Goal: Transaction & Acquisition: Purchase product/service

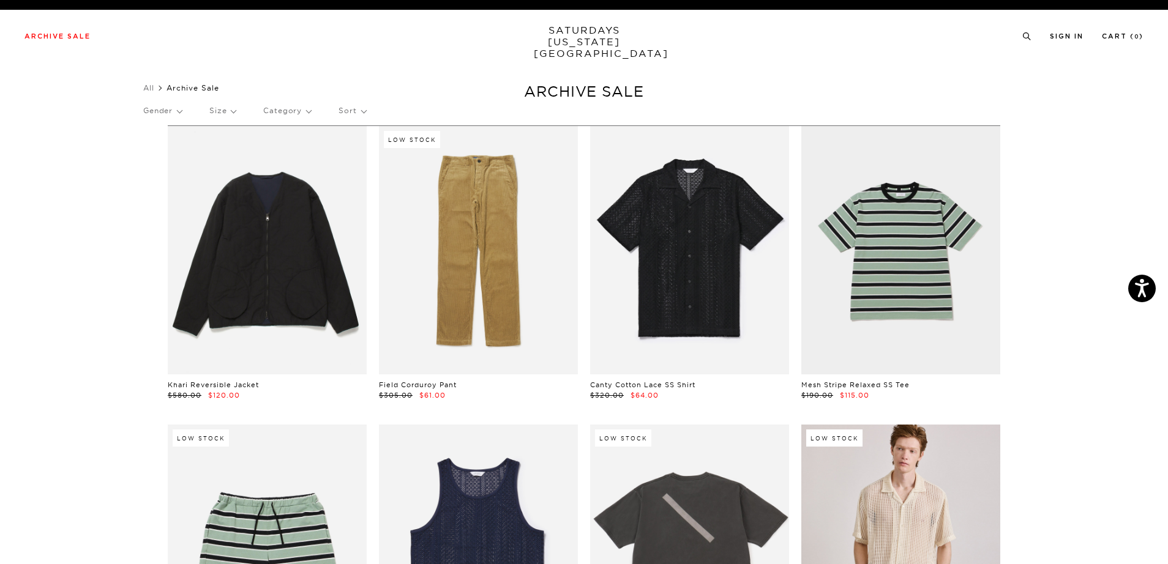
click at [242, 107] on div "Gender Size Category Sort" at bounding box center [583, 111] width 881 height 28
click at [228, 112] on p "Size" at bounding box center [222, 111] width 26 height 28
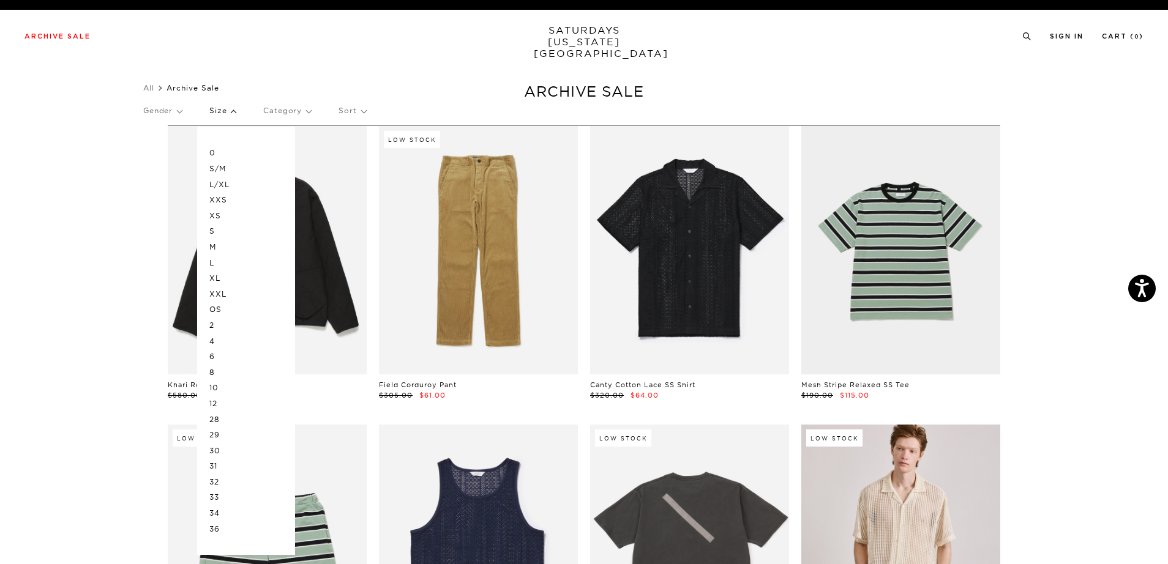
click at [219, 249] on p "M" at bounding box center [245, 247] width 73 height 16
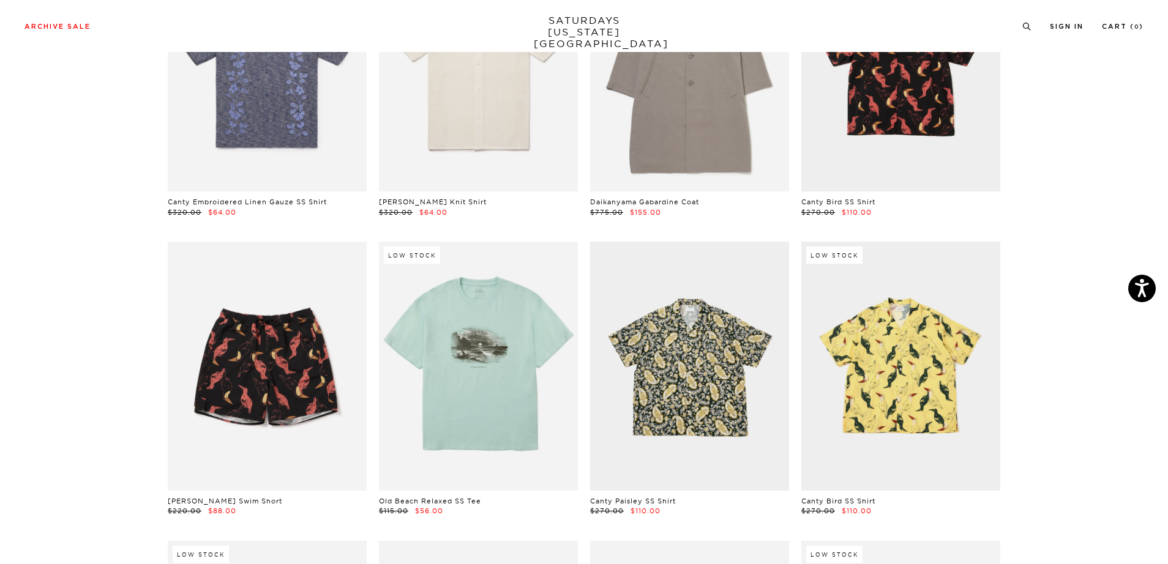
scroll to position [1354, 0]
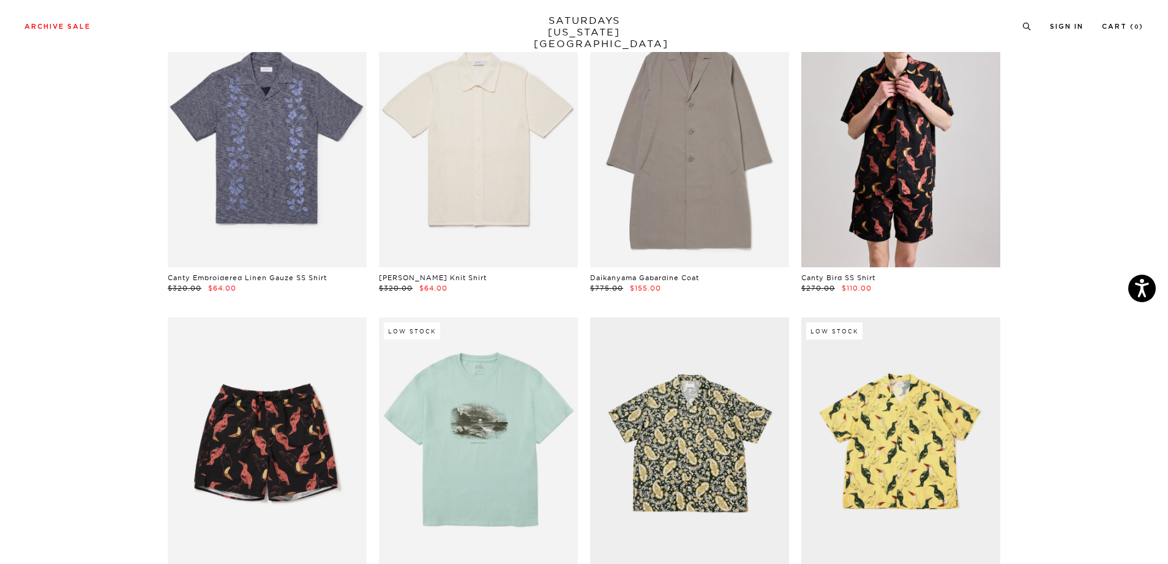
click at [949, 203] on link at bounding box center [900, 143] width 199 height 248
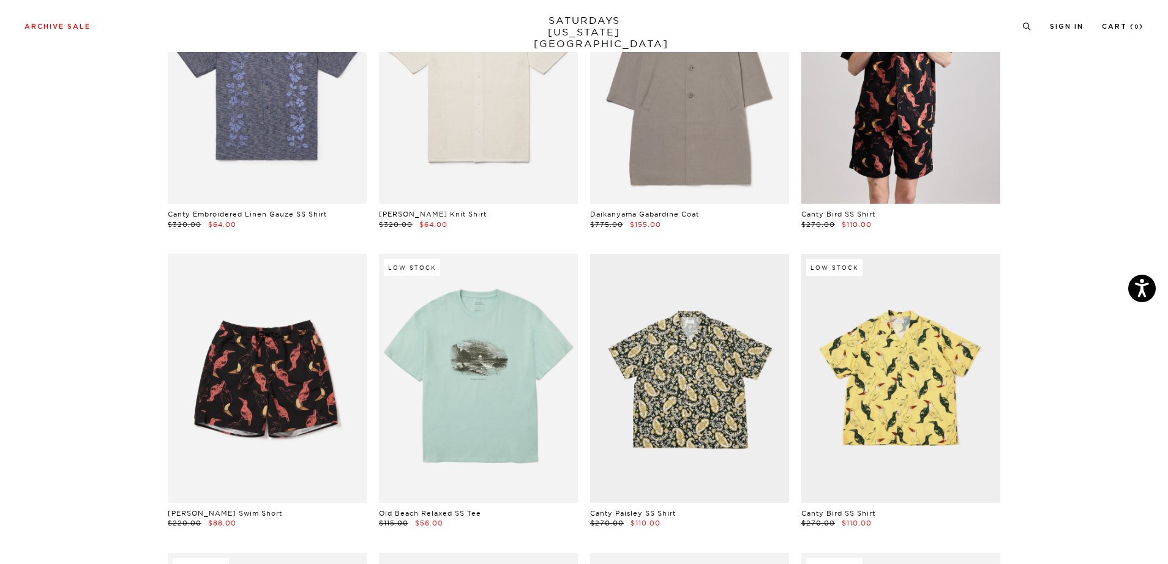
scroll to position [1436, 0]
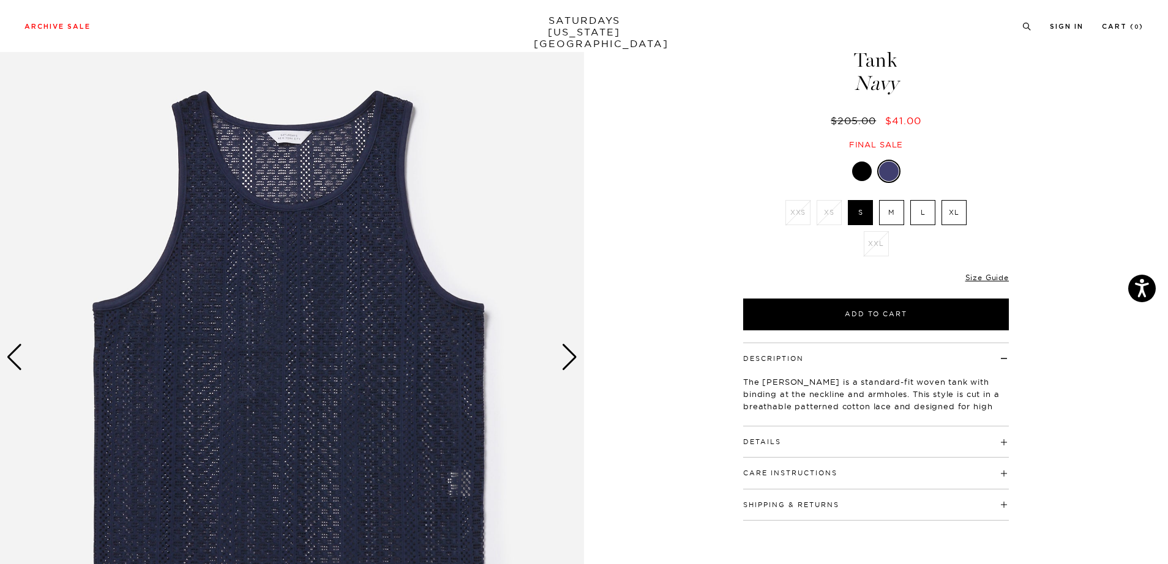
scroll to position [98, 0]
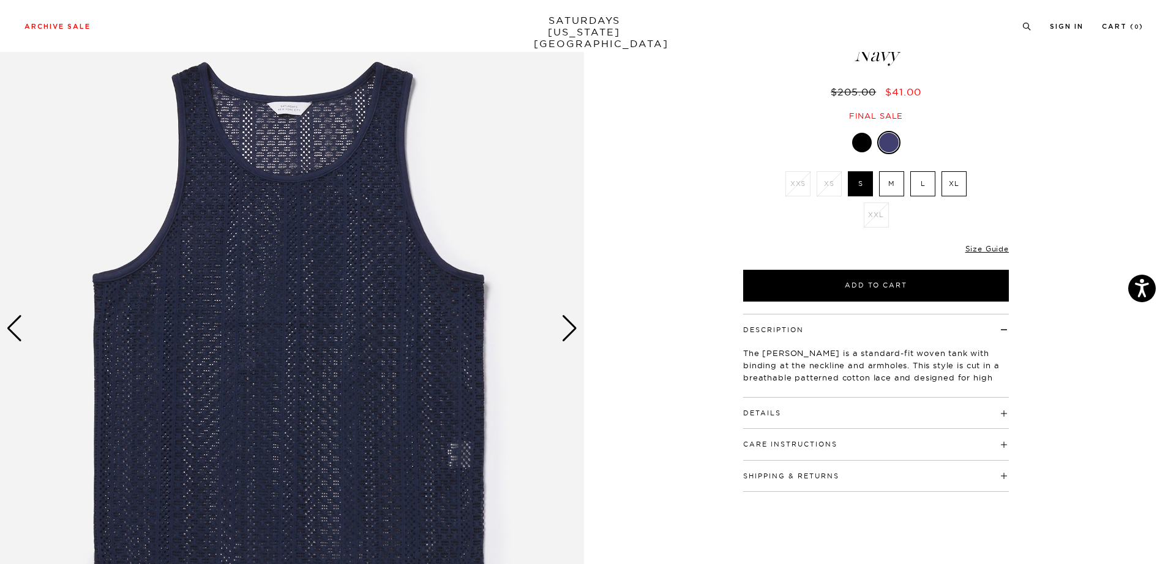
click at [565, 331] on div "Next slide" at bounding box center [569, 328] width 17 height 27
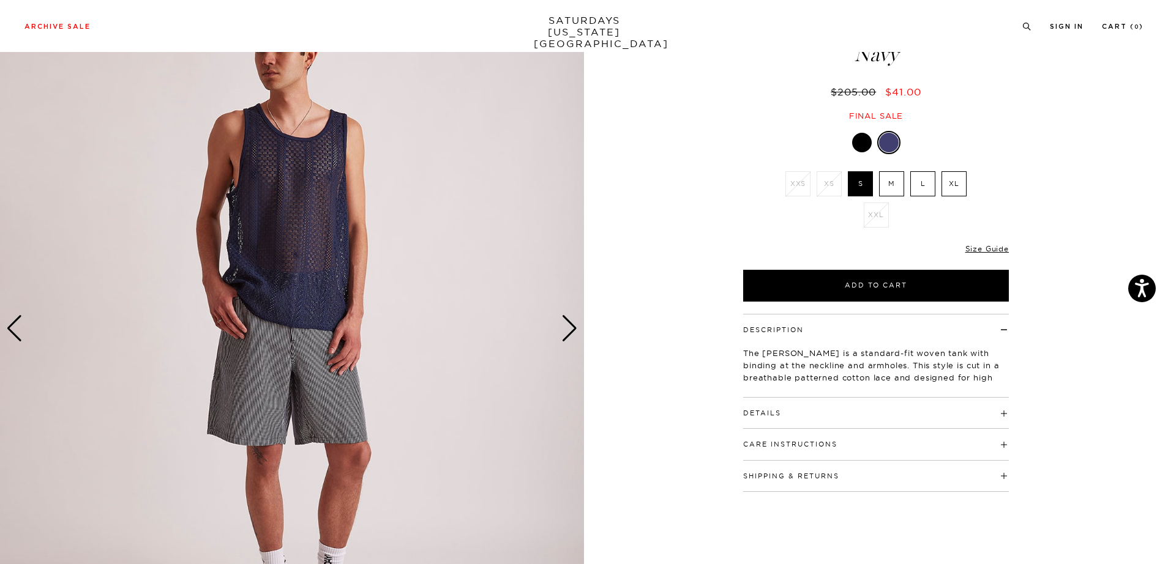
click at [565, 331] on div "Next slide" at bounding box center [569, 328] width 17 height 27
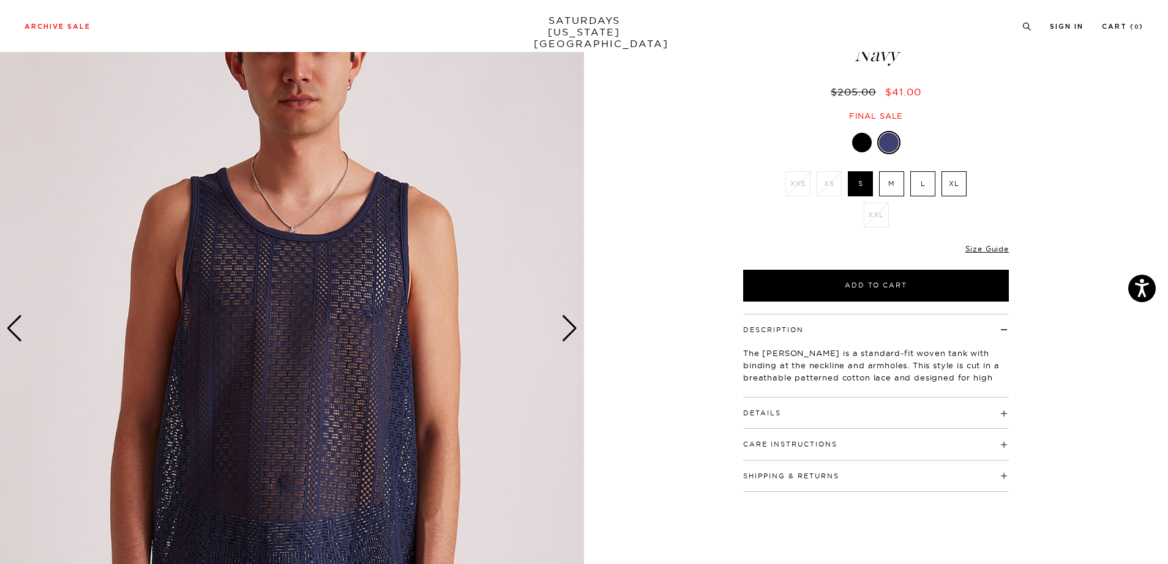
click at [565, 331] on div "Next slide" at bounding box center [569, 328] width 17 height 27
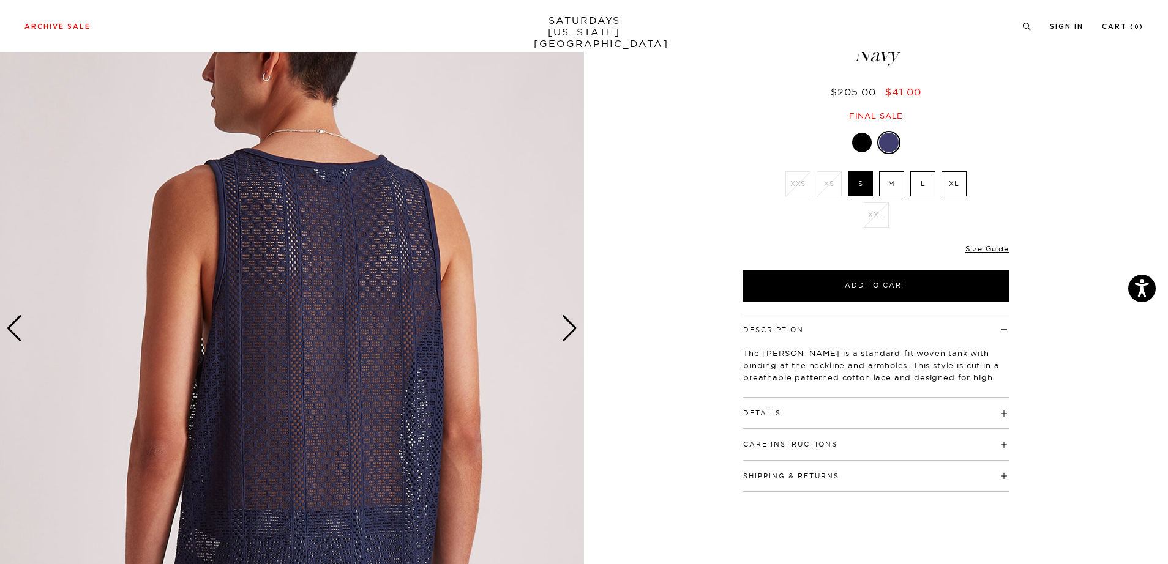
click at [565, 331] on div "Next slide" at bounding box center [569, 328] width 17 height 27
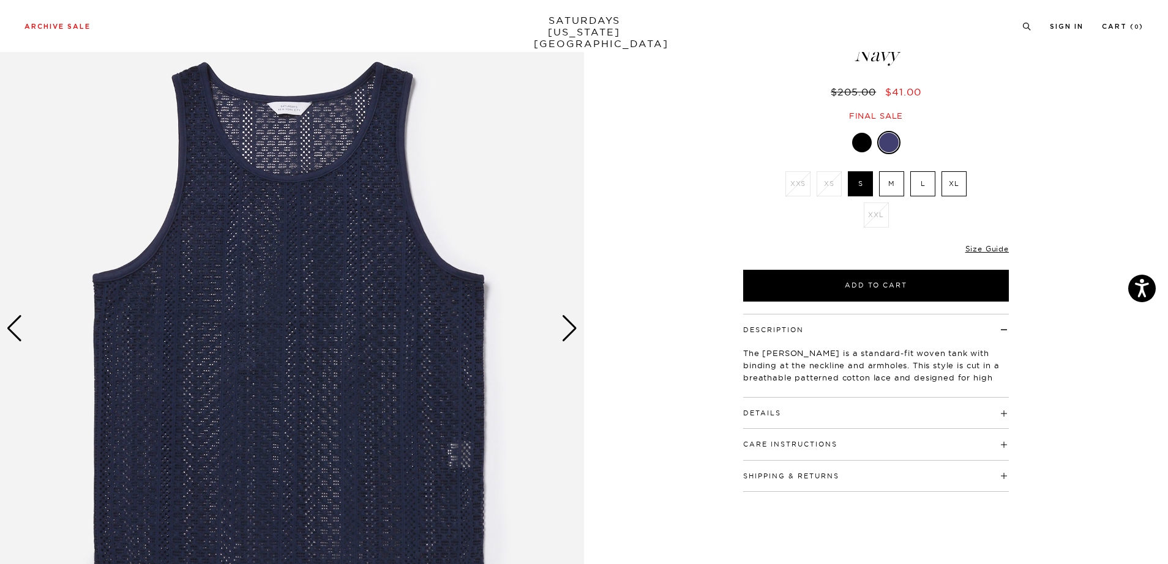
click at [565, 331] on div "Next slide" at bounding box center [569, 328] width 17 height 27
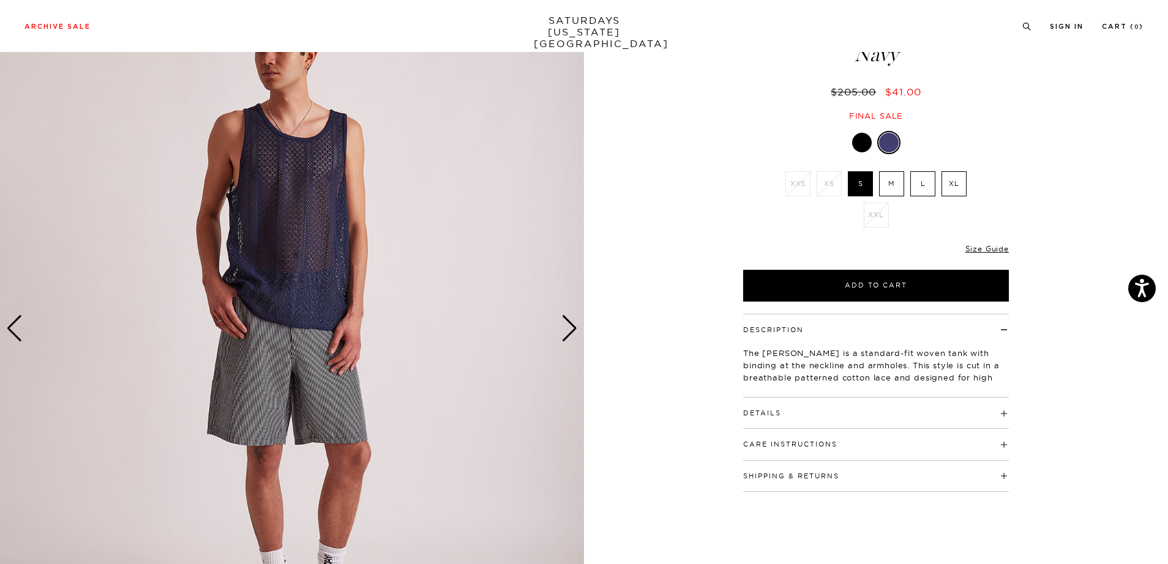
click at [565, 331] on div "Next slide" at bounding box center [569, 328] width 17 height 27
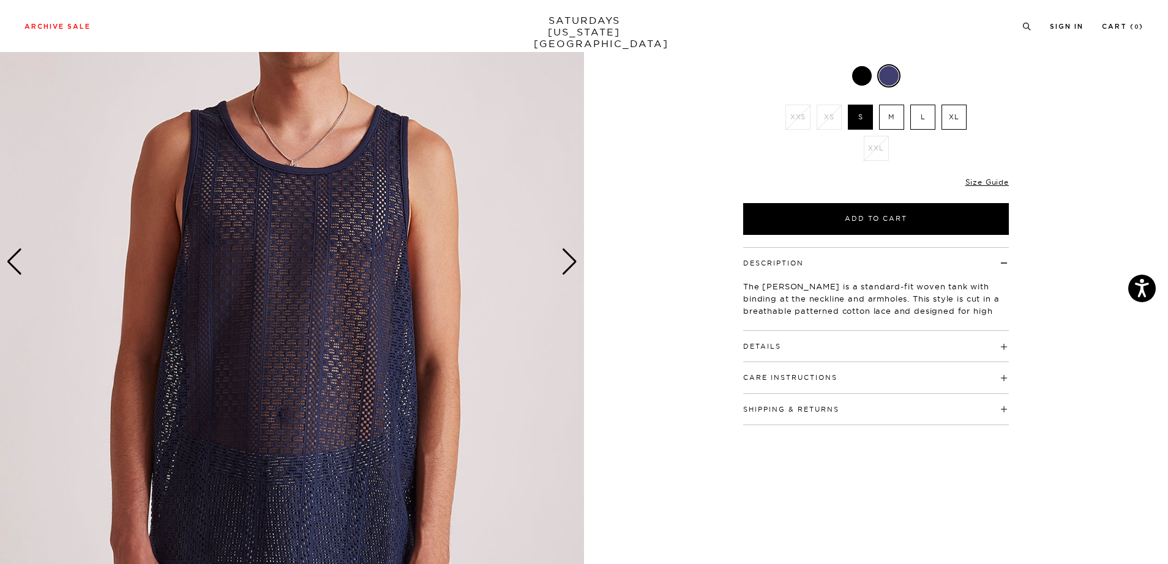
scroll to position [162, 0]
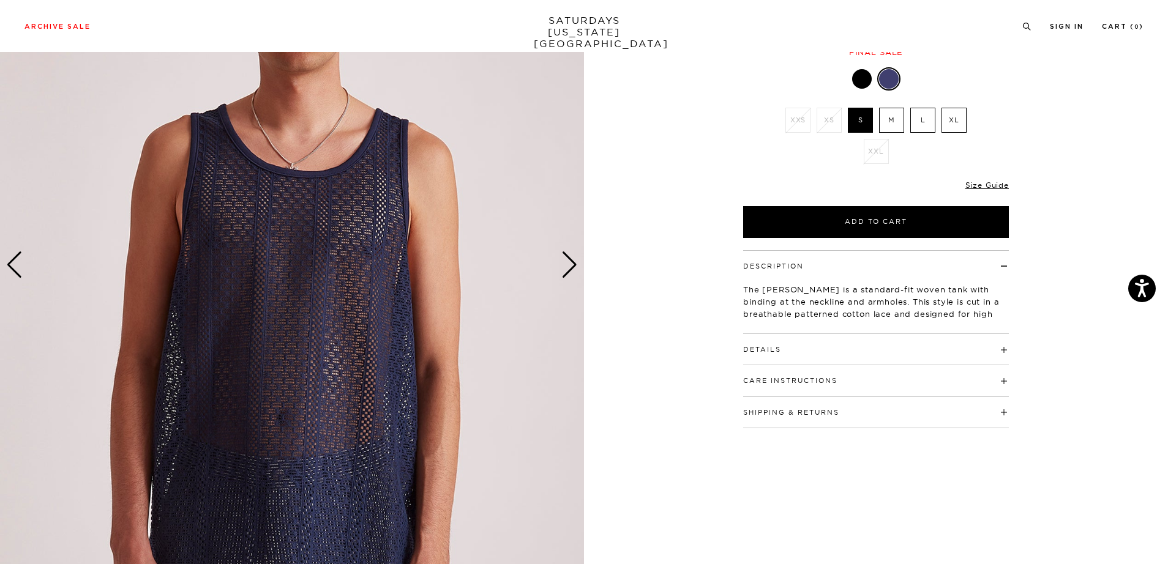
click at [568, 266] on div "Next slide" at bounding box center [569, 265] width 17 height 27
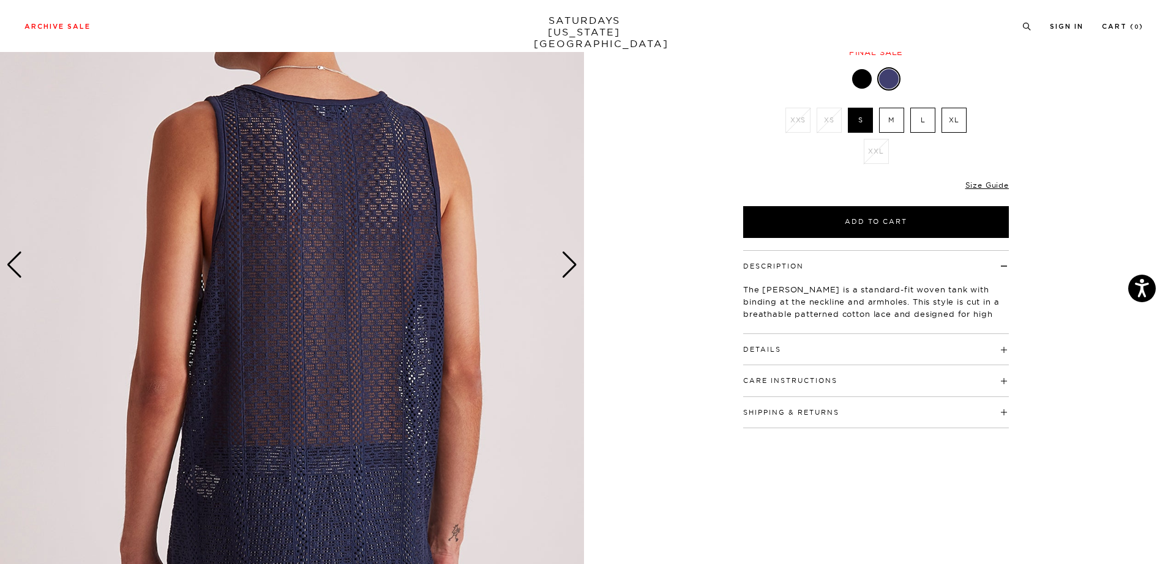
click at [568, 266] on div "Next slide" at bounding box center [569, 265] width 17 height 27
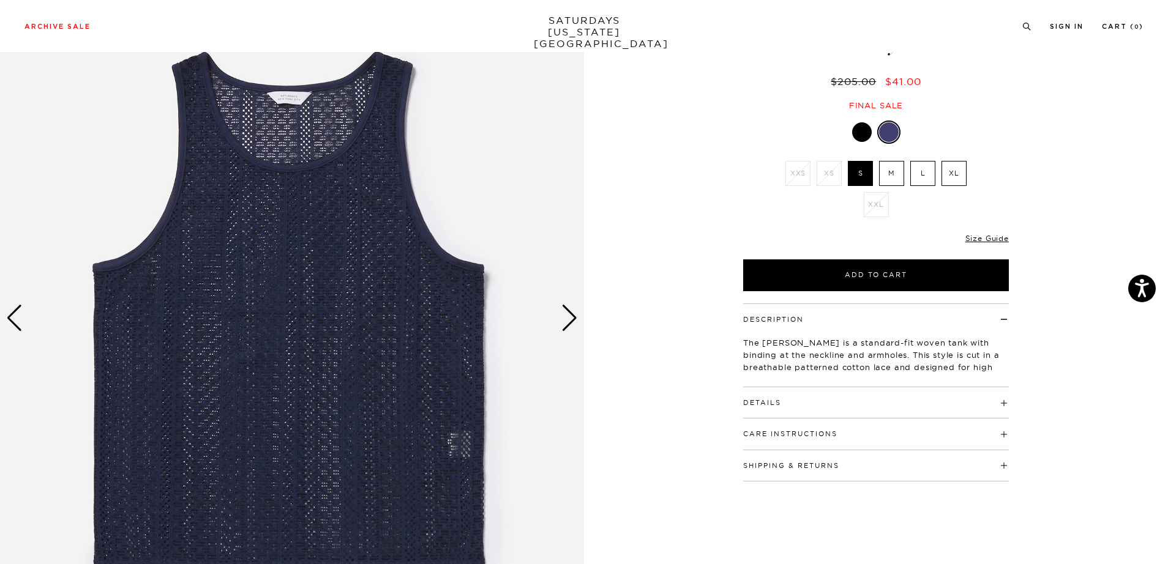
scroll to position [118, 0]
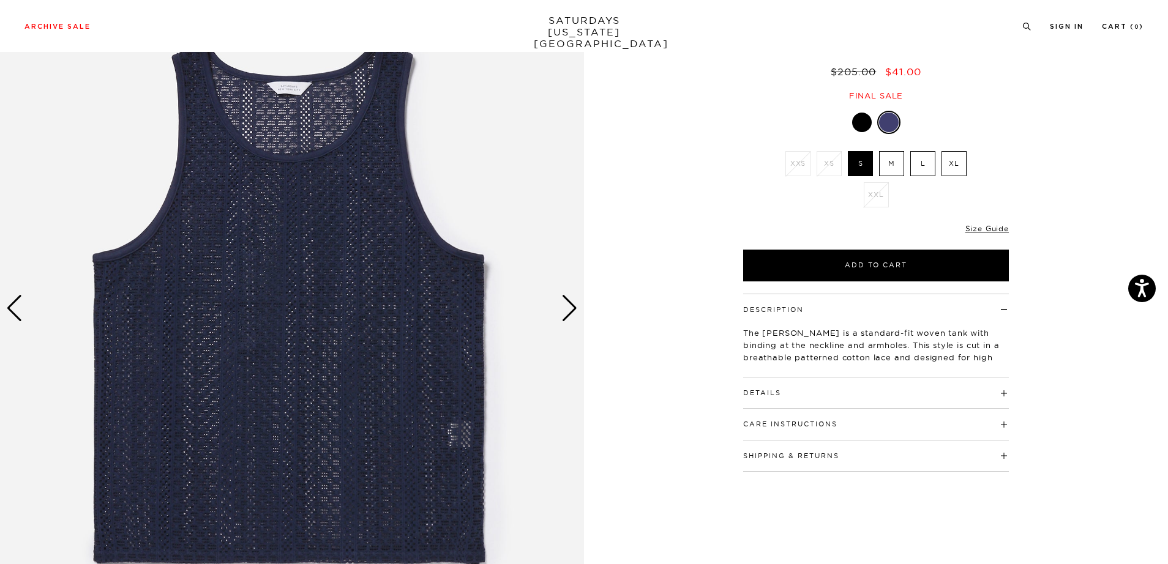
click at [571, 299] on div "Next slide" at bounding box center [569, 308] width 17 height 27
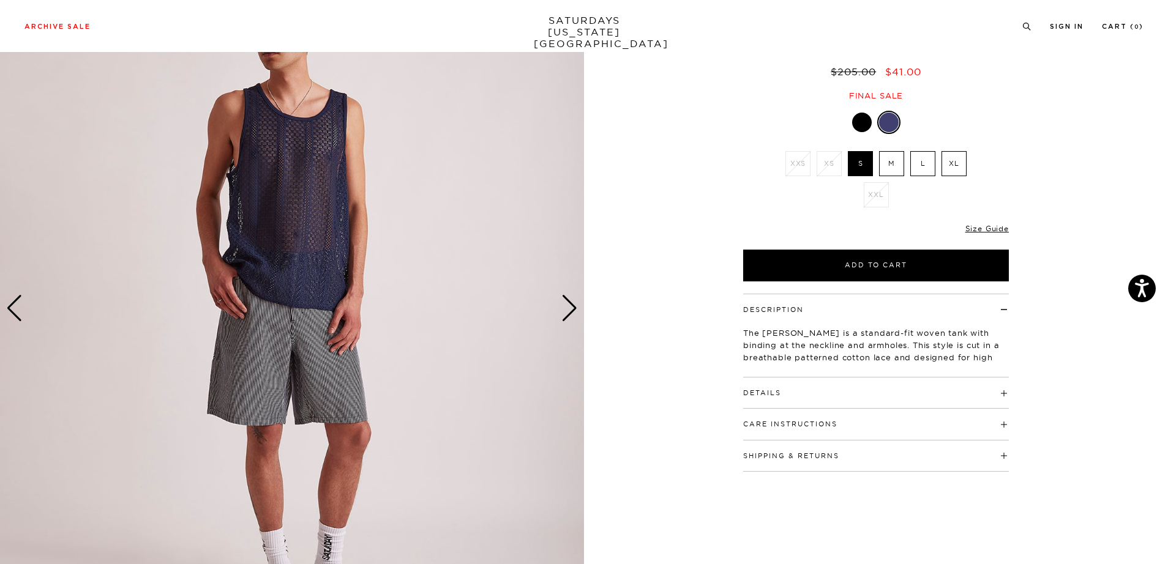
click at [804, 378] on h4 "Details" at bounding box center [876, 388] width 266 height 20
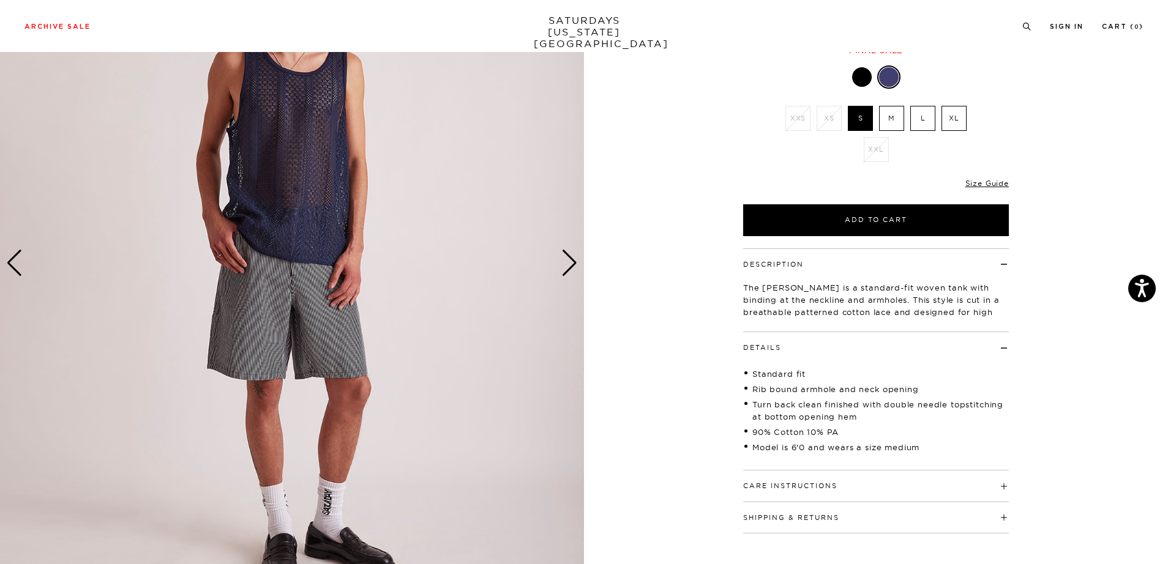
scroll to position [164, 0]
click at [808, 474] on div "Care Instructions Wash 30°C Do Not Bleach Do Not Iron, Any Solvent Except Tetra…" at bounding box center [876, 485] width 266 height 31
click at [807, 470] on h4 "Care Instructions" at bounding box center [876, 480] width 266 height 20
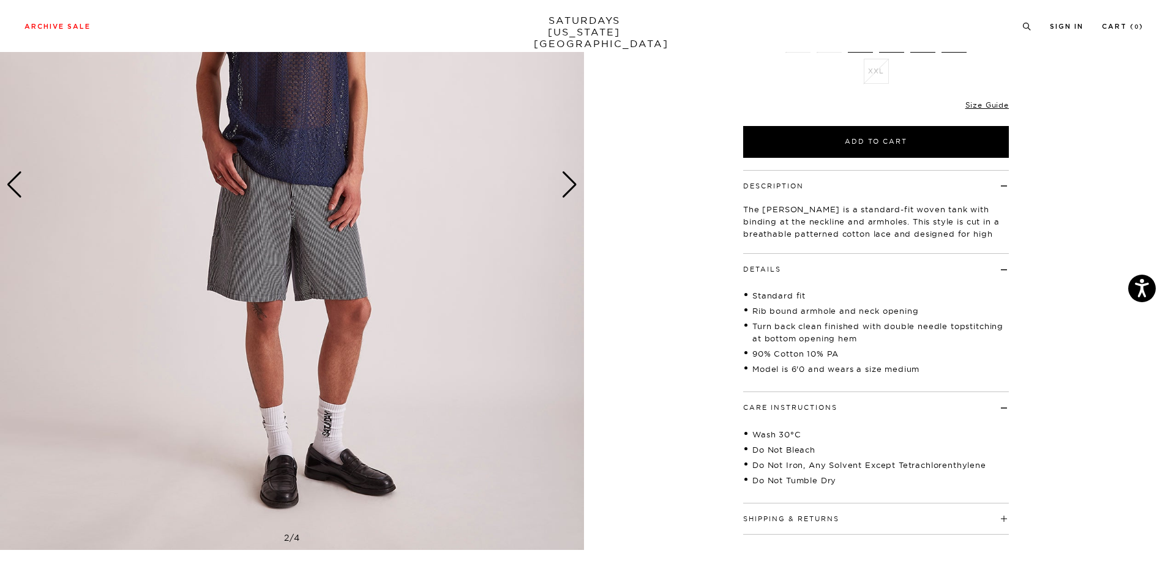
scroll to position [245, 0]
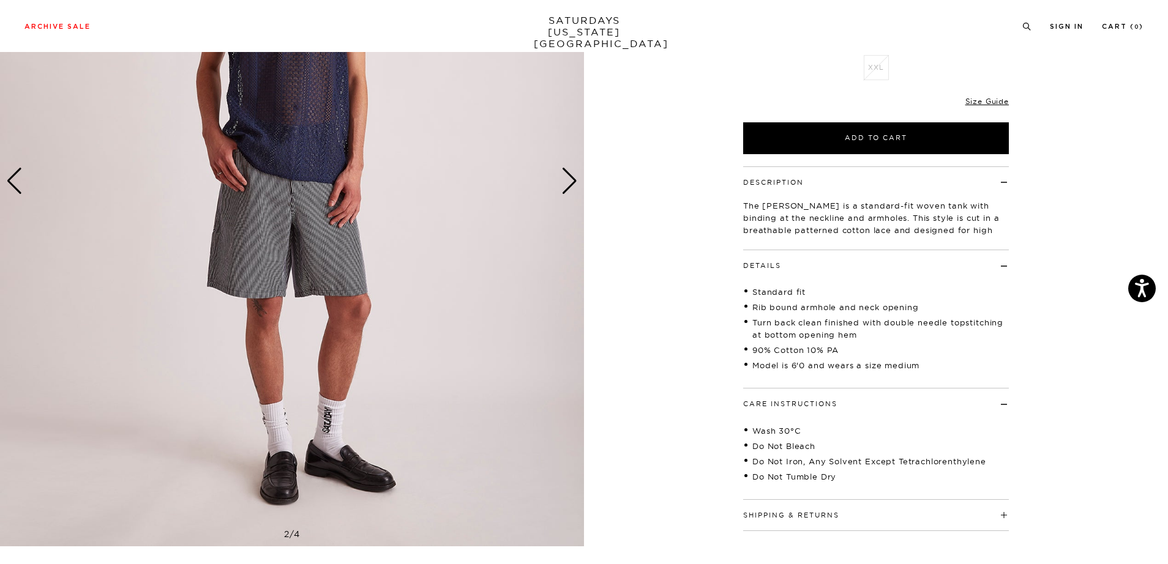
click at [799, 512] on button "Shipping & Returns" at bounding box center [791, 515] width 96 height 7
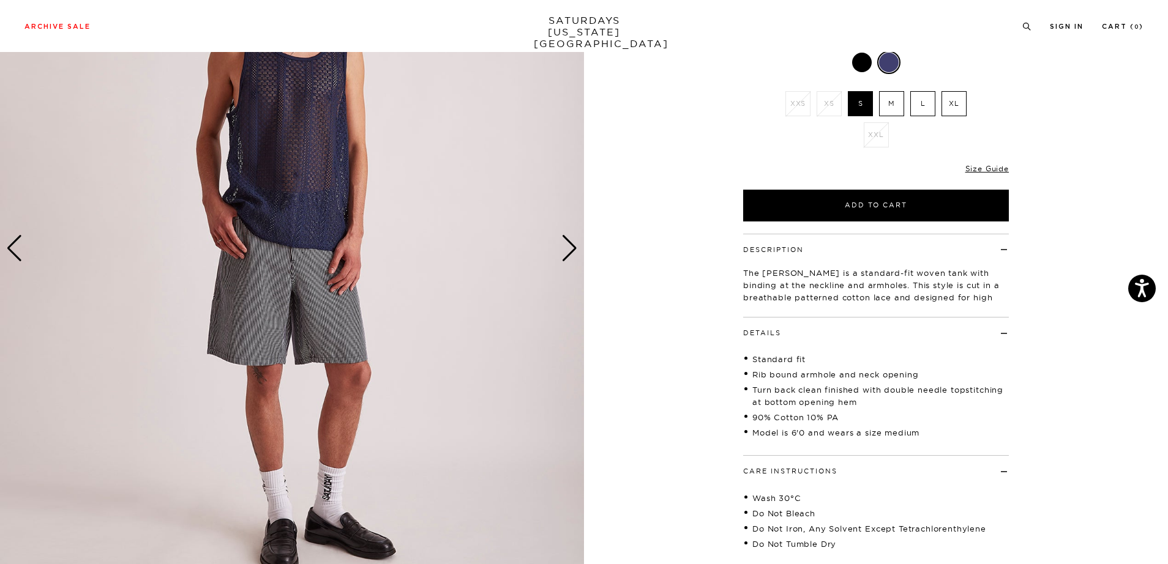
scroll to position [0, 0]
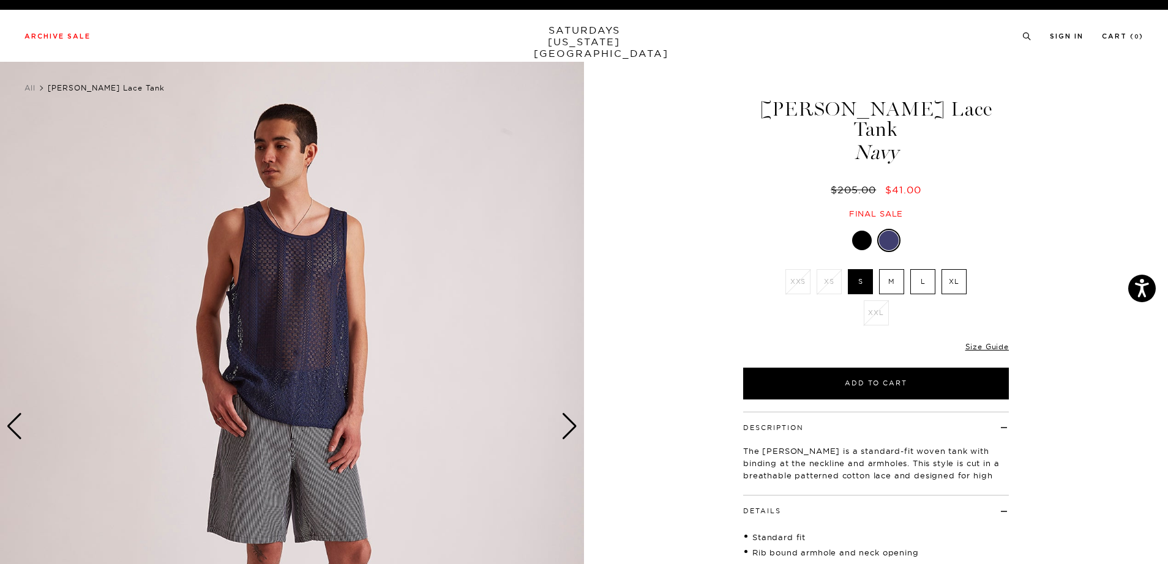
click at [327, 265] on img at bounding box center [292, 427] width 584 height 730
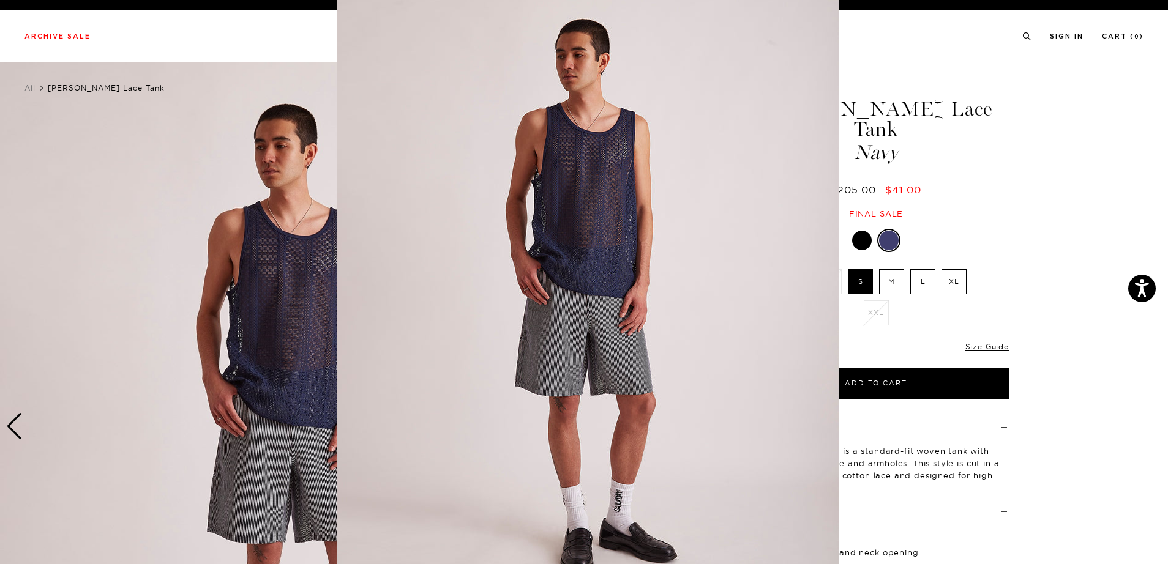
scroll to position [16, 0]
click at [602, 151] on img at bounding box center [587, 297] width 501 height 627
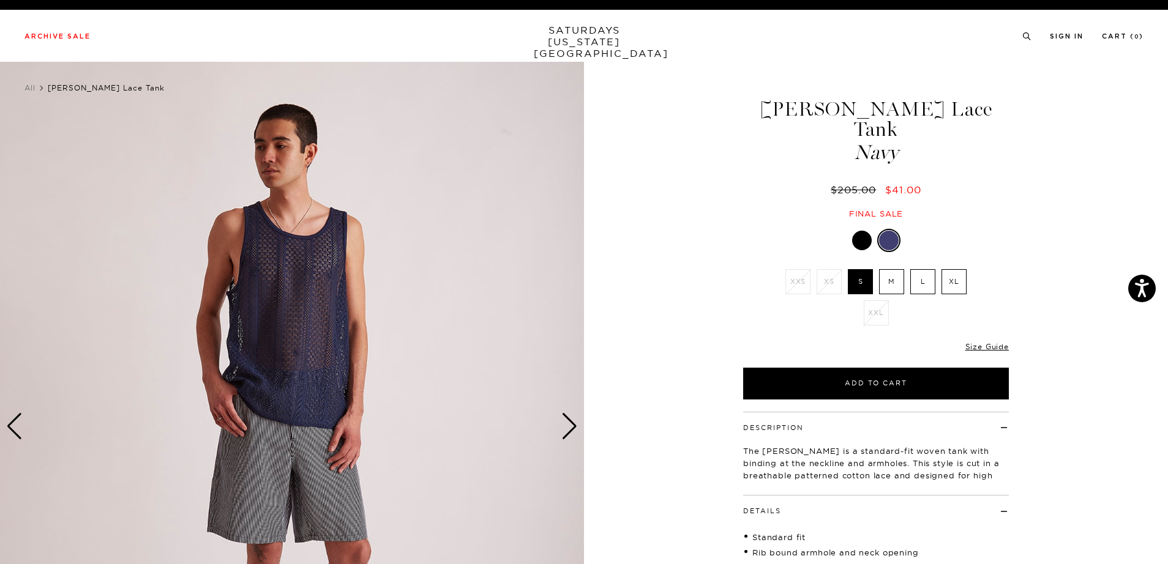
click at [568, 425] on div "Next slide" at bounding box center [569, 426] width 17 height 27
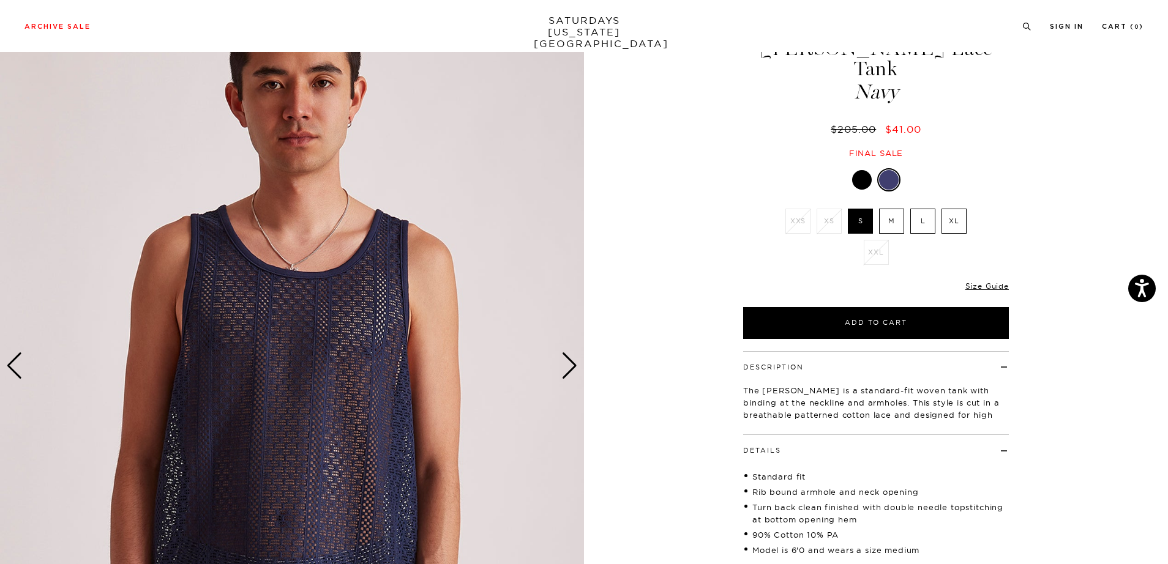
scroll to position [60, 0]
click at [859, 171] on div at bounding box center [862, 181] width 20 height 20
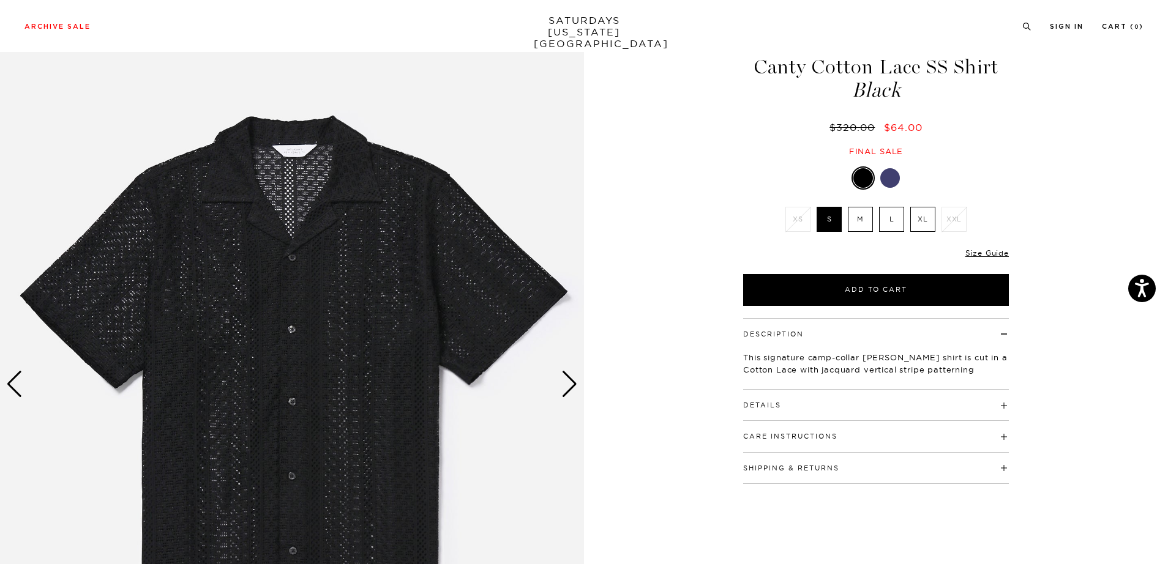
scroll to position [44, 0]
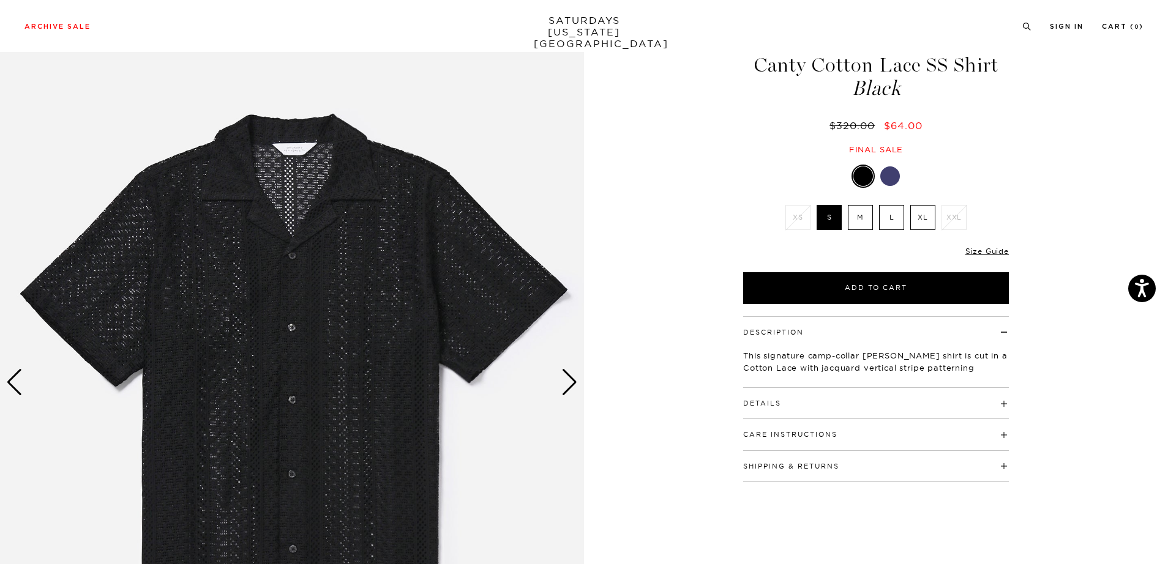
click at [566, 378] on div "Next slide" at bounding box center [569, 382] width 17 height 27
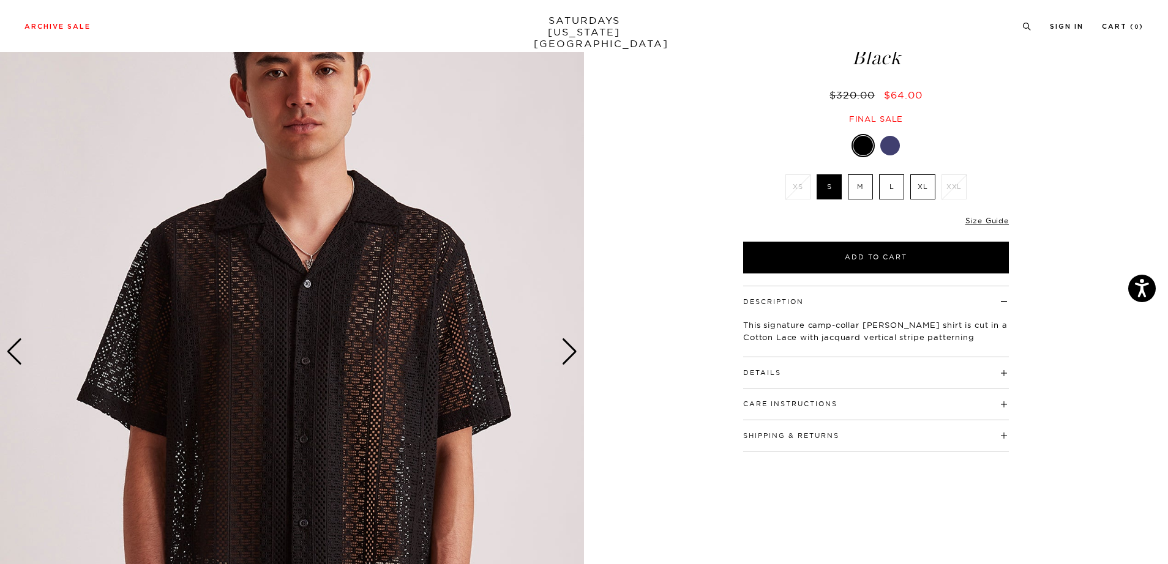
scroll to position [78, 0]
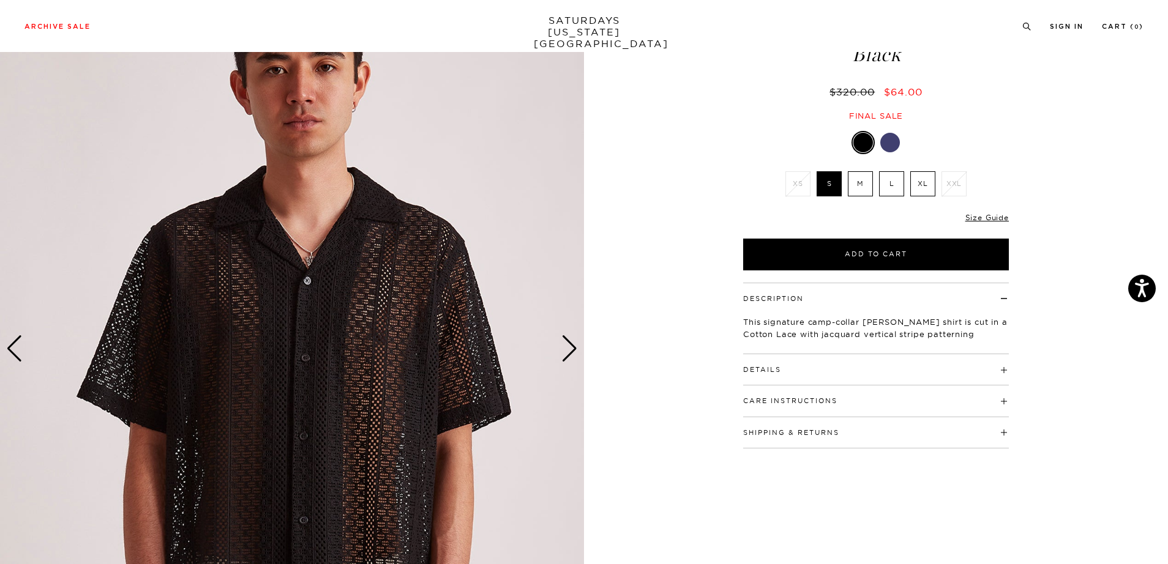
click at [575, 351] on div "Next slide" at bounding box center [569, 348] width 17 height 27
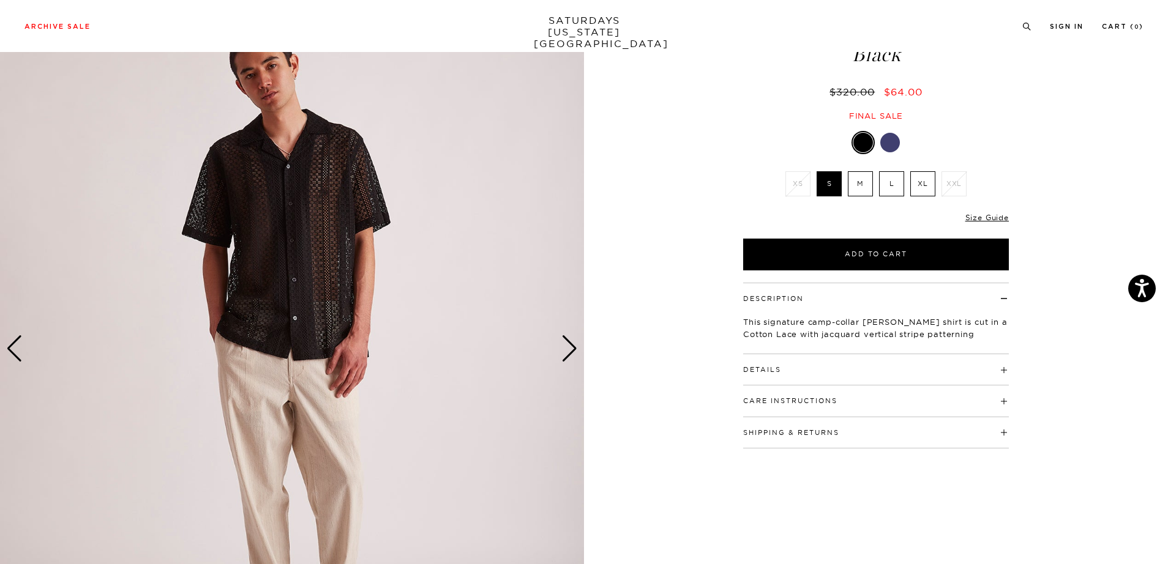
click at [573, 351] on div "Next slide" at bounding box center [569, 348] width 17 height 27
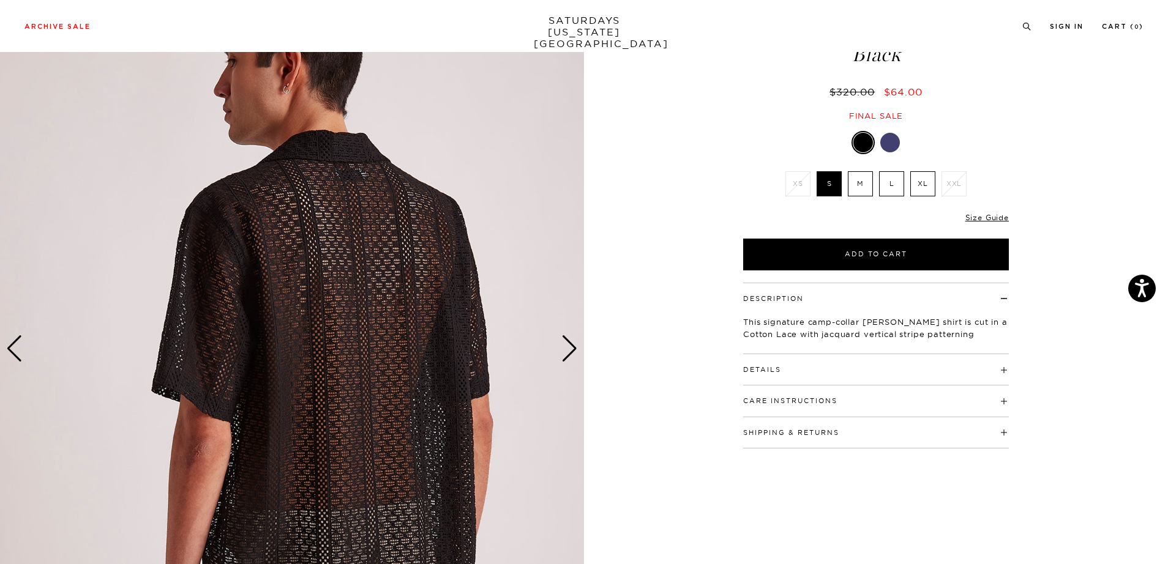
click at [573, 351] on div "Next slide" at bounding box center [569, 348] width 17 height 27
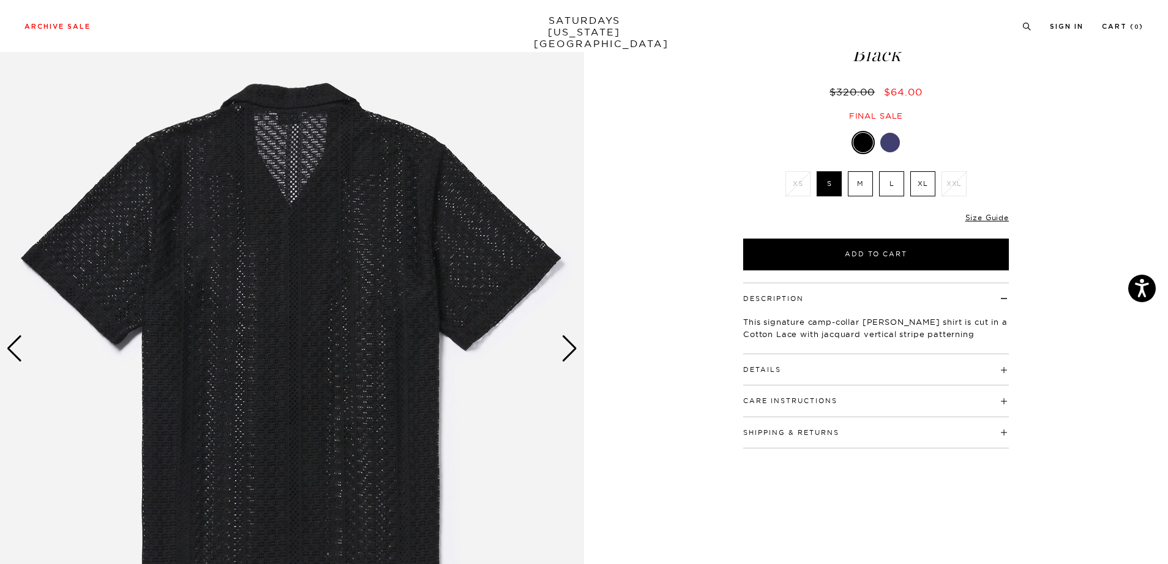
click at [573, 351] on div "Next slide" at bounding box center [569, 348] width 17 height 27
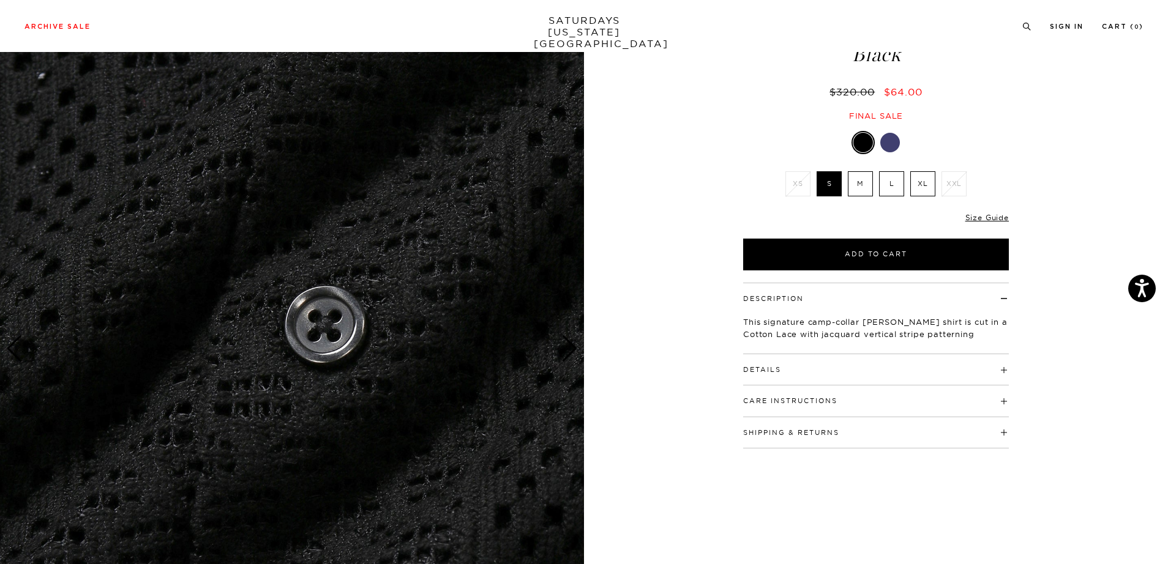
click at [573, 351] on div "Next slide" at bounding box center [569, 348] width 17 height 27
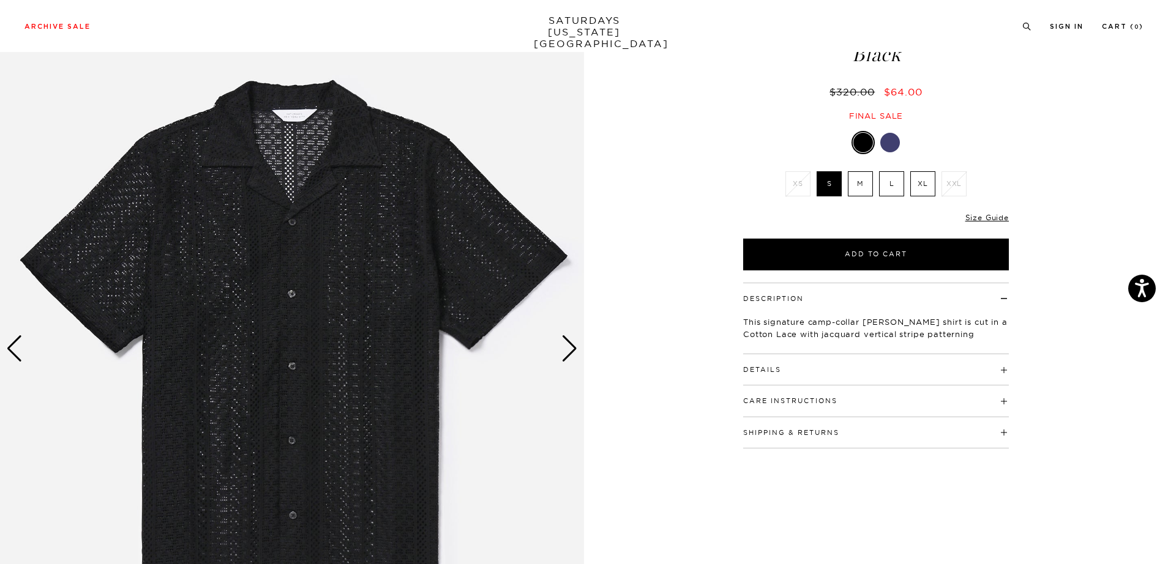
click at [573, 351] on div "Next slide" at bounding box center [569, 348] width 17 height 27
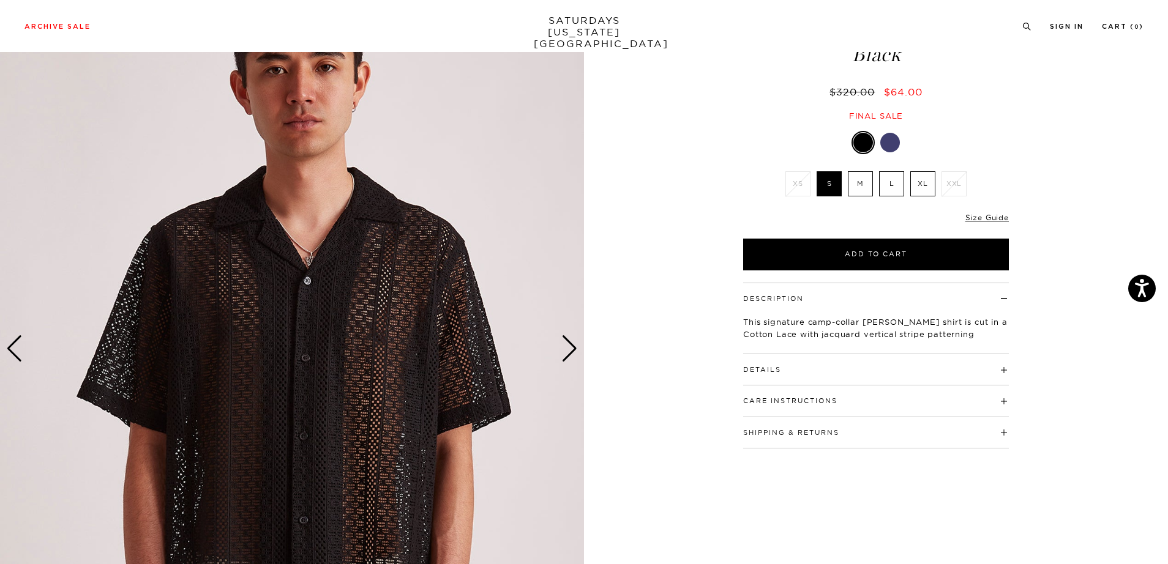
click at [805, 376] on div "Details 65% Cotton / 35% Polyester Relaxed Fit Open camp collar Button closure …" at bounding box center [876, 369] width 266 height 31
click at [803, 374] on h4 "Details" at bounding box center [876, 364] width 266 height 20
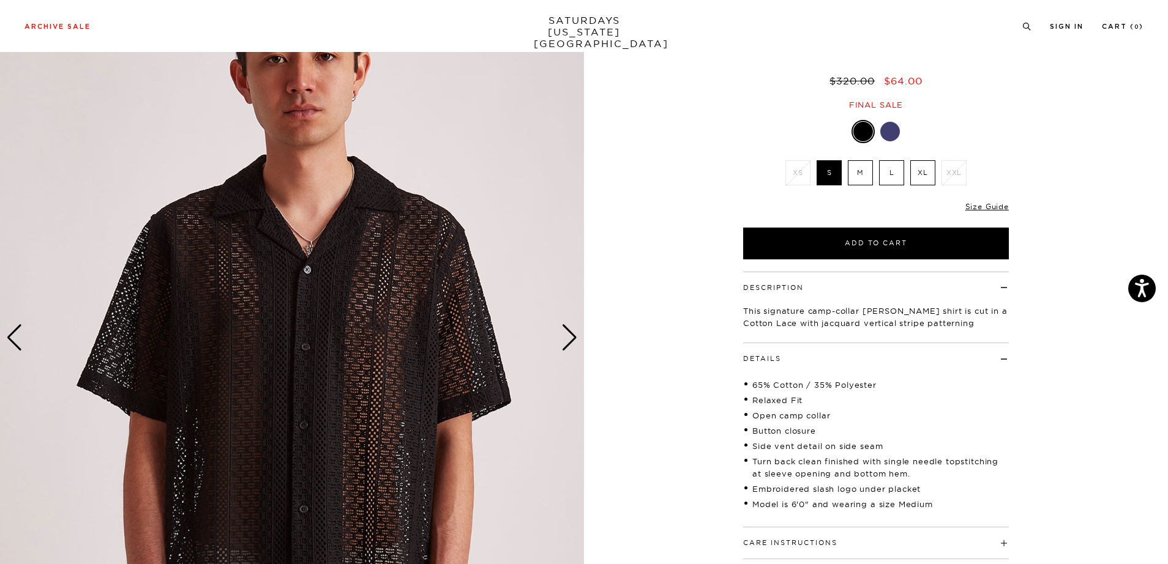
scroll to position [89, 0]
click at [794, 542] on button "Care Instructions" at bounding box center [790, 542] width 94 height 7
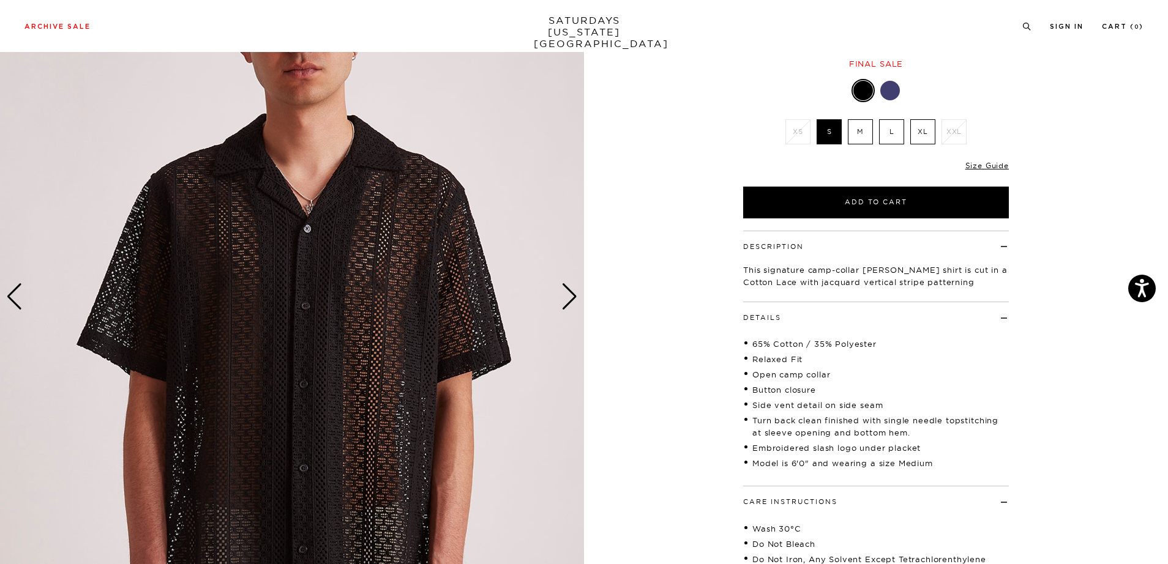
scroll to position [129, 0]
click at [572, 294] on div "Next slide" at bounding box center [569, 297] width 17 height 27
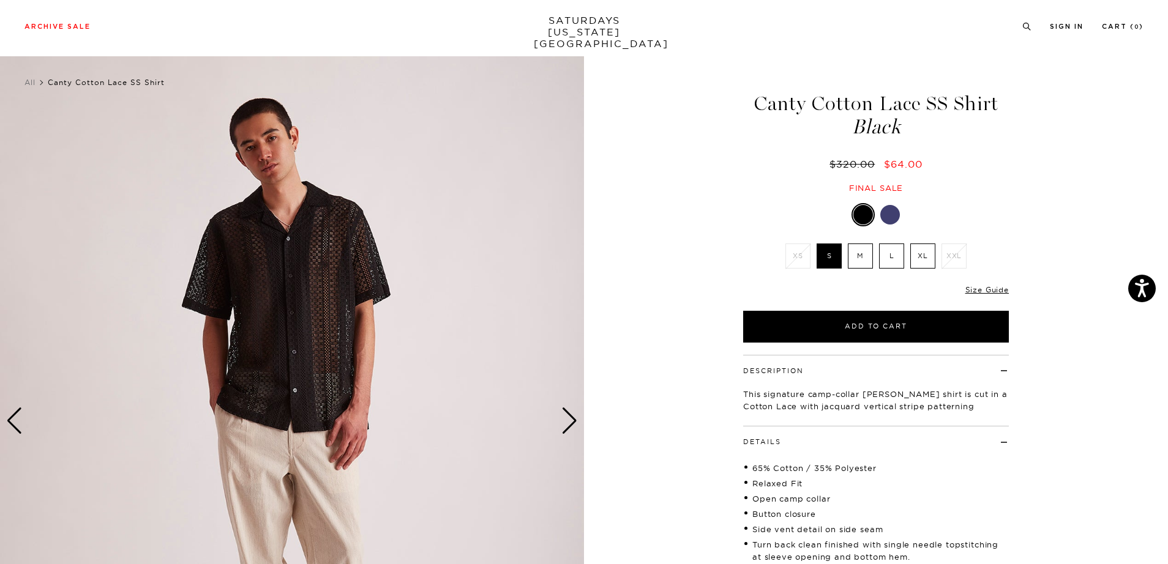
scroll to position [4, 0]
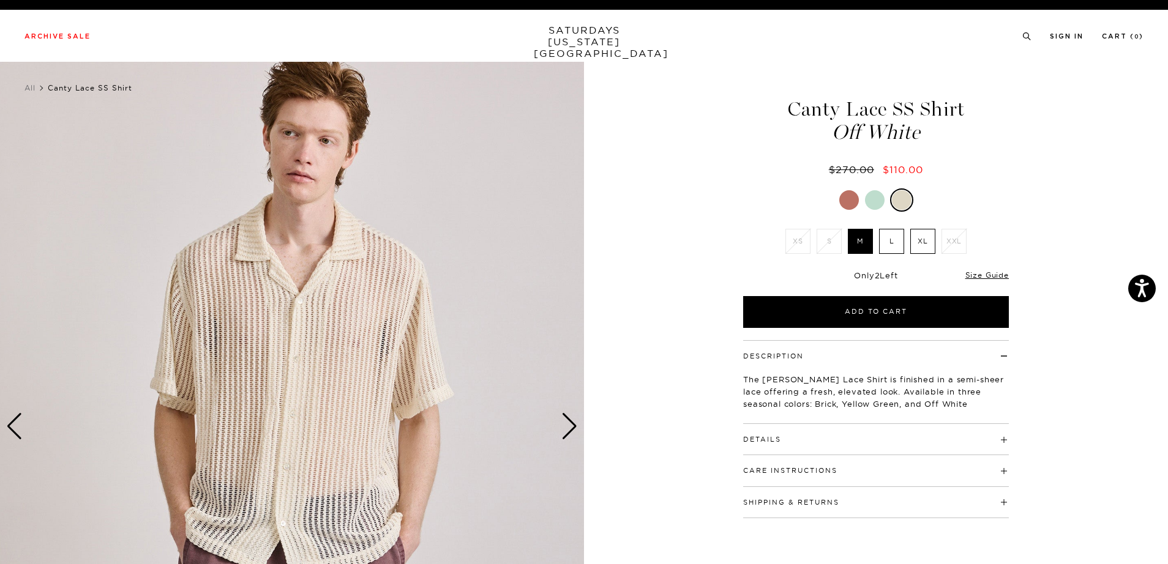
click at [570, 423] on div "Next slide" at bounding box center [569, 426] width 17 height 27
click at [873, 197] on div at bounding box center [875, 200] width 20 height 20
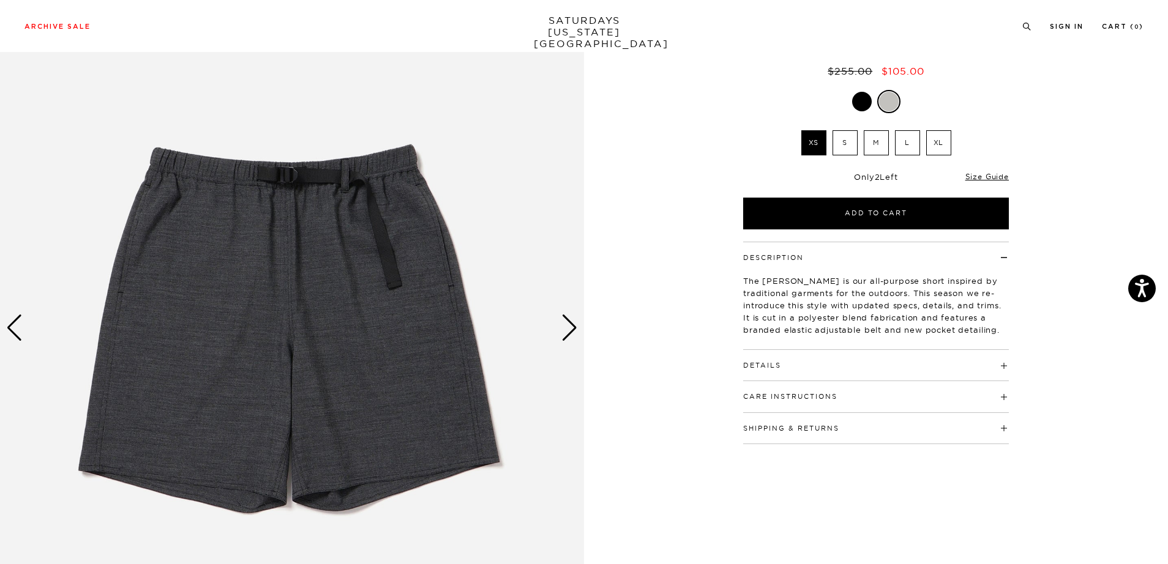
scroll to position [101, 0]
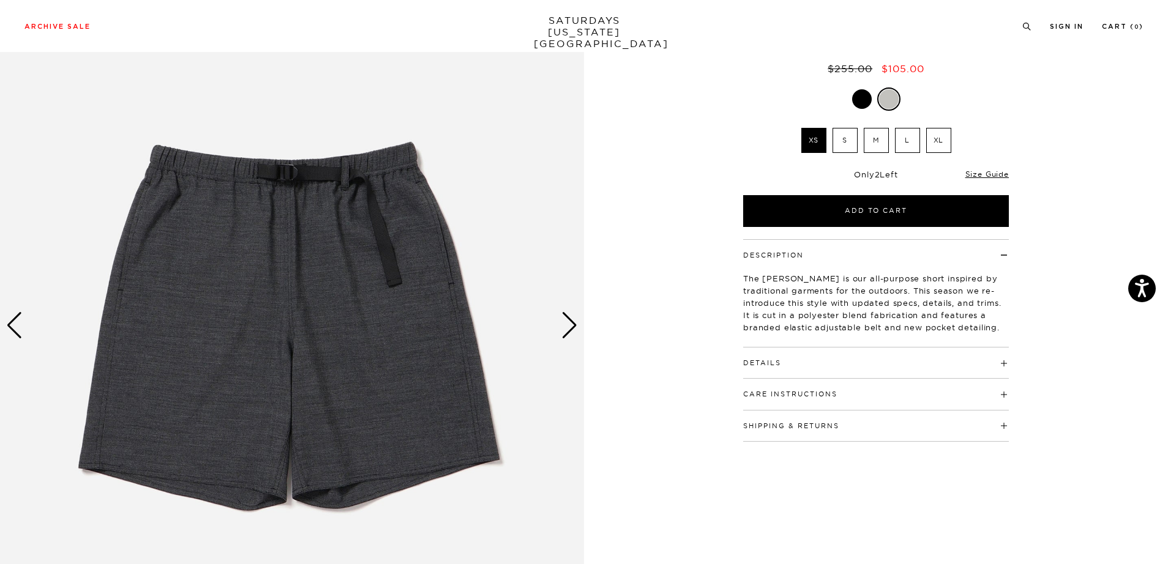
click at [569, 321] on div "Next slide" at bounding box center [569, 325] width 17 height 27
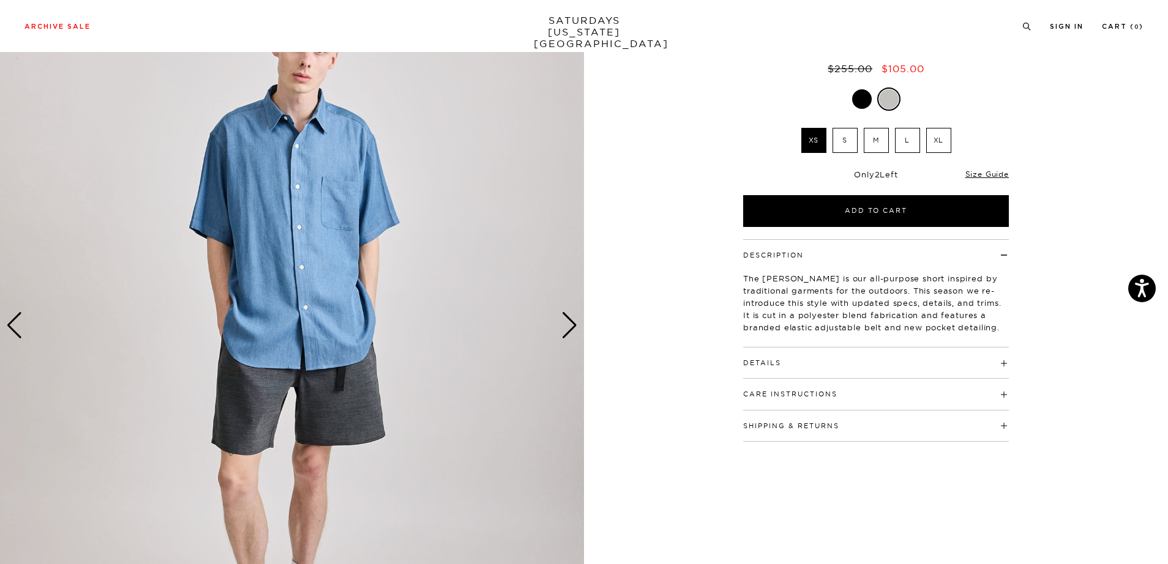
click at [569, 321] on div "Next slide" at bounding box center [569, 325] width 17 height 27
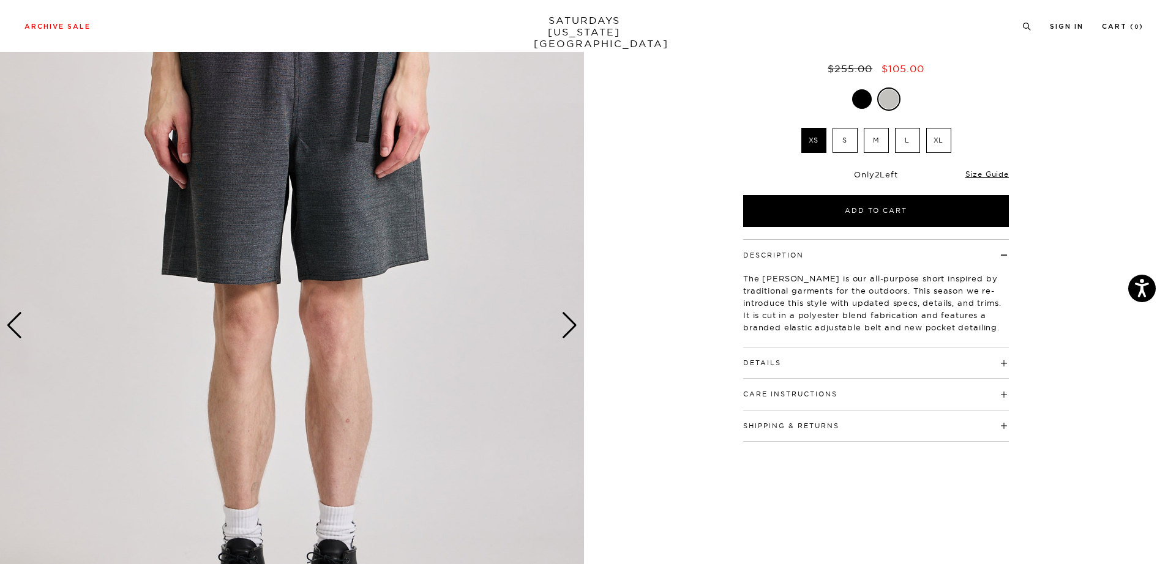
click at [569, 321] on div "Next slide" at bounding box center [569, 325] width 17 height 27
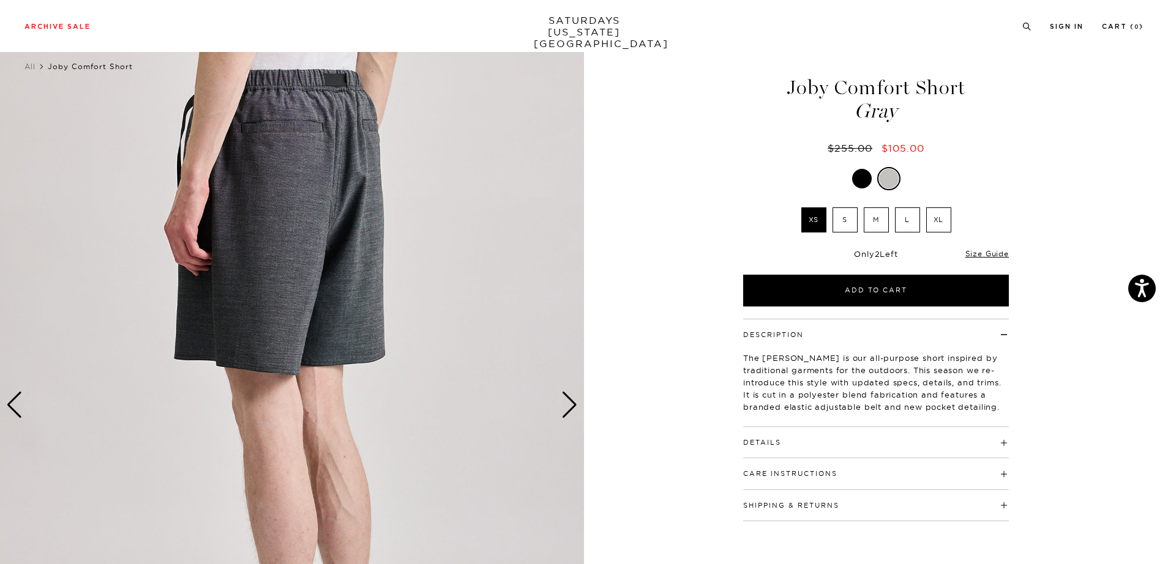
scroll to position [18, 0]
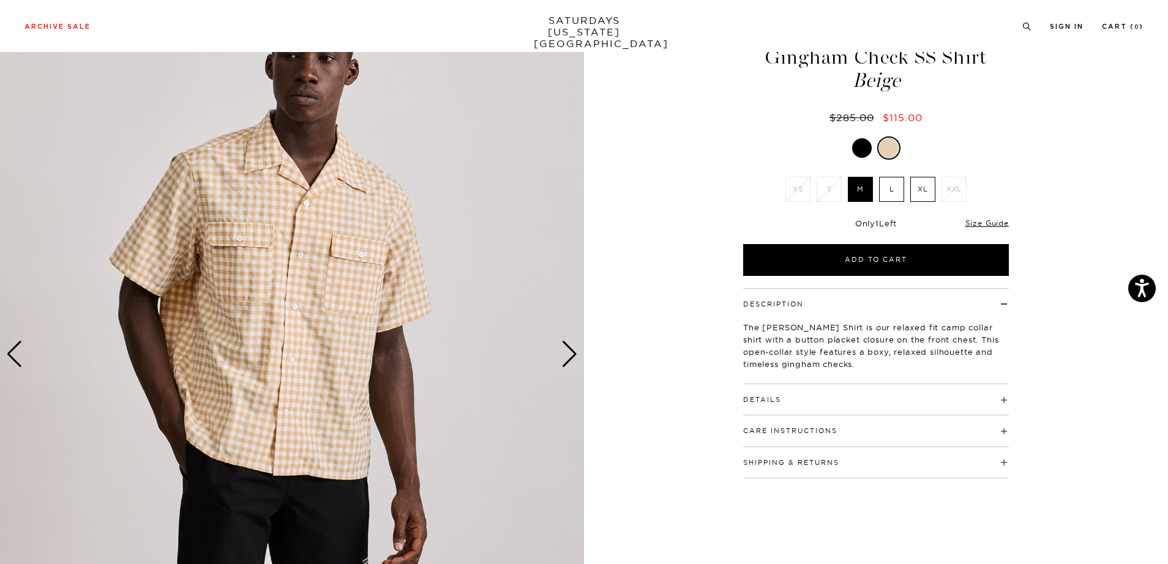
scroll to position [75, 0]
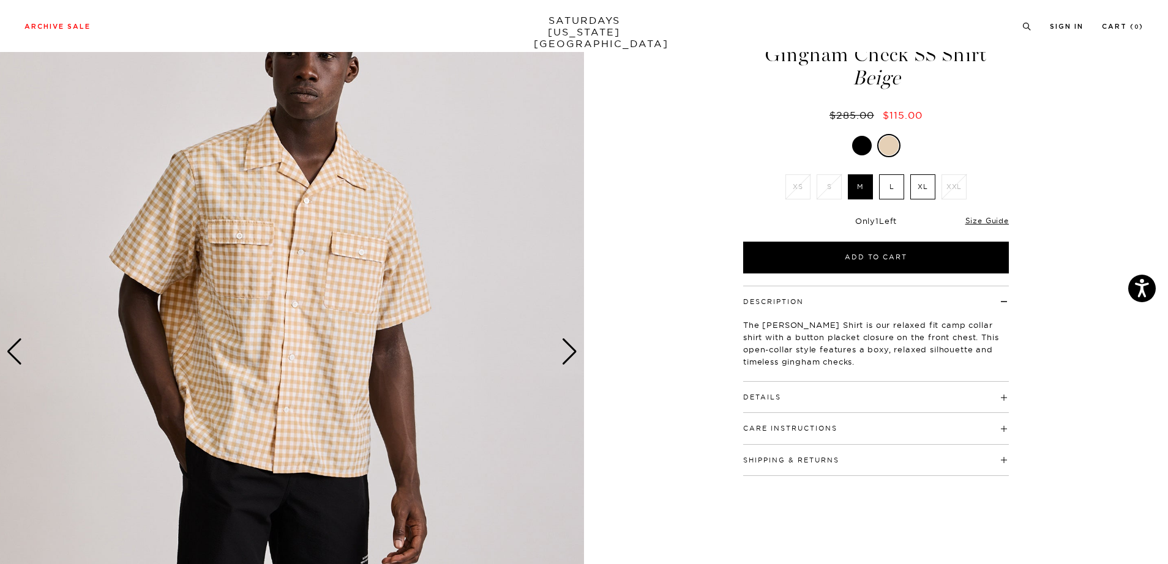
click at [569, 360] on div "Next slide" at bounding box center [569, 351] width 17 height 27
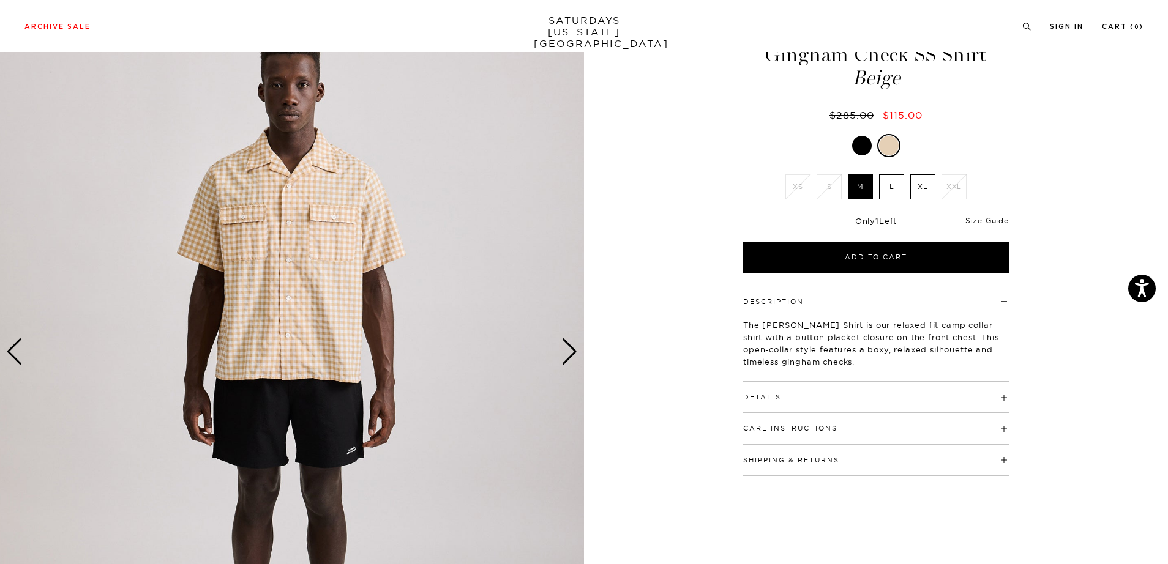
click at [569, 360] on div "Next slide" at bounding box center [569, 351] width 17 height 27
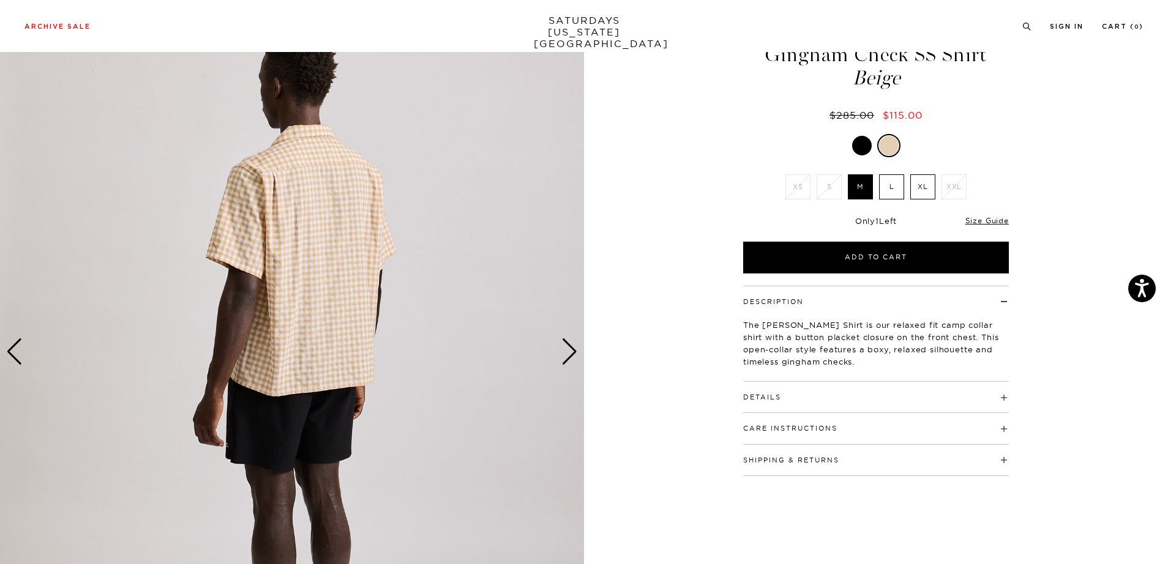
click at [569, 360] on div "Next slide" at bounding box center [569, 351] width 17 height 27
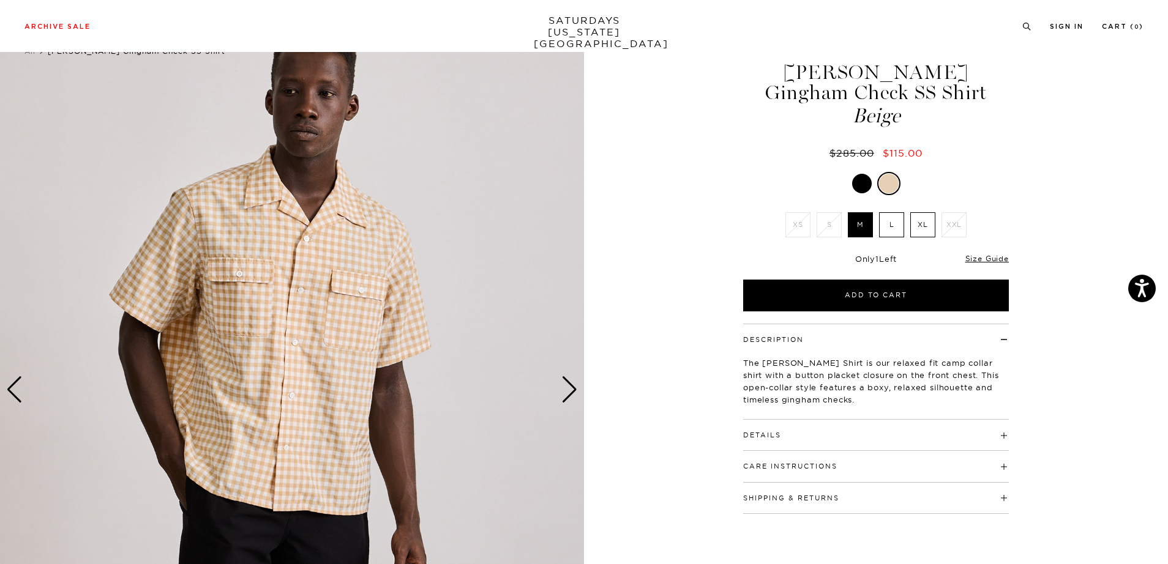
scroll to position [39, 0]
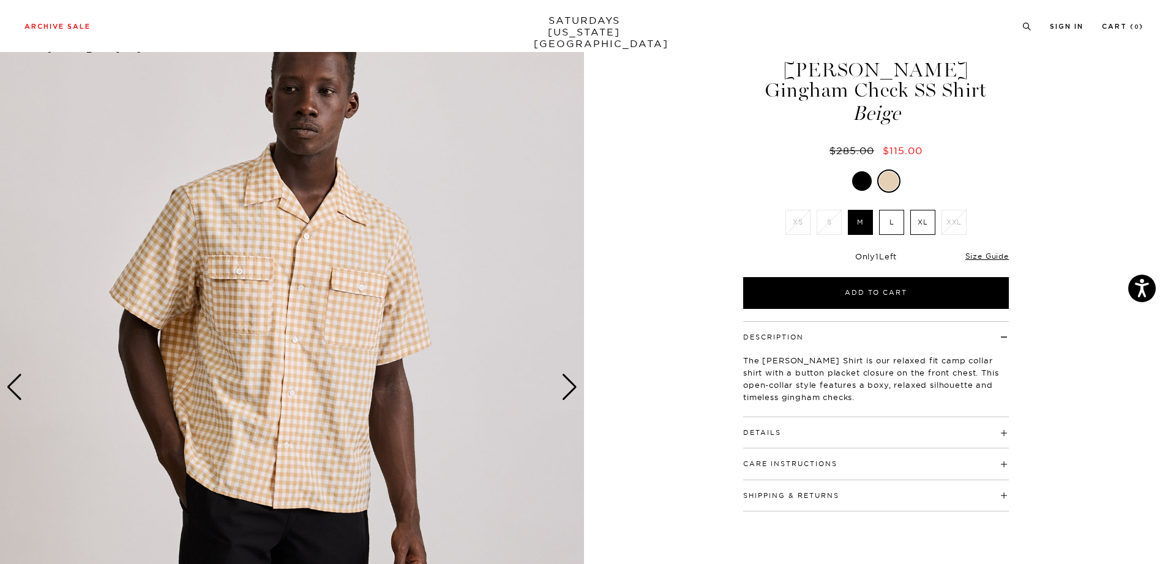
click at [572, 390] on div "Next slide" at bounding box center [569, 387] width 17 height 27
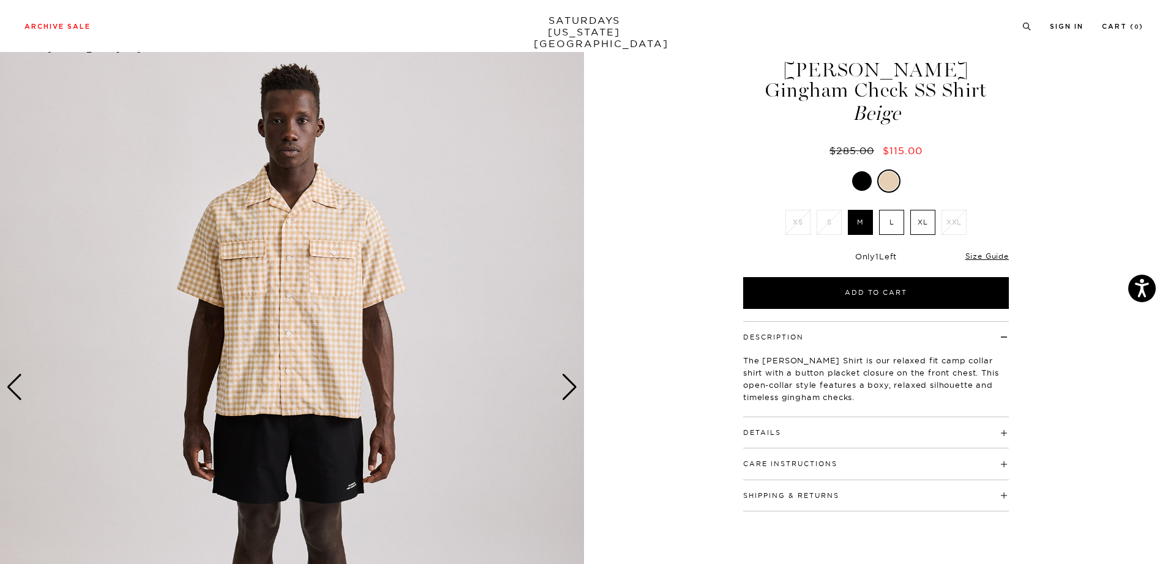
click at [862, 182] on div at bounding box center [862, 181] width 20 height 20
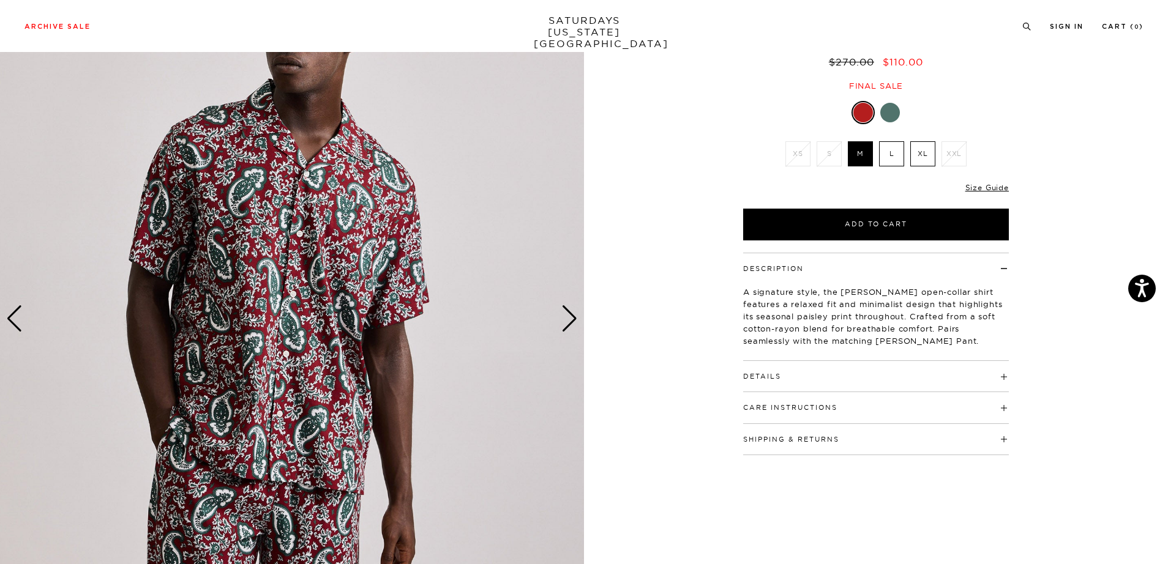
scroll to position [110, 0]
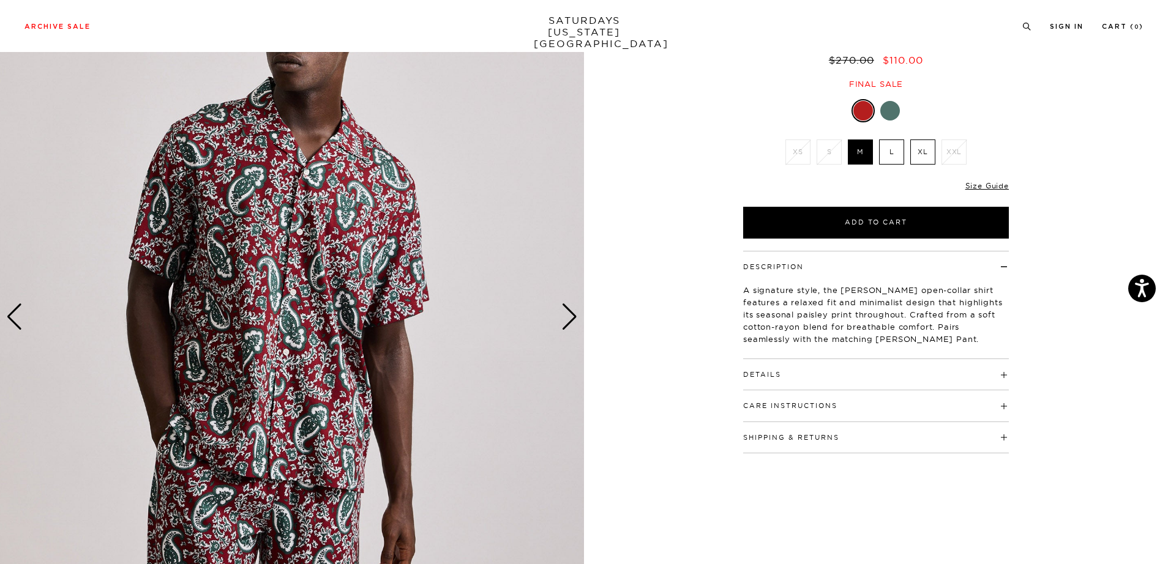
click at [783, 356] on div "Description A signature style, the [PERSON_NAME] open-collar shirt features a r…" at bounding box center [876, 305] width 266 height 108
click at [779, 365] on h4 "Details" at bounding box center [876, 369] width 266 height 20
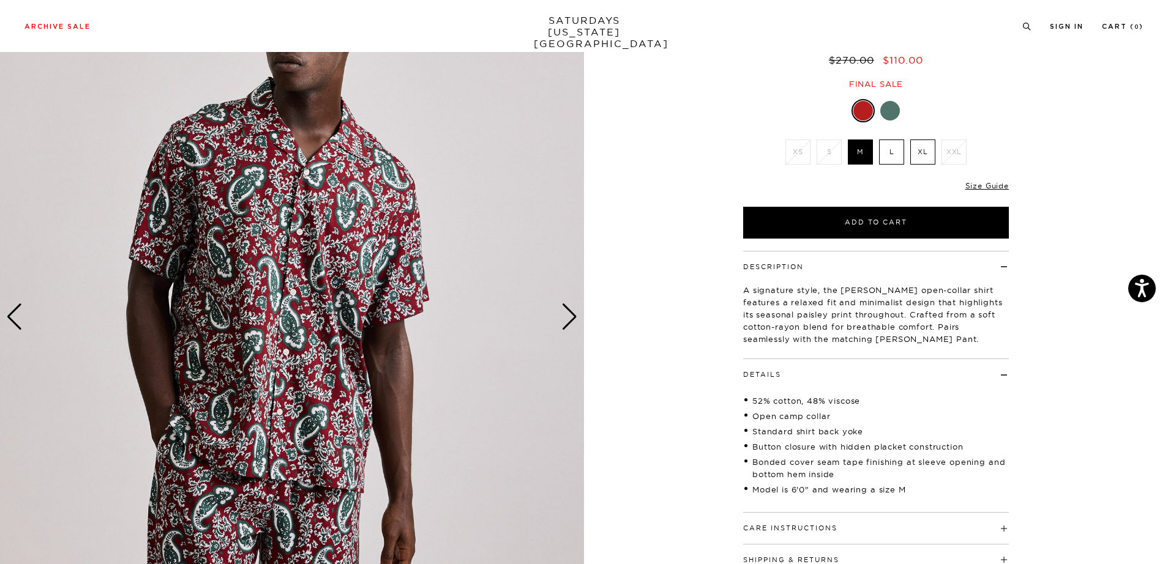
click at [788, 522] on h4 "Care Instructions" at bounding box center [876, 523] width 266 height 20
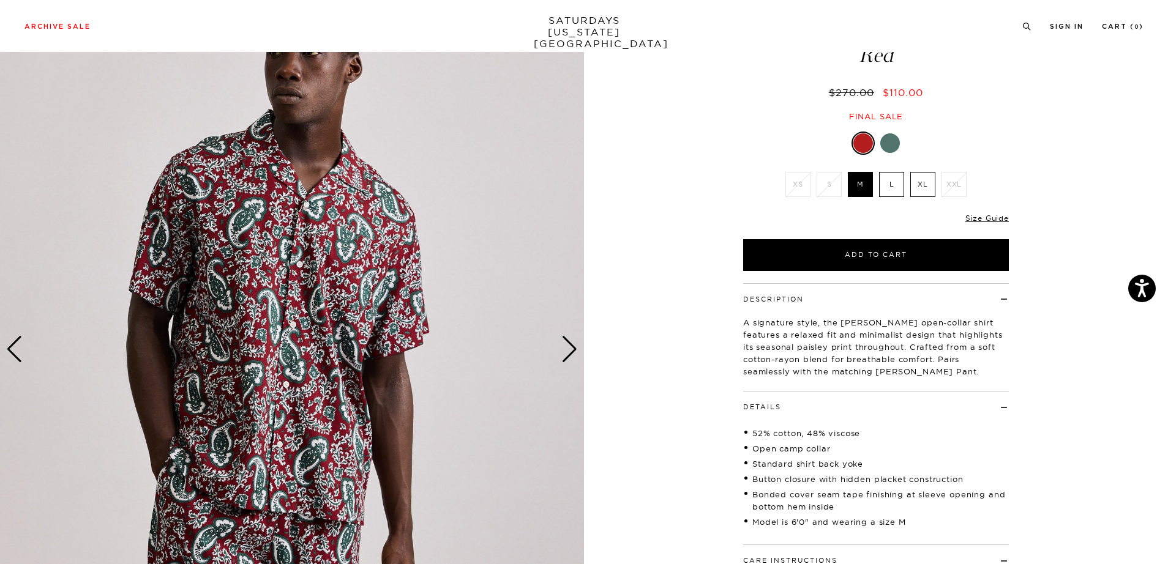
scroll to position [54, 0]
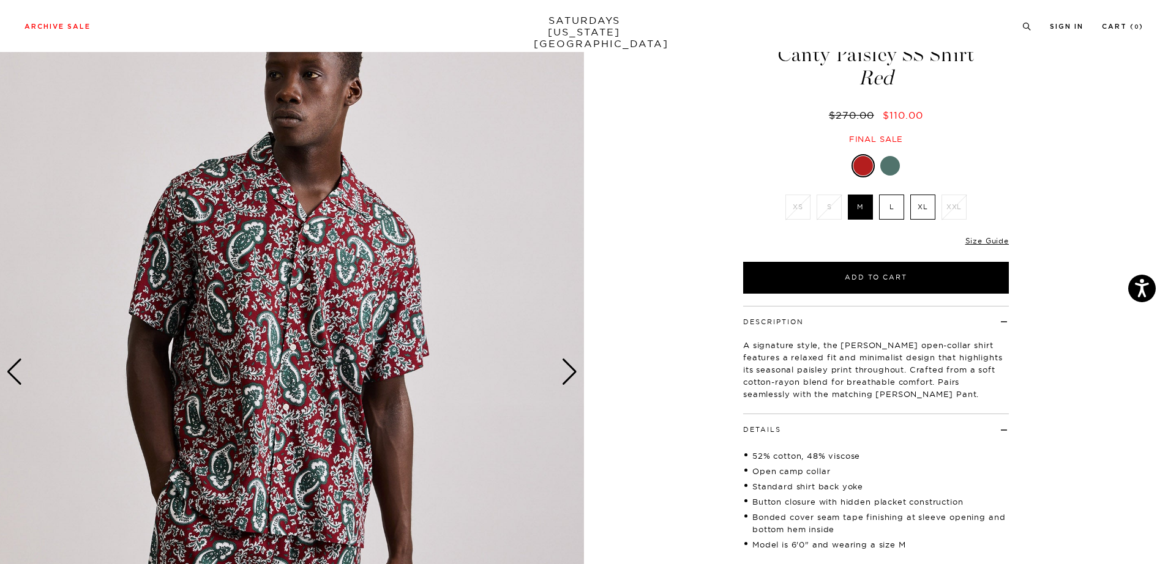
click at [570, 374] on div "Next slide" at bounding box center [569, 372] width 17 height 27
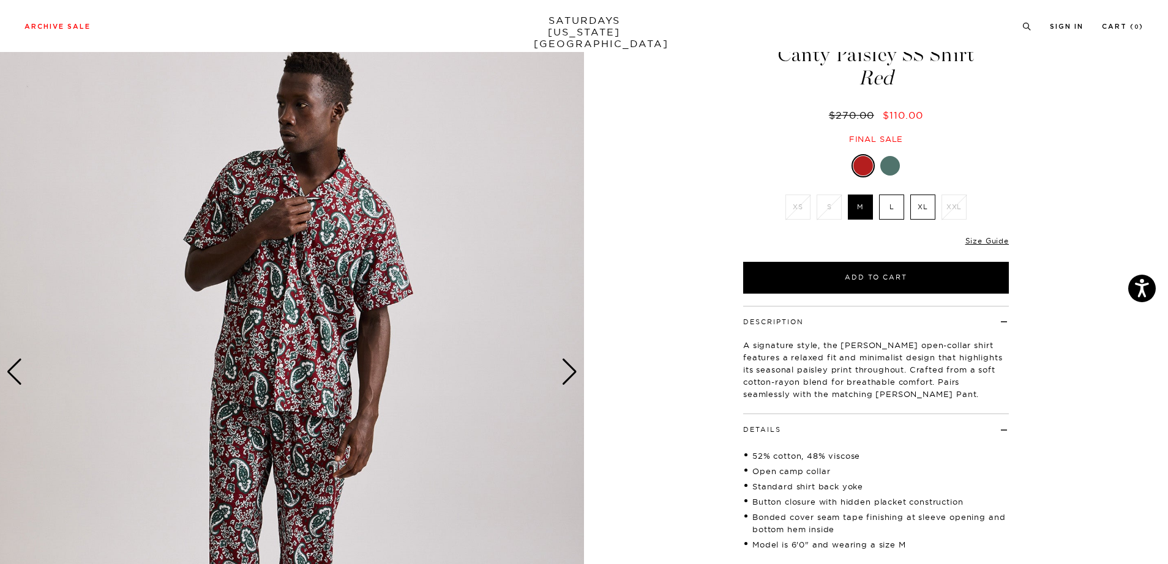
click at [570, 374] on div "Next slide" at bounding box center [569, 372] width 17 height 27
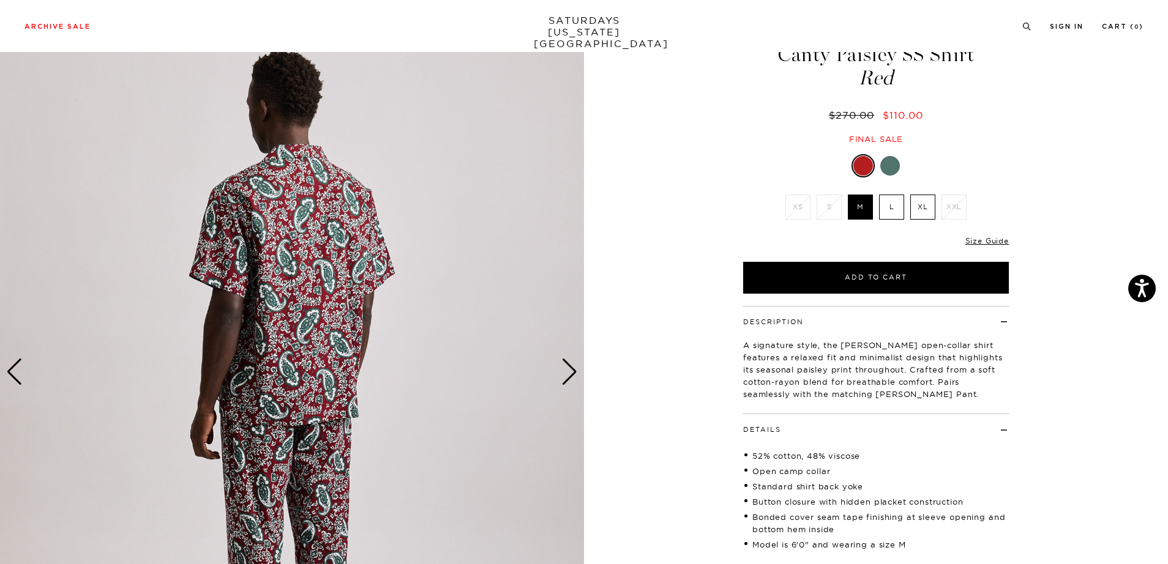
click at [570, 374] on div "Next slide" at bounding box center [569, 372] width 17 height 27
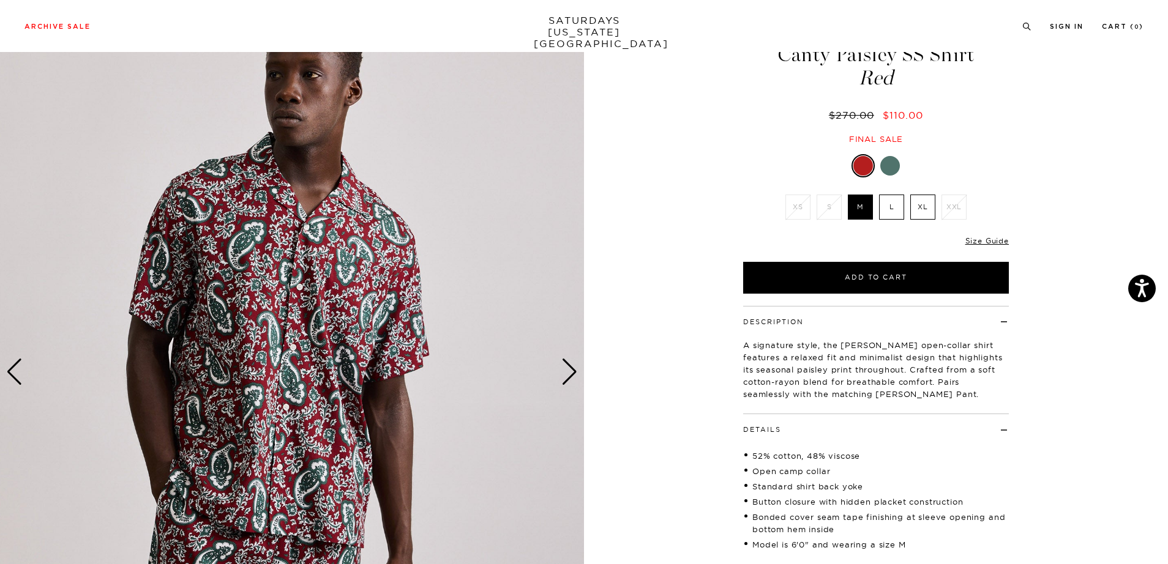
click at [377, 304] on img at bounding box center [292, 372] width 584 height 730
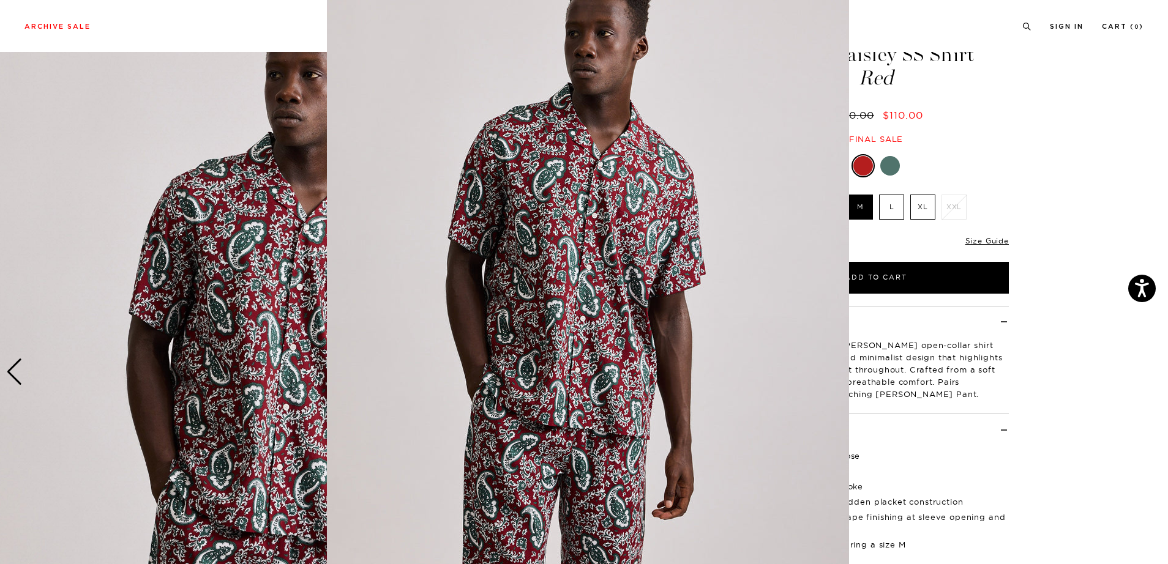
scroll to position [23, 0]
click at [548, 203] on img at bounding box center [588, 290] width 522 height 627
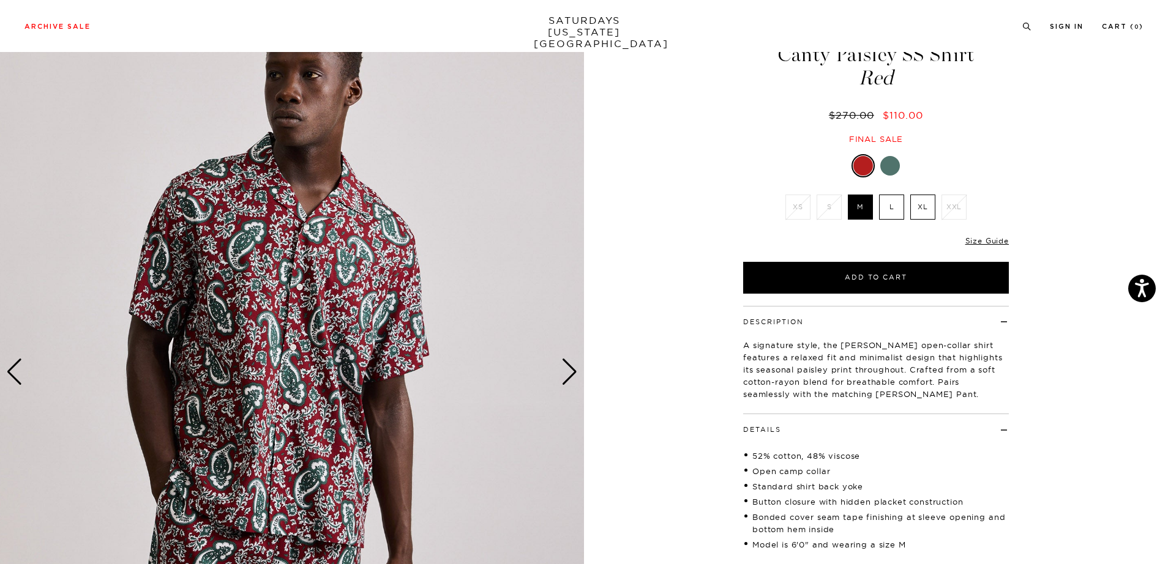
scroll to position [0, 0]
click at [898, 168] on div at bounding box center [890, 166] width 20 height 20
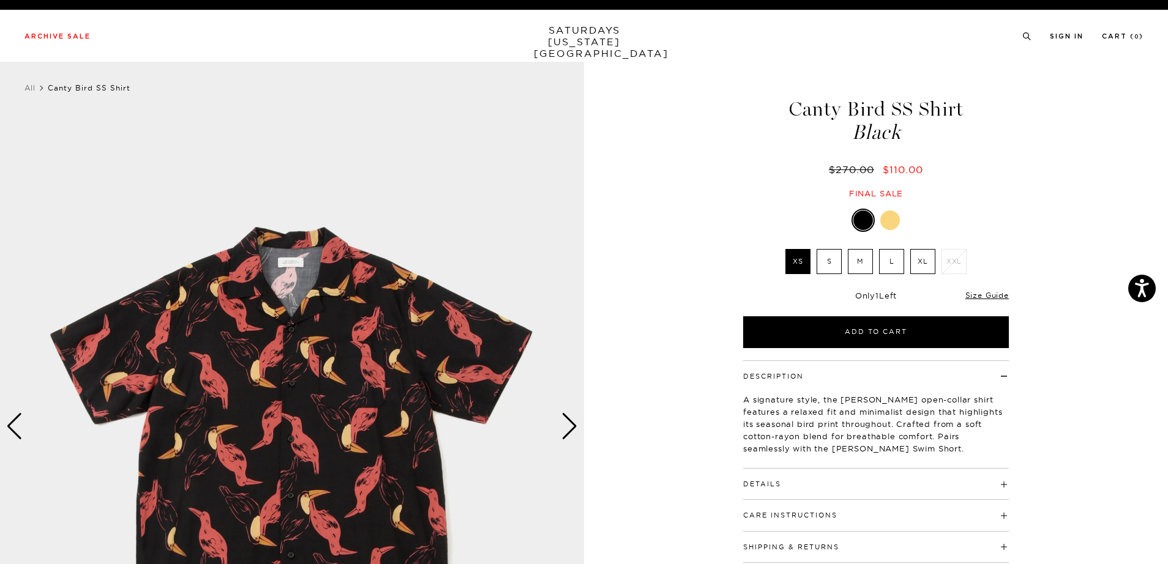
click at [570, 438] on div "Next slide" at bounding box center [569, 426] width 17 height 27
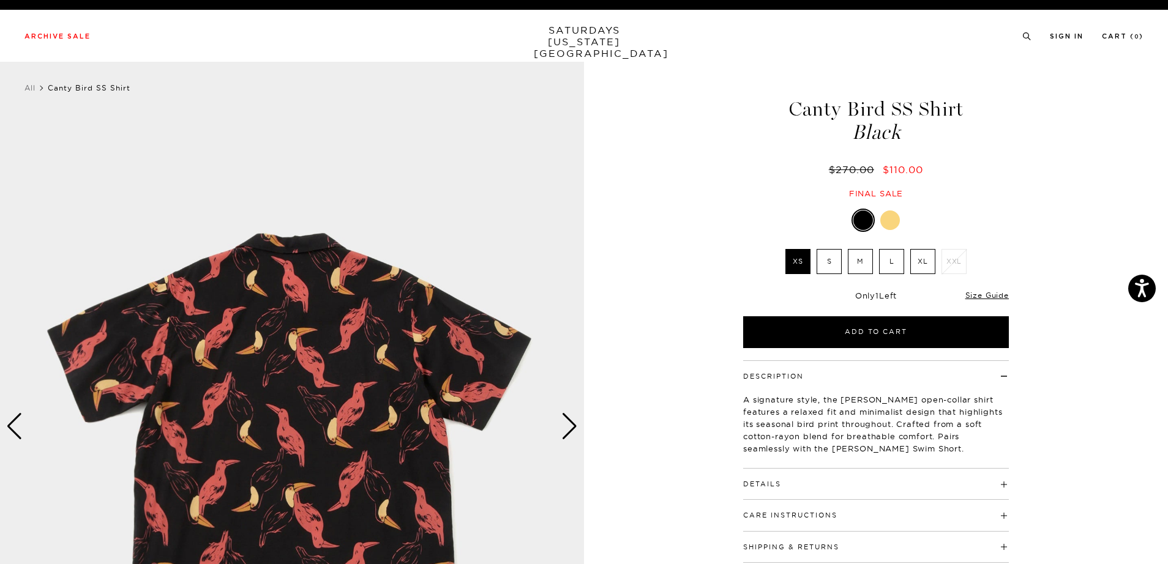
click at [570, 438] on div "Next slide" at bounding box center [569, 426] width 17 height 27
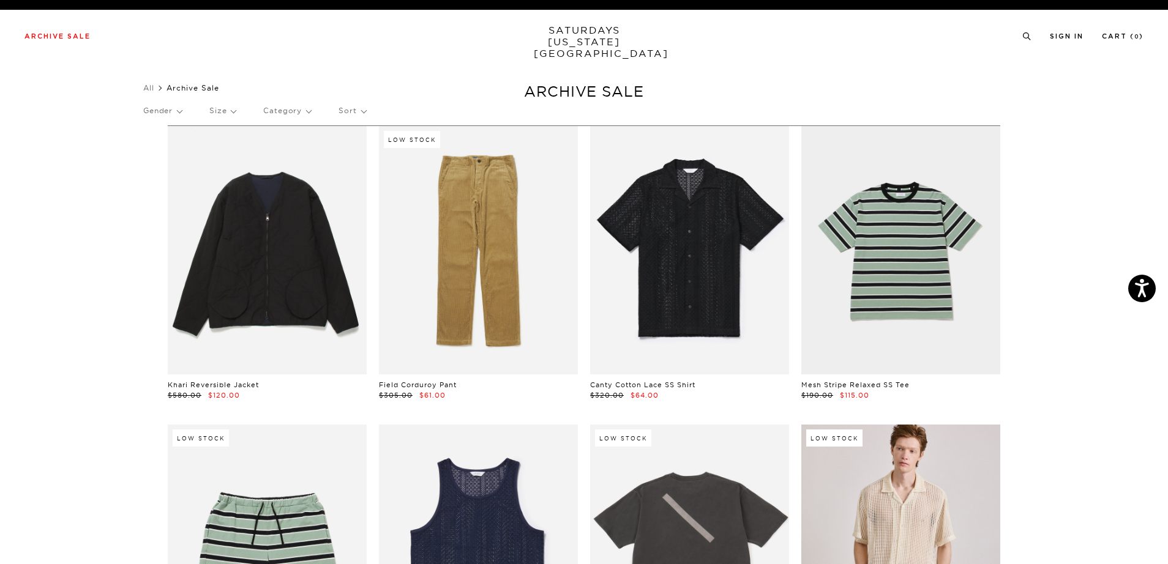
click at [226, 117] on p "Size" at bounding box center [222, 111] width 26 height 28
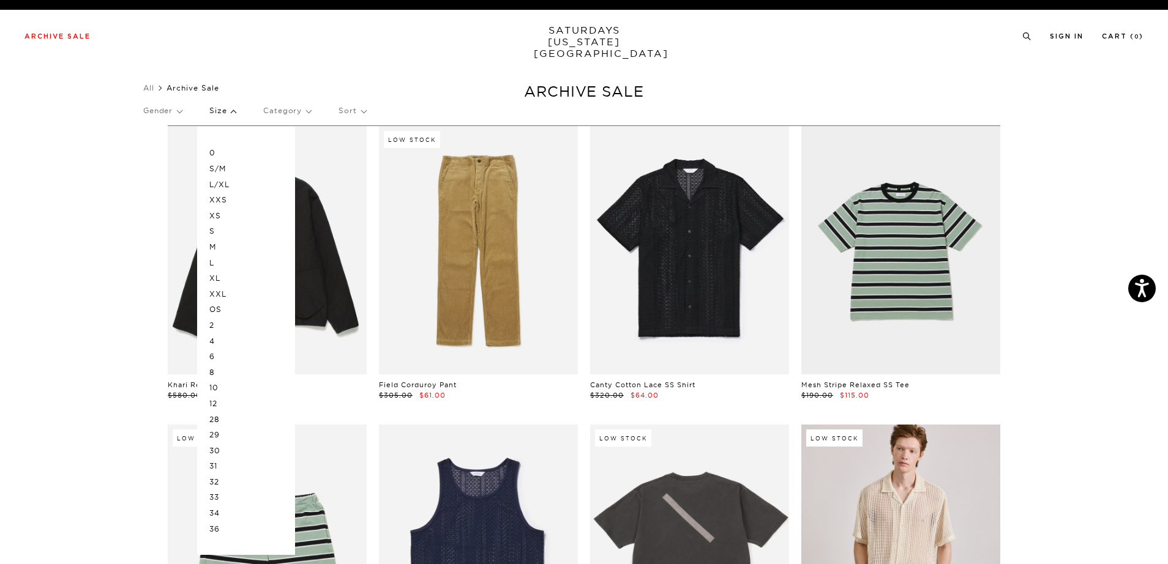
click at [216, 243] on p "M" at bounding box center [245, 247] width 73 height 16
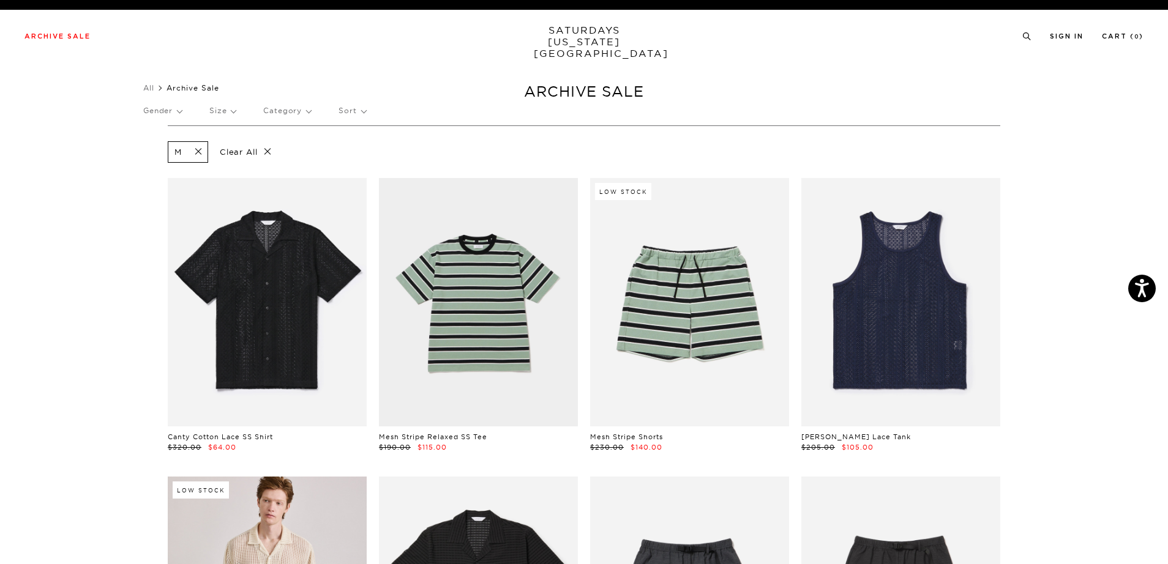
click at [356, 117] on p "Sort" at bounding box center [351, 111] width 27 height 28
click at [378, 185] on p "Price (Lowest-highest)" at bounding box center [385, 185] width 94 height 16
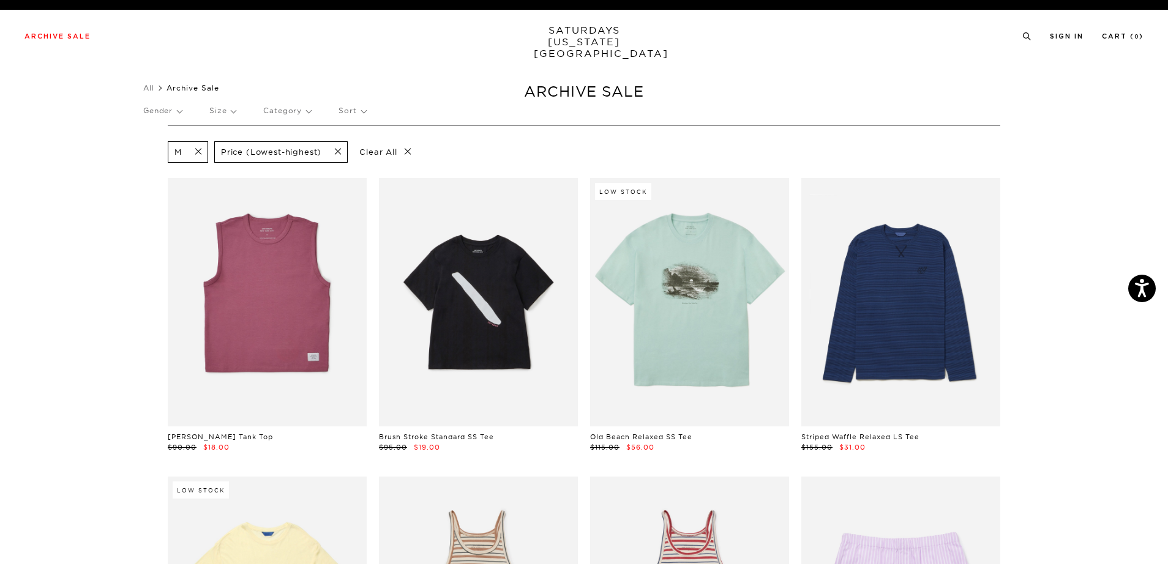
click at [182, 113] on p "Gender" at bounding box center [162, 111] width 39 height 28
click at [159, 154] on p "Male" at bounding box center [191, 153] width 96 height 16
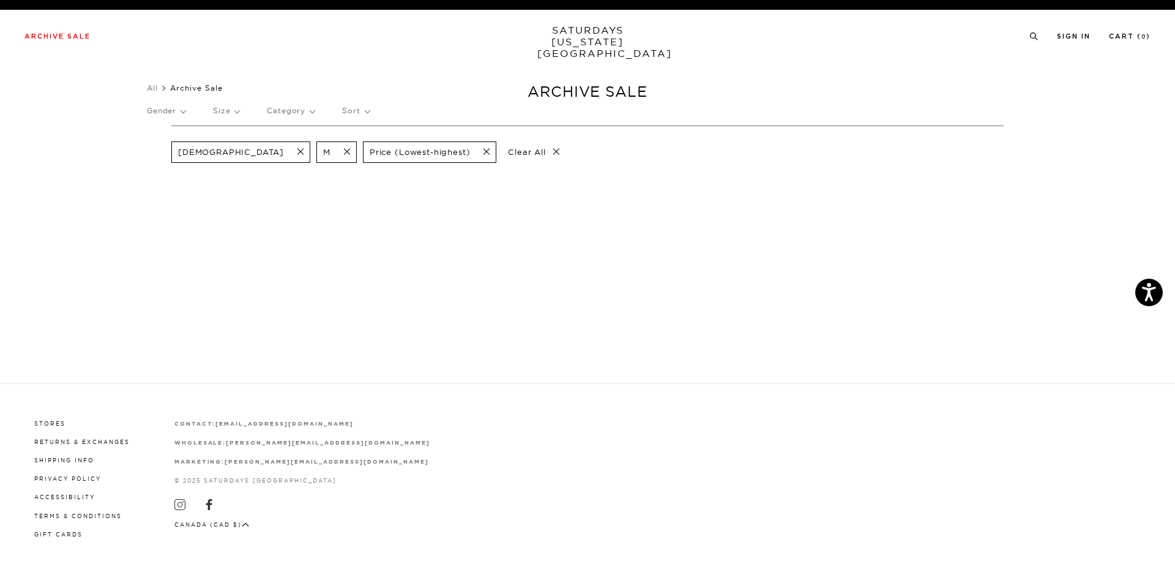
click at [284, 152] on span at bounding box center [297, 152] width 26 height 12
click at [184, 115] on p "Gender" at bounding box center [166, 111] width 39 height 28
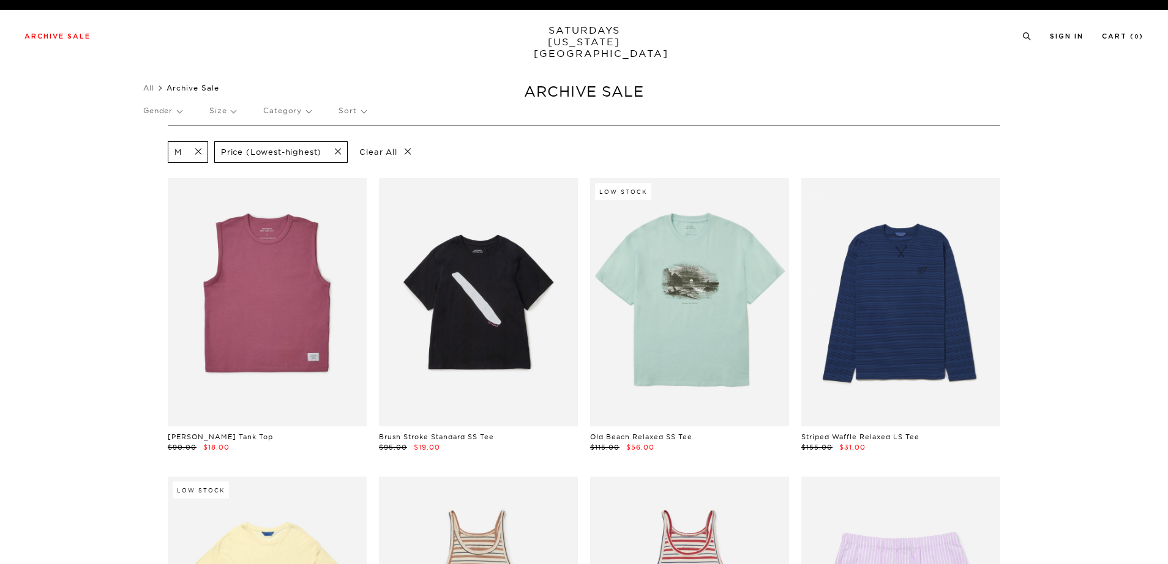
click at [182, 109] on p "Gender" at bounding box center [162, 111] width 39 height 28
click at [166, 166] on p "Mens" at bounding box center [191, 169] width 96 height 16
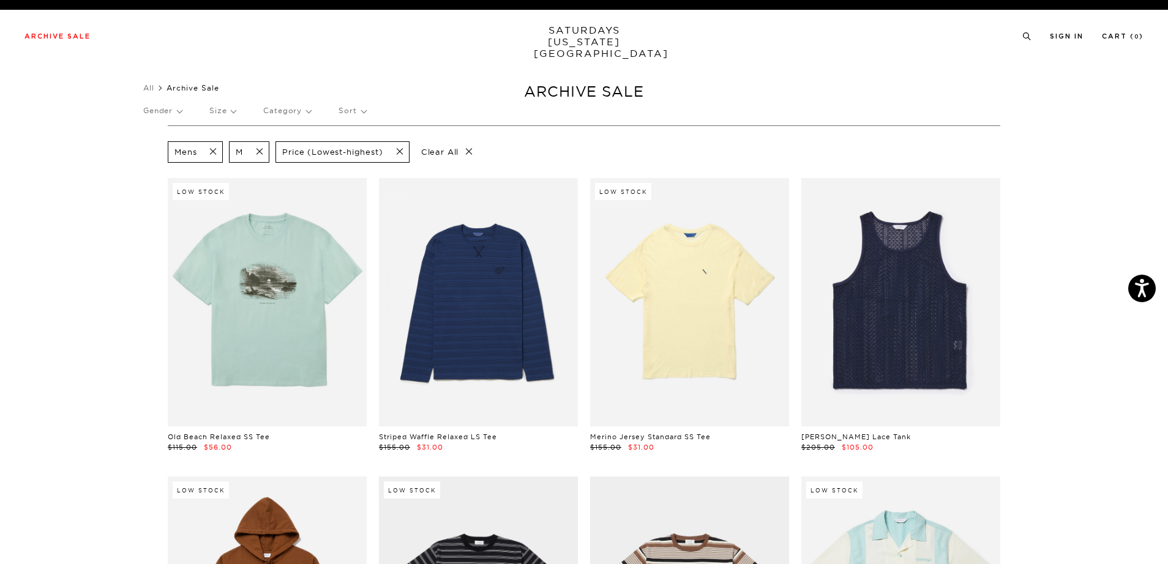
click at [258, 150] on span at bounding box center [256, 152] width 26 height 12
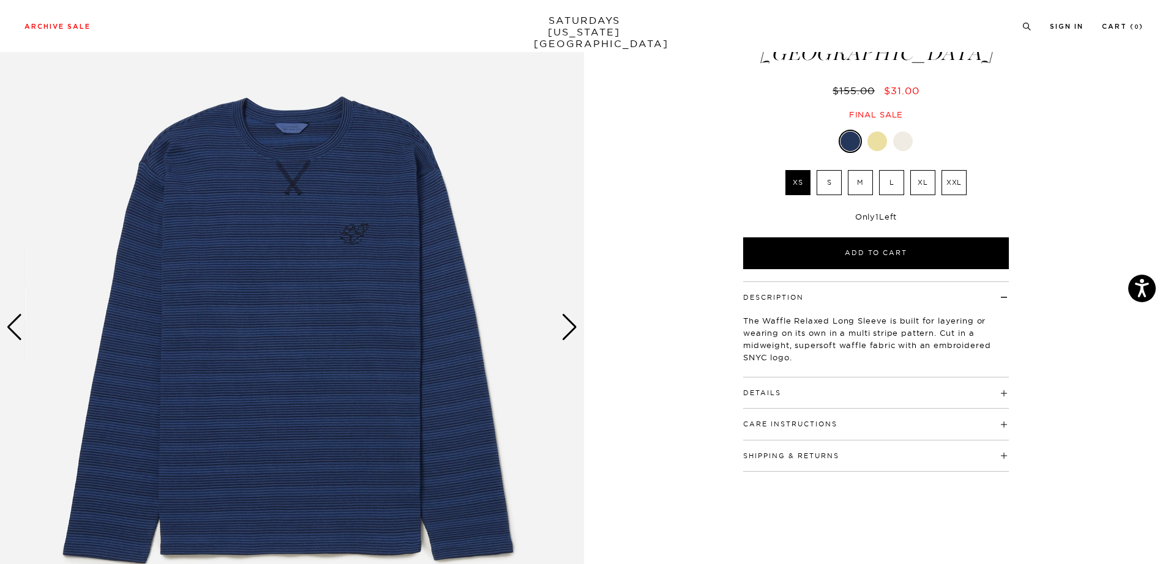
scroll to position [100, 0]
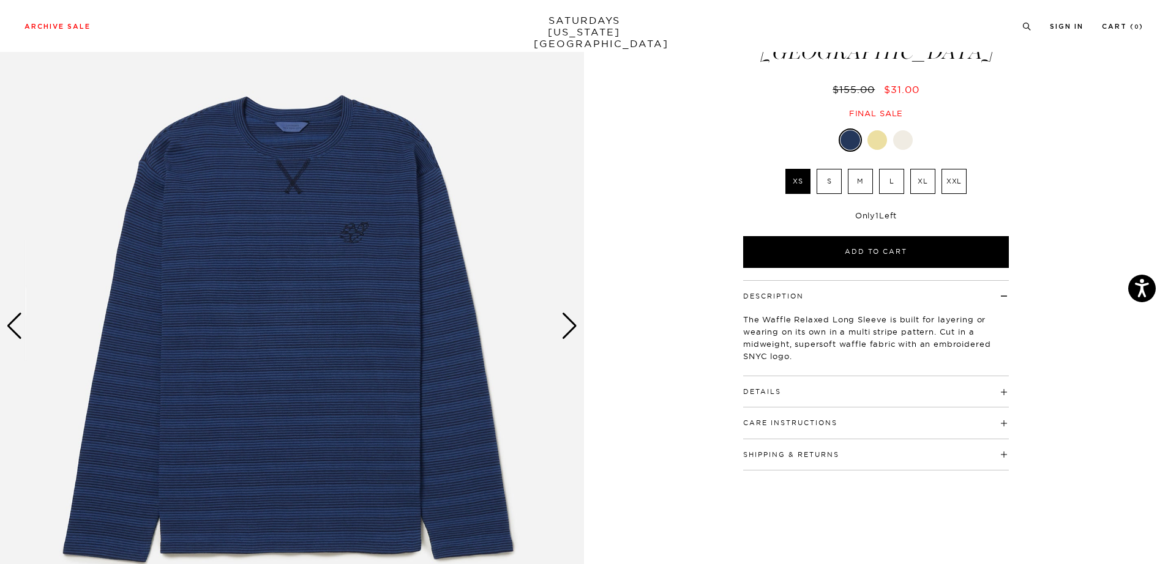
click at [571, 326] on div "Next slide" at bounding box center [569, 326] width 17 height 27
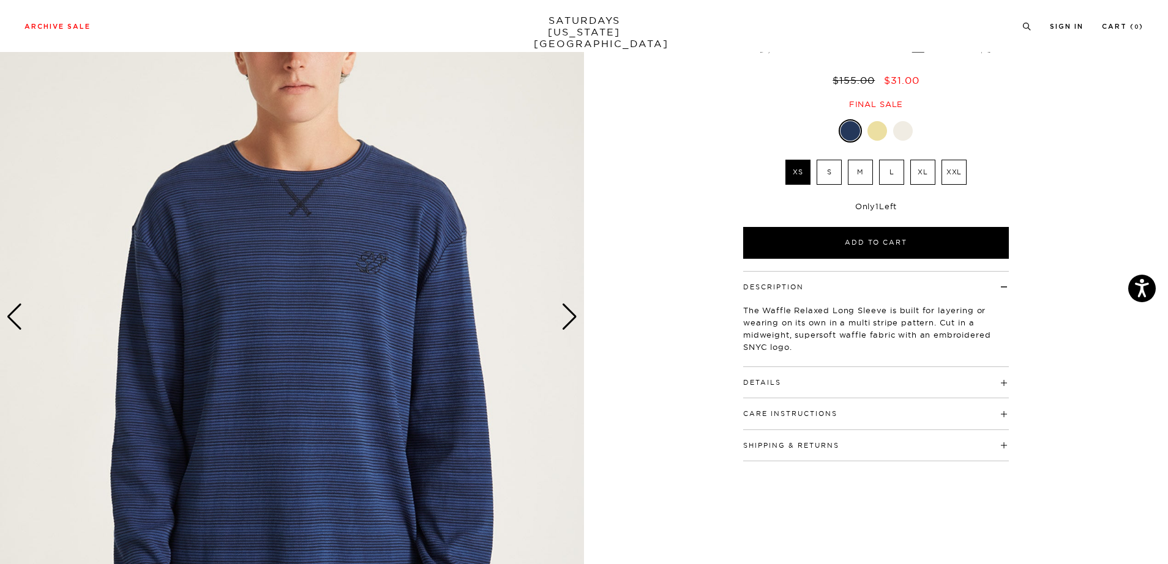
scroll to position [108, 0]
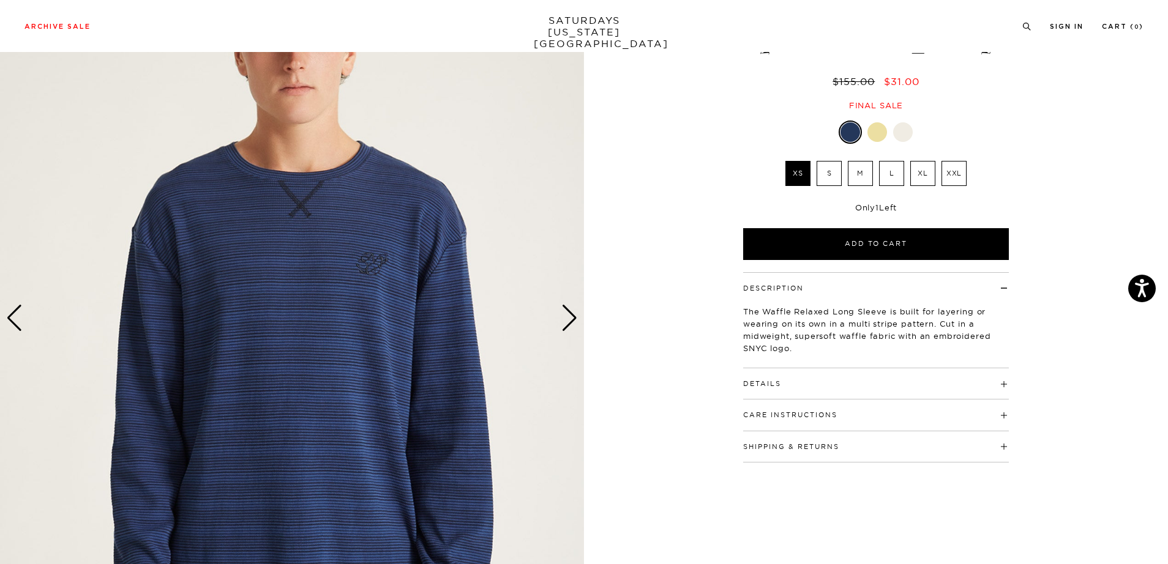
click at [571, 322] on div "Next slide" at bounding box center [569, 318] width 17 height 27
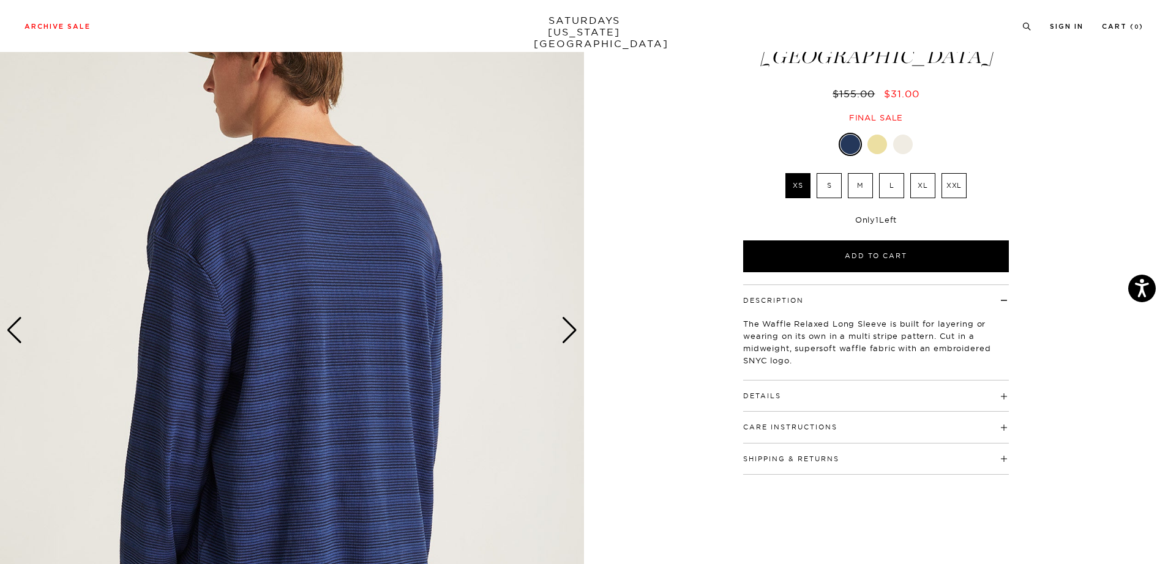
scroll to position [99, 0]
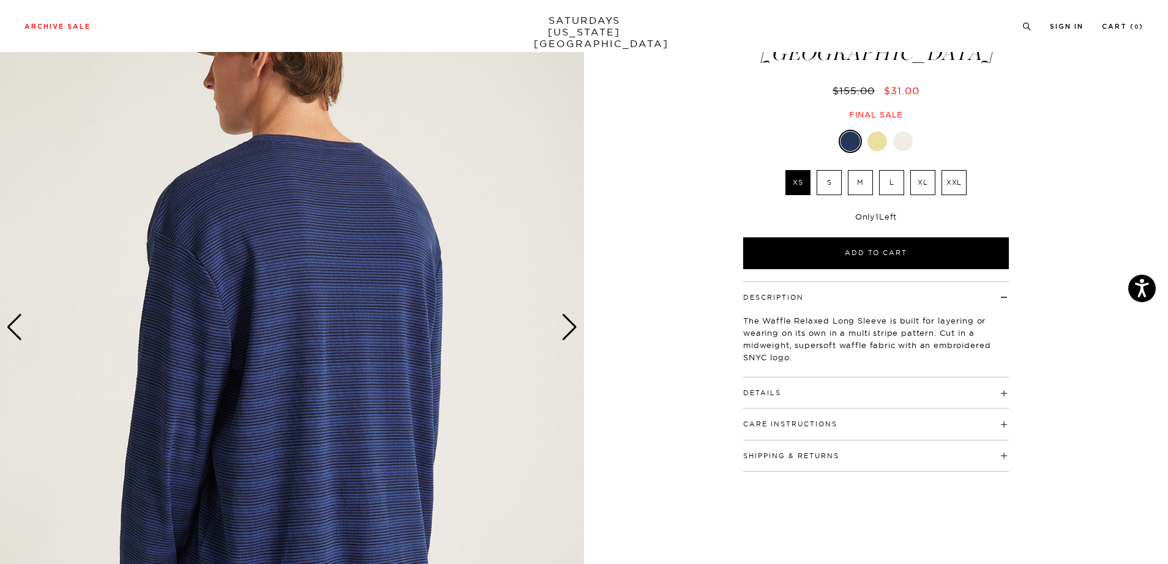
click at [569, 327] on div "Next slide" at bounding box center [569, 327] width 17 height 27
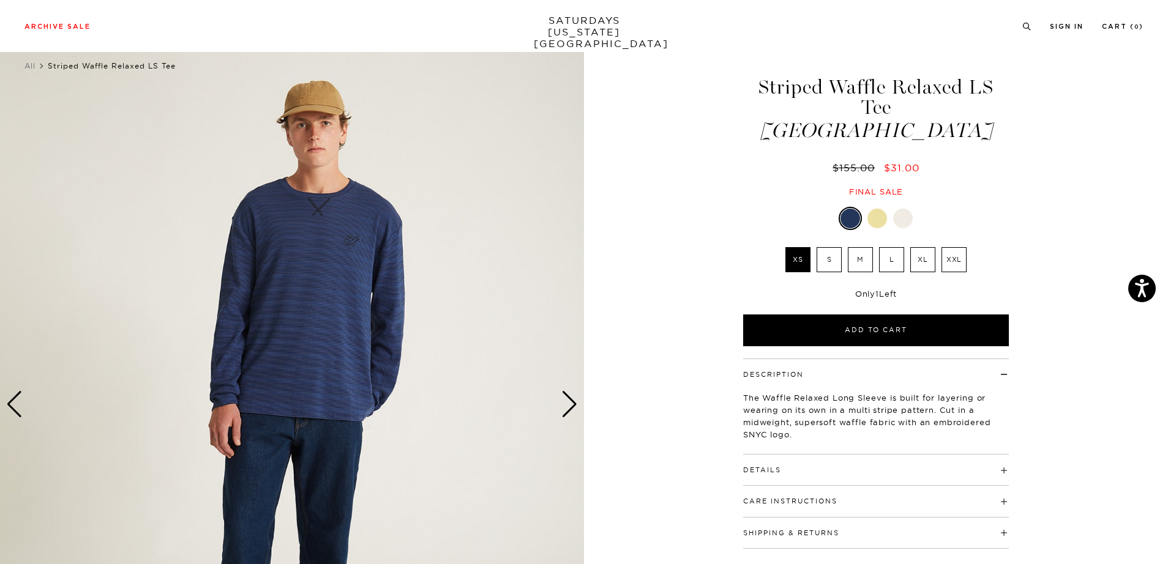
scroll to position [0, 0]
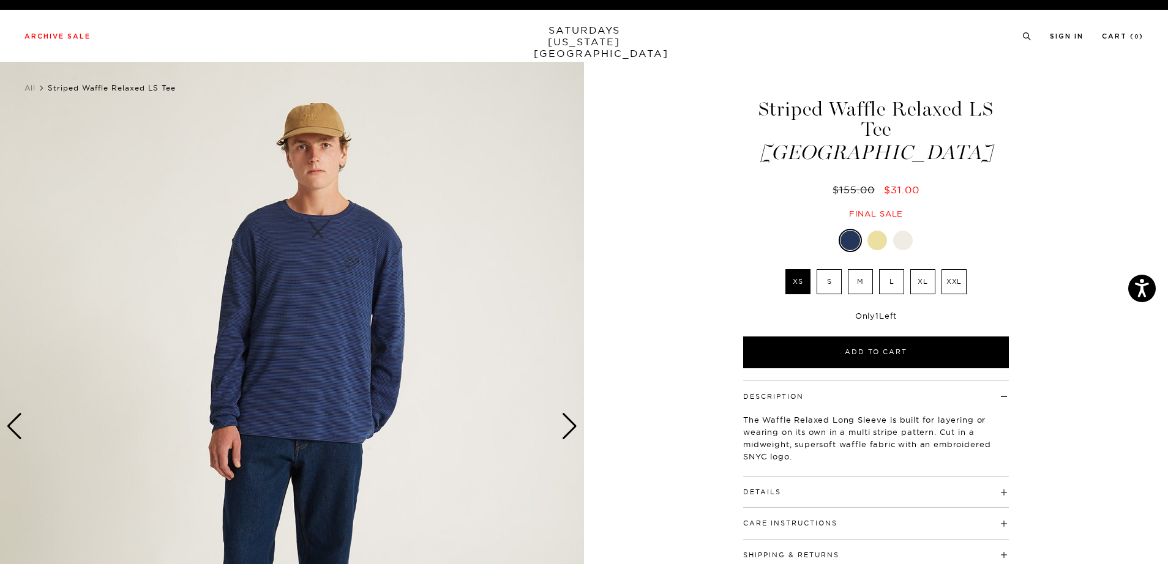
click at [780, 489] on button "Details" at bounding box center [762, 492] width 38 height 7
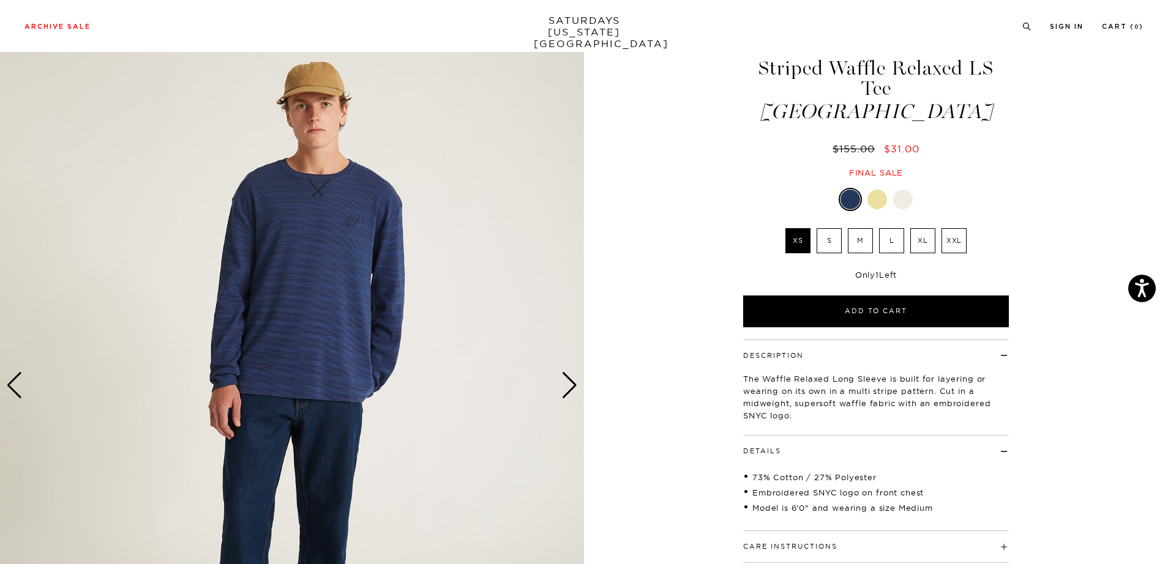
click at [782, 543] on button "Care Instructions" at bounding box center [790, 546] width 94 height 7
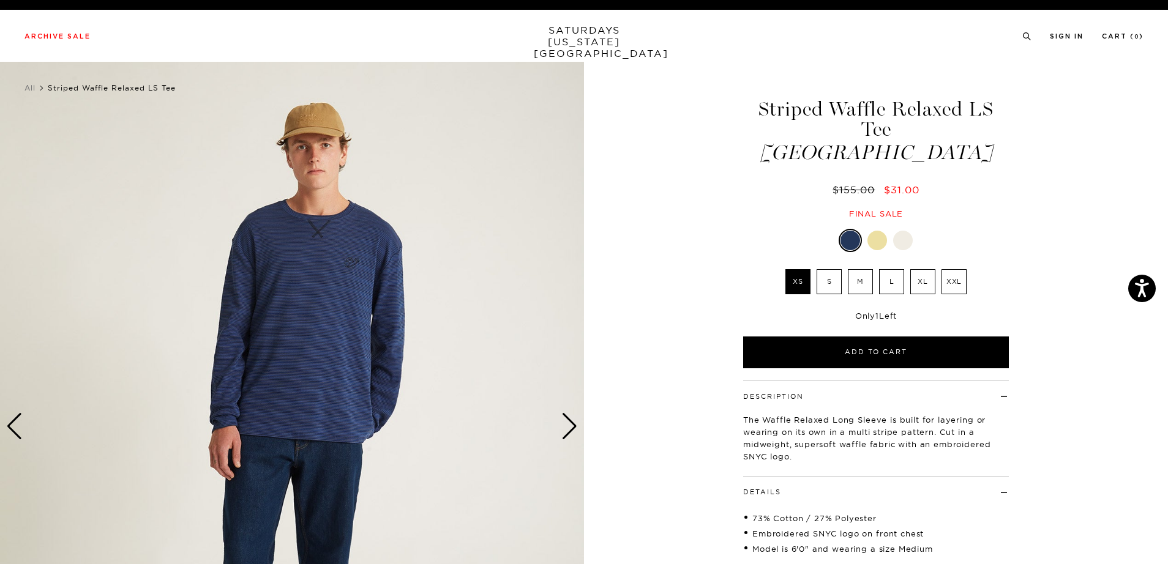
click at [333, 278] on img at bounding box center [292, 427] width 584 height 730
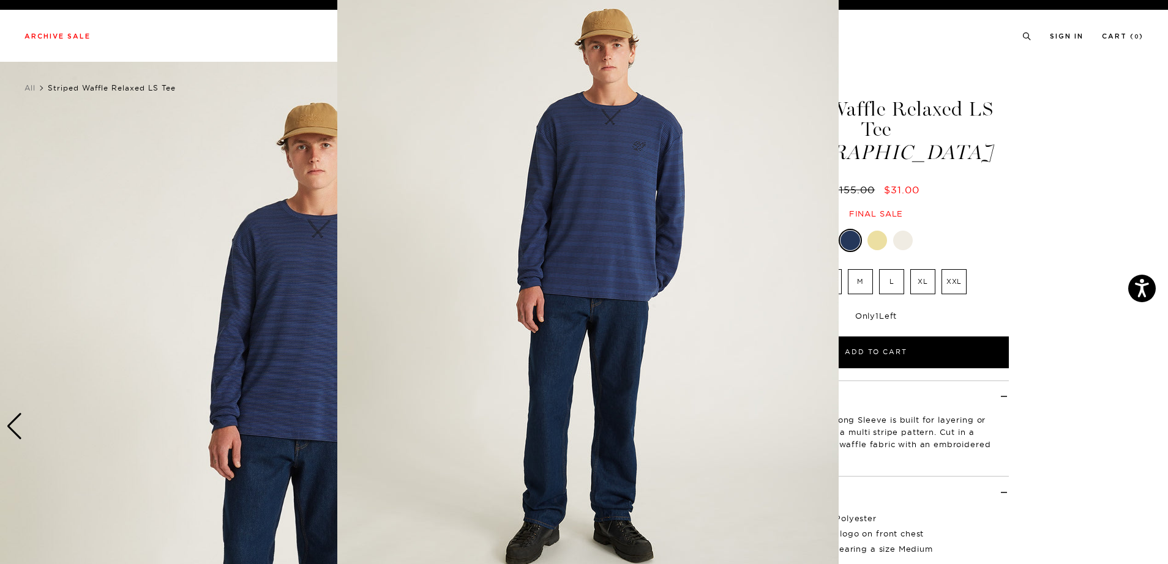
scroll to position [24, 0]
click at [452, 223] on img at bounding box center [587, 289] width 501 height 627
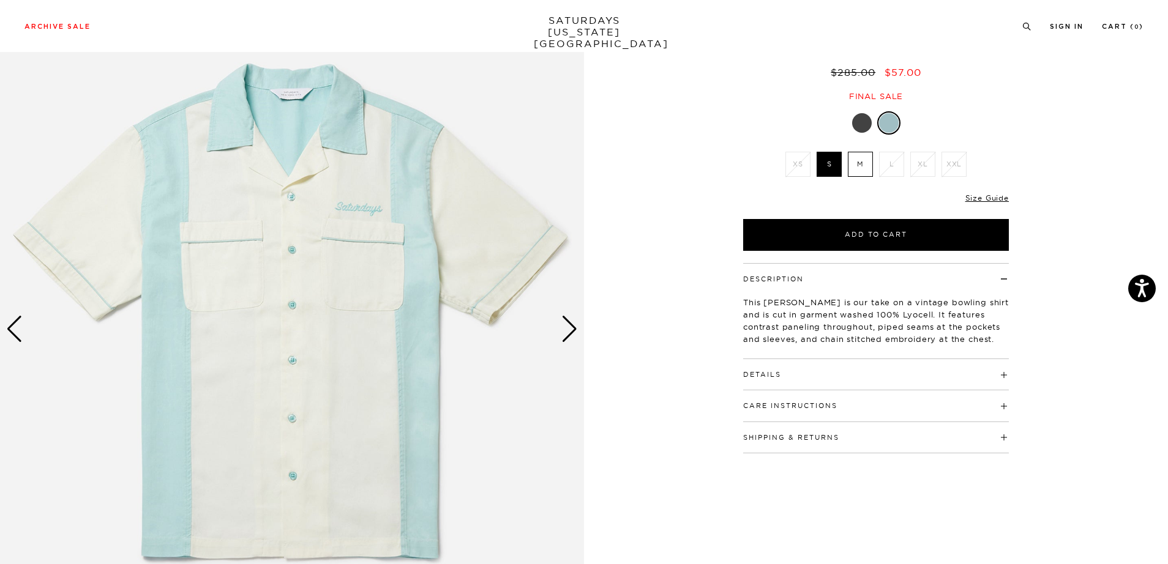
scroll to position [100, 0]
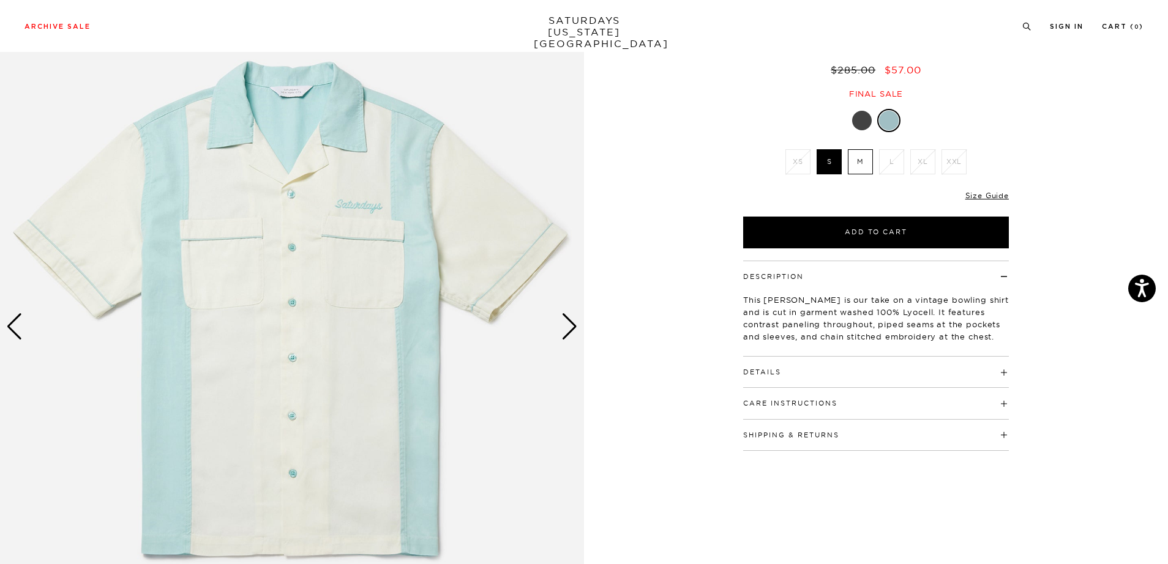
click at [763, 405] on button "Care Instructions" at bounding box center [790, 403] width 94 height 7
click at [777, 378] on div "Details 100% Lyocell Relaxed Fit Open camp collar Button closure Side vent deta…" at bounding box center [876, 372] width 266 height 31
click at [773, 370] on button "Details" at bounding box center [762, 372] width 38 height 7
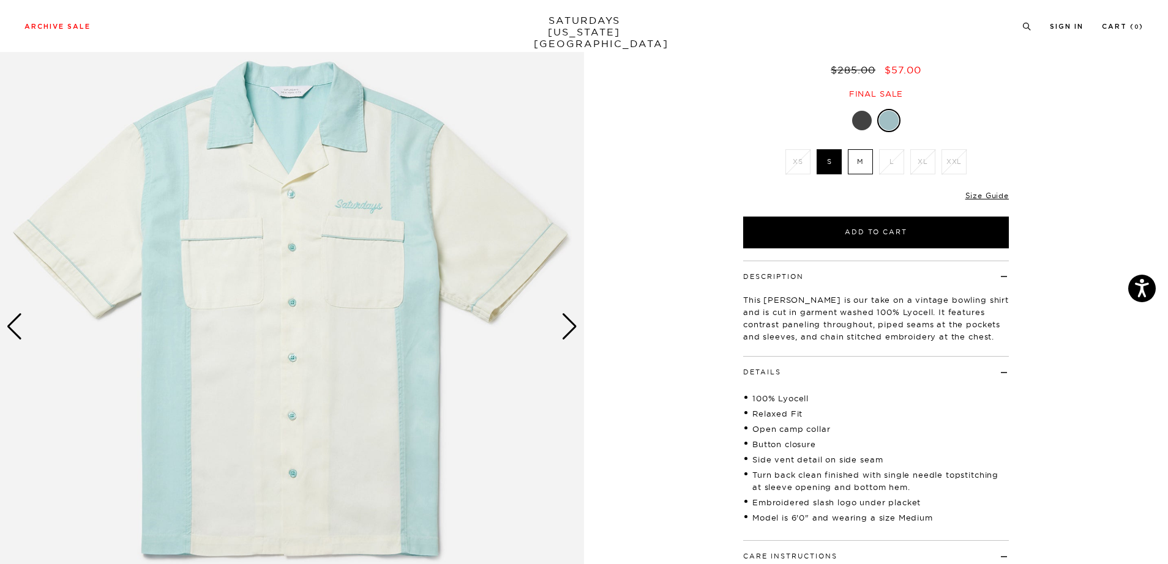
click at [574, 324] on div "Next slide" at bounding box center [569, 326] width 17 height 27
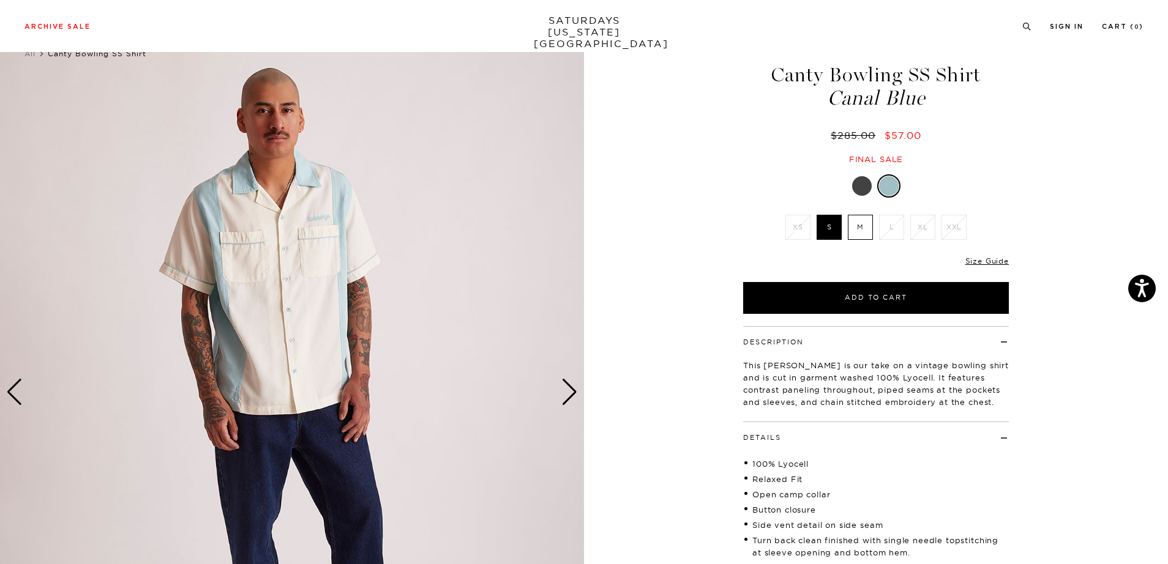
scroll to position [33, 0]
click at [571, 399] on div "Next slide" at bounding box center [569, 393] width 17 height 27
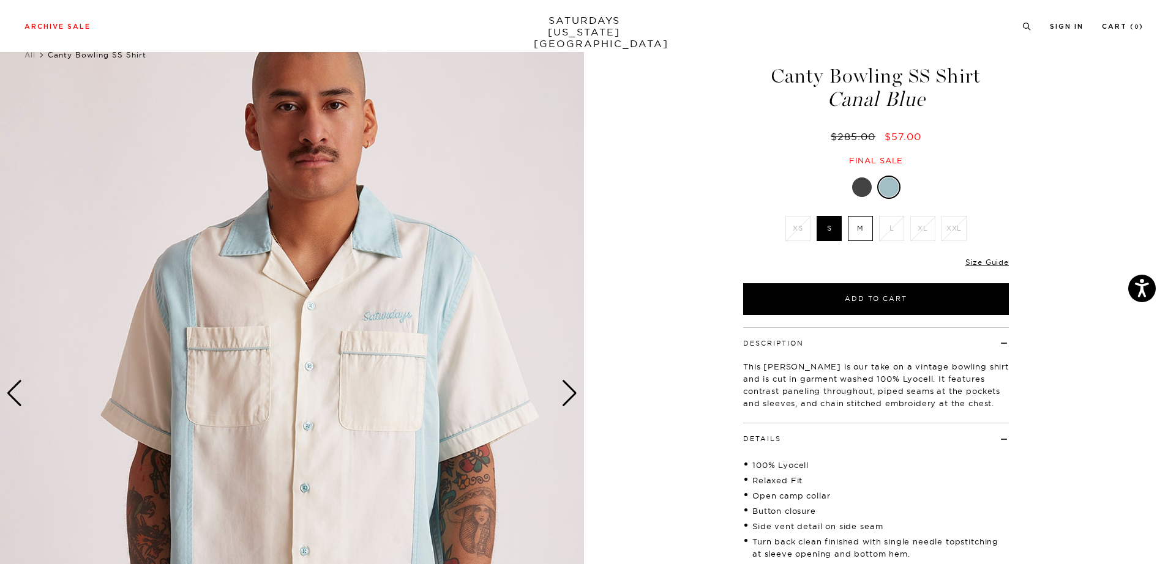
click at [571, 399] on div "Next slide" at bounding box center [569, 393] width 17 height 27
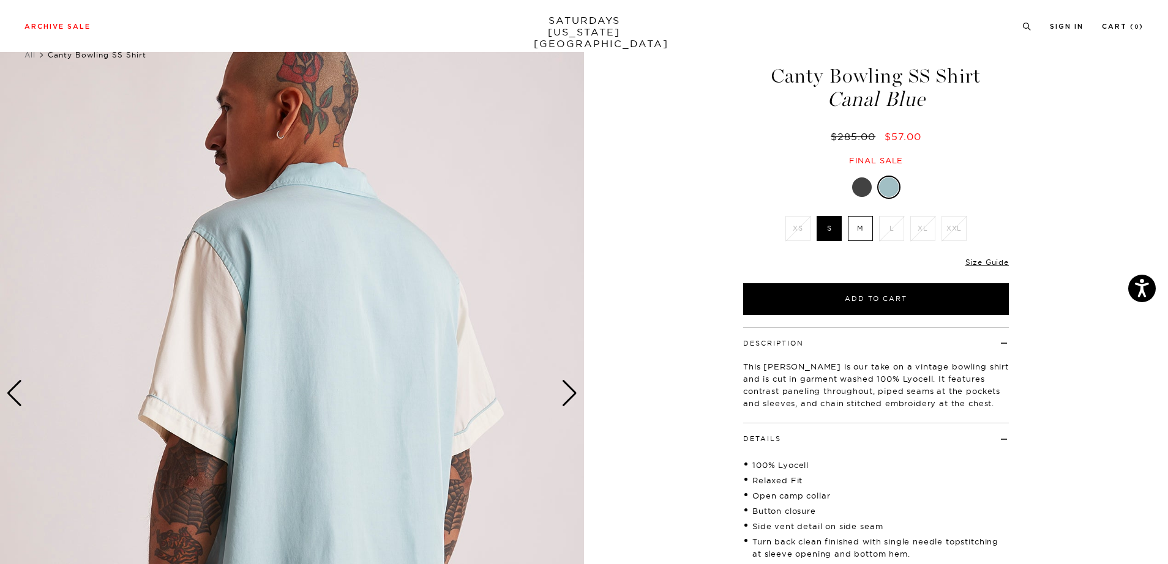
click at [571, 399] on div "Next slide" at bounding box center [569, 393] width 17 height 27
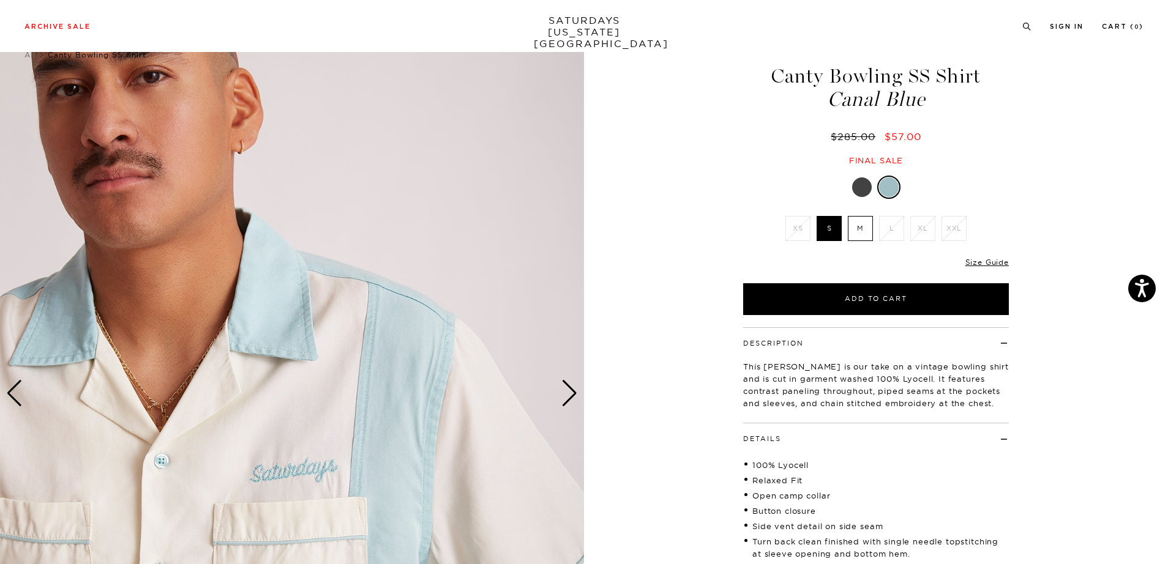
click at [571, 399] on div "Next slide" at bounding box center [569, 393] width 17 height 27
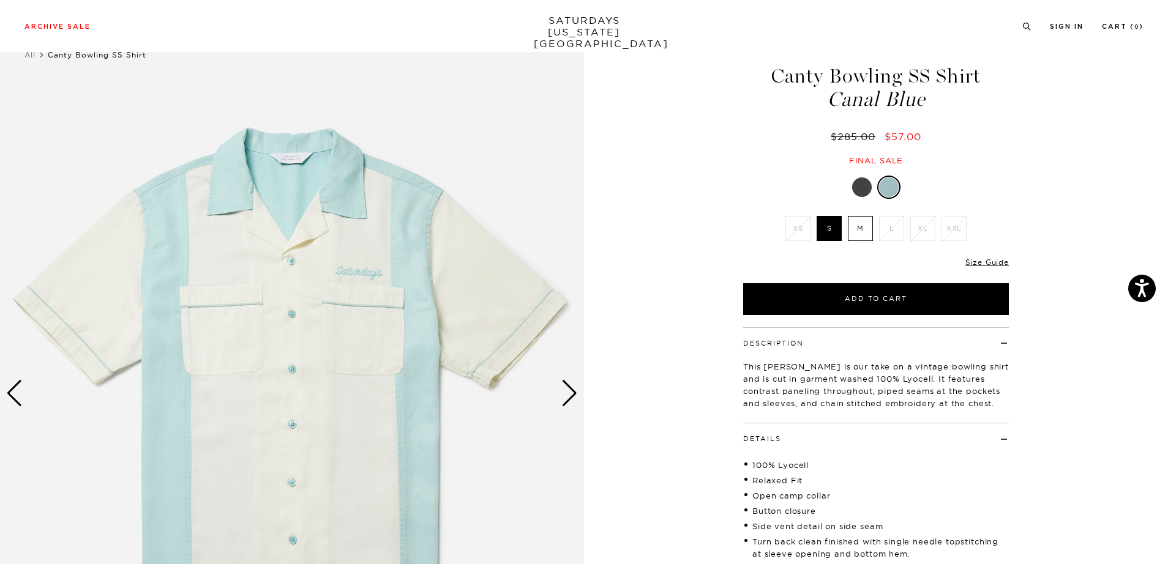
click at [571, 399] on div "Next slide" at bounding box center [569, 393] width 17 height 27
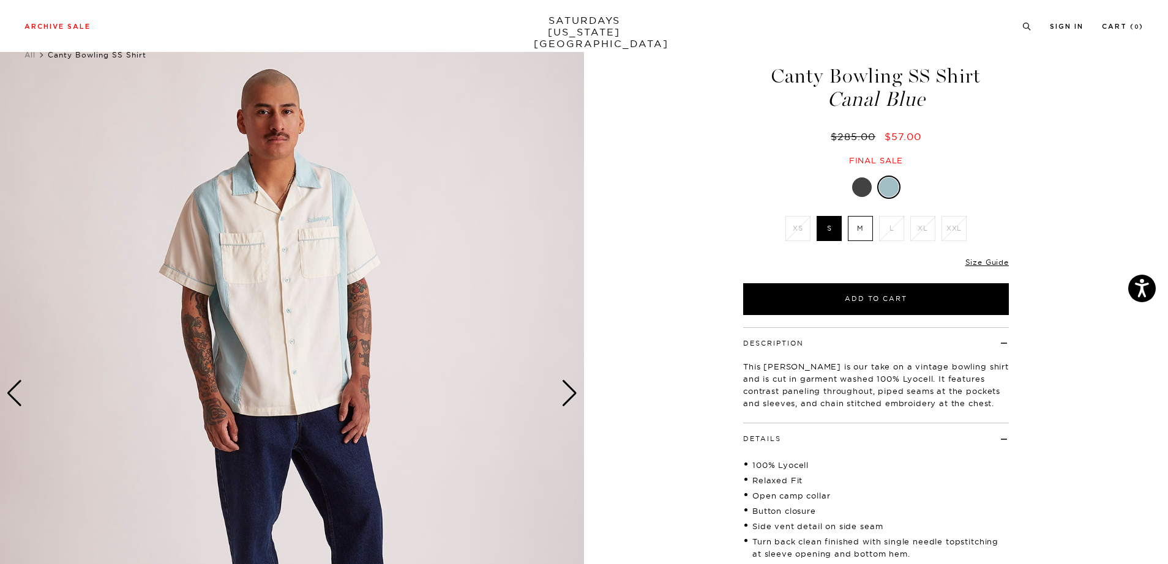
click at [571, 399] on div "Next slide" at bounding box center [569, 393] width 17 height 27
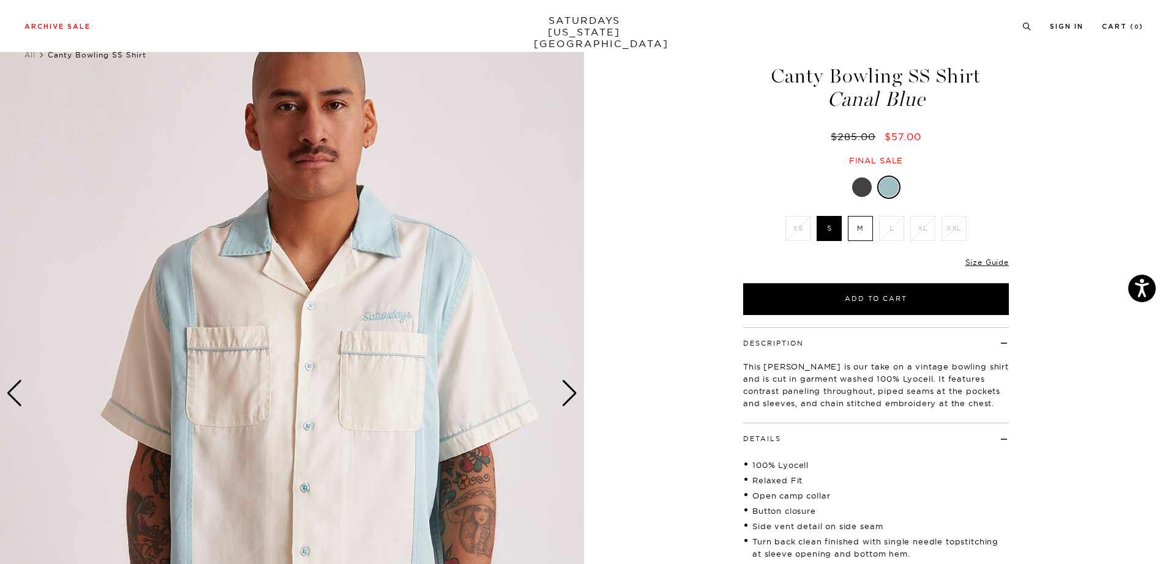
click at [571, 399] on div "Next slide" at bounding box center [569, 393] width 17 height 27
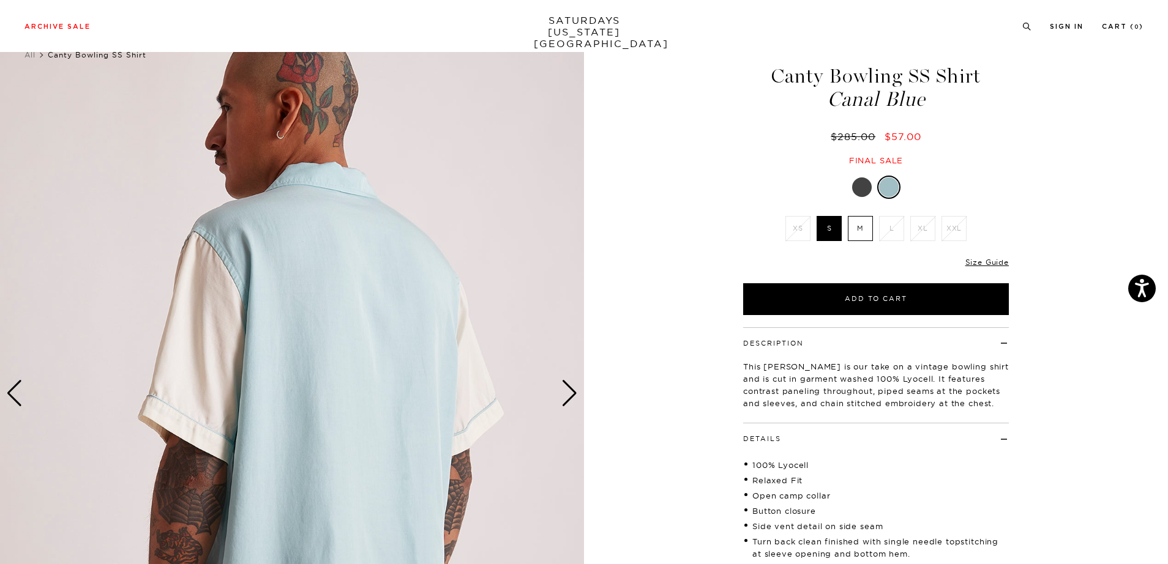
click at [571, 399] on div "Next slide" at bounding box center [569, 393] width 17 height 27
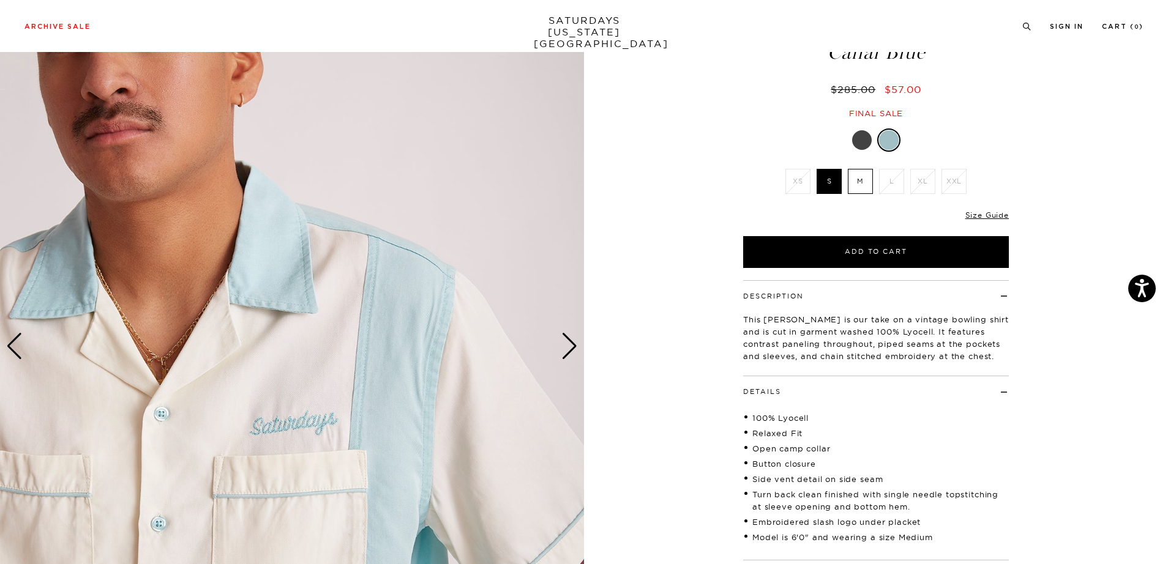
scroll to position [47, 0]
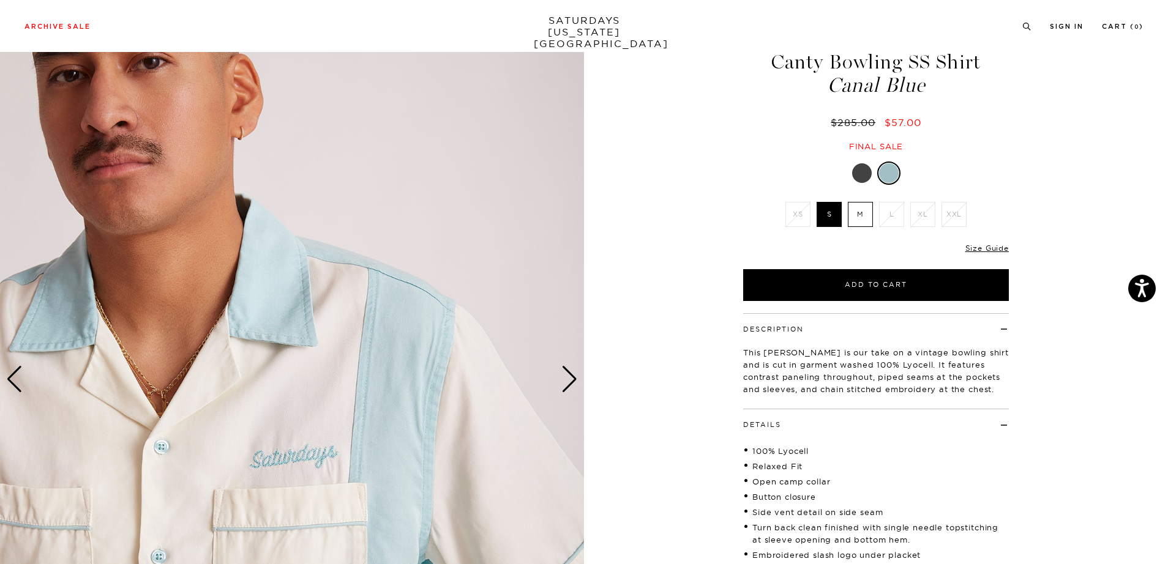
click at [578, 377] on img at bounding box center [292, 380] width 584 height 730
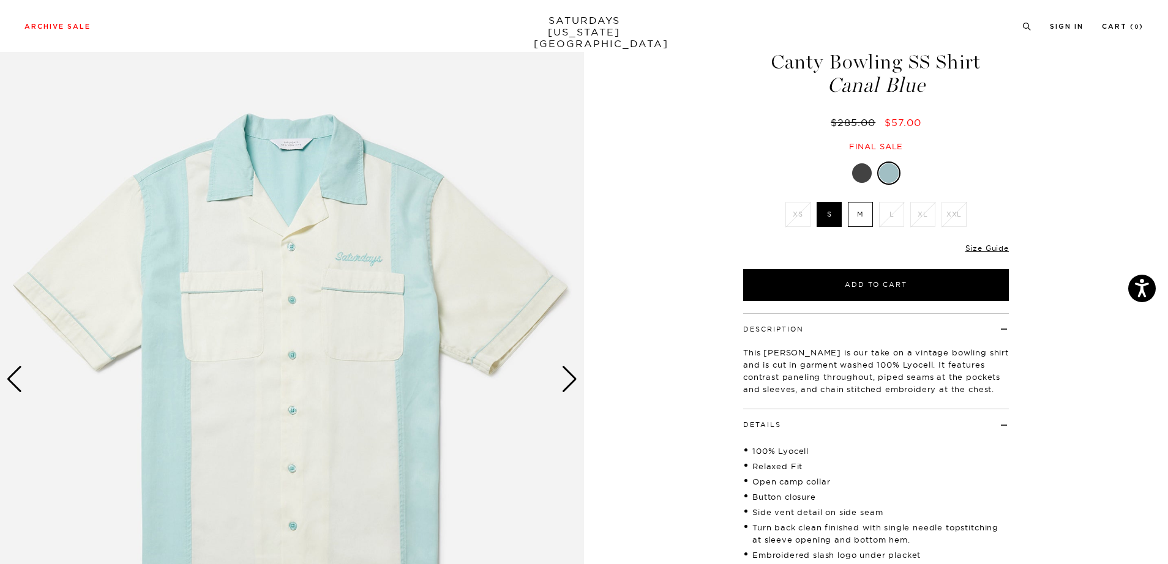
click at [377, 262] on img at bounding box center [292, 380] width 584 height 730
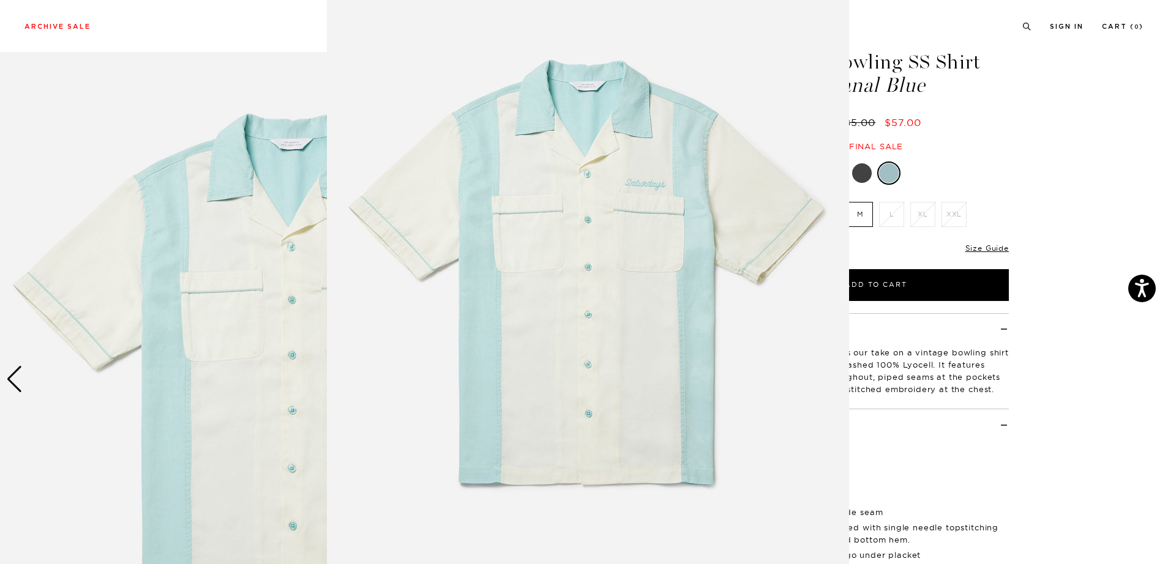
scroll to position [24, 0]
click at [637, 234] on img at bounding box center [588, 289] width 522 height 627
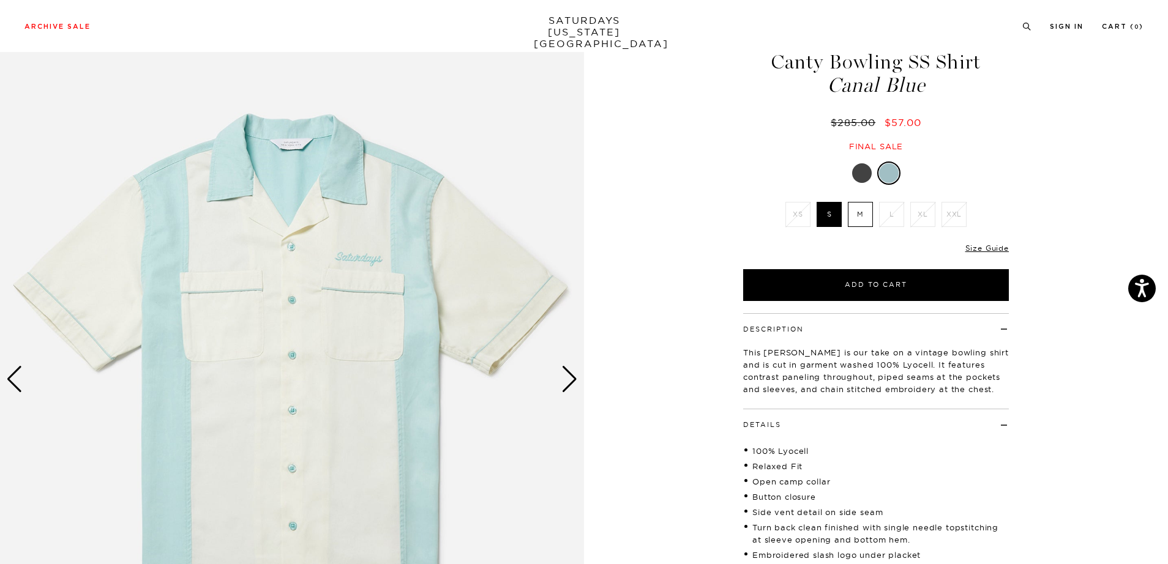
click at [569, 381] on div "Next slide" at bounding box center [569, 379] width 17 height 27
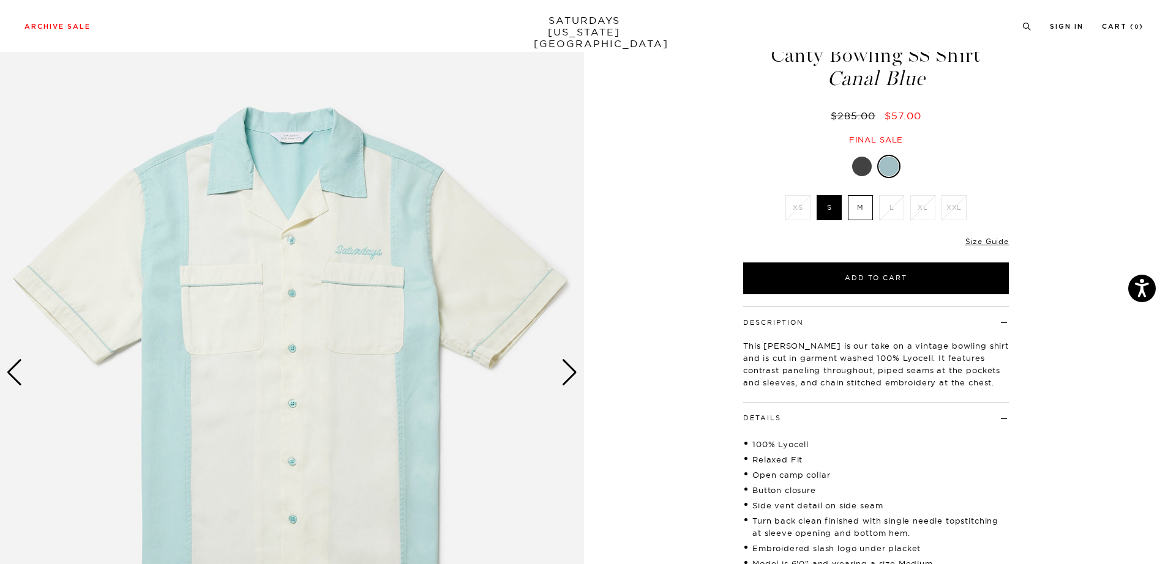
scroll to position [55, 0]
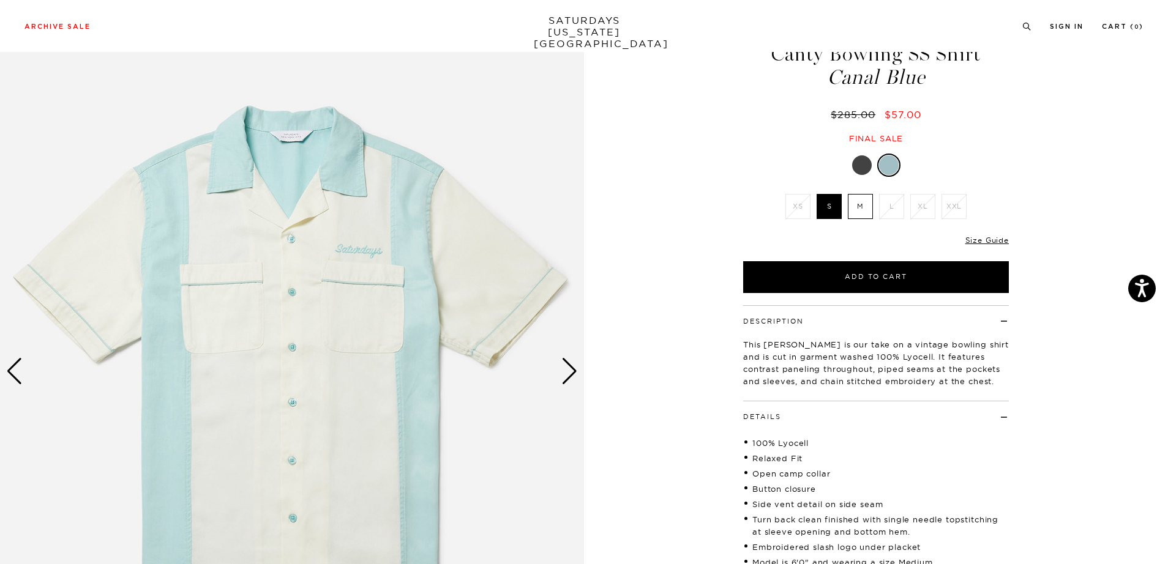
click at [572, 379] on div "Next slide" at bounding box center [569, 371] width 17 height 27
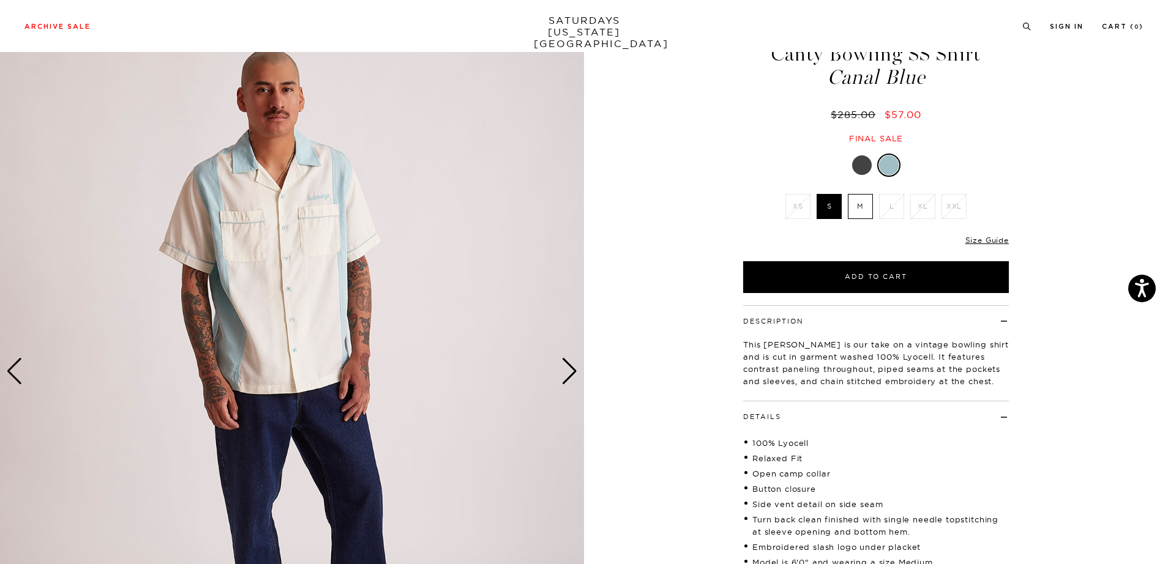
click at [572, 377] on div "Next slide" at bounding box center [569, 371] width 17 height 27
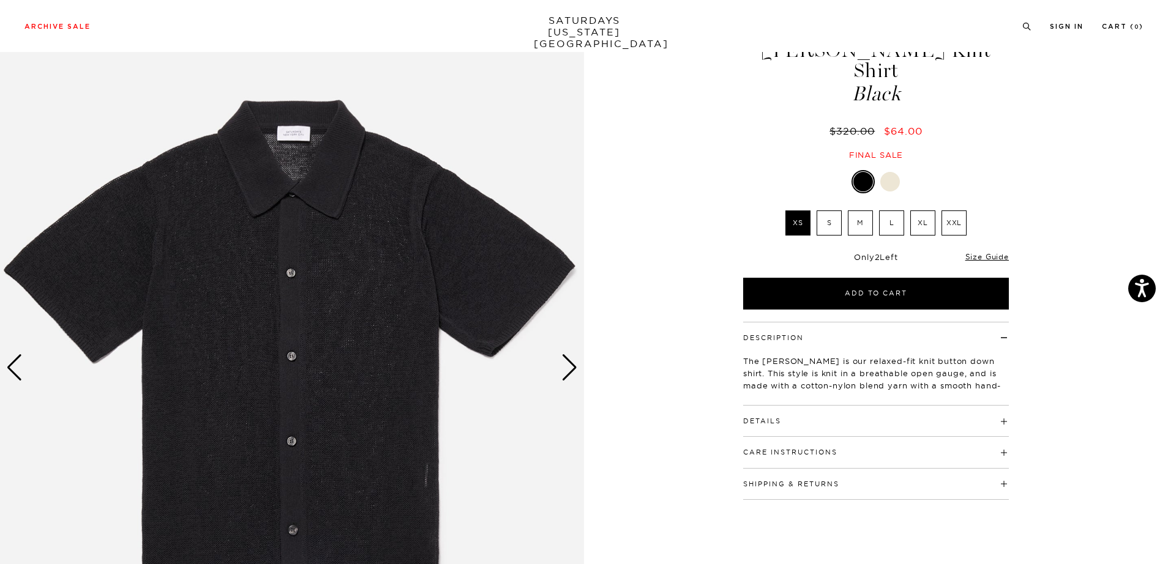
scroll to position [74, 0]
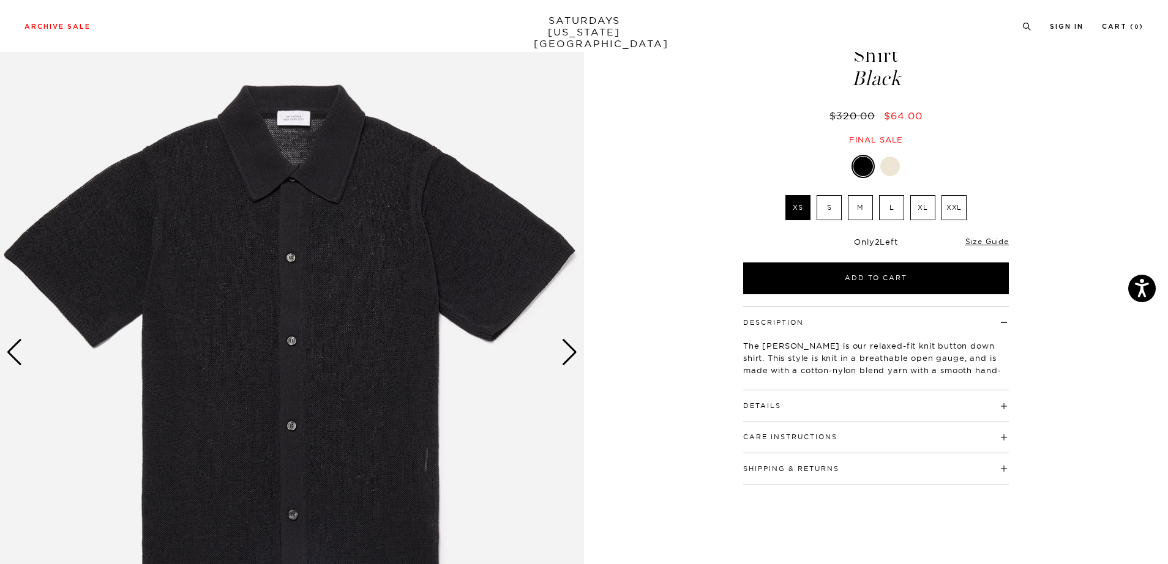
click at [568, 362] on div "Next slide" at bounding box center [569, 352] width 17 height 27
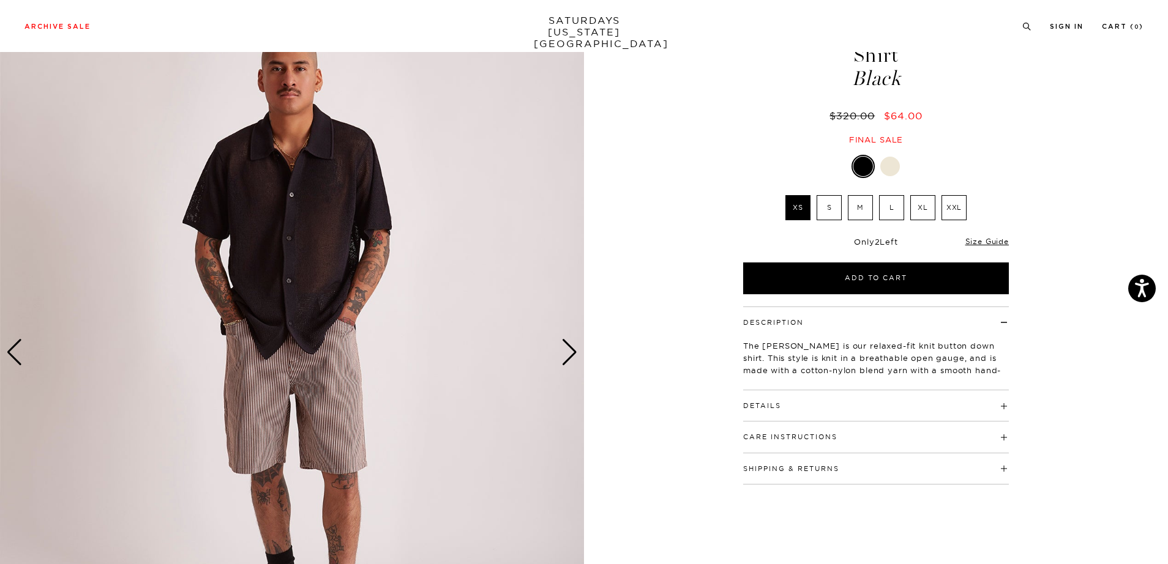
click at [568, 362] on div "Next slide" at bounding box center [569, 352] width 17 height 27
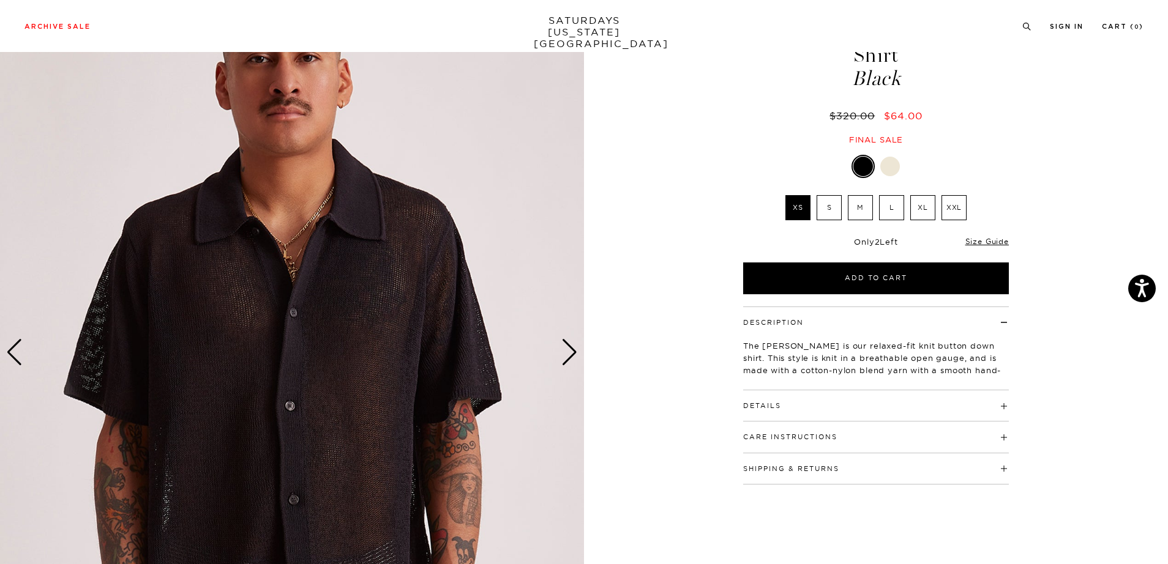
click at [568, 362] on div "Next slide" at bounding box center [569, 352] width 17 height 27
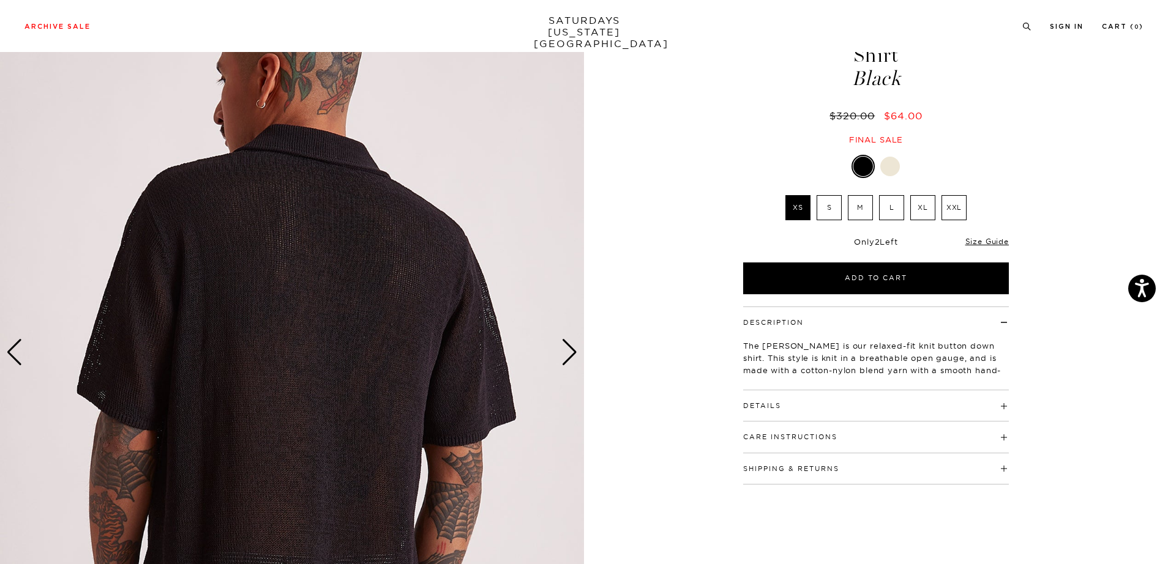
click at [568, 362] on div "Next slide" at bounding box center [569, 352] width 17 height 27
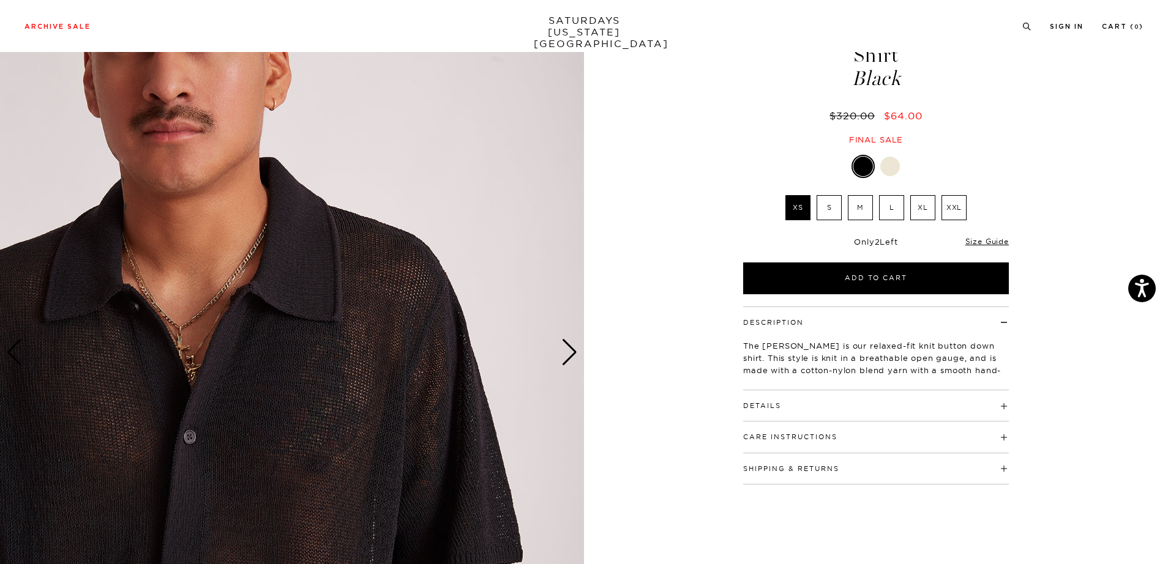
click at [568, 362] on div "Next slide" at bounding box center [569, 352] width 17 height 27
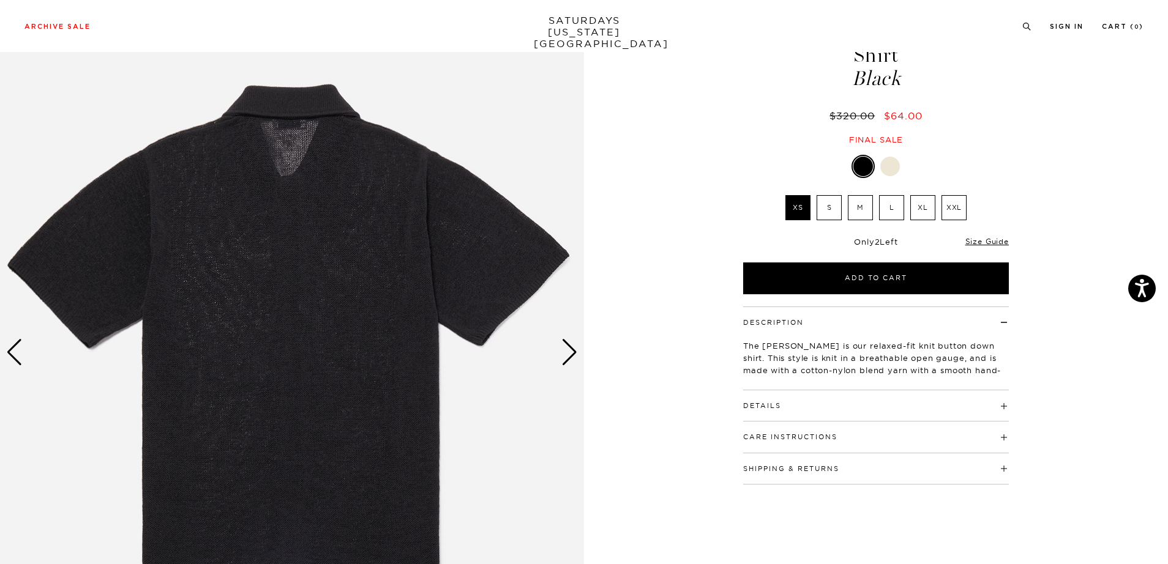
scroll to position [0, 0]
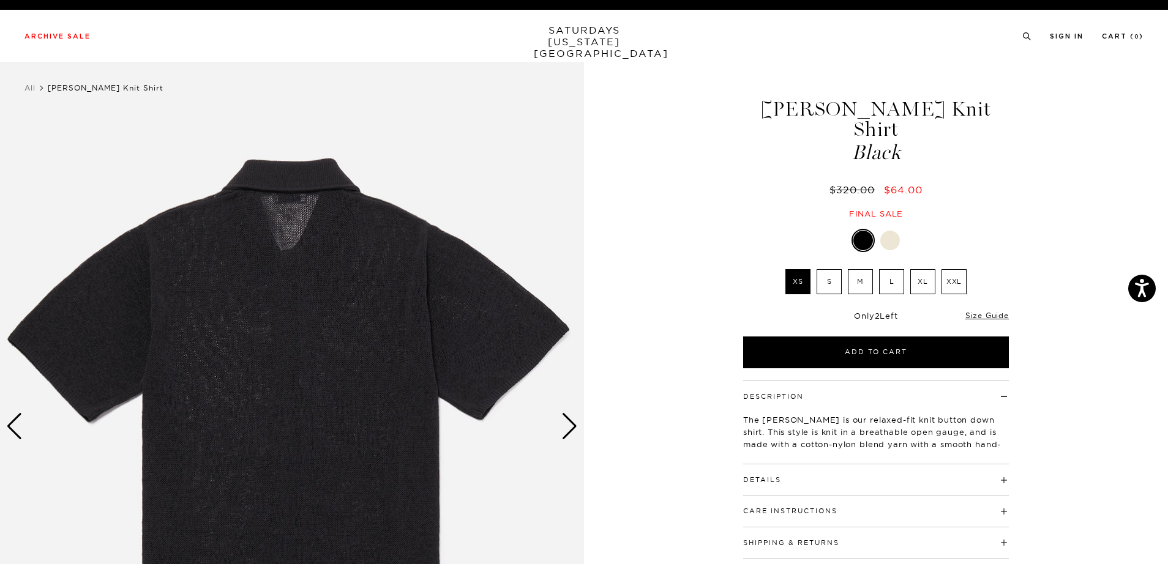
click at [891, 231] on div at bounding box center [890, 241] width 20 height 20
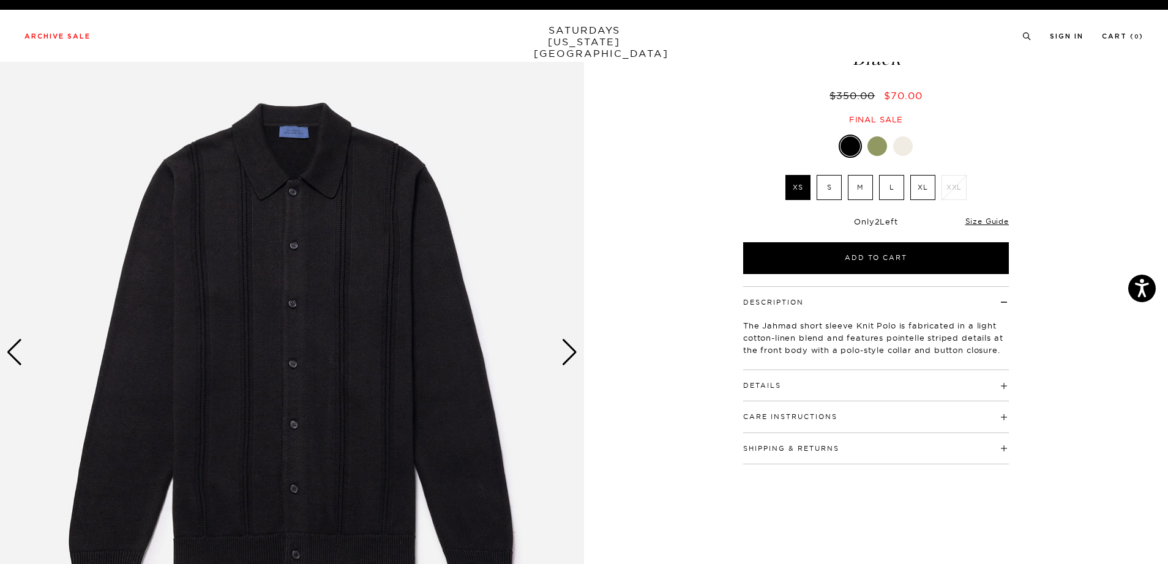
scroll to position [105, 0]
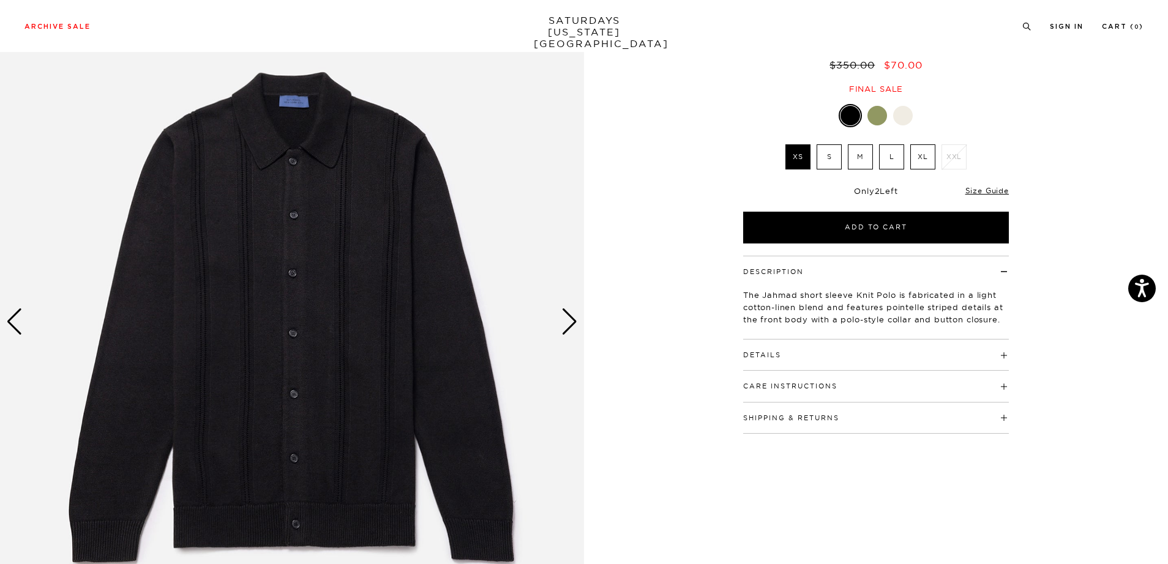
click at [777, 356] on button "Details" at bounding box center [762, 355] width 38 height 7
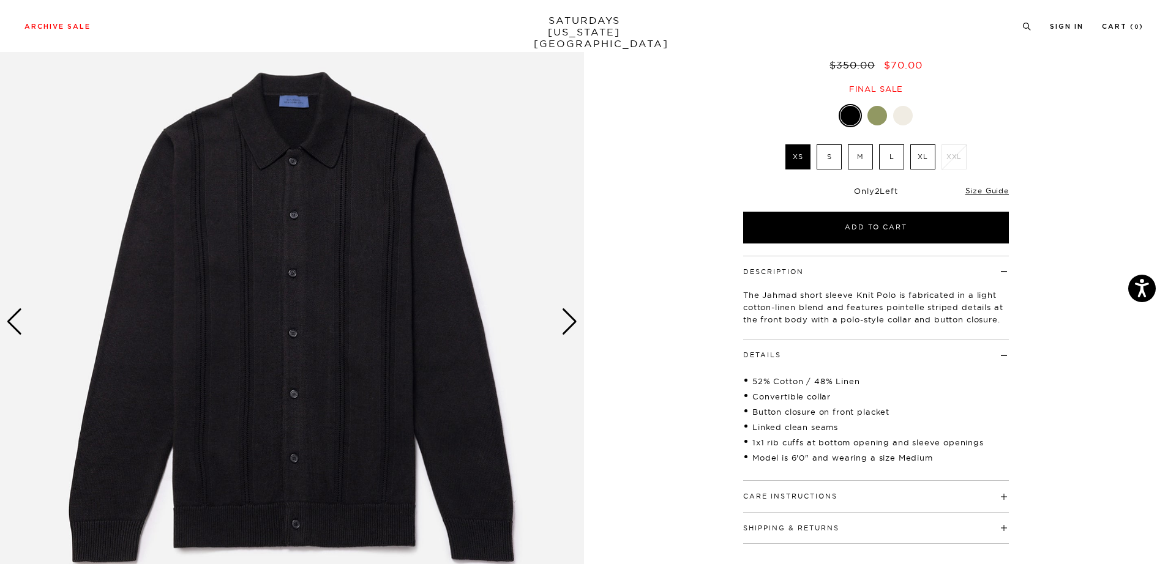
click at [767, 512] on div "Care Instructions Hand wash in cold water Do not bleach Iron at low heat Dry cl…" at bounding box center [876, 496] width 266 height 31
click at [767, 502] on div "Care Instructions Hand wash in cold water Do not bleach Iron at low heat Dry cl…" at bounding box center [876, 496] width 266 height 31
click at [766, 493] on button "Care Instructions" at bounding box center [790, 496] width 94 height 7
click at [574, 324] on div "Next slide" at bounding box center [569, 321] width 17 height 27
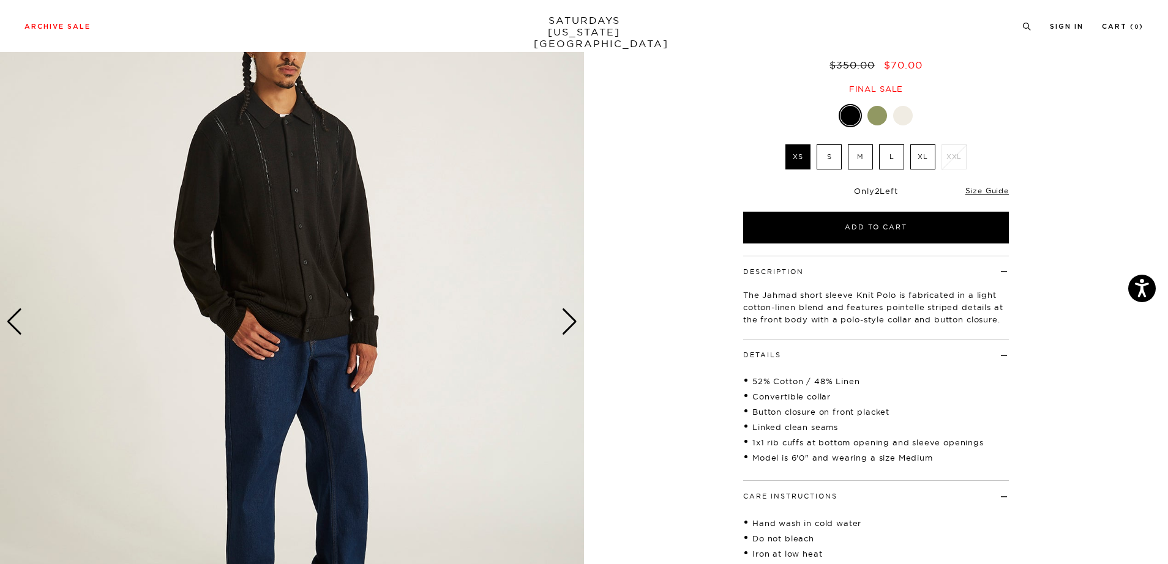
click at [573, 324] on div "Next slide" at bounding box center [569, 321] width 17 height 27
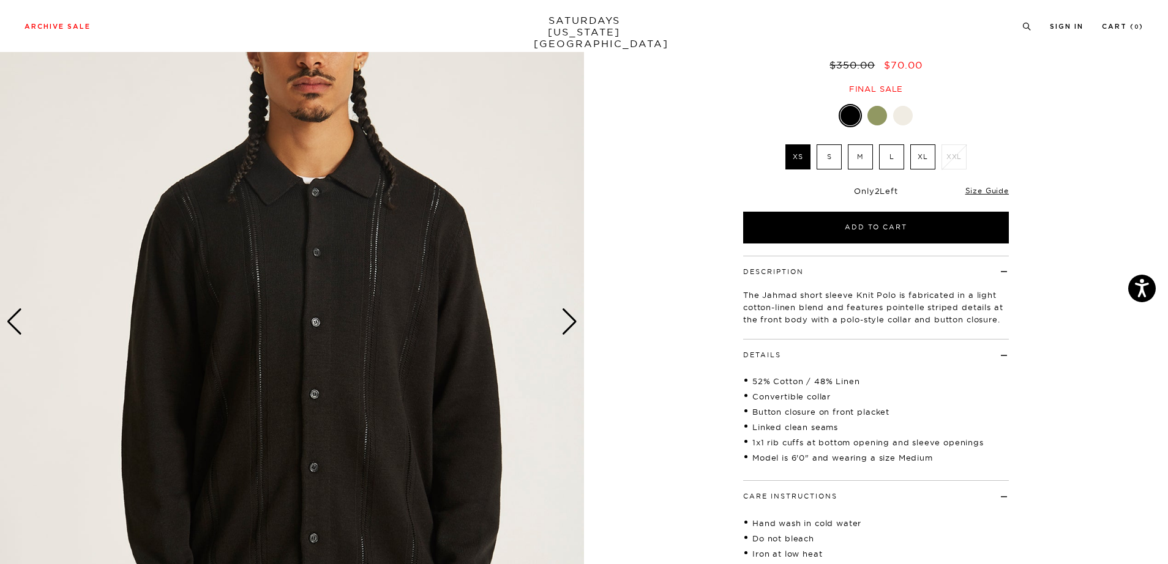
click at [573, 324] on div "Next slide" at bounding box center [569, 321] width 17 height 27
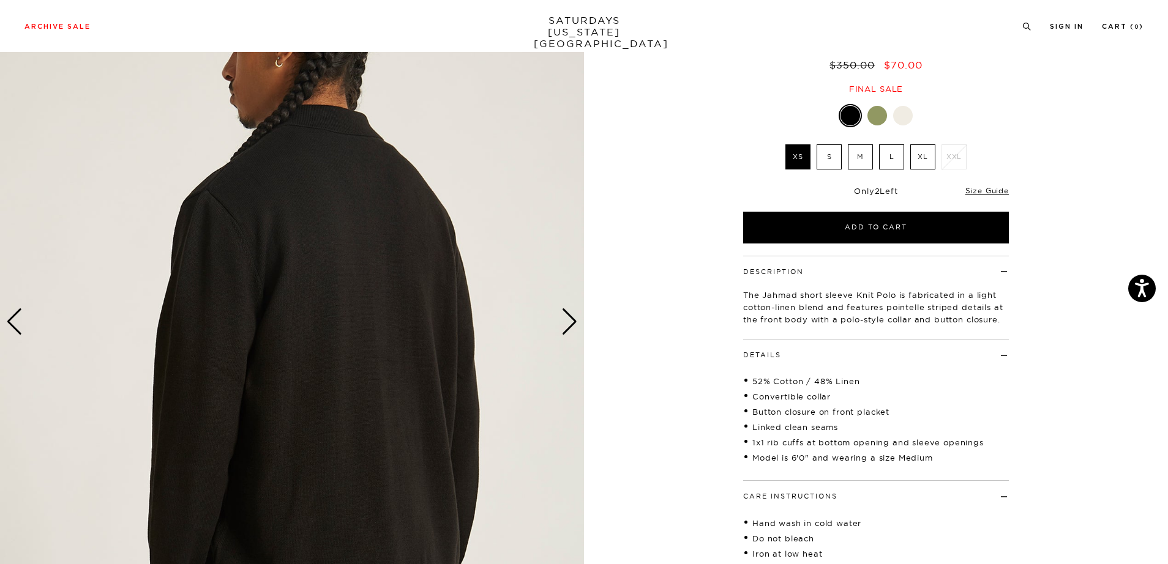
click at [897, 115] on div at bounding box center [903, 116] width 20 height 20
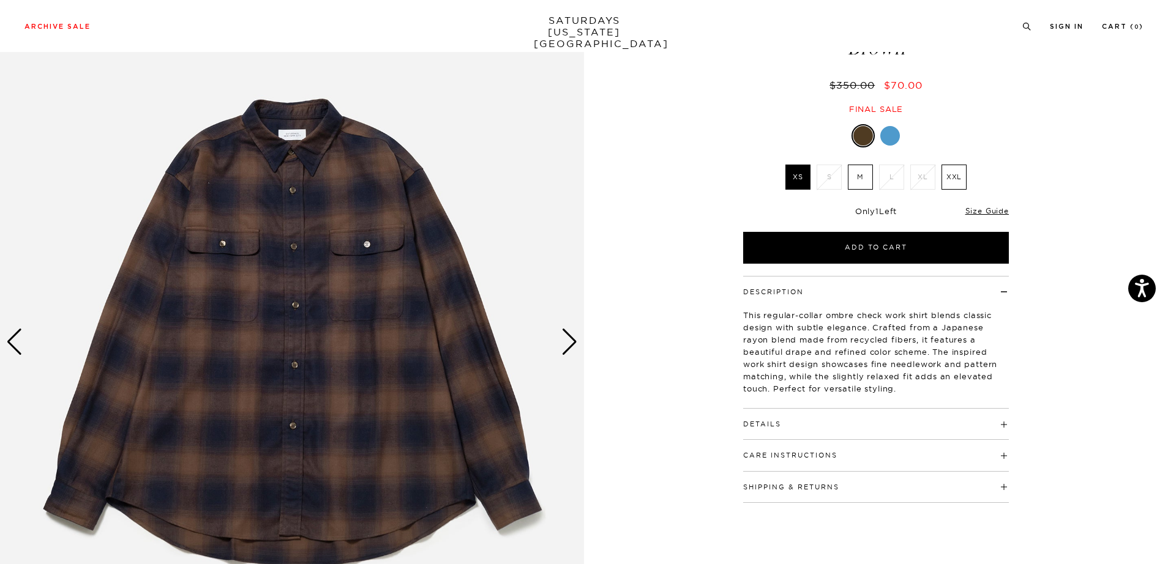
scroll to position [113, 0]
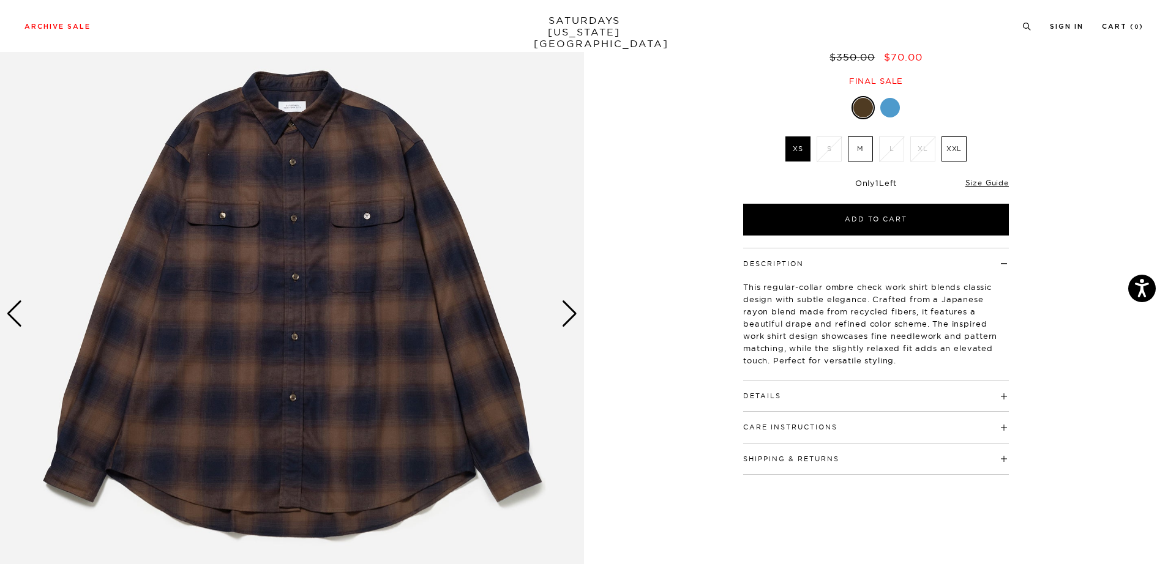
click at [567, 315] on div "Next slide" at bounding box center [569, 314] width 17 height 27
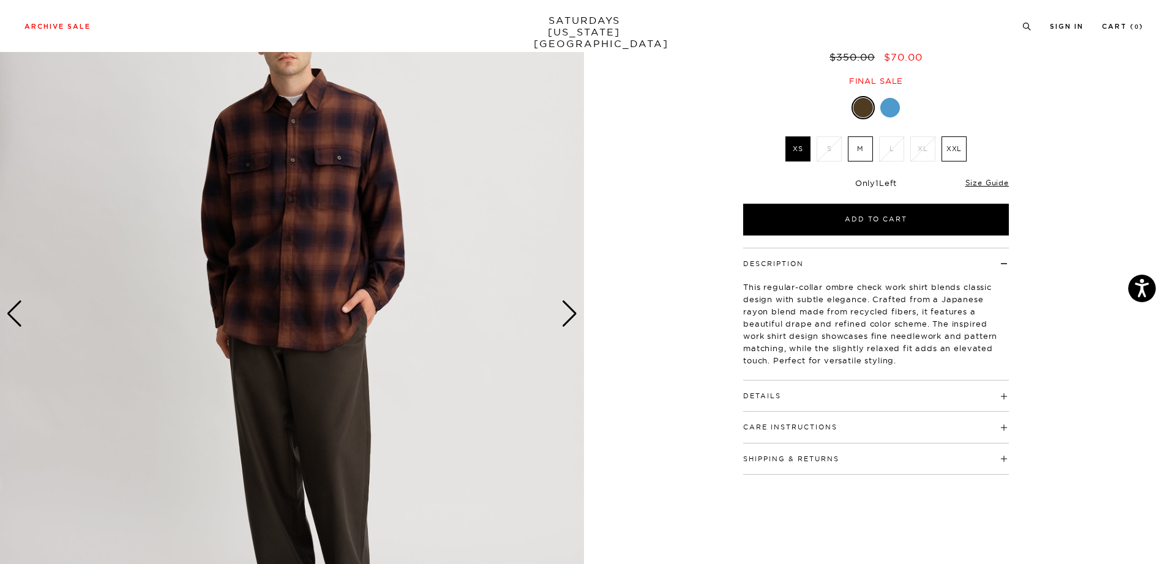
click at [567, 315] on div "Next slide" at bounding box center [569, 314] width 17 height 27
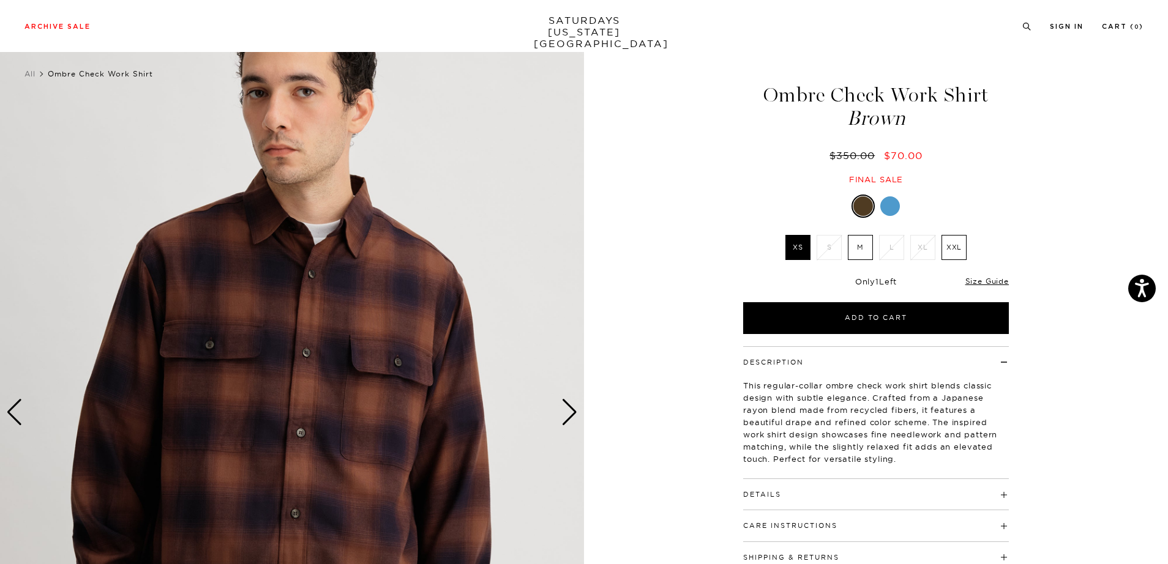
scroll to position [23, 0]
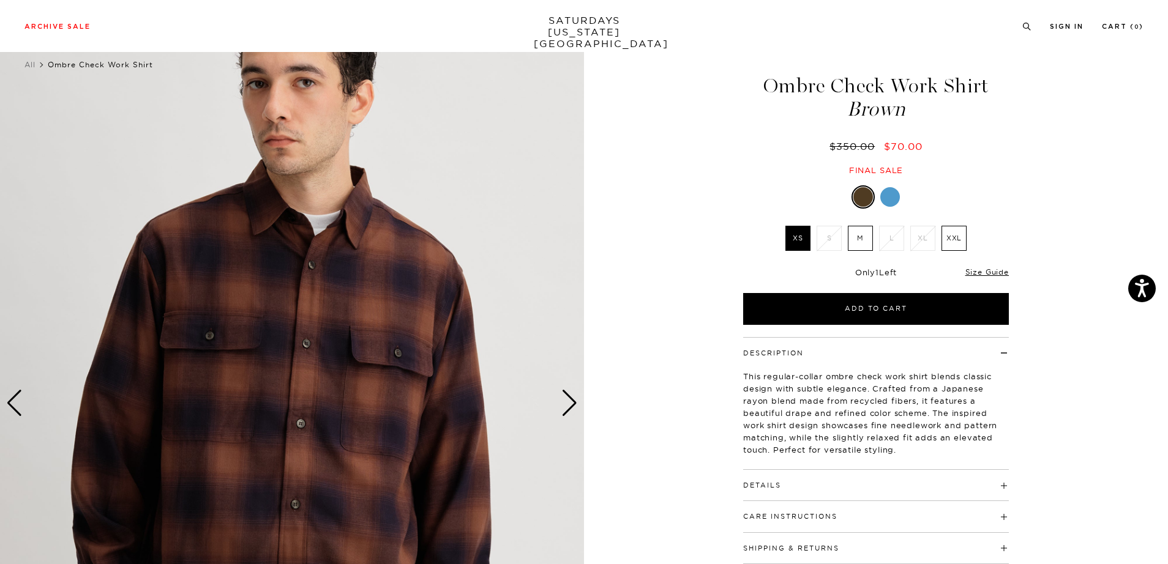
click at [571, 398] on div "Next slide" at bounding box center [569, 403] width 17 height 27
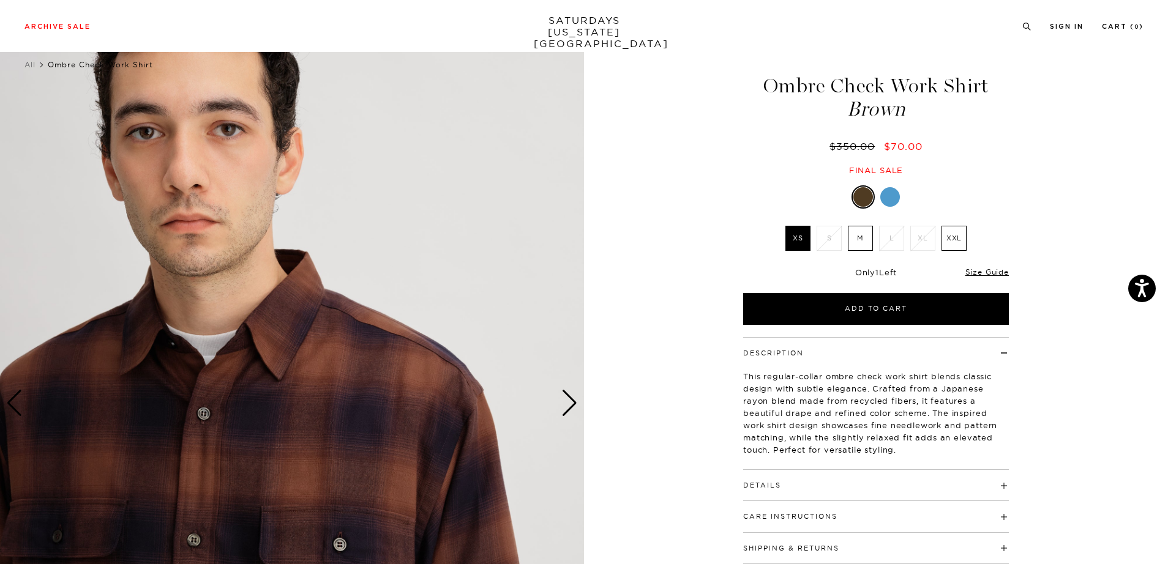
click at [571, 398] on div "Next slide" at bounding box center [569, 403] width 17 height 27
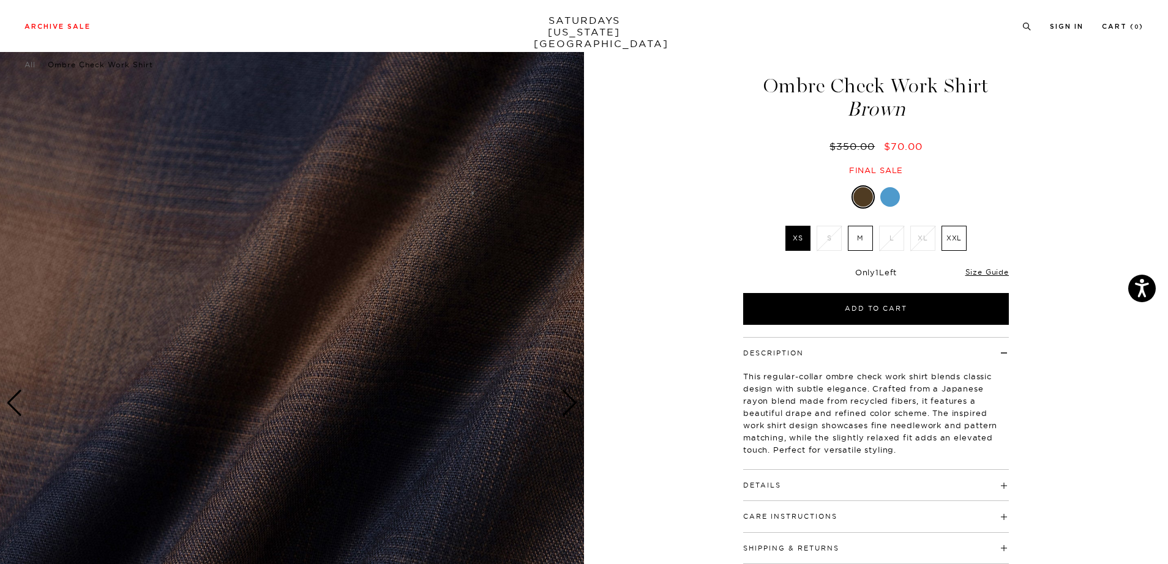
click at [571, 398] on div "Next slide" at bounding box center [569, 403] width 17 height 27
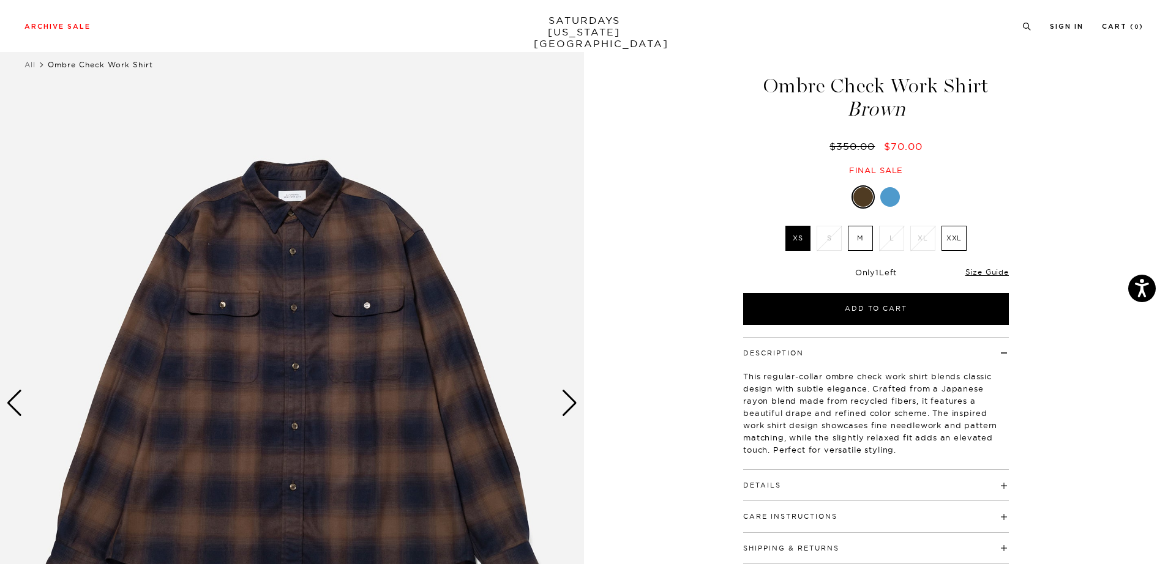
click at [571, 398] on div "Next slide" at bounding box center [569, 403] width 17 height 27
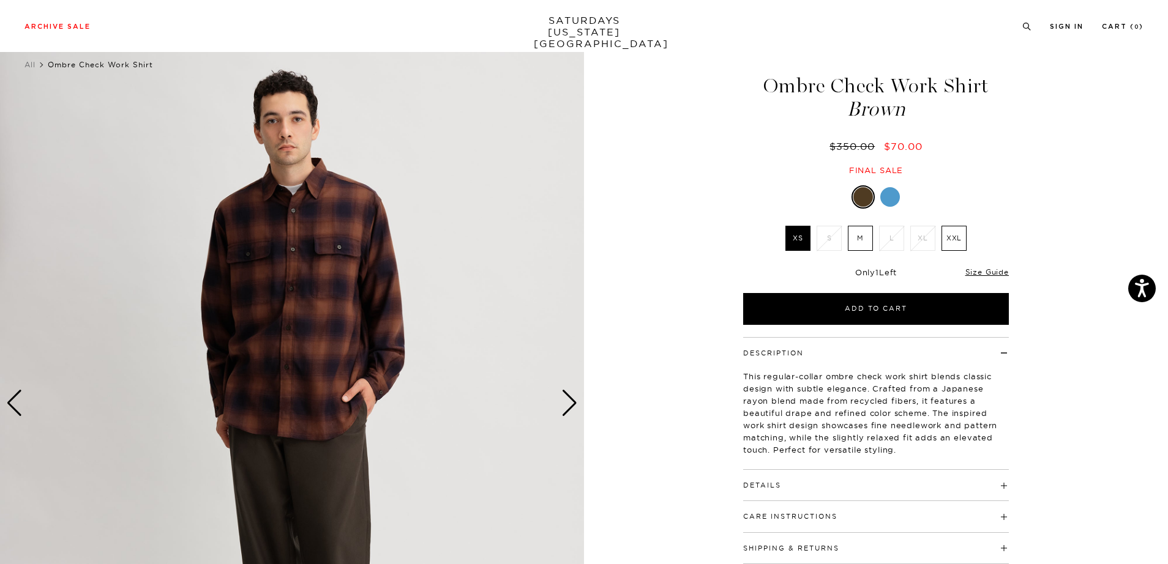
click at [571, 398] on div "Next slide" at bounding box center [569, 403] width 17 height 27
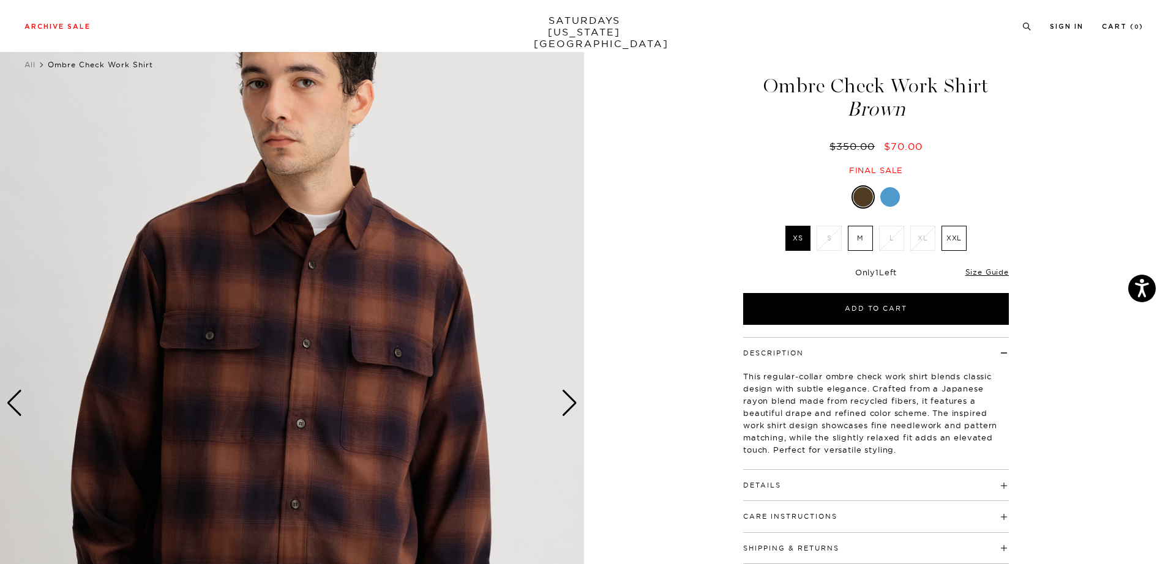
click at [571, 398] on div "Next slide" at bounding box center [569, 403] width 17 height 27
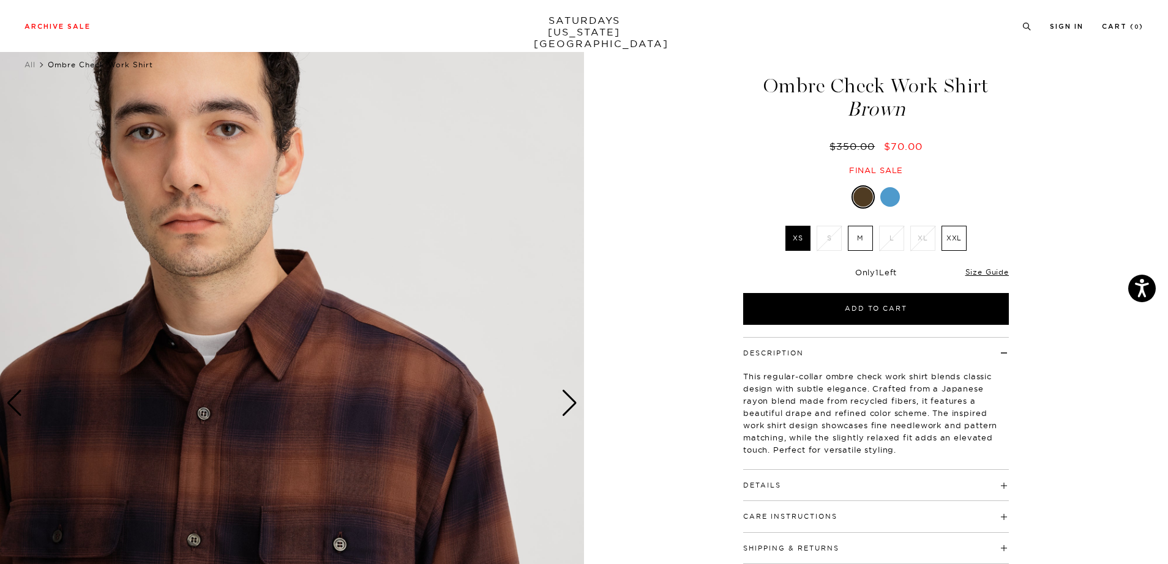
click at [571, 398] on div "Next slide" at bounding box center [569, 403] width 17 height 27
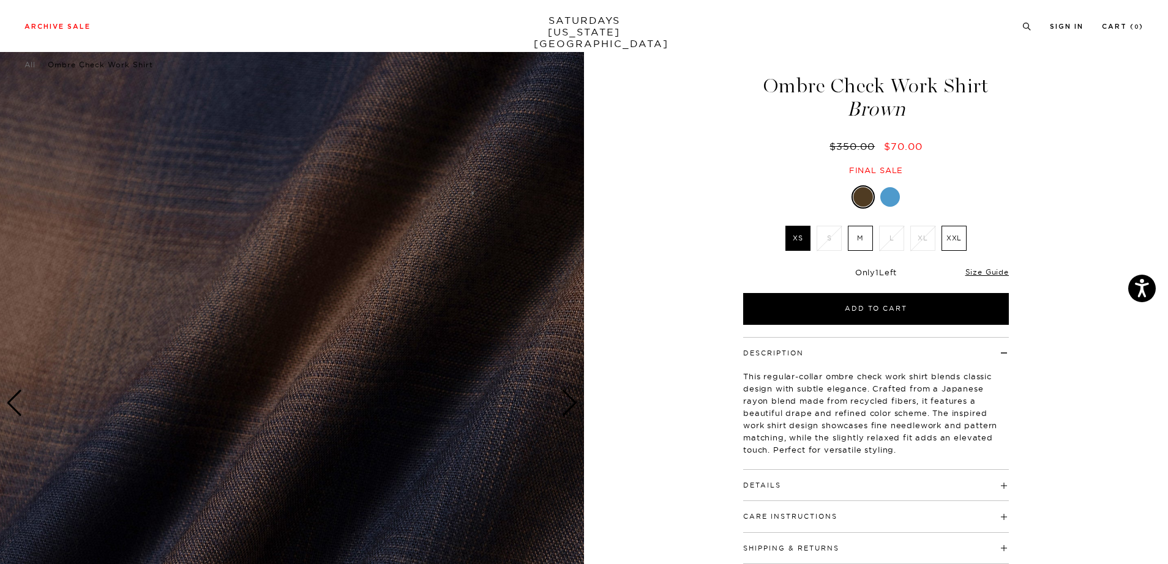
click at [413, 275] on img at bounding box center [292, 404] width 584 height 730
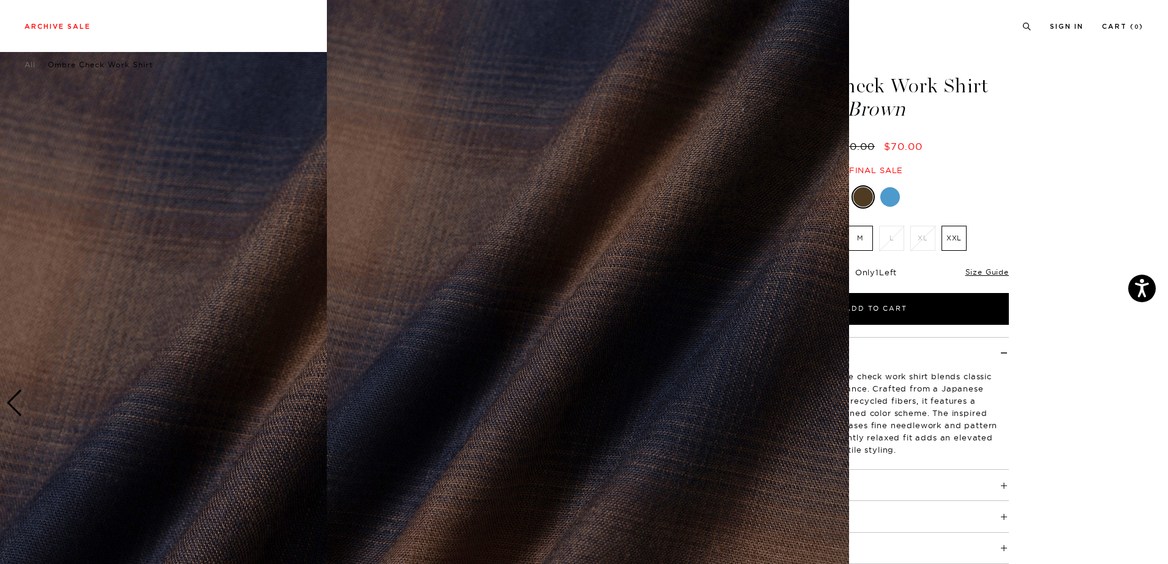
click at [574, 239] on img at bounding box center [588, 290] width 522 height 627
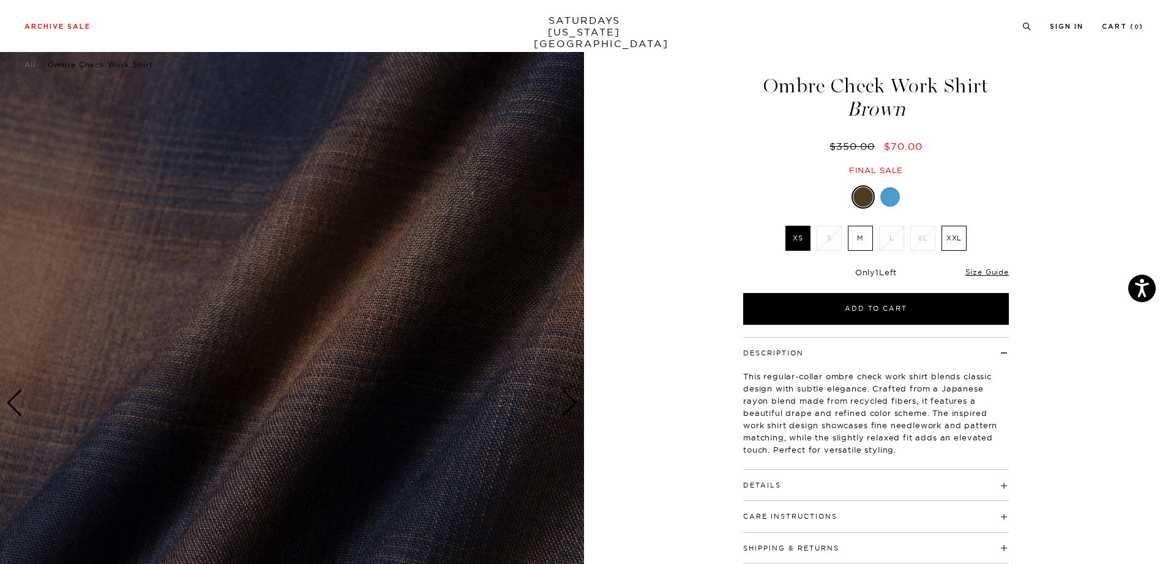
click at [807, 474] on h4 "Details" at bounding box center [876, 480] width 266 height 20
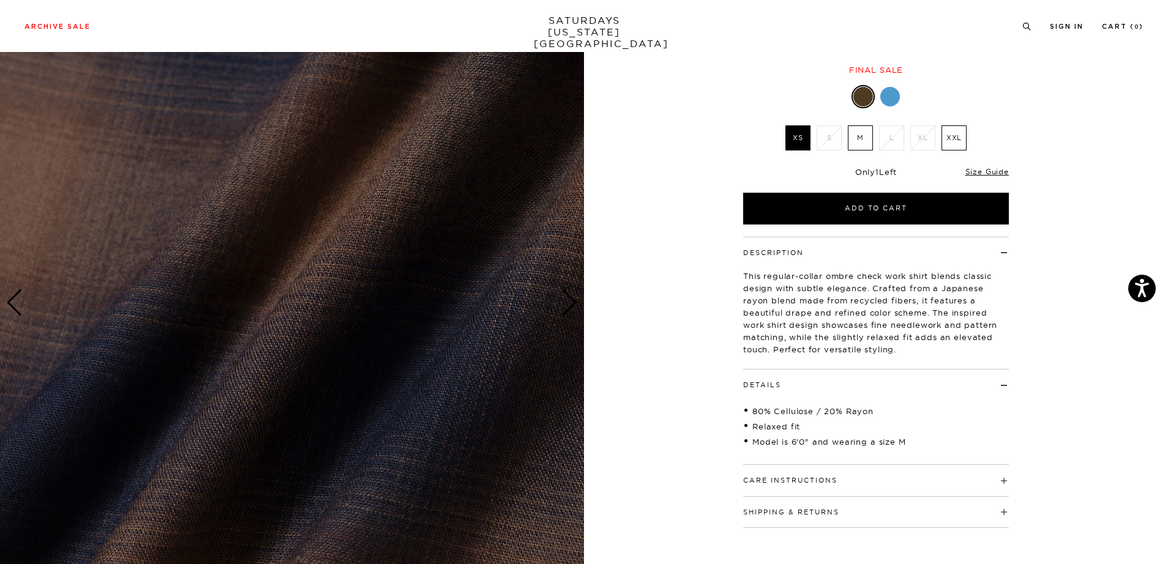
scroll to position [126, 0]
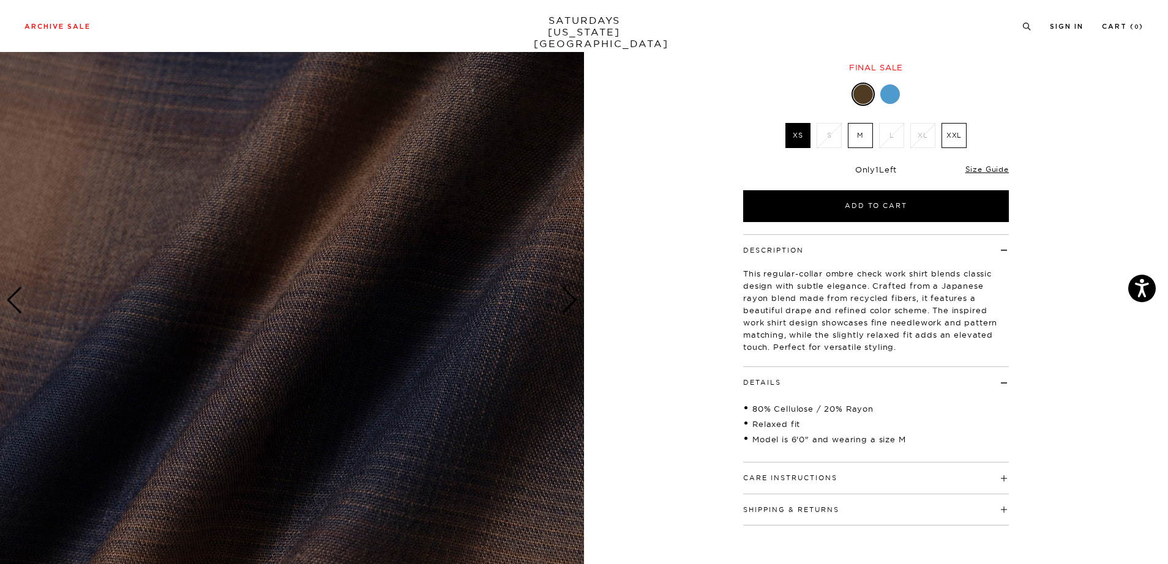
click at [816, 471] on h4 "Care Instructions" at bounding box center [876, 473] width 266 height 20
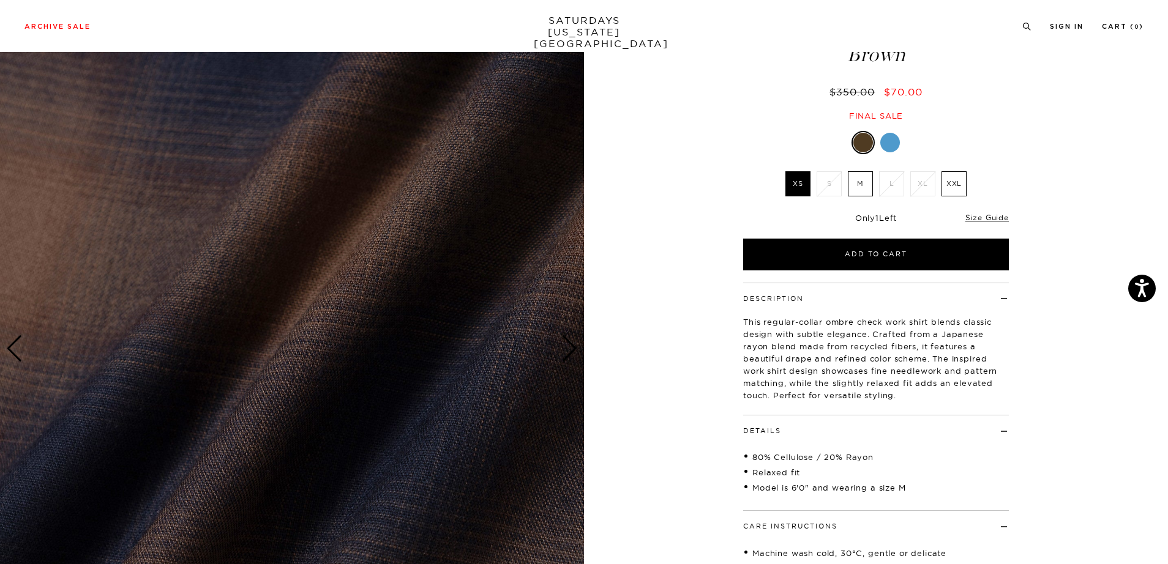
scroll to position [0, 0]
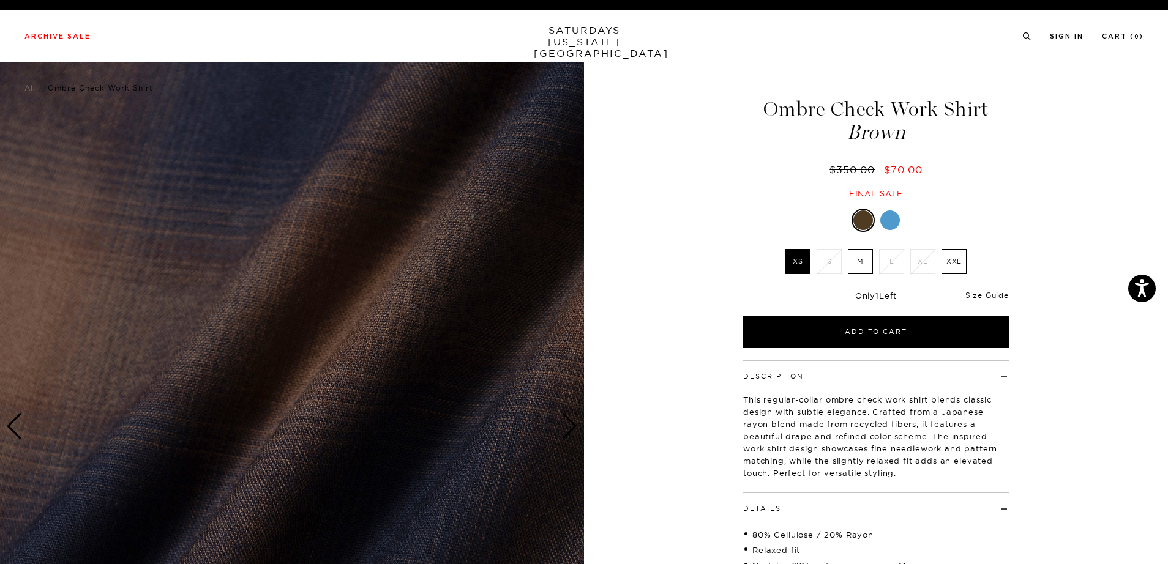
click at [894, 224] on div at bounding box center [890, 221] width 20 height 20
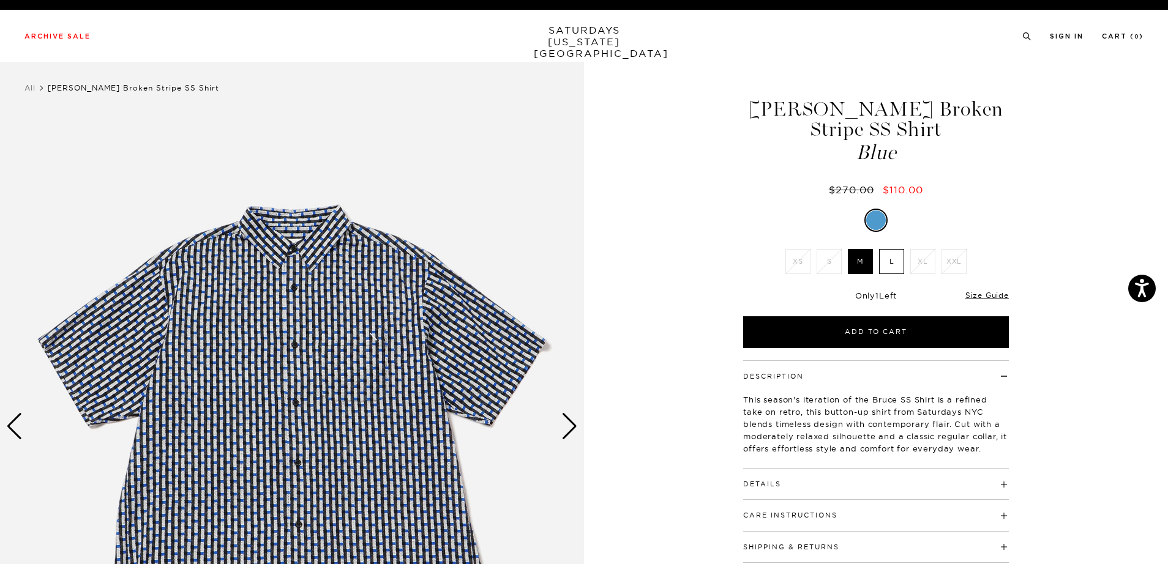
scroll to position [70, 0]
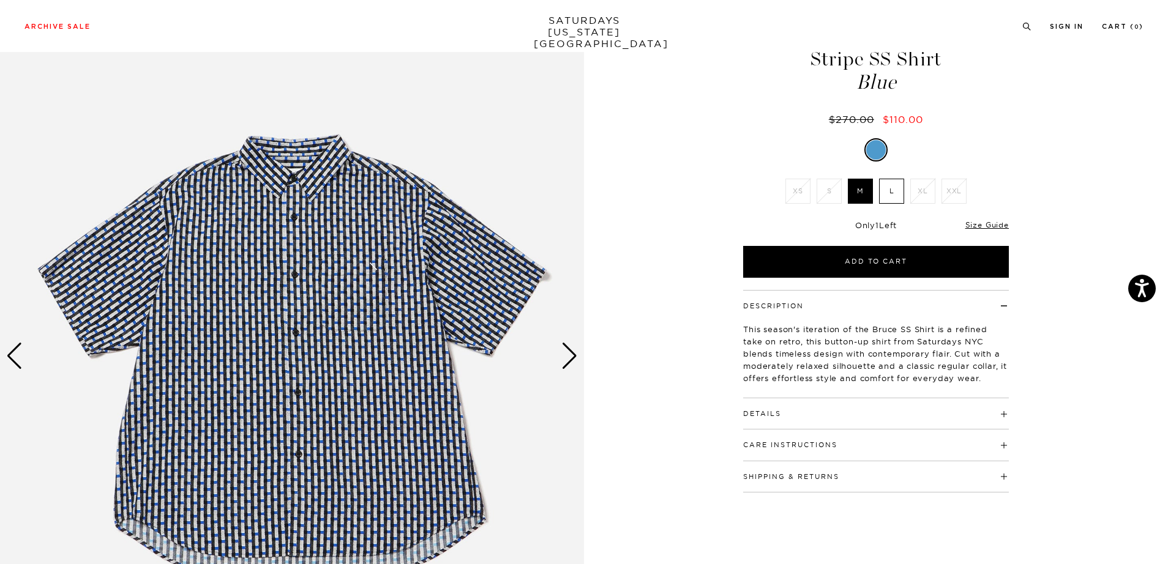
click at [567, 360] on div "Next slide" at bounding box center [569, 356] width 17 height 27
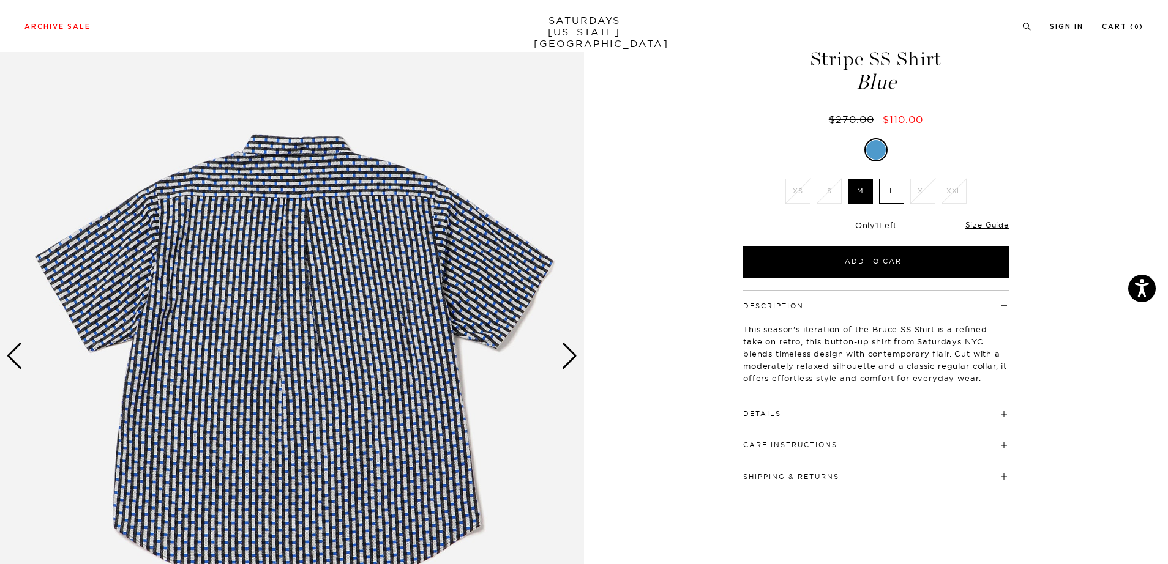
click at [567, 360] on div "Next slide" at bounding box center [569, 356] width 17 height 27
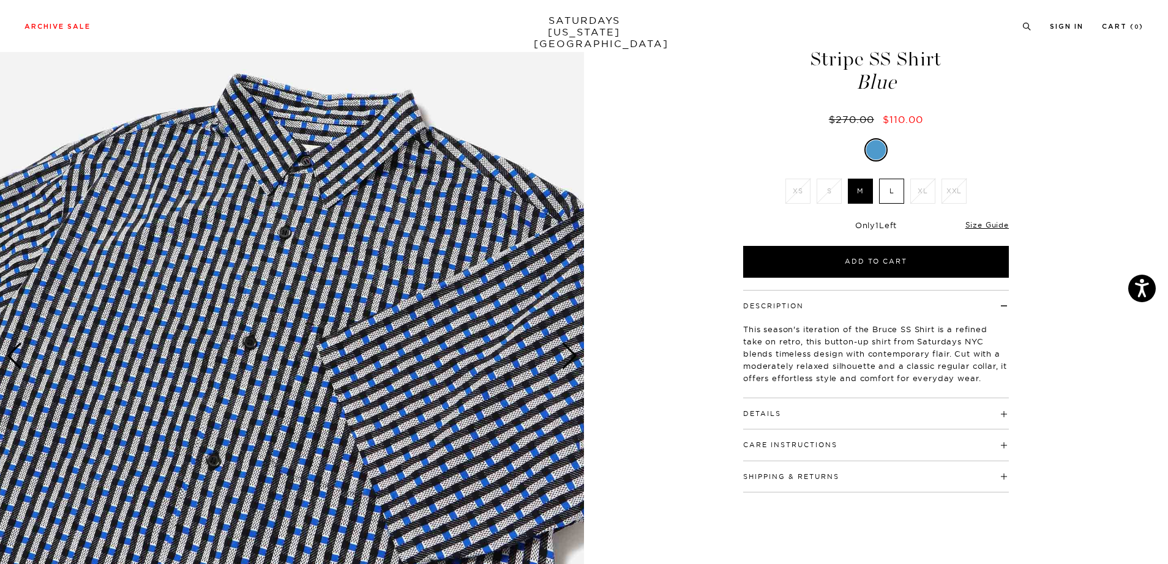
click at [567, 360] on div "Next slide" at bounding box center [569, 356] width 17 height 27
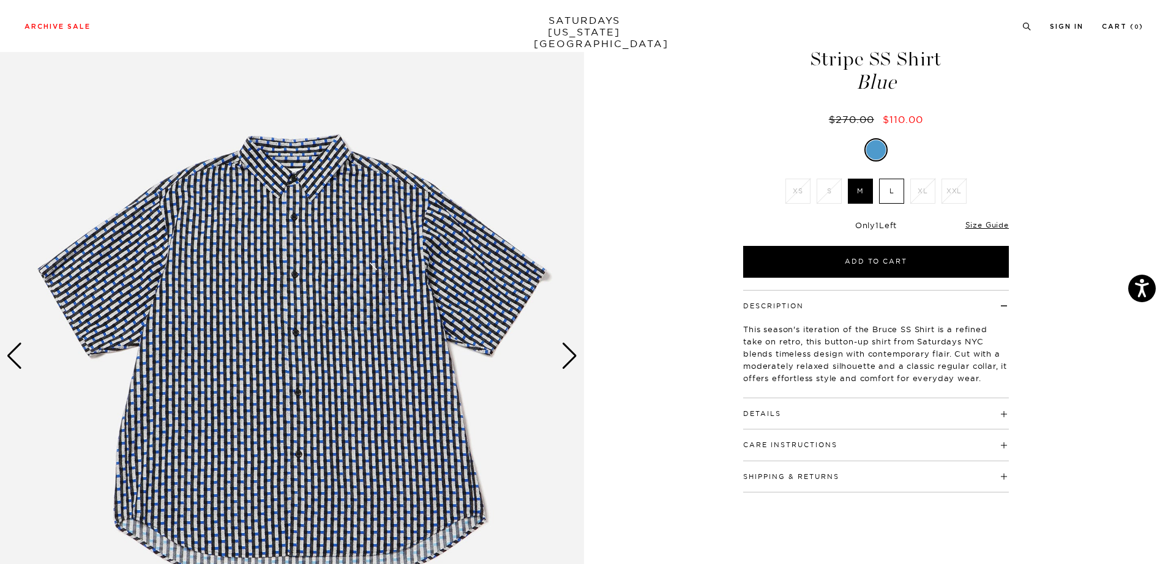
click at [567, 360] on div "Next slide" at bounding box center [569, 356] width 17 height 27
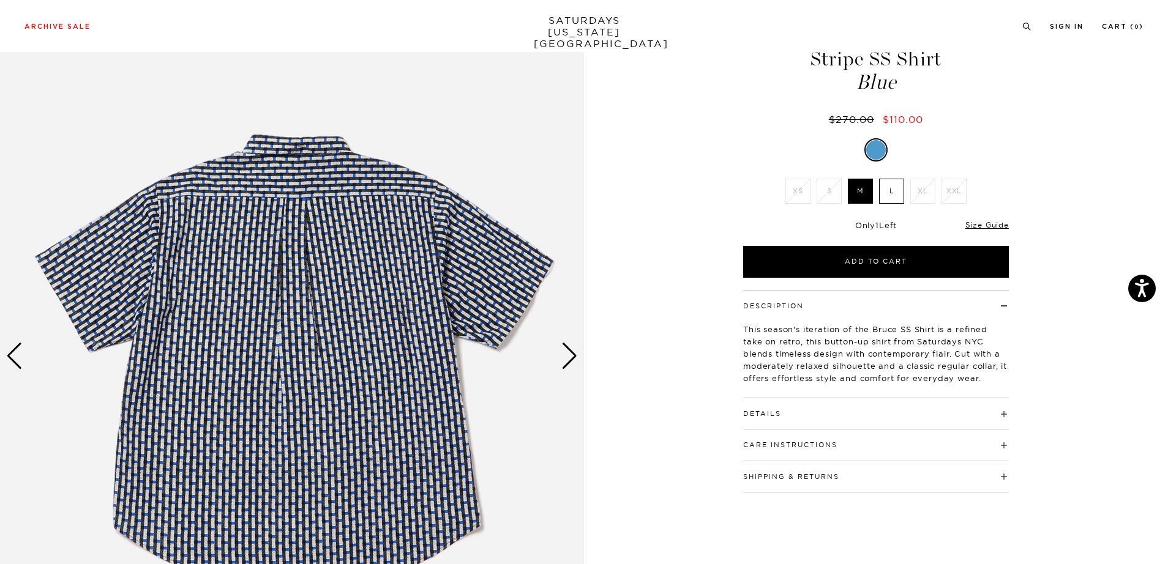
click at [567, 360] on div "Next slide" at bounding box center [569, 356] width 17 height 27
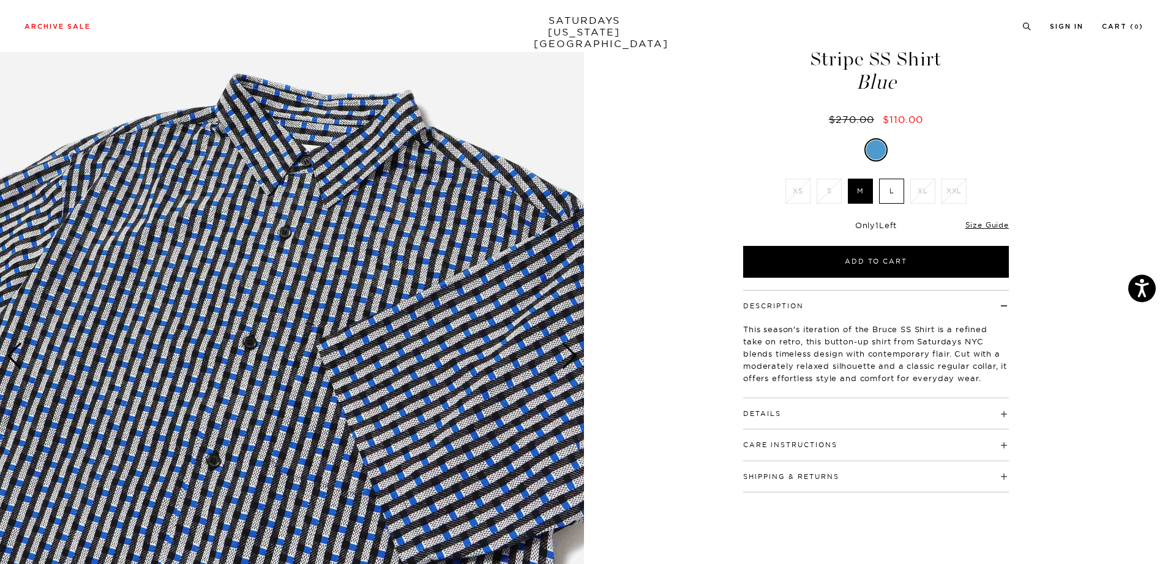
click at [826, 398] on h4 "Details" at bounding box center [876, 408] width 266 height 20
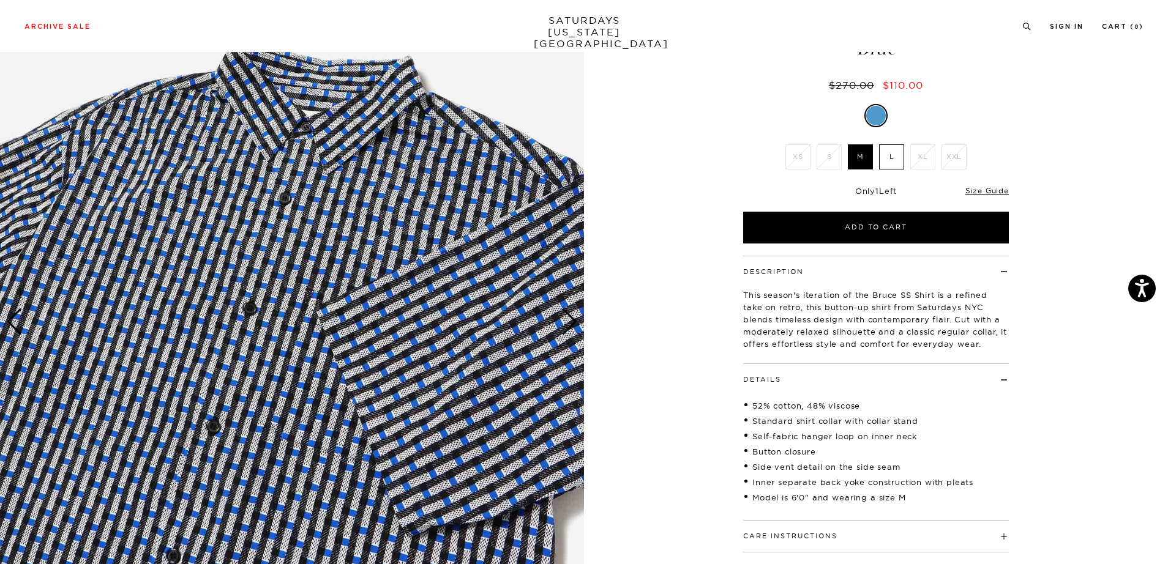
click at [818, 533] on button "Care Instructions" at bounding box center [790, 536] width 94 height 7
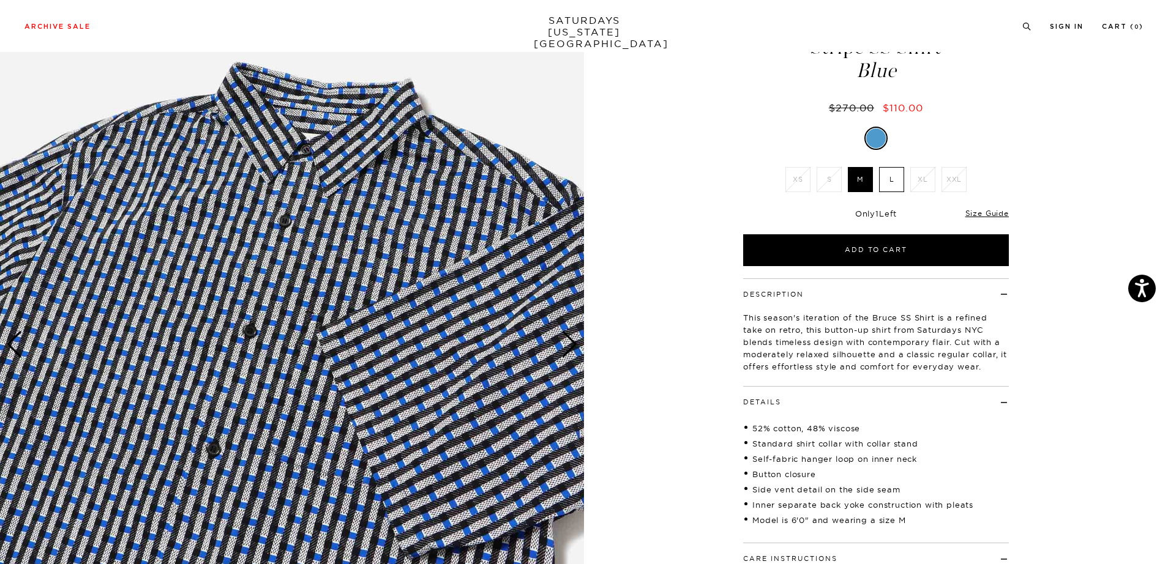
scroll to position [18, 0]
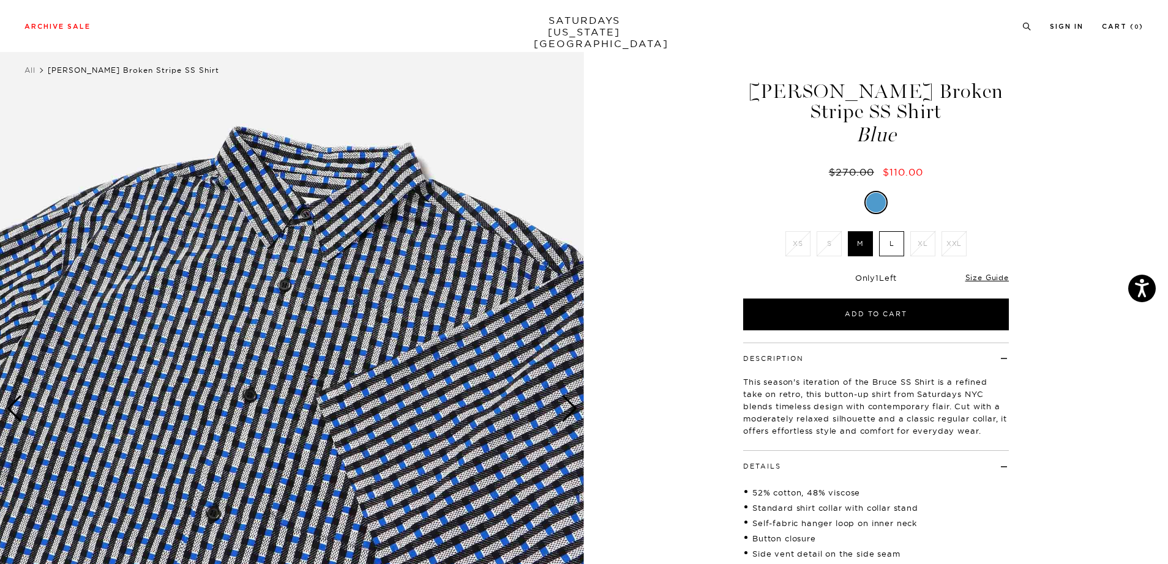
click at [395, 422] on img at bounding box center [292, 409] width 584 height 730
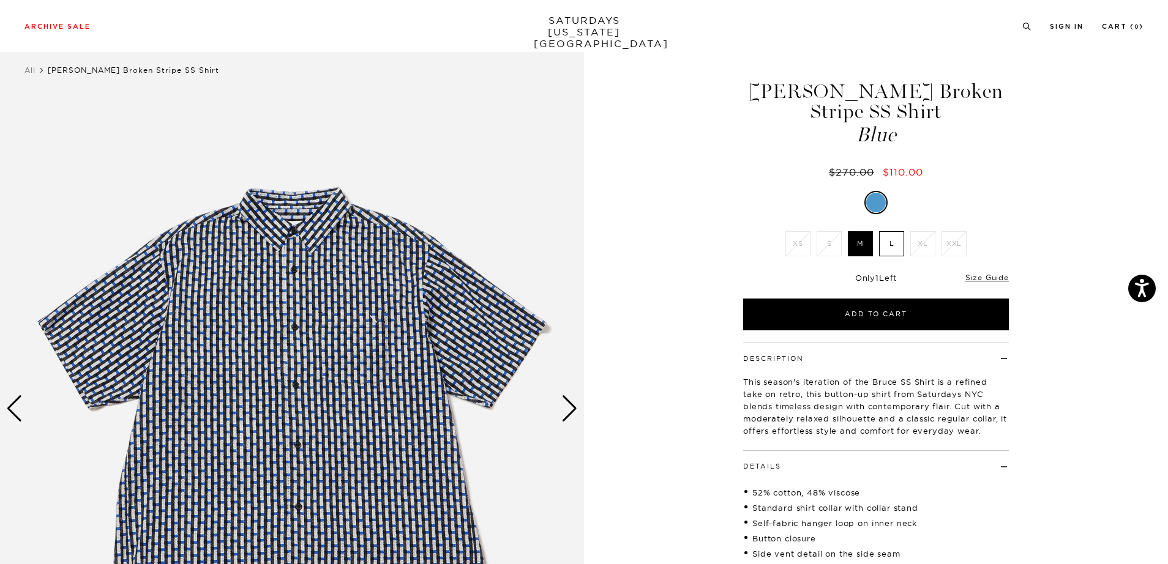
click at [295, 327] on img at bounding box center [292, 409] width 584 height 730
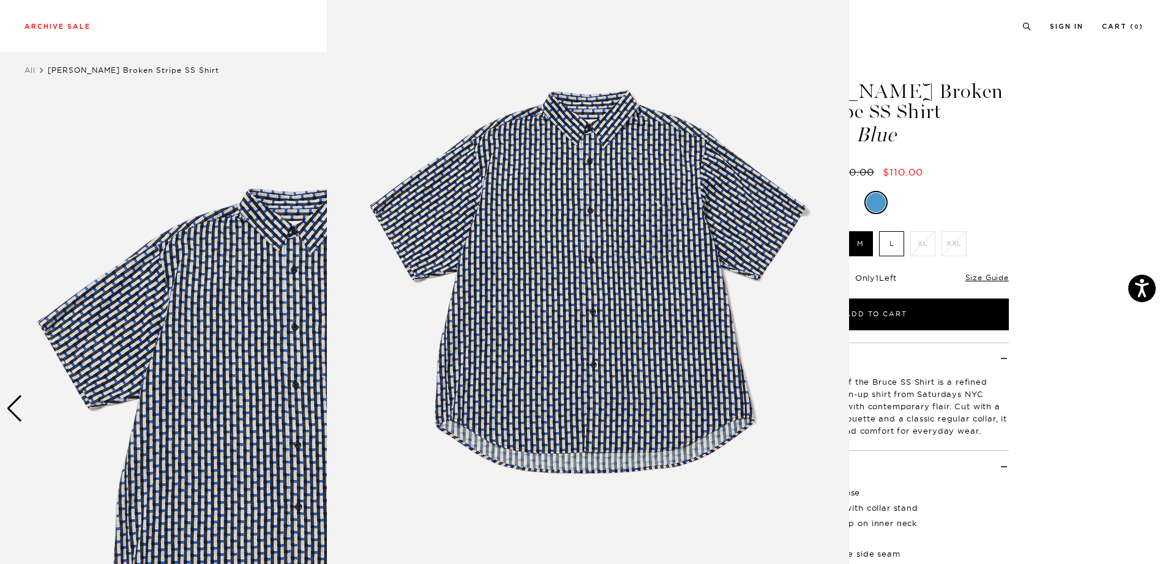
scroll to position [34, 0]
click at [634, 344] on img at bounding box center [588, 279] width 522 height 627
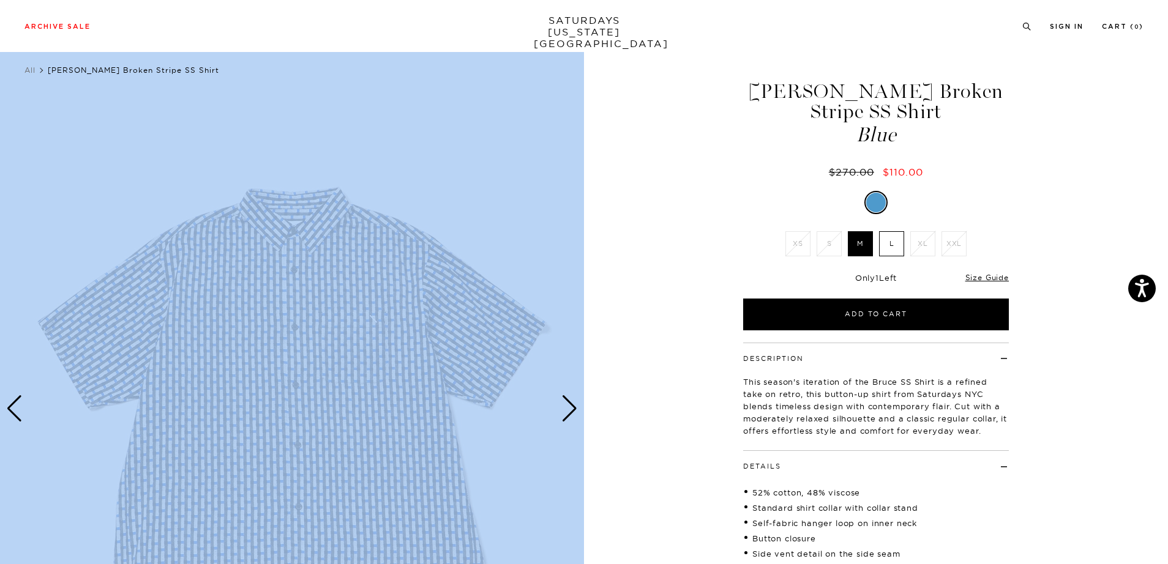
click at [575, 414] on div "Next slide" at bounding box center [569, 408] width 17 height 27
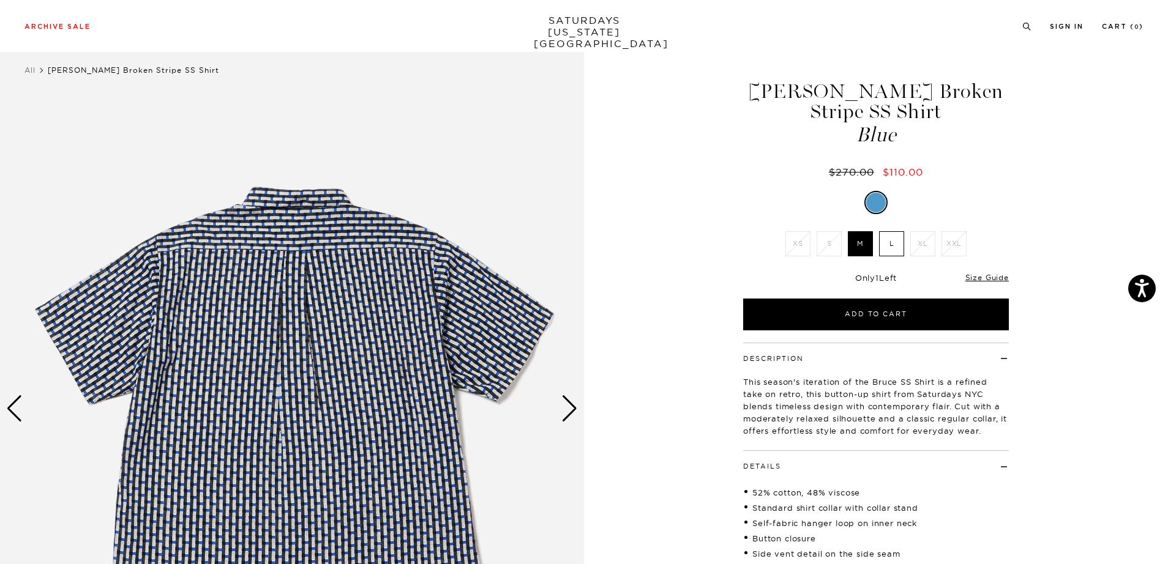
click at [570, 414] on div "Next slide" at bounding box center [569, 408] width 17 height 27
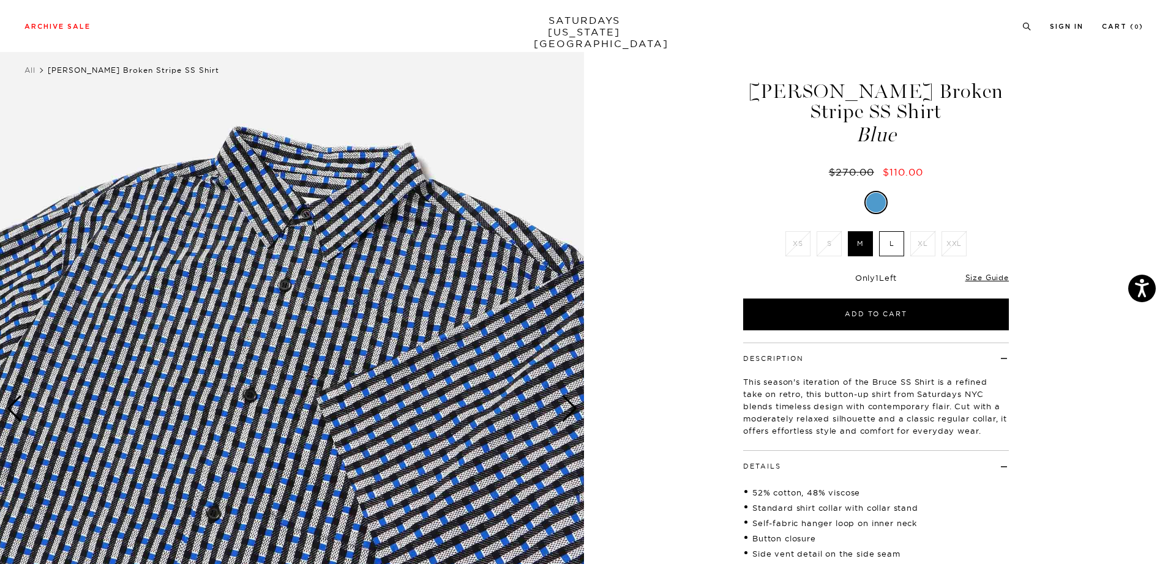
click at [324, 400] on img at bounding box center [292, 409] width 584 height 730
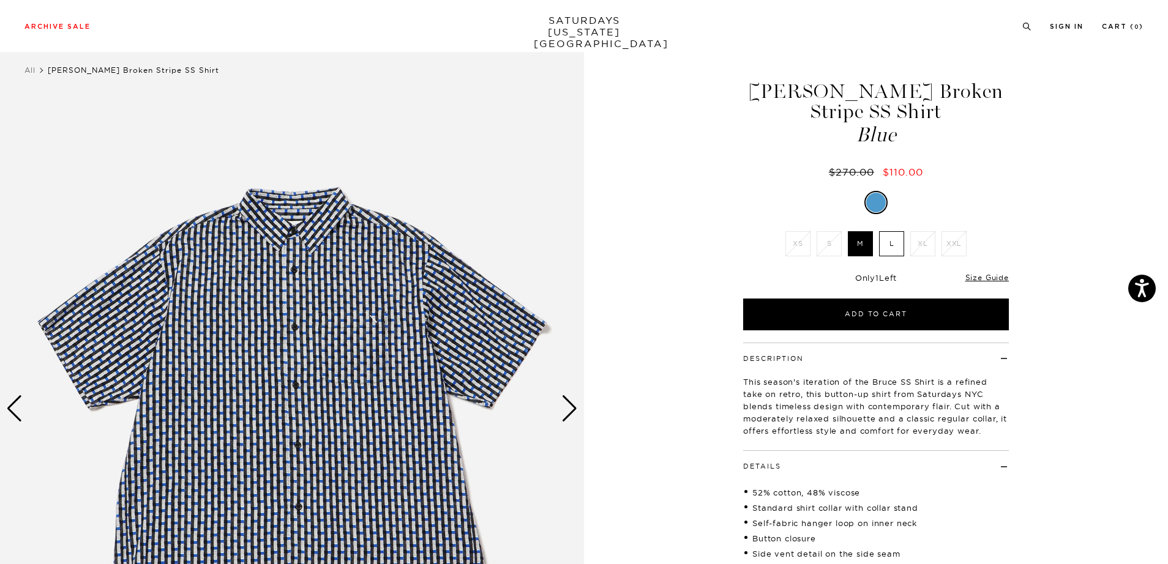
click at [10, 411] on div "Previous slide" at bounding box center [14, 408] width 17 height 27
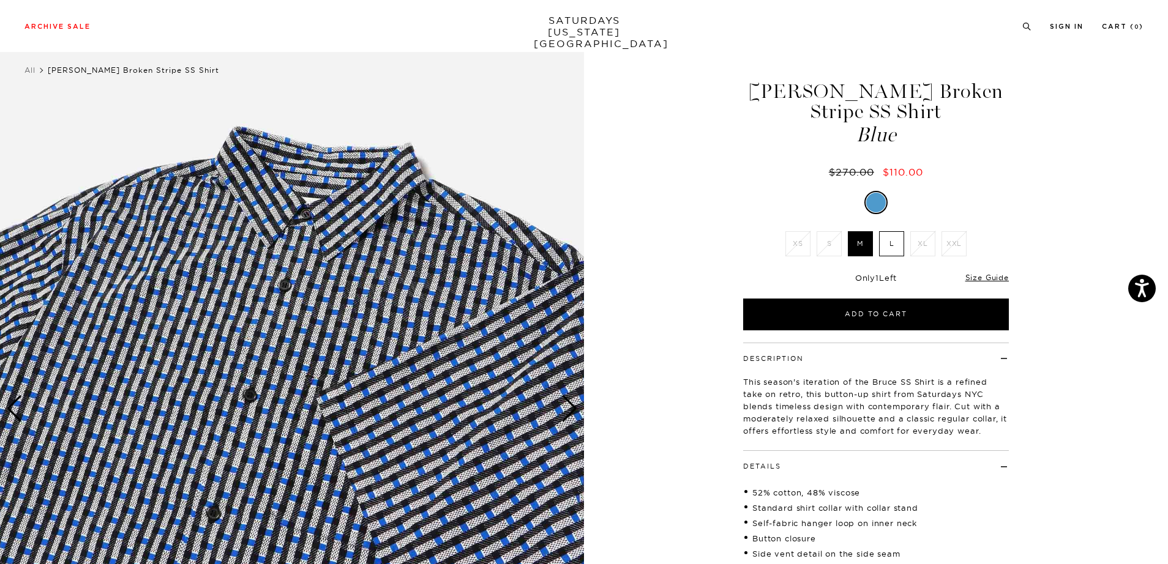
click at [278, 375] on img at bounding box center [292, 409] width 584 height 730
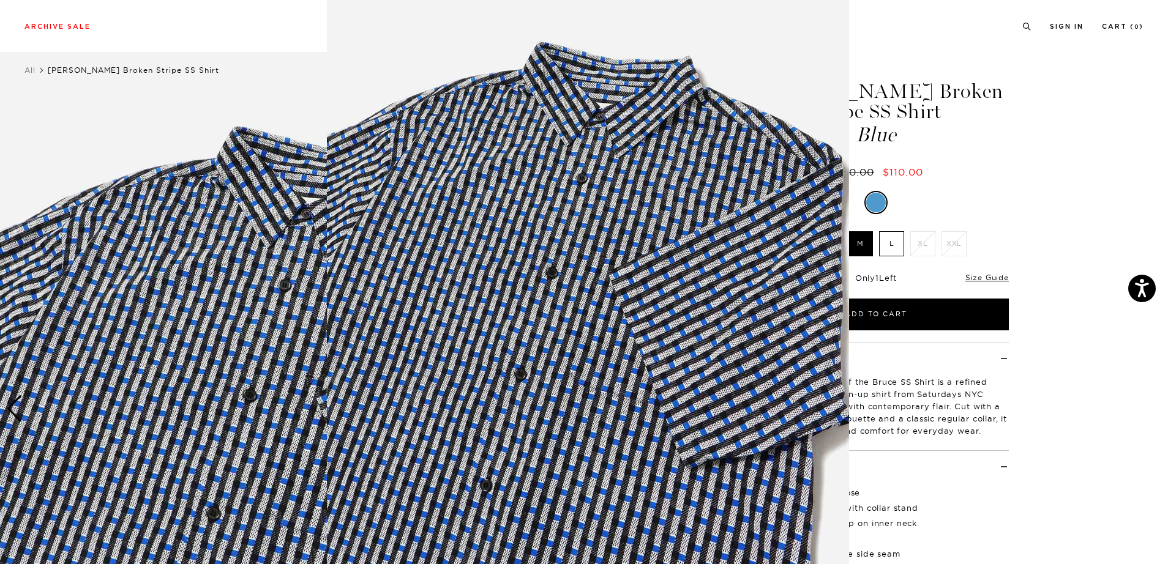
scroll to position [28, 0]
click at [614, 294] on img at bounding box center [588, 285] width 522 height 627
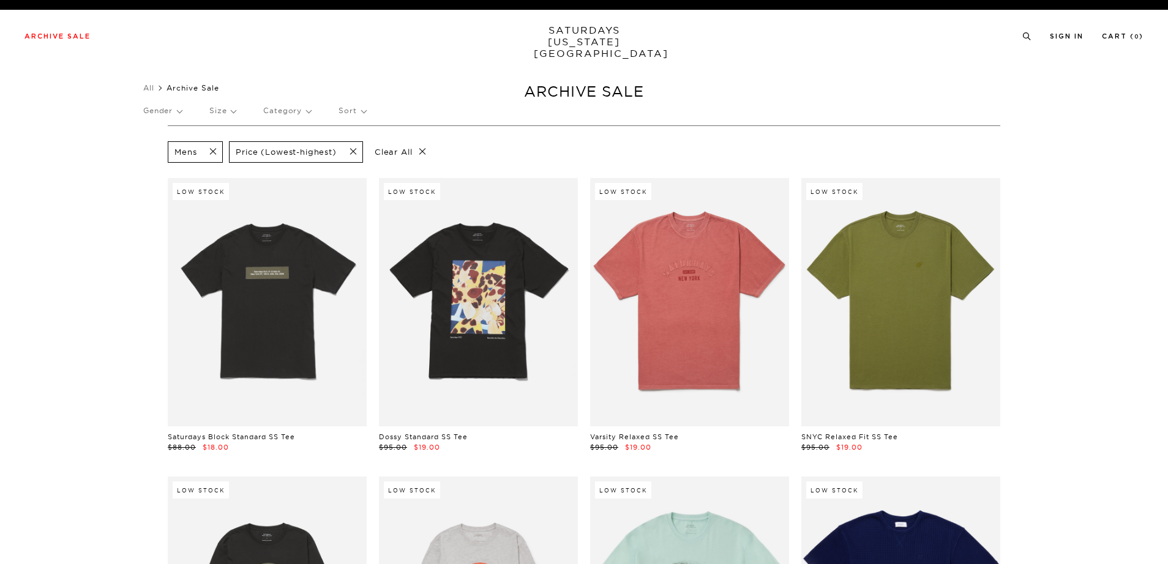
click at [225, 111] on p "Size" at bounding box center [222, 111] width 26 height 28
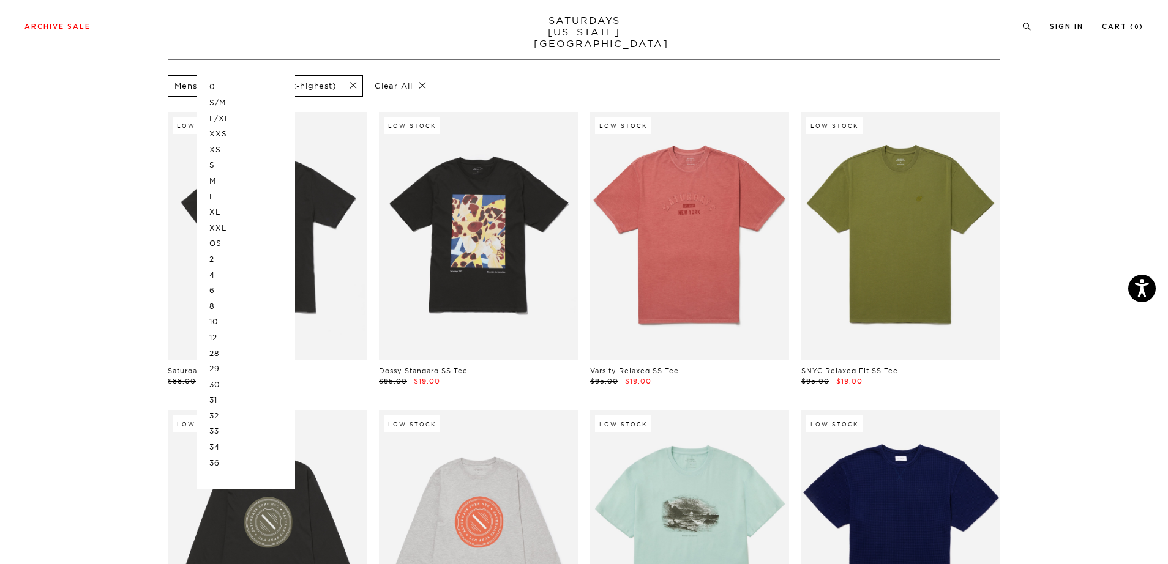
scroll to position [67, 0]
click at [221, 431] on p "33" at bounding box center [245, 431] width 73 height 16
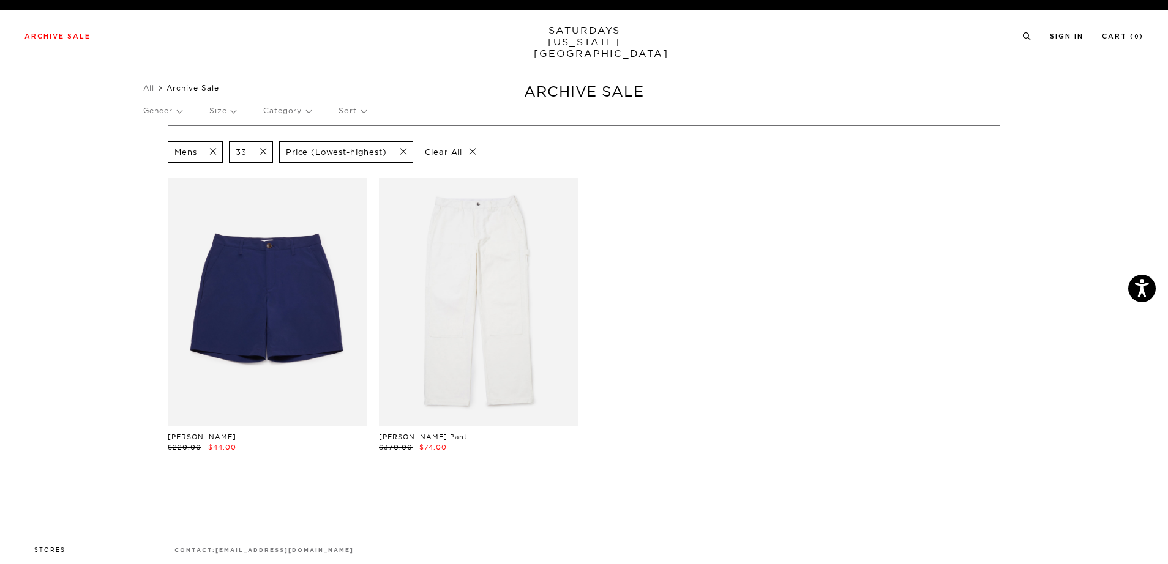
click at [264, 150] on span at bounding box center [260, 152] width 26 height 12
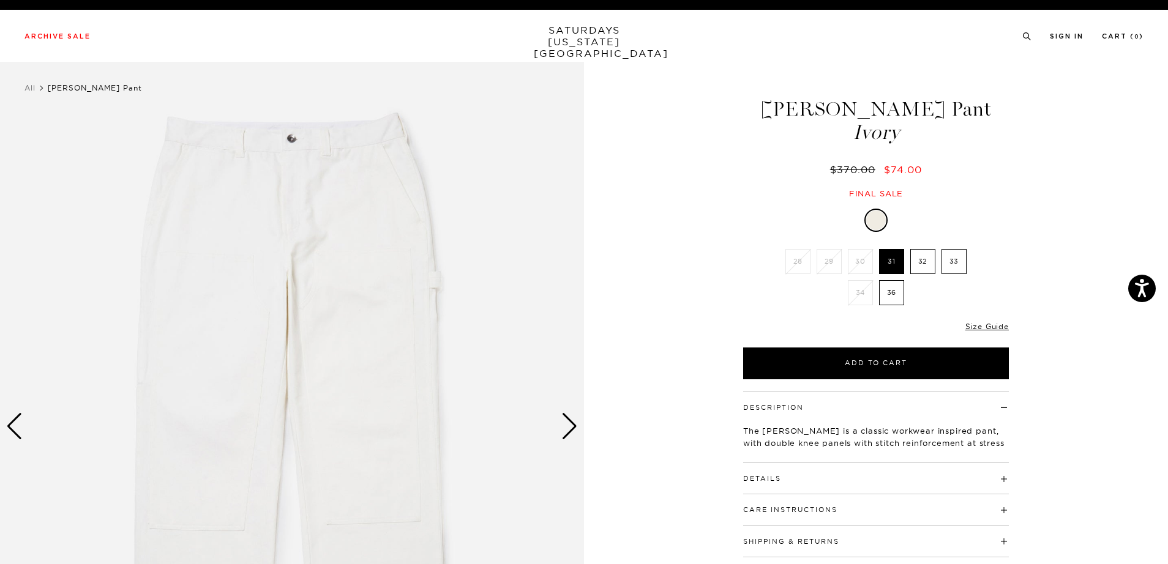
click at [567, 428] on div "Next slide" at bounding box center [569, 426] width 17 height 27
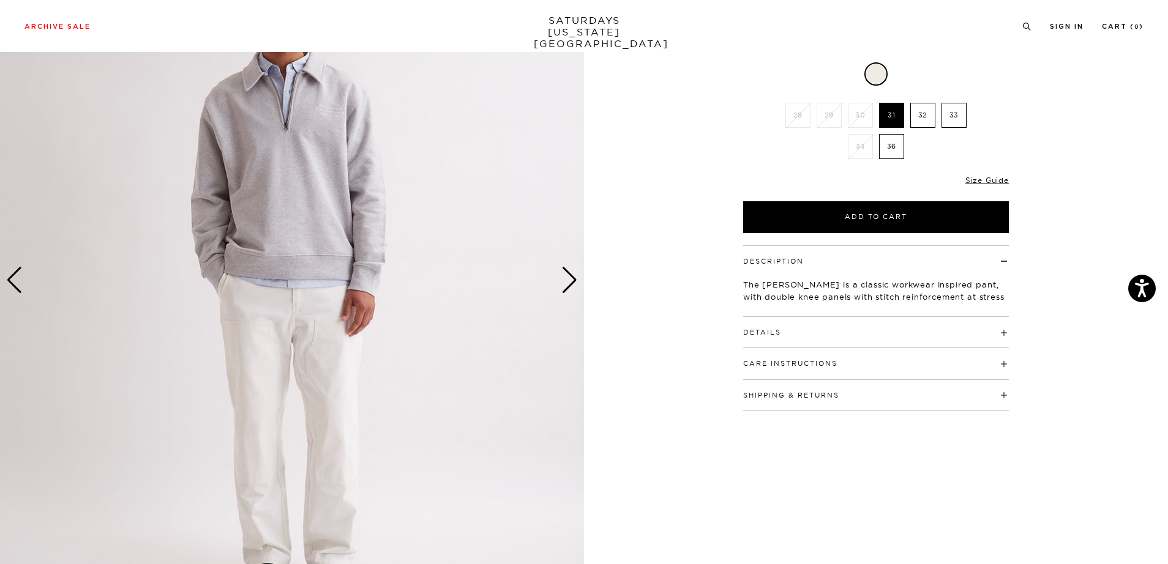
scroll to position [145, 0]
click at [570, 277] on div "Next slide" at bounding box center [569, 281] width 17 height 27
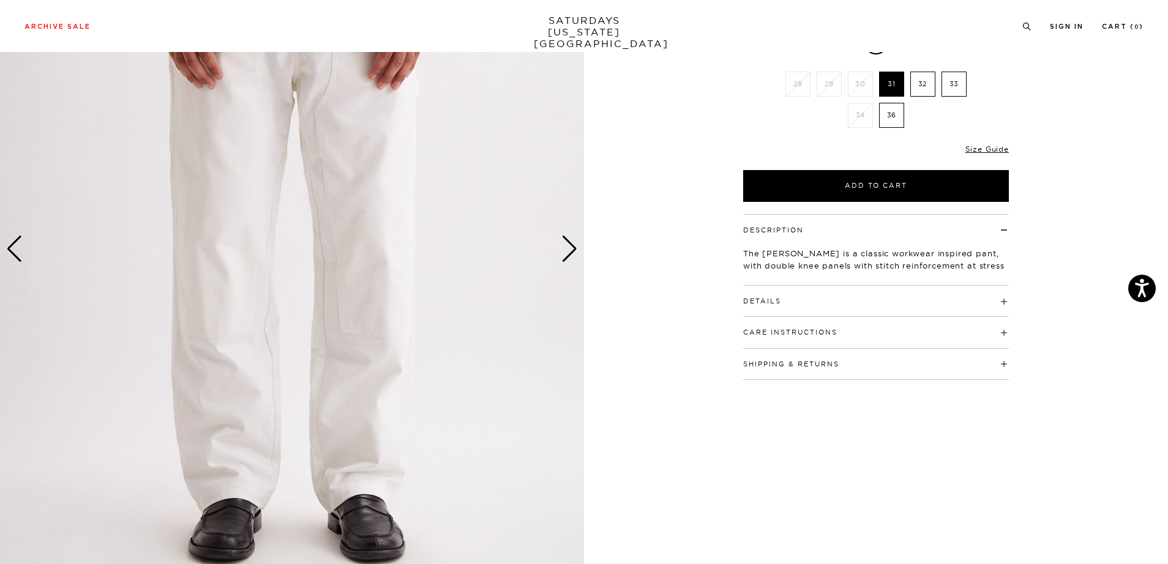
scroll to position [179, 0]
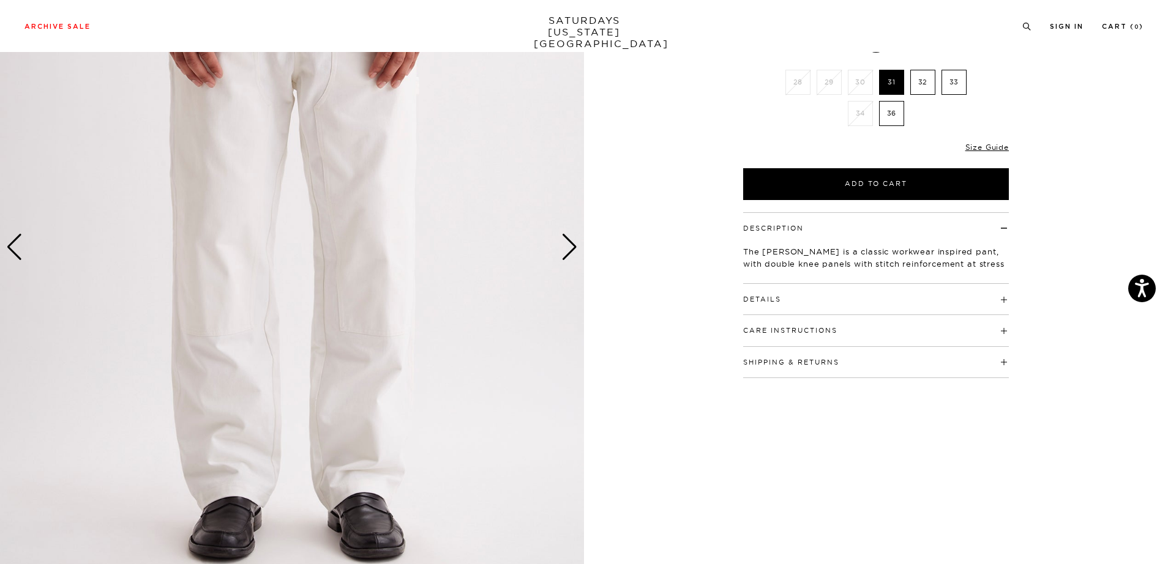
click at [566, 252] on div "Next slide" at bounding box center [569, 247] width 17 height 27
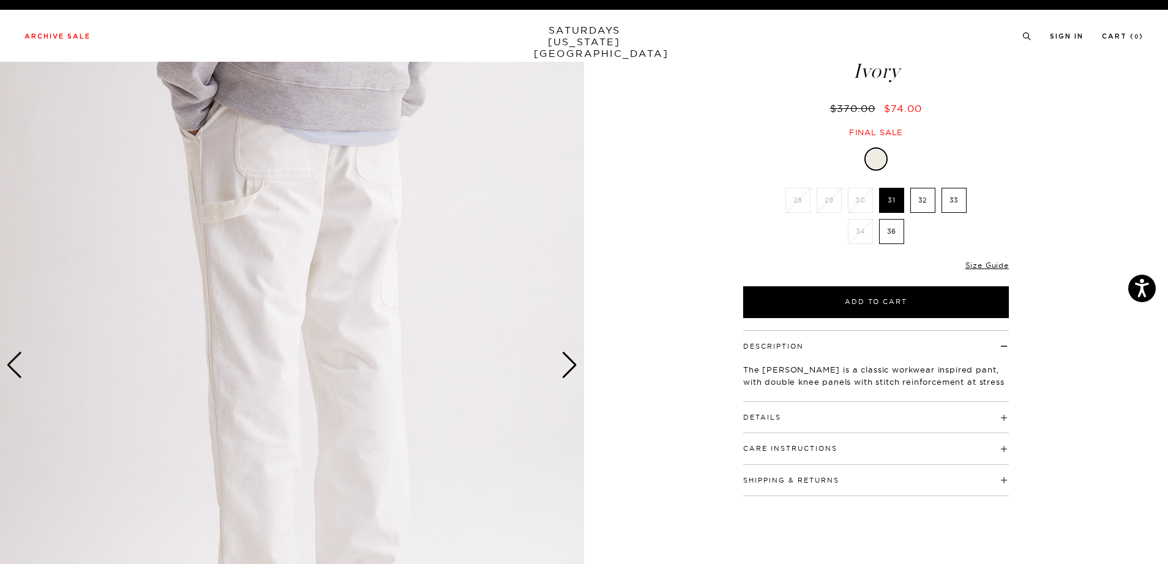
scroll to position [0, 0]
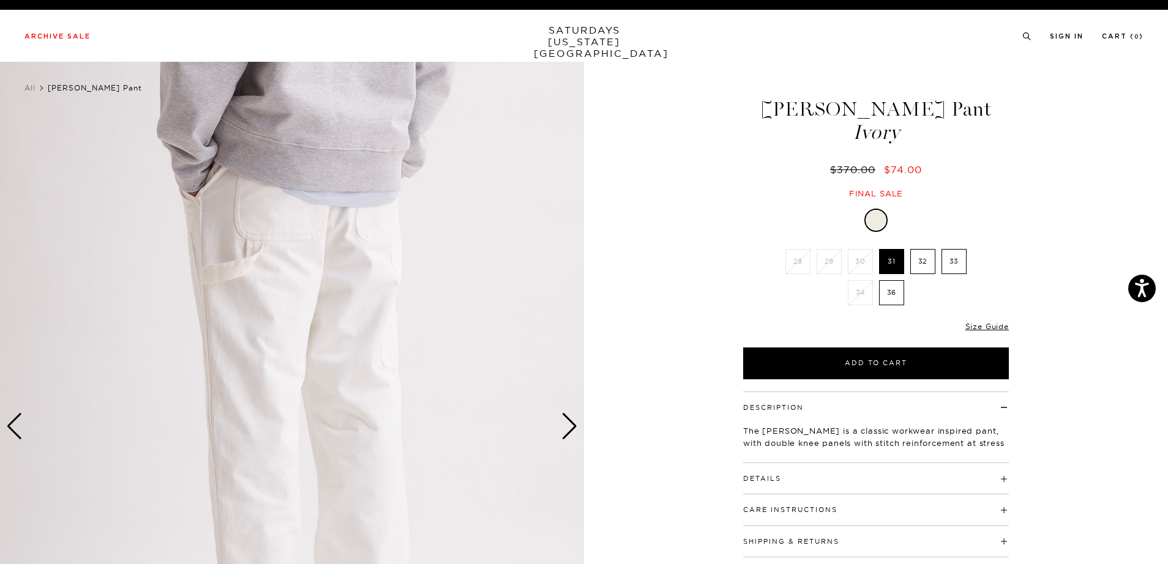
click at [573, 424] on div "Next slide" at bounding box center [569, 426] width 17 height 27
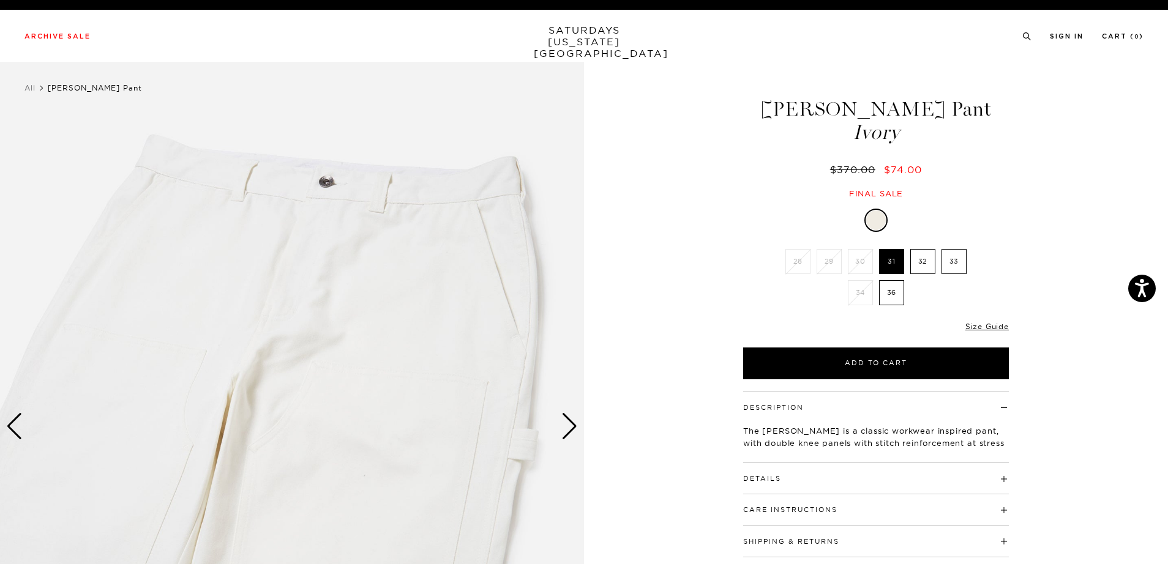
click at [573, 424] on div "Next slide" at bounding box center [569, 426] width 17 height 27
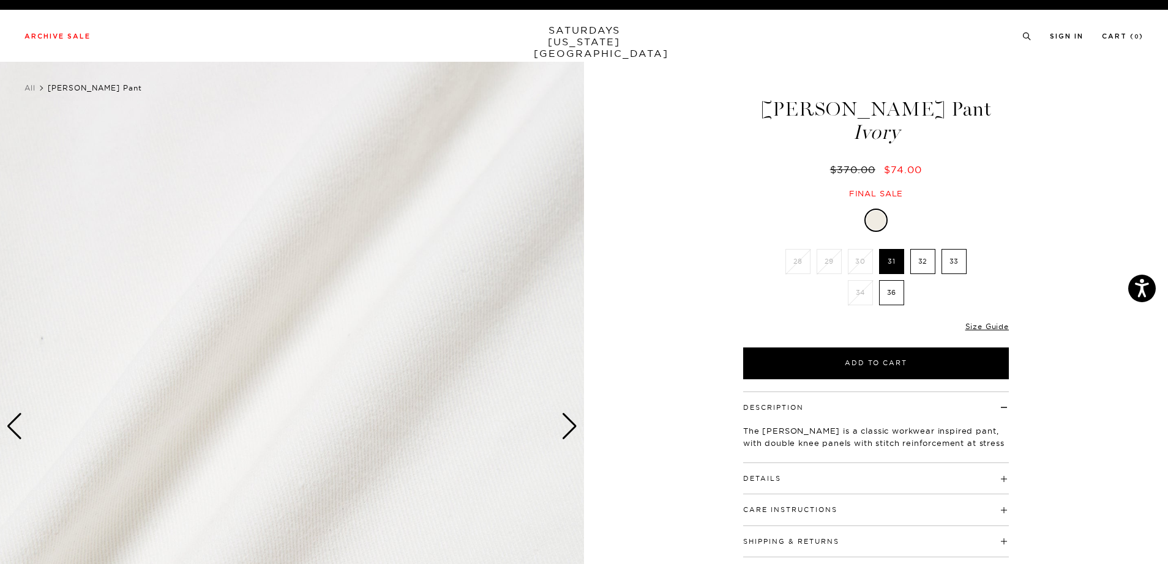
click at [573, 424] on div "Next slide" at bounding box center [569, 426] width 17 height 27
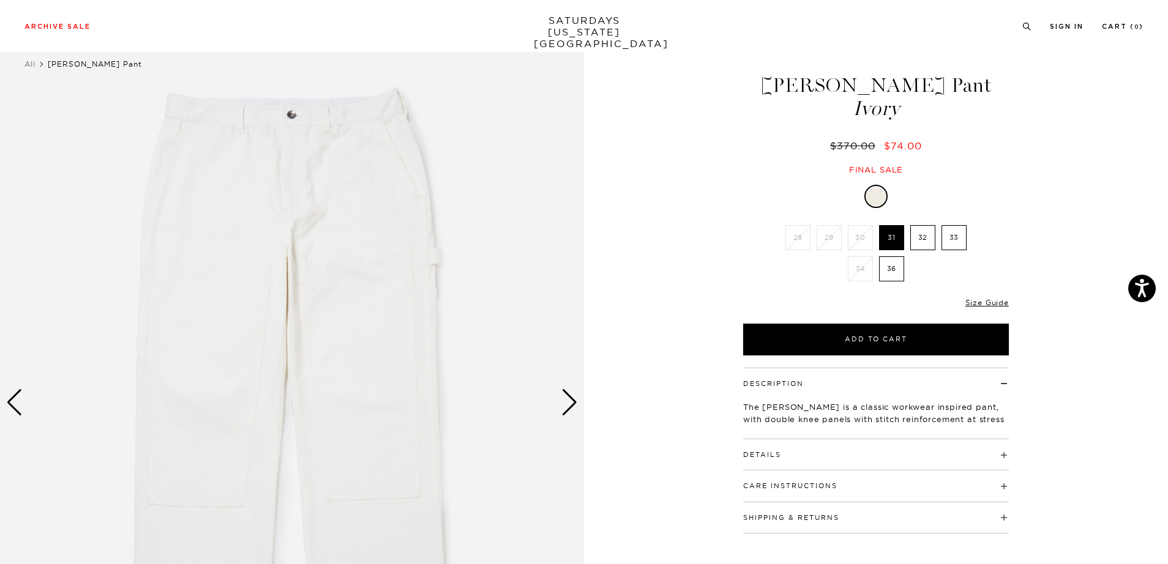
scroll to position [29, 0]
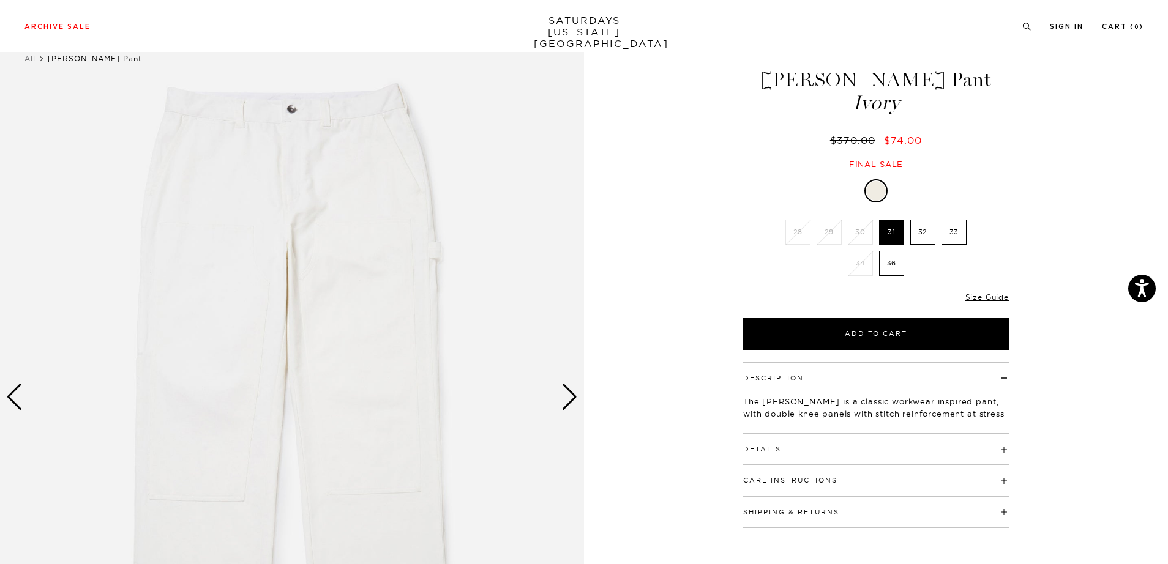
click at [807, 450] on h4 "Details" at bounding box center [876, 444] width 266 height 20
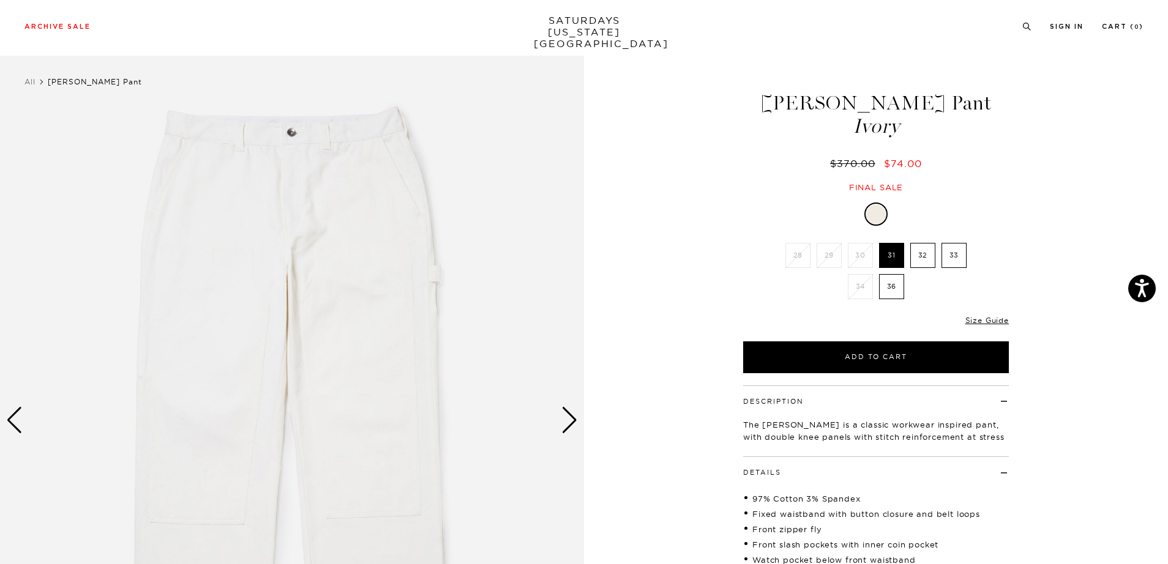
scroll to position [4, 0]
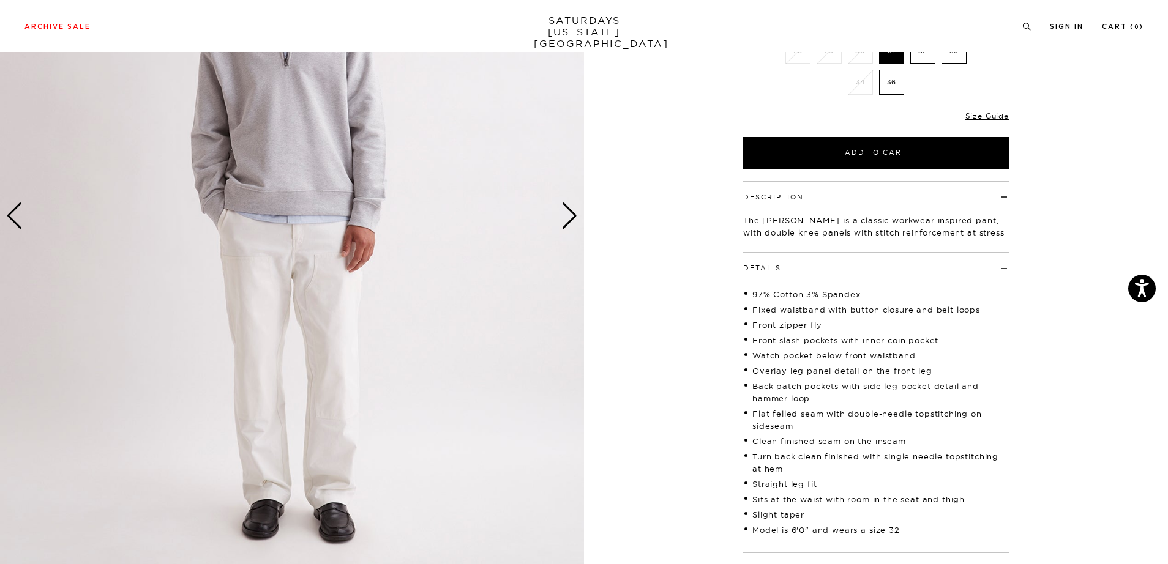
scroll to position [209, 0]
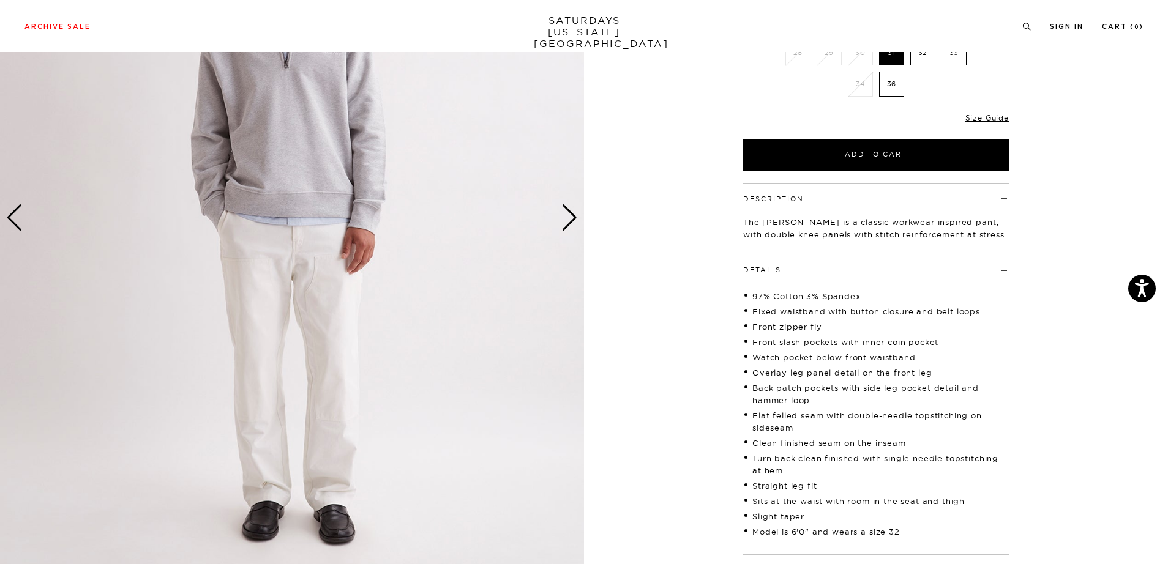
click at [570, 214] on div "Next slide" at bounding box center [569, 217] width 17 height 27
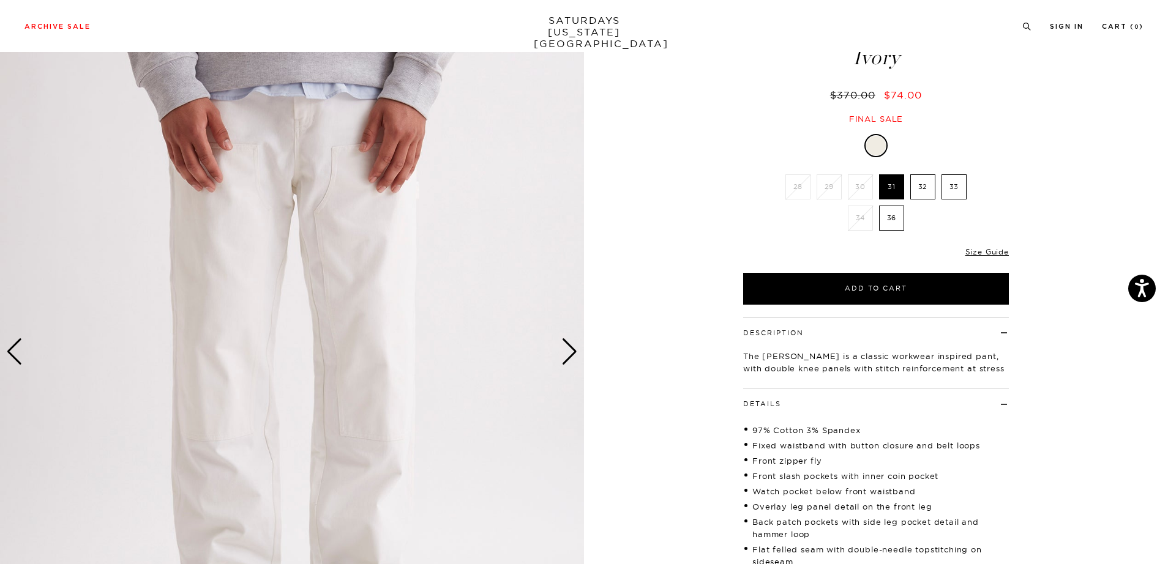
scroll to position [70, 0]
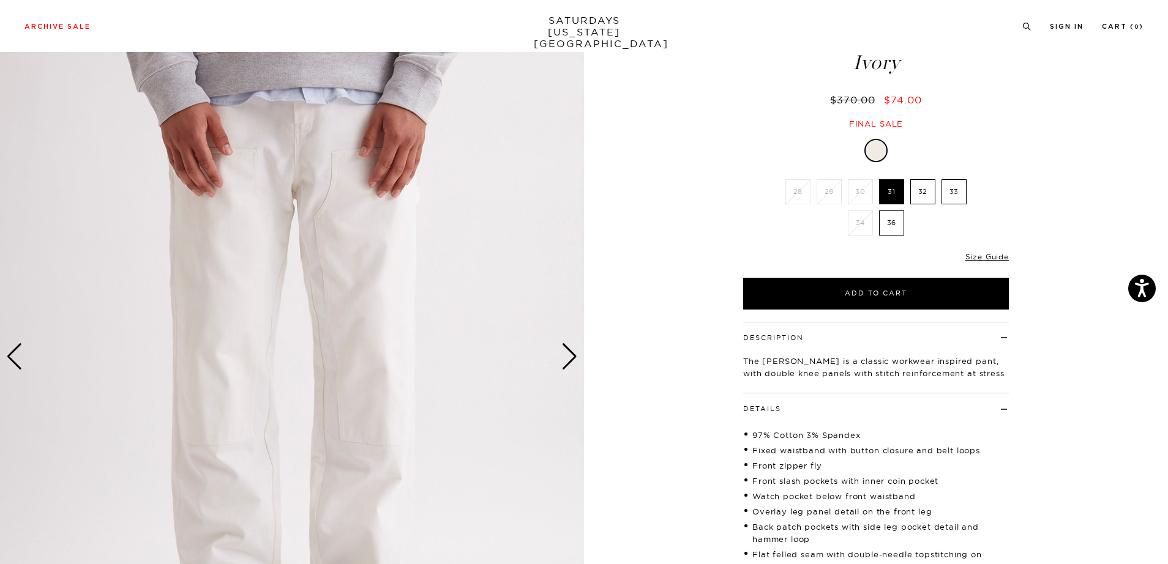
click at [573, 361] on div "Next slide" at bounding box center [569, 356] width 17 height 27
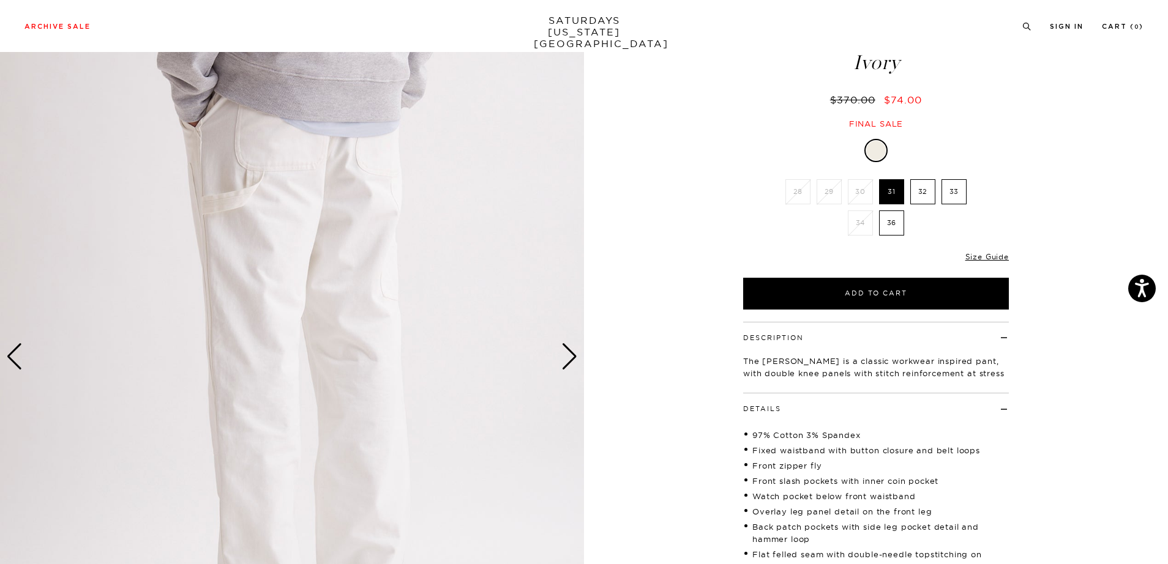
click at [573, 361] on div "Next slide" at bounding box center [569, 356] width 17 height 27
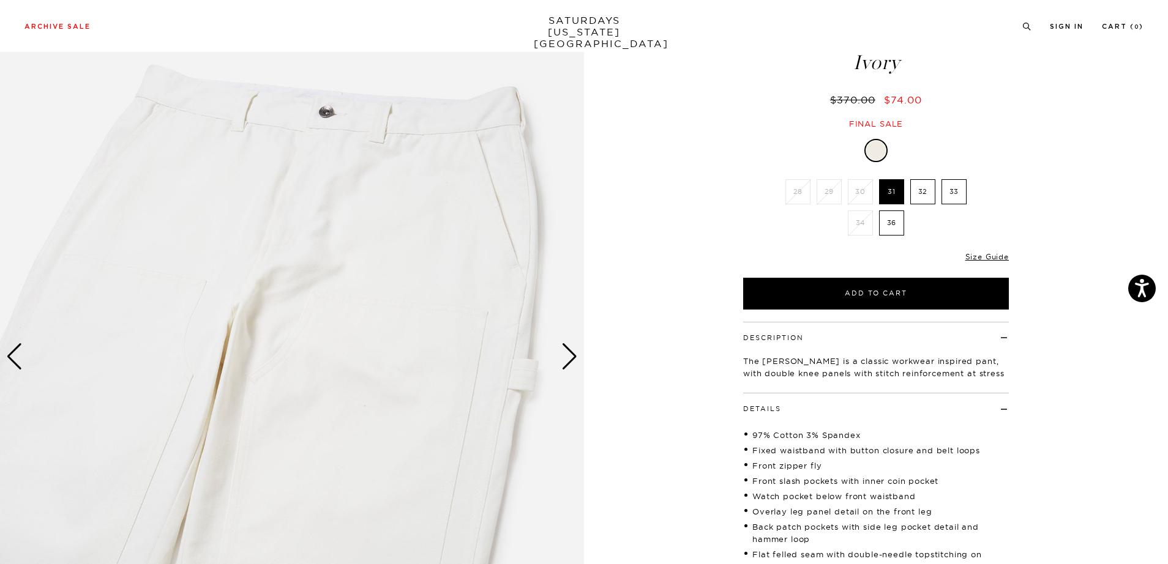
click at [573, 361] on div "Next slide" at bounding box center [569, 356] width 17 height 27
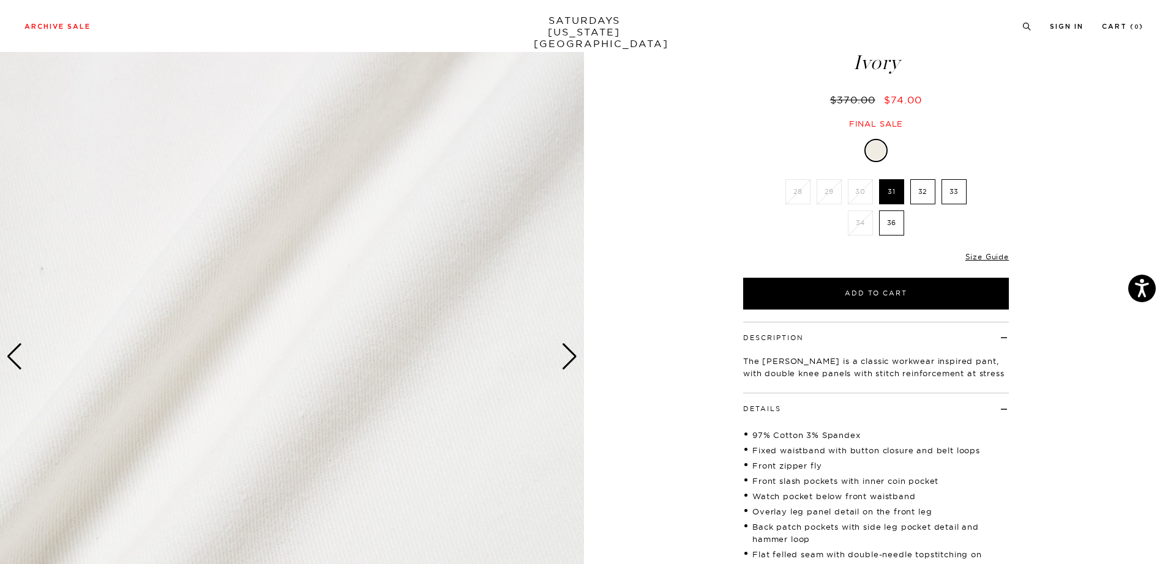
click at [573, 361] on div "Next slide" at bounding box center [569, 356] width 17 height 27
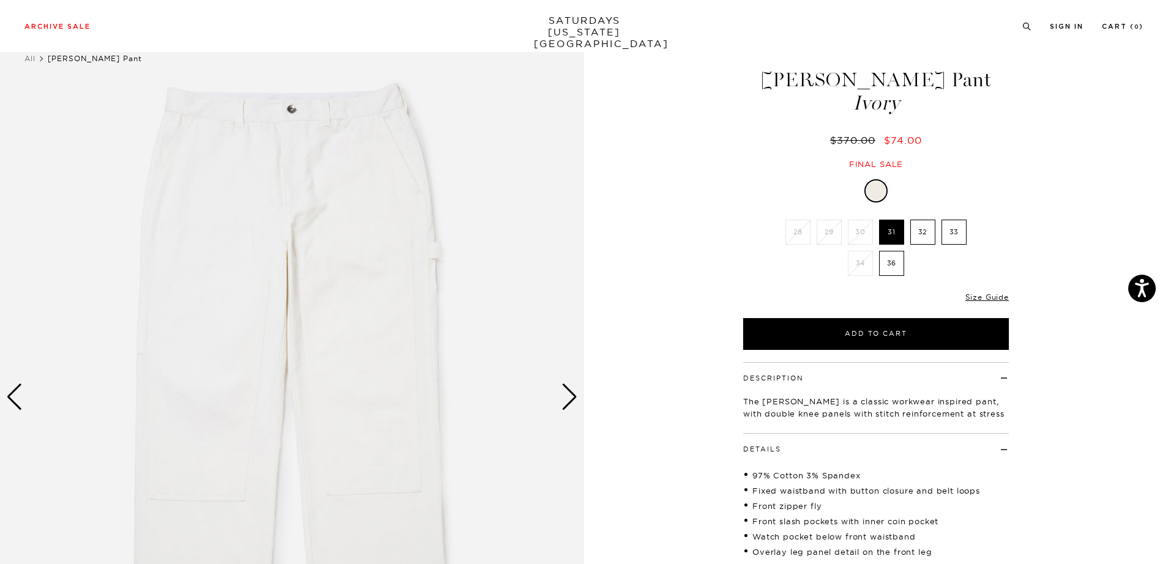
scroll to position [28, 0]
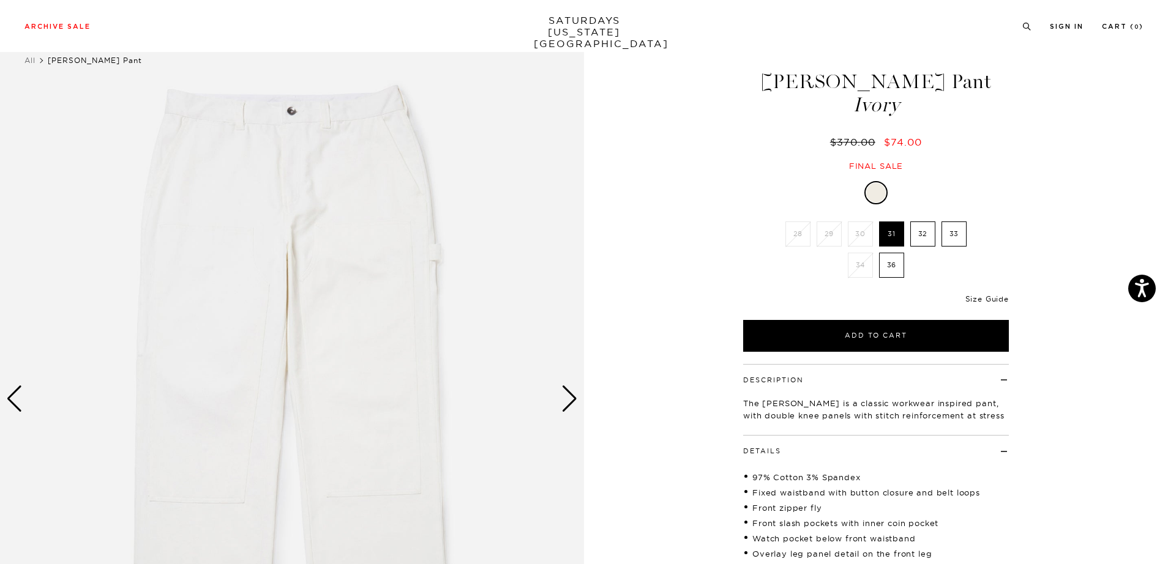
click at [993, 301] on link "Size Guide" at bounding box center [986, 298] width 43 height 9
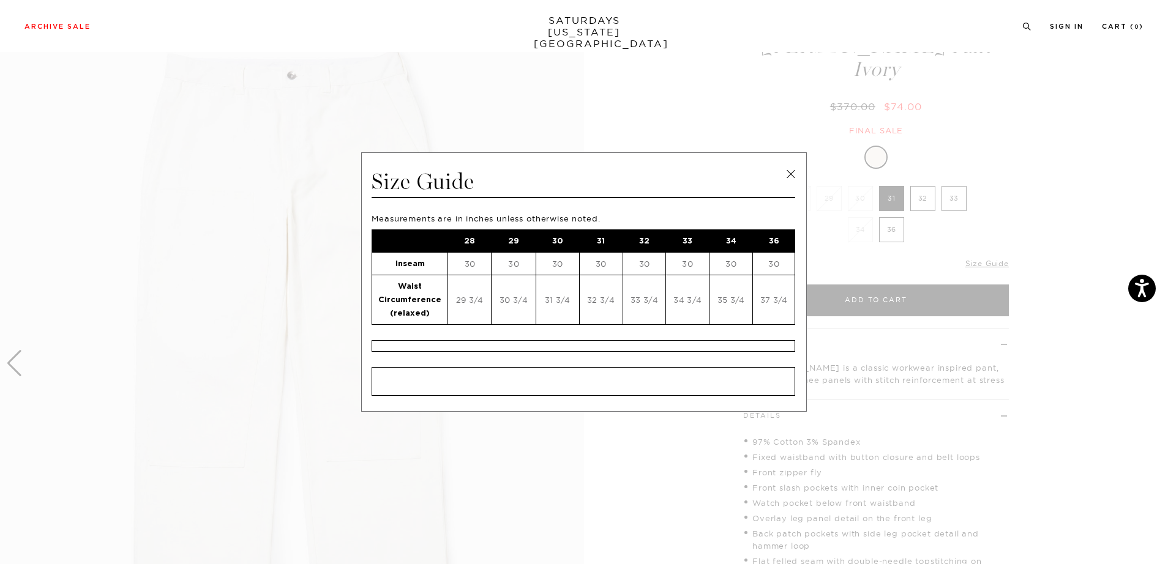
scroll to position [54, 0]
click at [794, 179] on link at bounding box center [791, 174] width 18 height 18
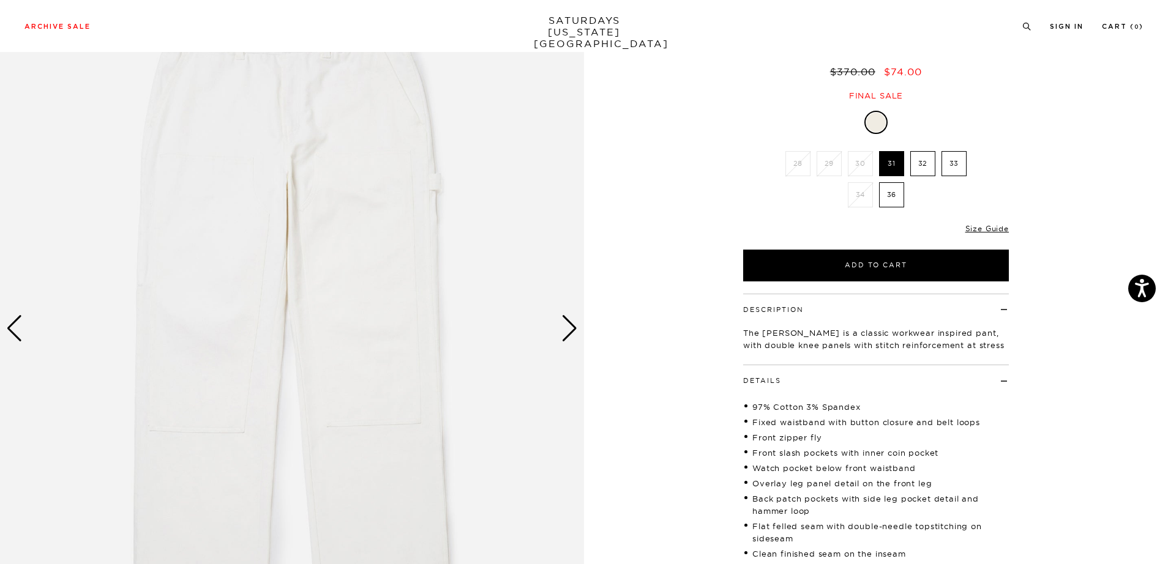
scroll to position [102, 0]
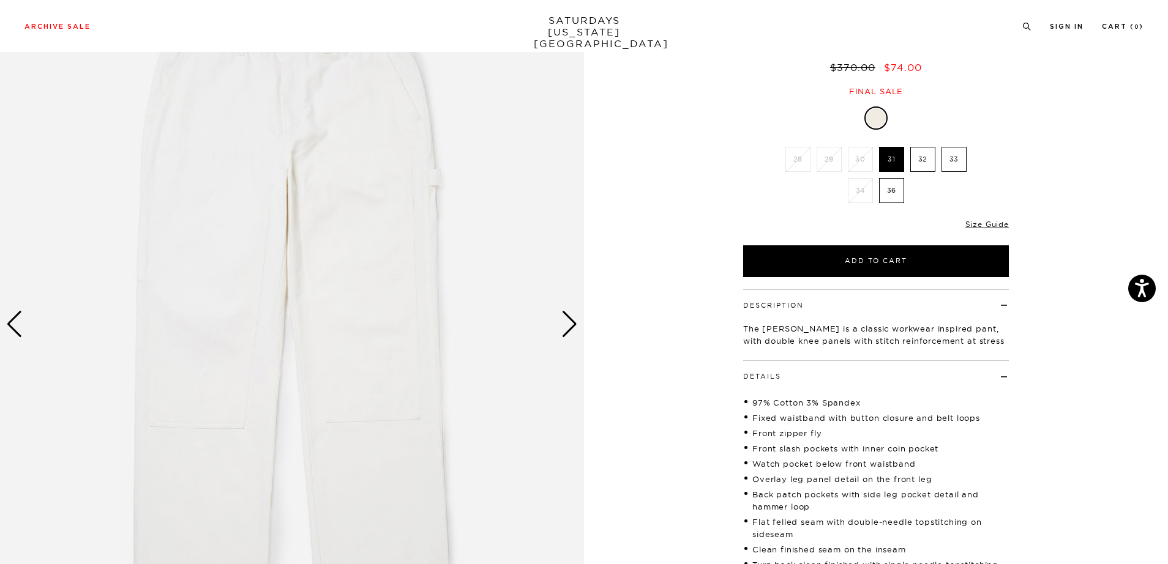
click at [566, 318] on div "Next slide" at bounding box center [569, 324] width 17 height 27
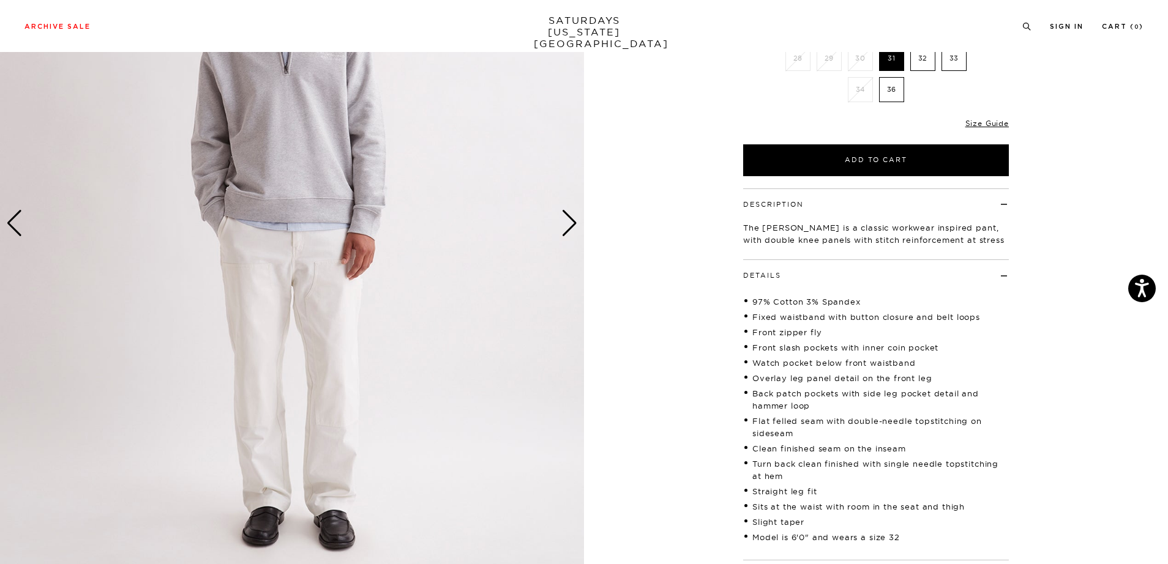
scroll to position [212, 0]
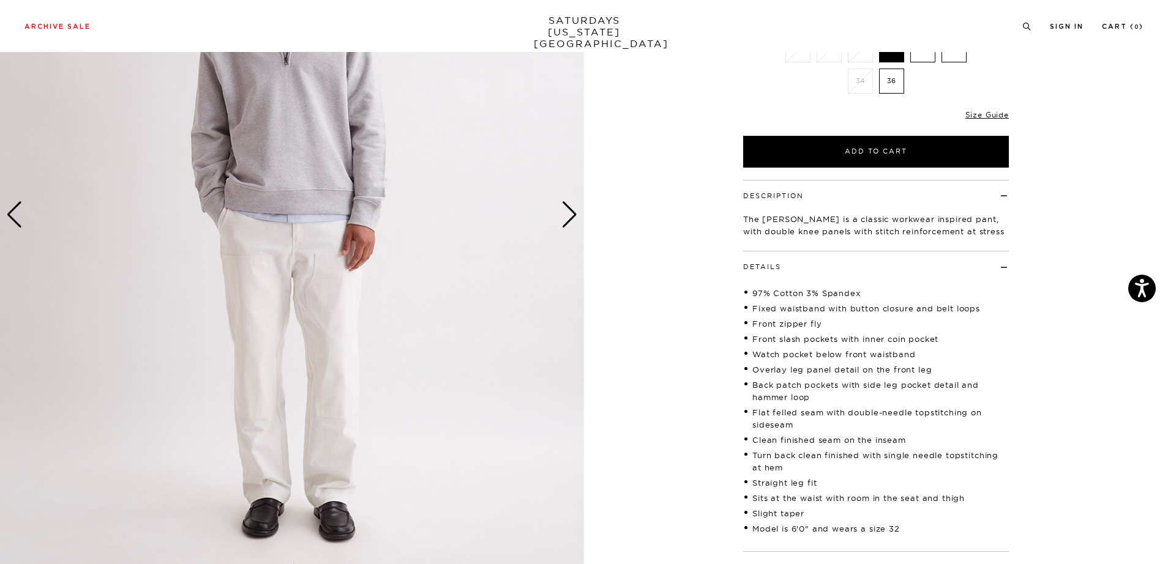
click at [332, 307] on img at bounding box center [292, 215] width 584 height 730
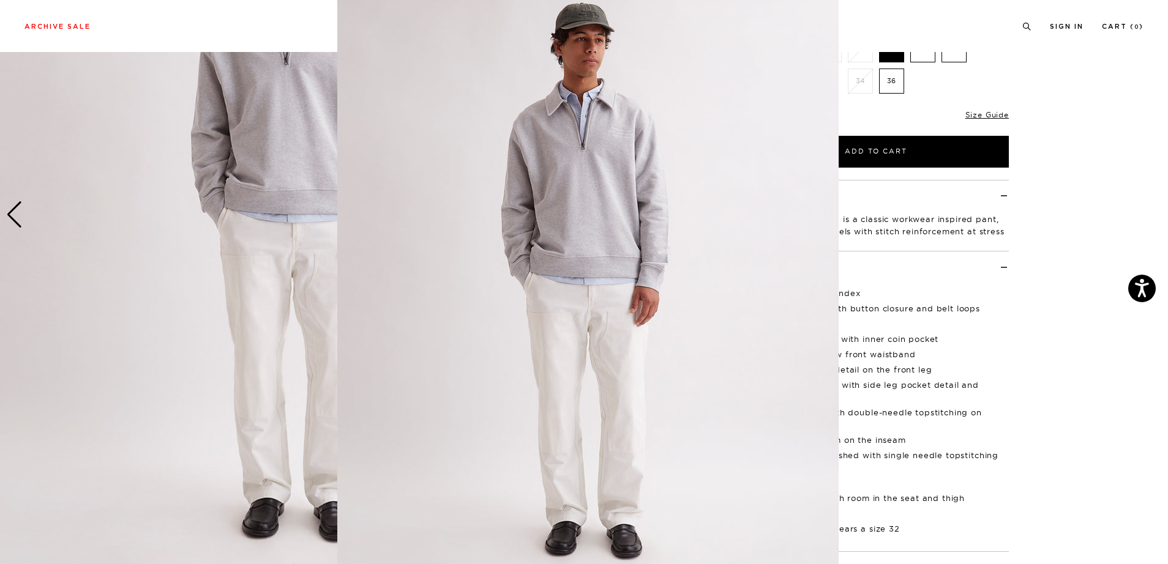
scroll to position [35, 0]
click at [550, 365] on img at bounding box center [587, 278] width 501 height 627
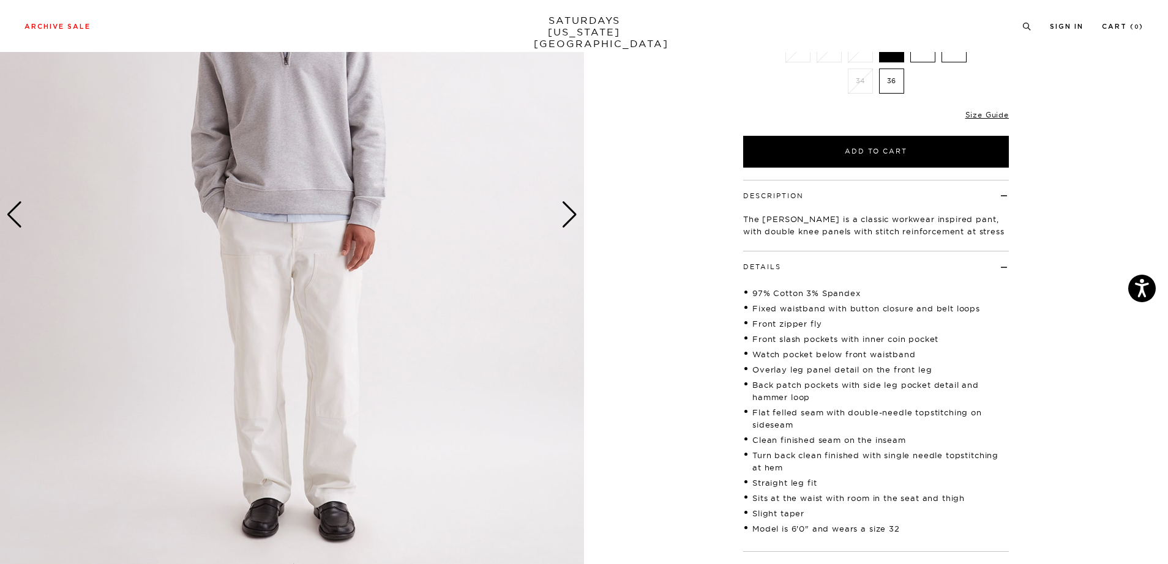
scroll to position [0, 0]
click at [570, 213] on div "Next slide" at bounding box center [569, 214] width 17 height 27
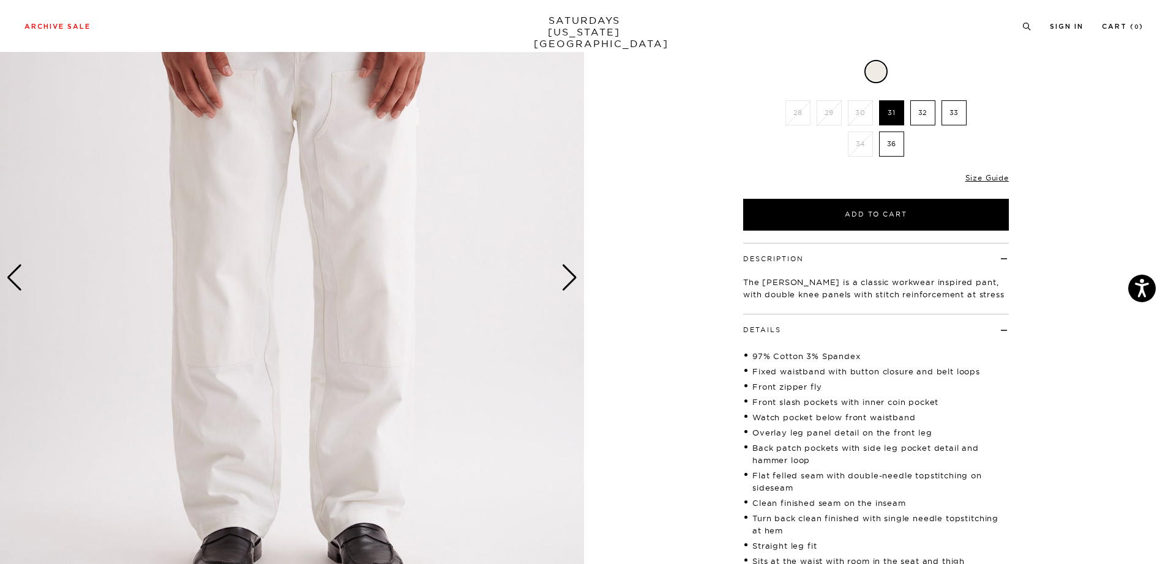
scroll to position [147, 0]
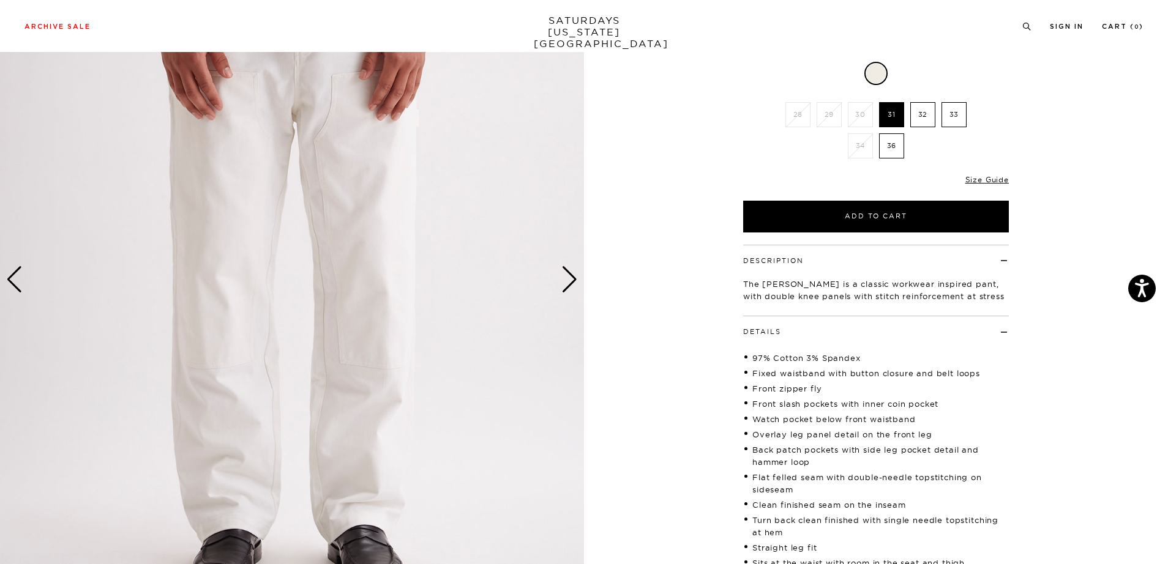
click at [570, 281] on div "Next slide" at bounding box center [569, 279] width 17 height 27
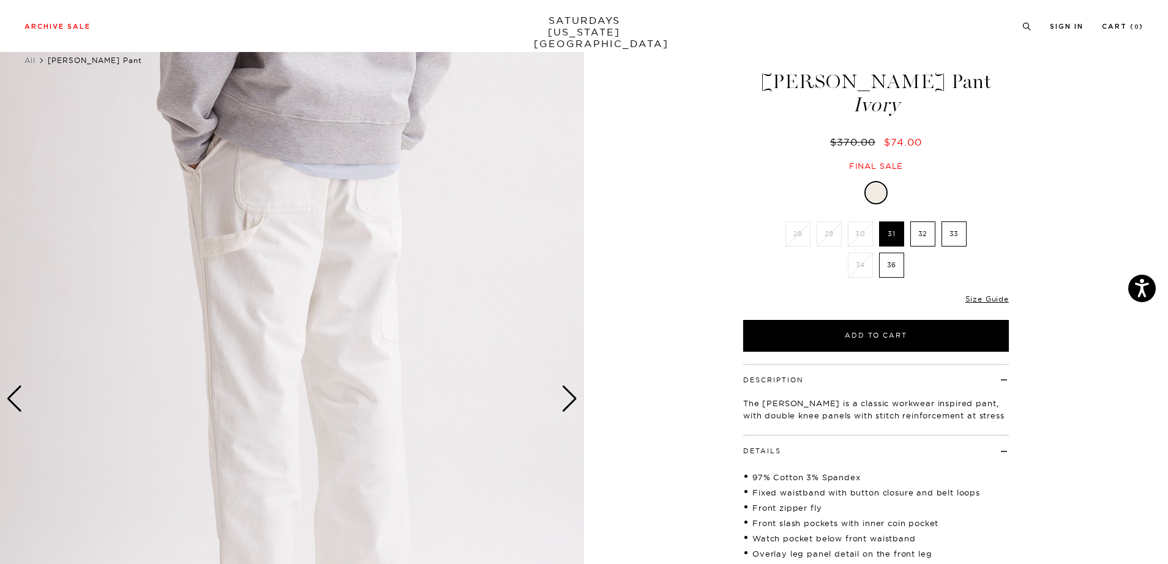
scroll to position [29, 0]
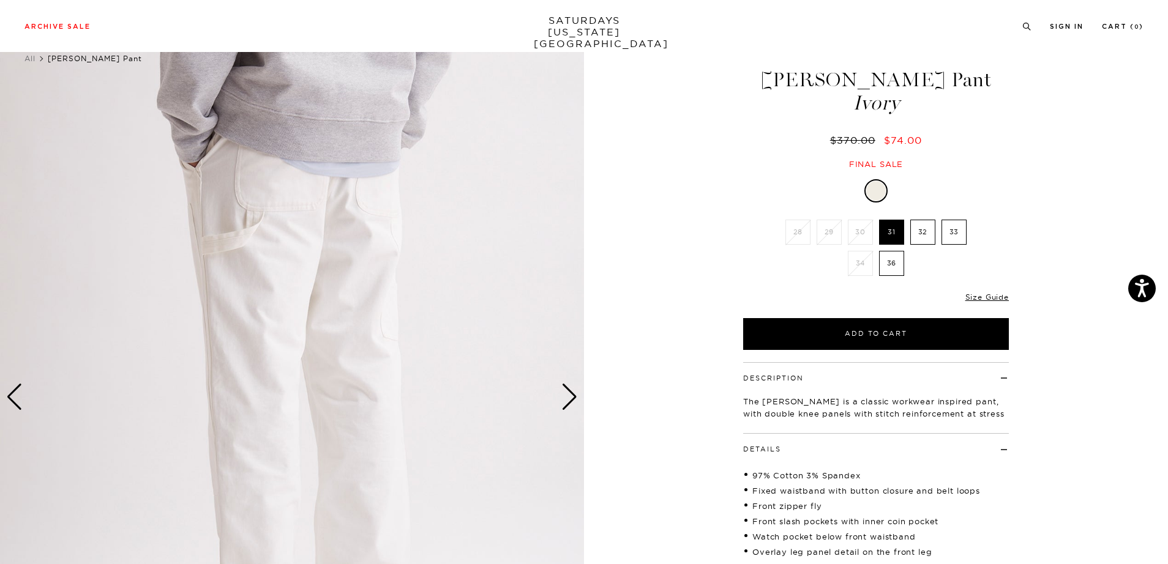
click at [564, 399] on div "Next slide" at bounding box center [569, 397] width 17 height 27
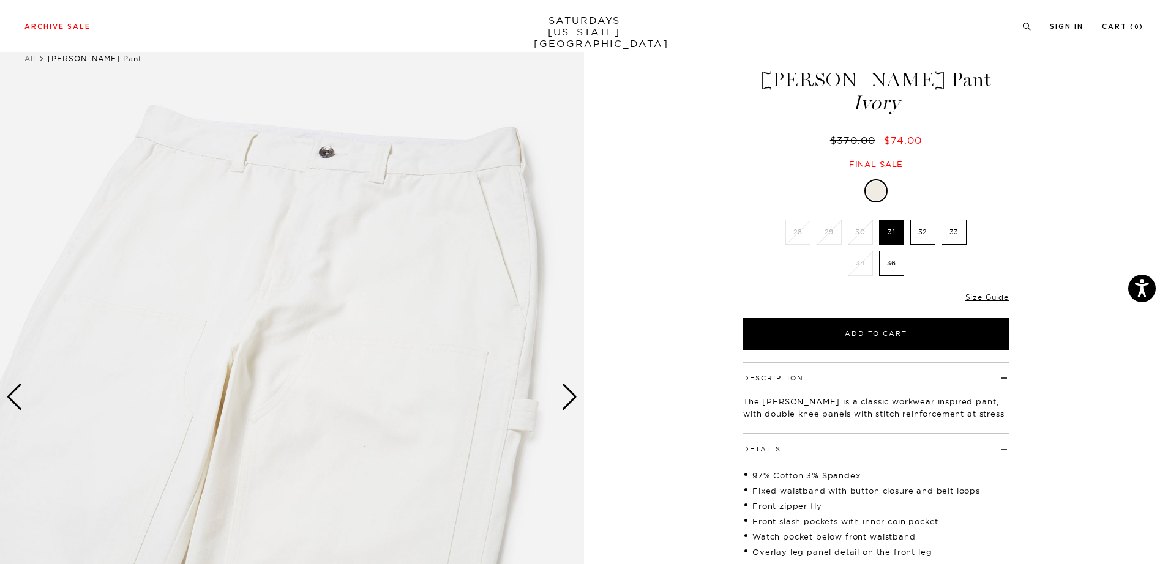
click at [564, 399] on div "Next slide" at bounding box center [569, 397] width 17 height 27
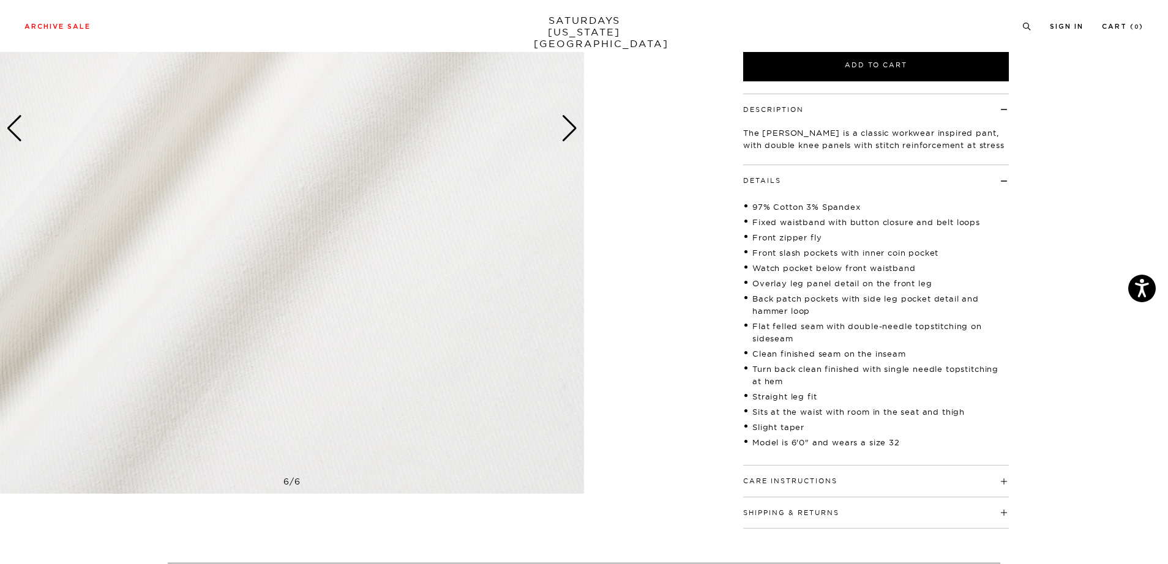
scroll to position [299, 0]
click at [794, 466] on h4 "Care Instructions" at bounding box center [876, 475] width 266 height 20
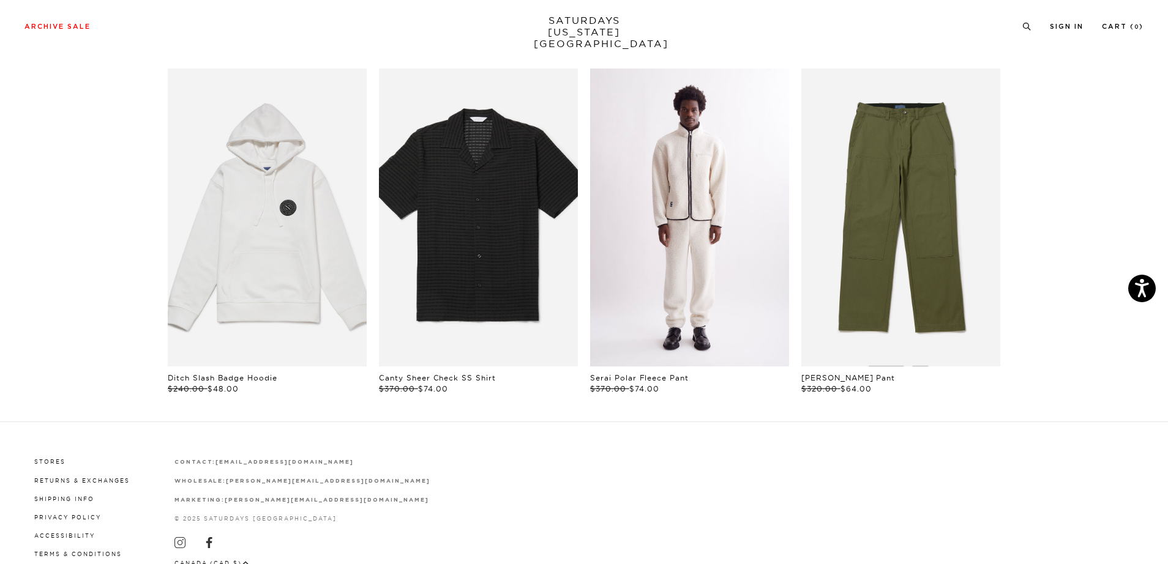
scroll to position [0, 0]
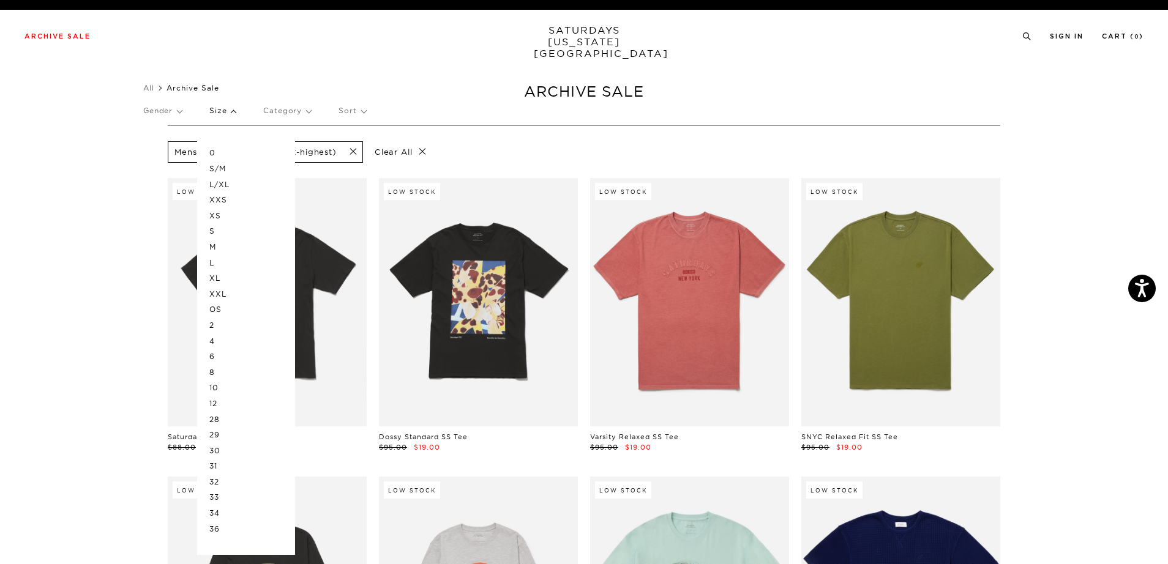
click at [222, 483] on p "32" at bounding box center [245, 482] width 73 height 16
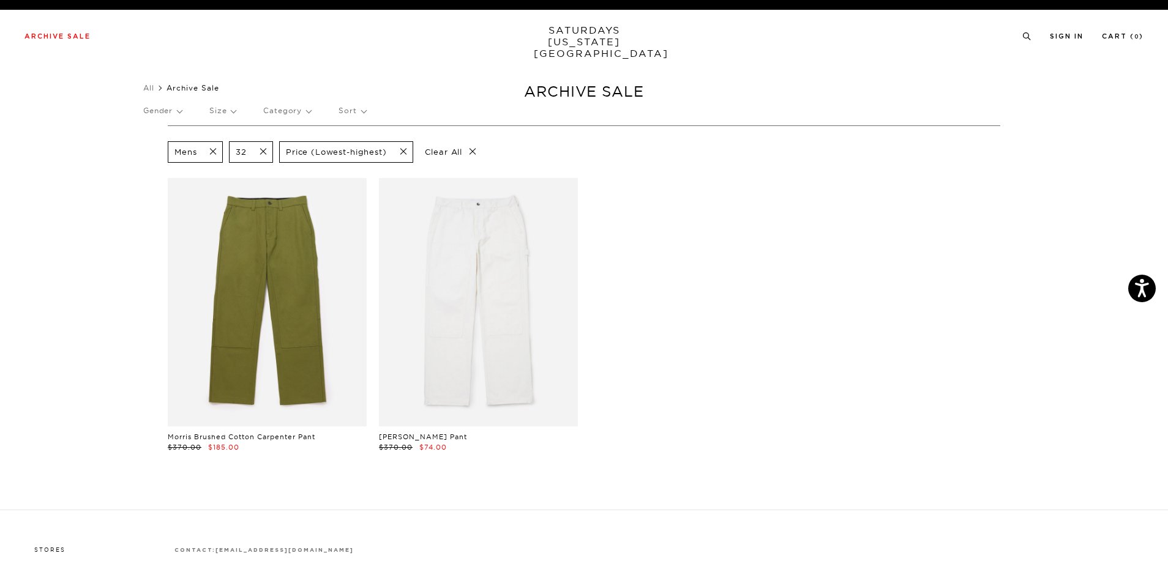
click at [176, 110] on p "Gender" at bounding box center [162, 111] width 39 height 28
click at [165, 217] on p "Womens" at bounding box center [191, 216] width 96 height 16
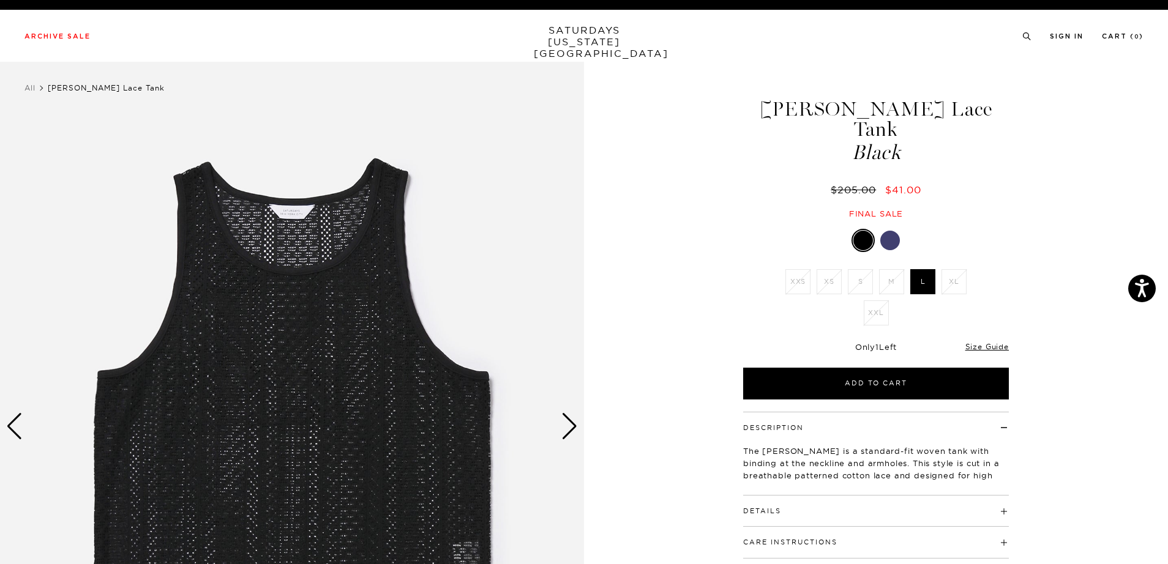
click at [572, 422] on div "Next slide" at bounding box center [569, 426] width 17 height 27
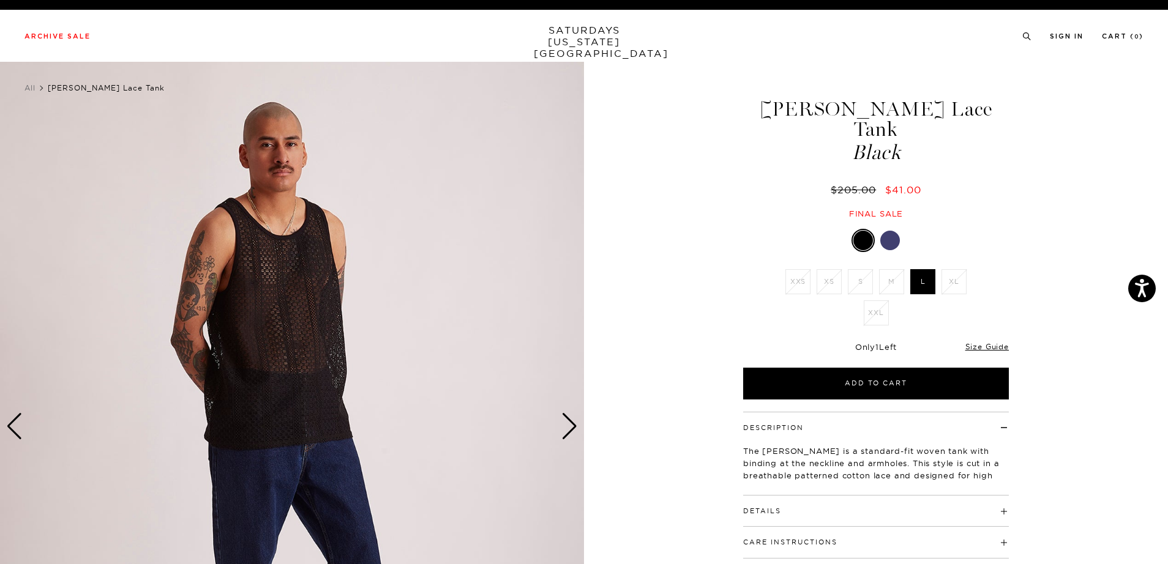
click at [572, 422] on div "Next slide" at bounding box center [569, 426] width 17 height 27
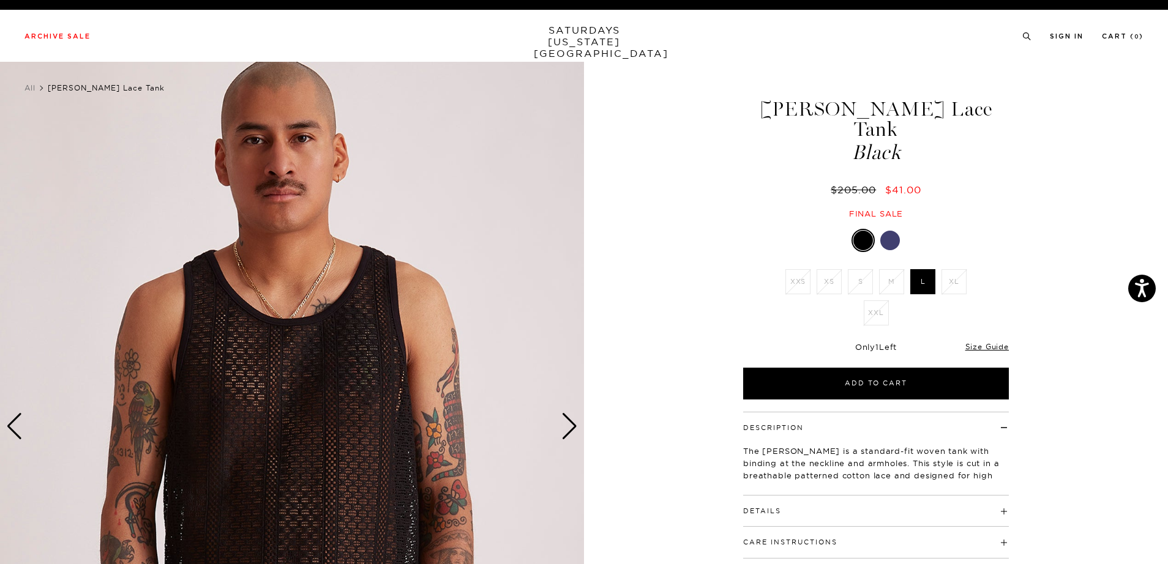
click at [892, 231] on div at bounding box center [890, 241] width 20 height 20
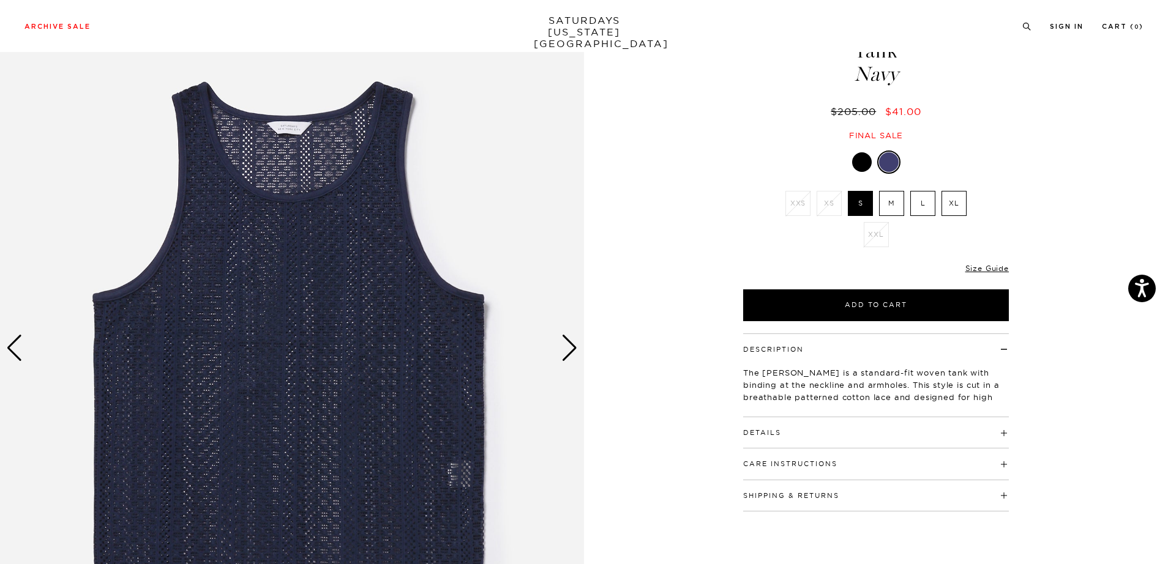
scroll to position [89, 0]
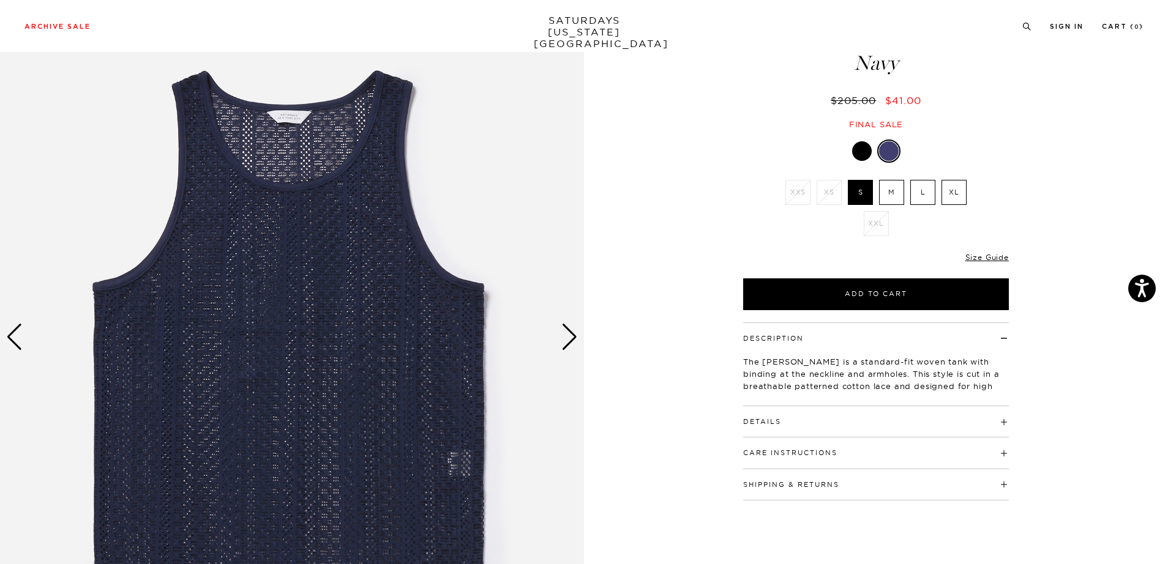
click at [571, 334] on div "Next slide" at bounding box center [569, 337] width 17 height 27
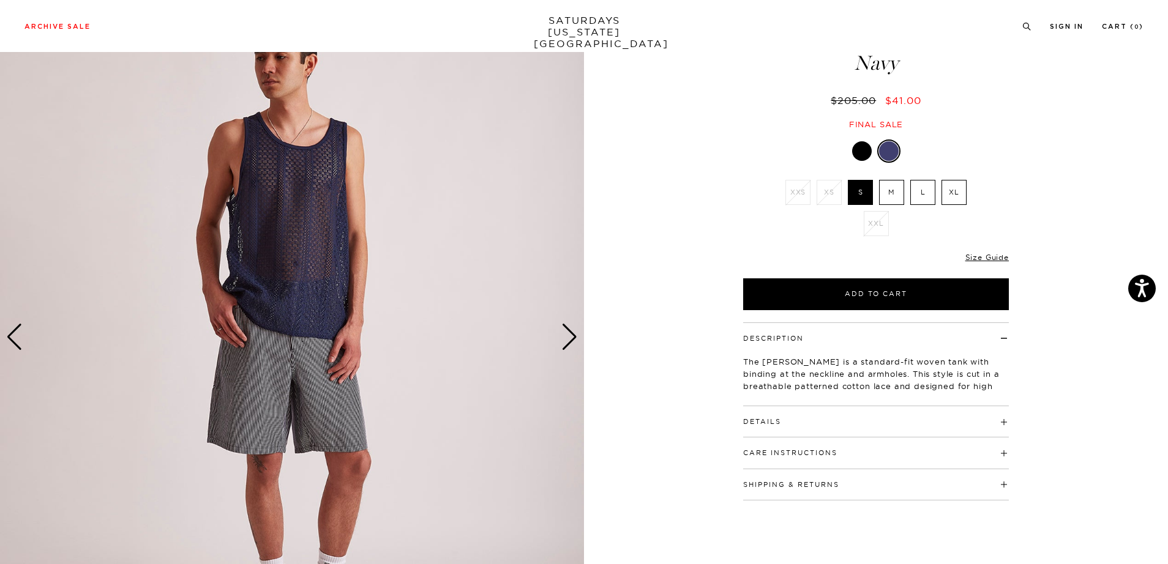
scroll to position [29, 0]
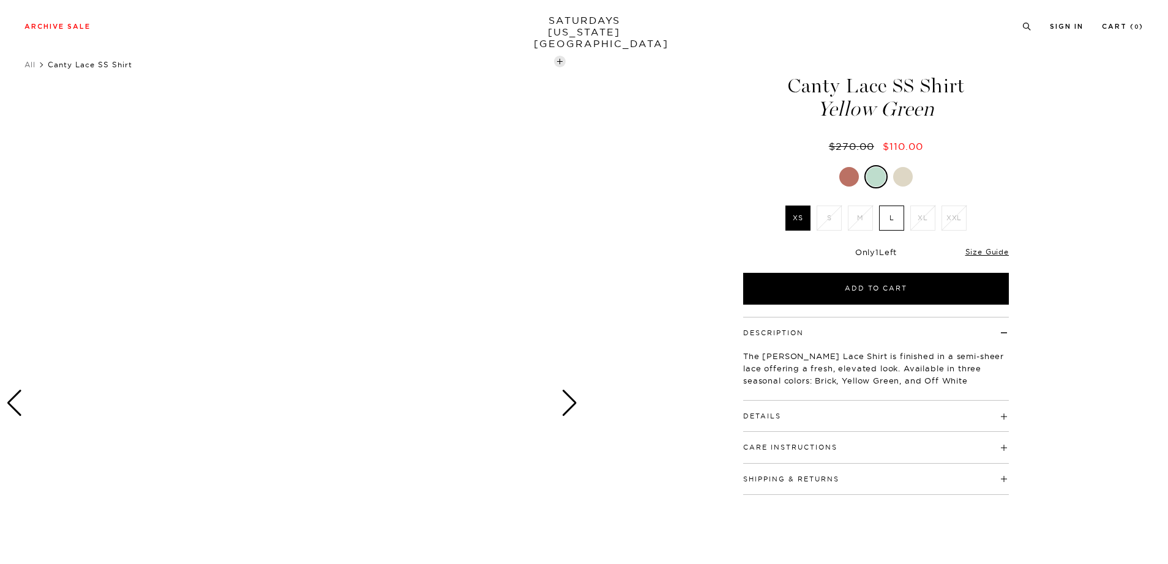
scroll to position [28, 0]
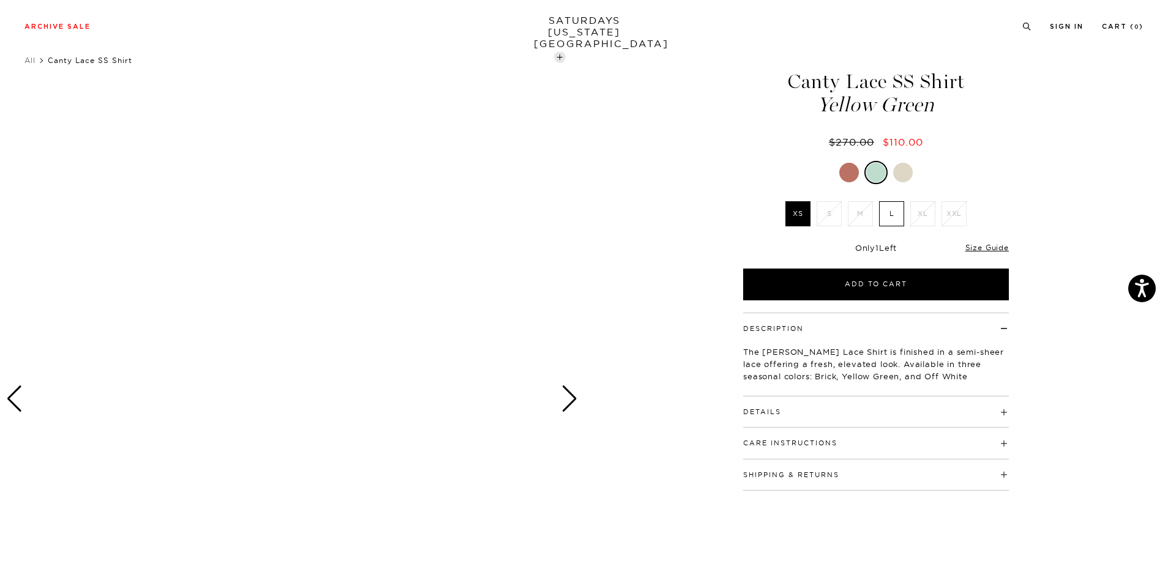
click at [565, 403] on div "Next slide" at bounding box center [569, 399] width 17 height 27
click at [572, 403] on div "Next slide" at bounding box center [569, 399] width 17 height 27
click at [841, 170] on div at bounding box center [849, 173] width 20 height 20
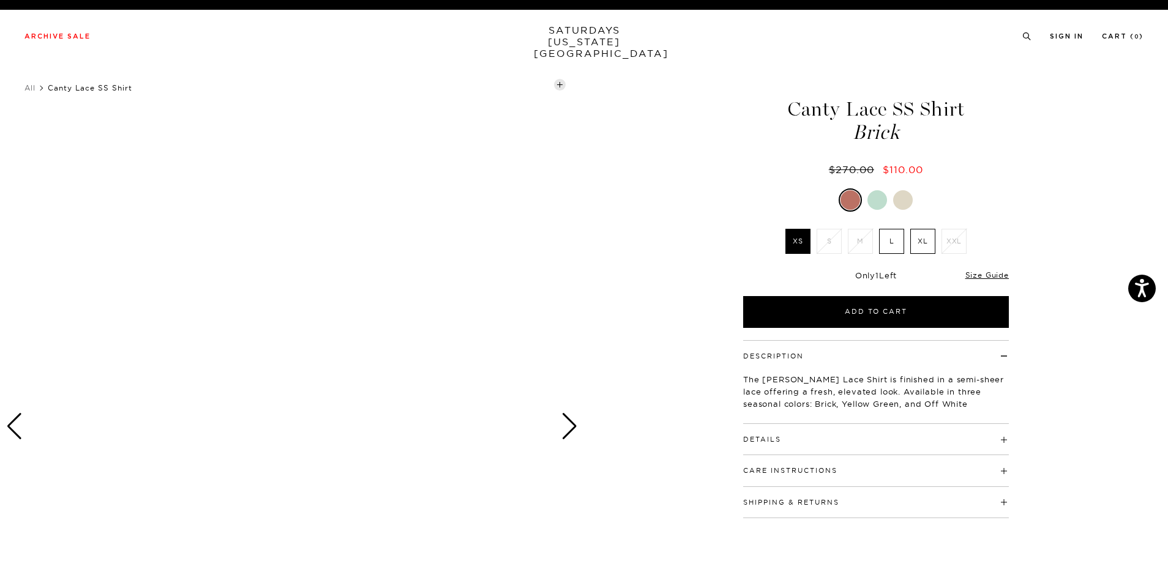
click at [574, 423] on div "Next slide" at bounding box center [569, 426] width 17 height 27
click at [908, 204] on div at bounding box center [903, 200] width 20 height 20
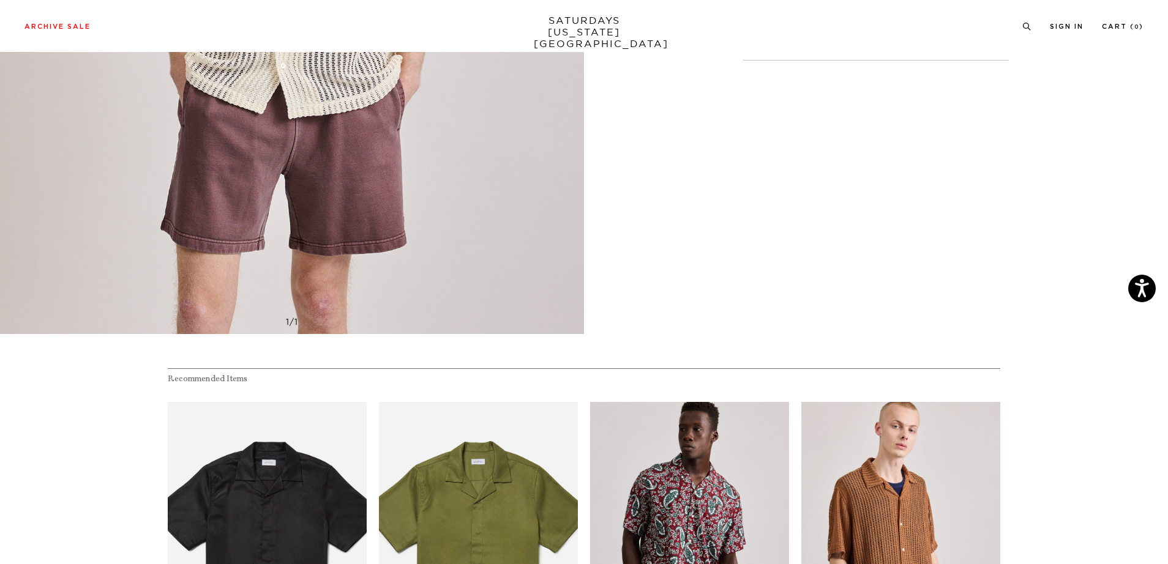
scroll to position [161, 0]
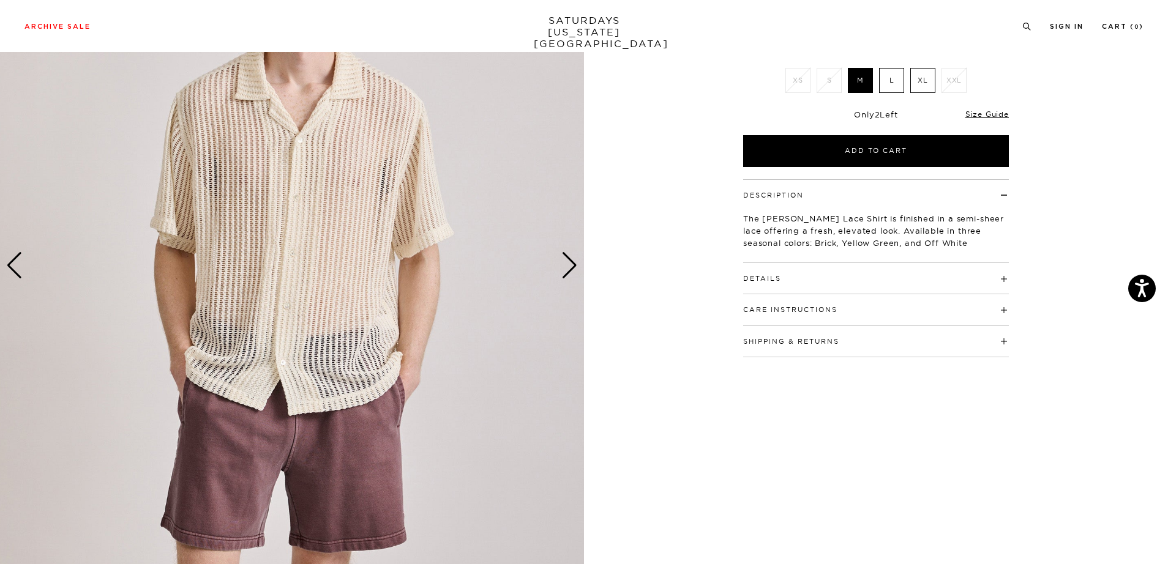
click at [769, 282] on button "Details" at bounding box center [762, 278] width 38 height 7
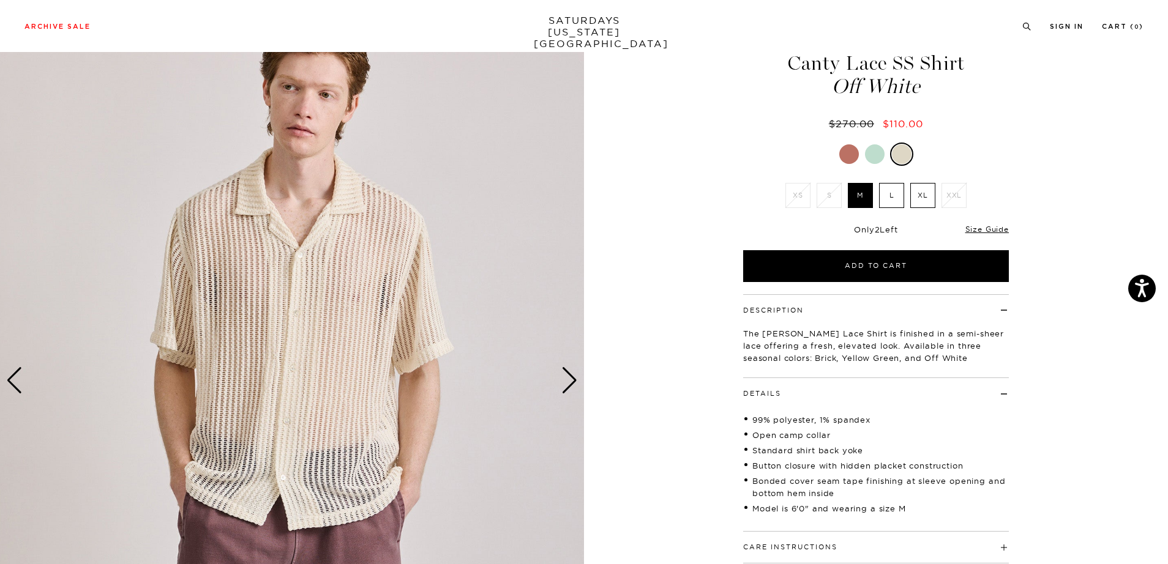
scroll to position [42, 0]
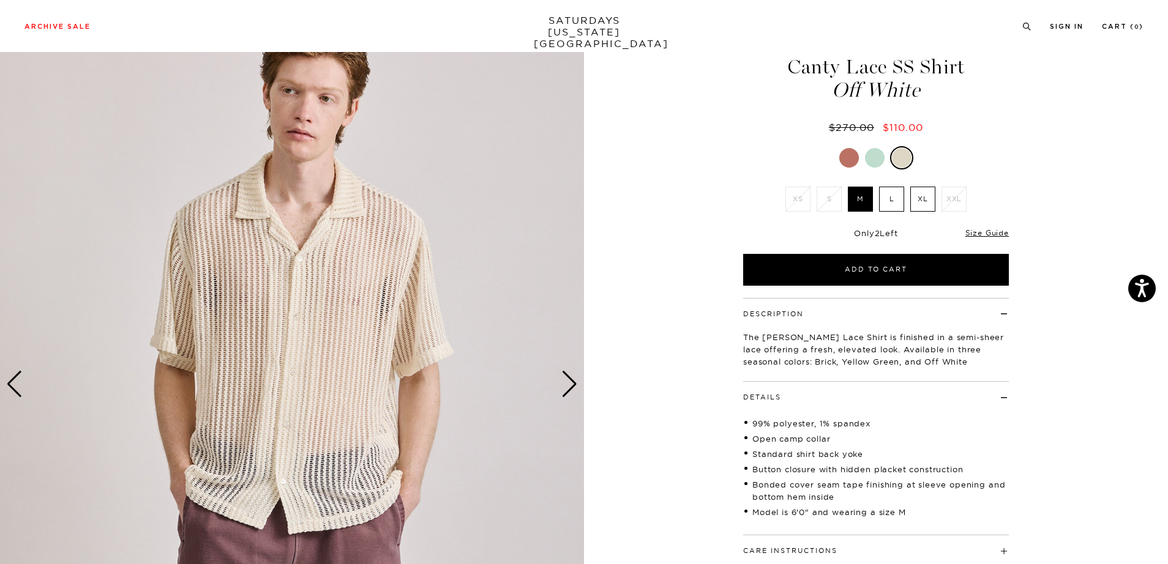
click at [324, 285] on img at bounding box center [292, 385] width 584 height 730
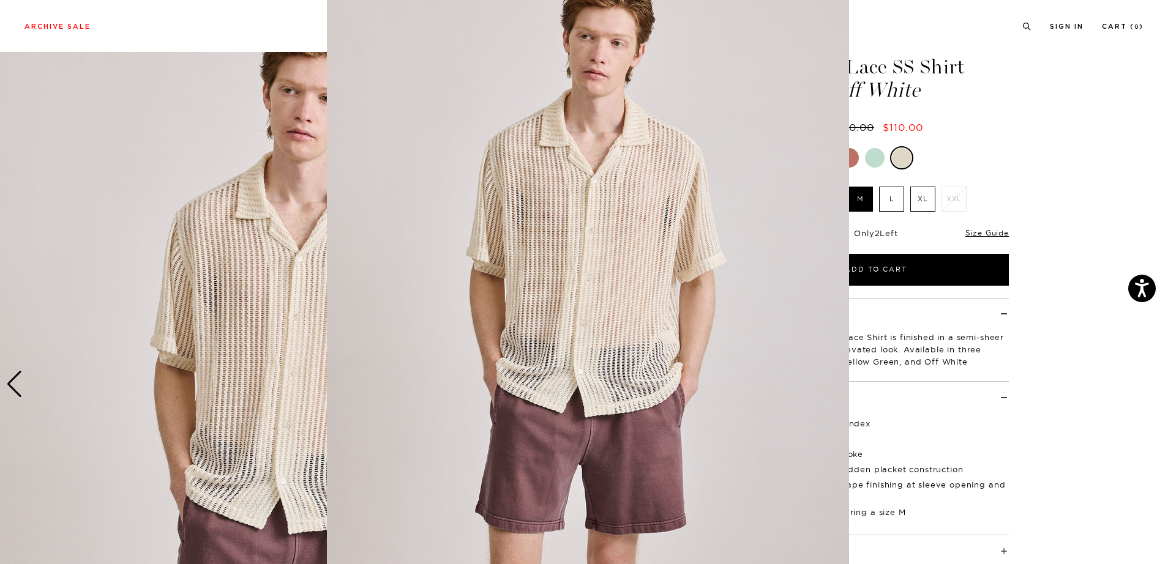
scroll to position [24, 0]
click at [678, 248] on img at bounding box center [588, 289] width 522 height 627
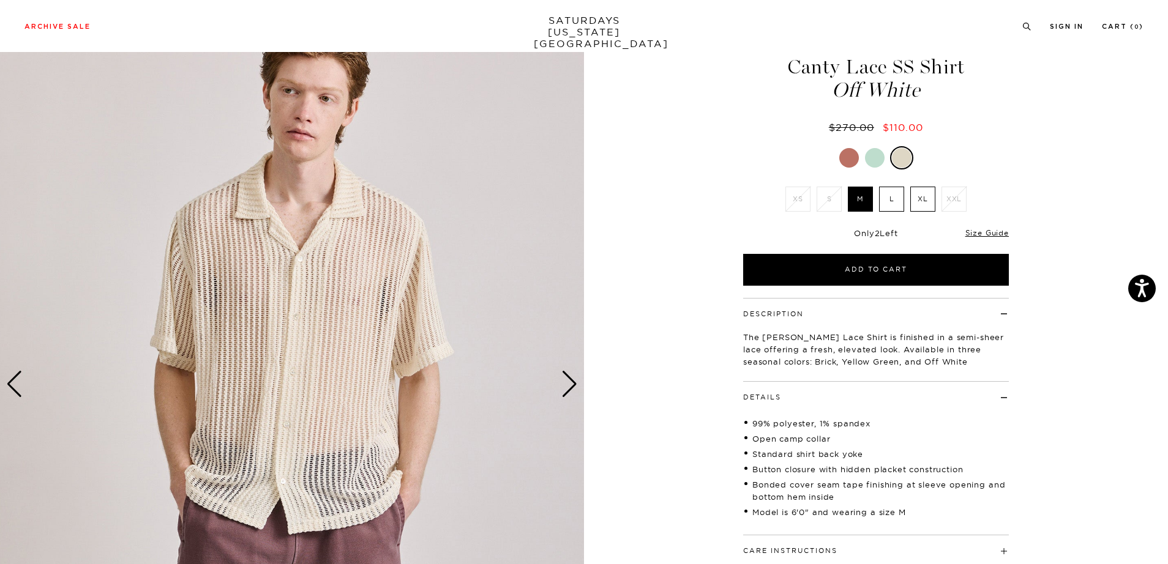
scroll to position [0, 0]
click at [566, 390] on div "Next slide" at bounding box center [569, 384] width 17 height 27
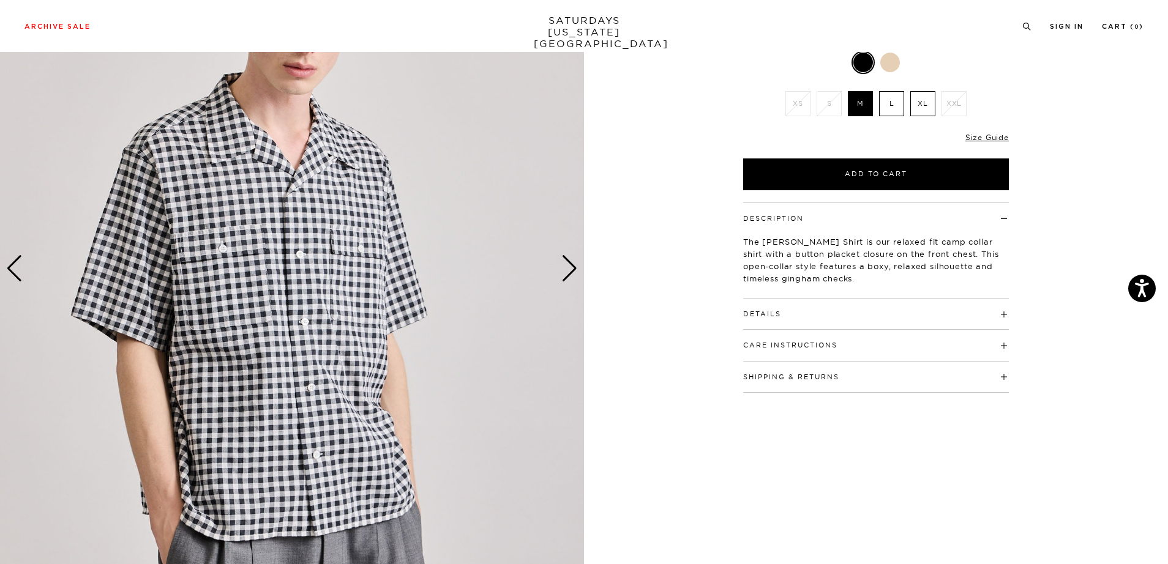
scroll to position [159, 0]
click at [573, 271] on div "Next slide" at bounding box center [569, 268] width 17 height 27
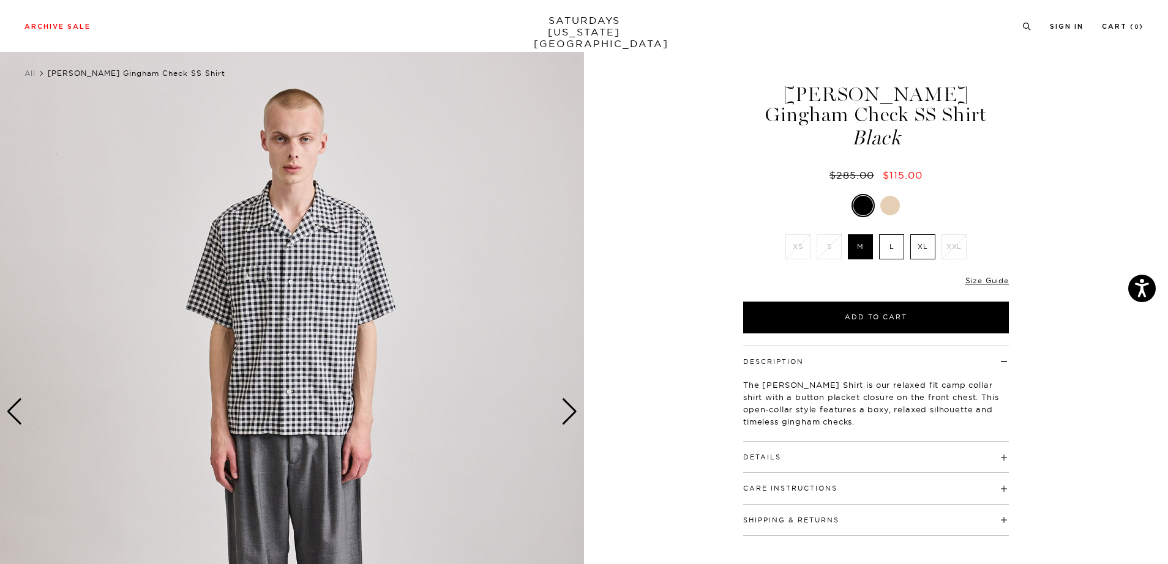
scroll to position [13, 0]
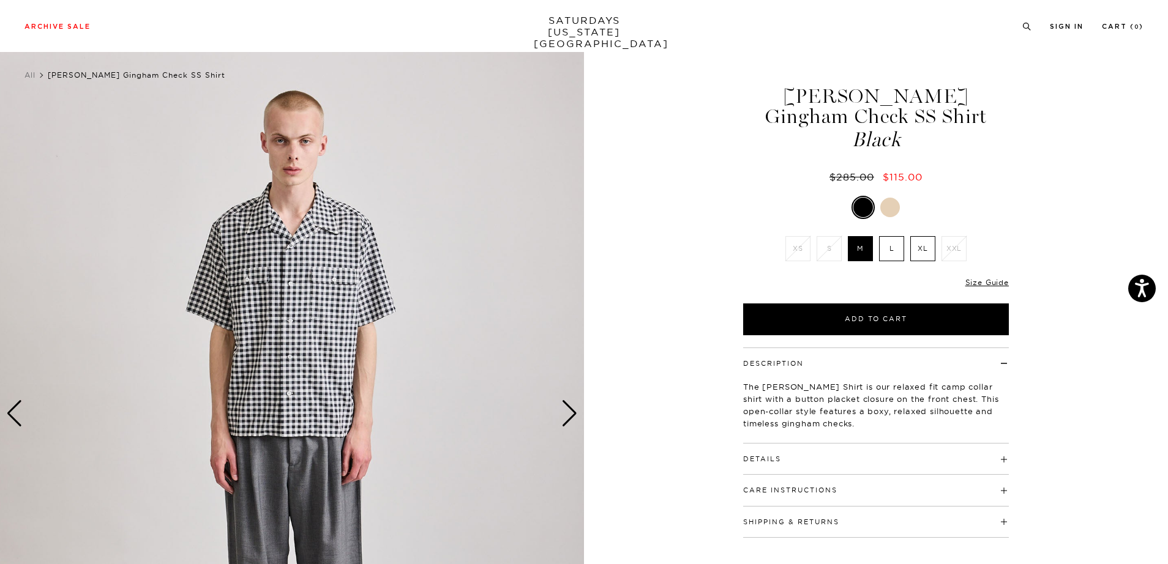
click at [897, 202] on div at bounding box center [890, 208] width 20 height 20
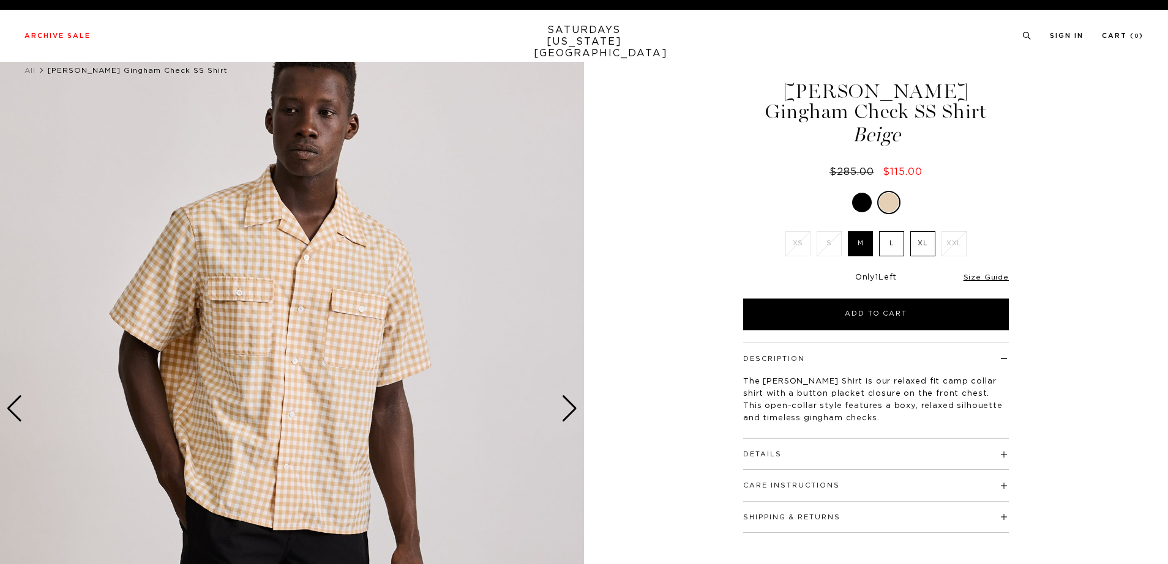
scroll to position [23, 0]
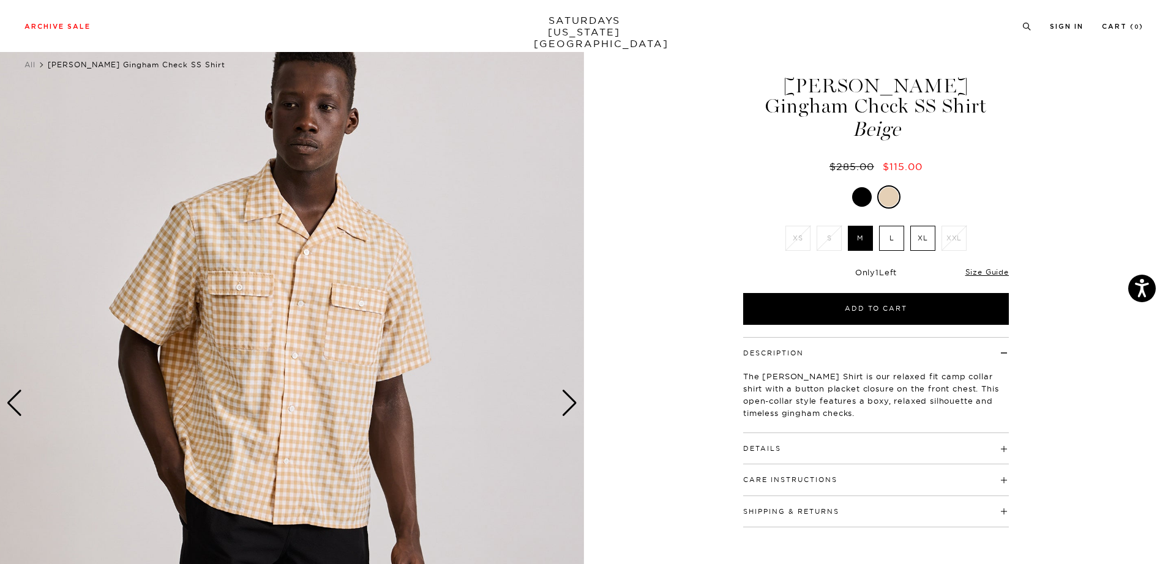
click at [573, 406] on div "Next slide" at bounding box center [569, 403] width 17 height 27
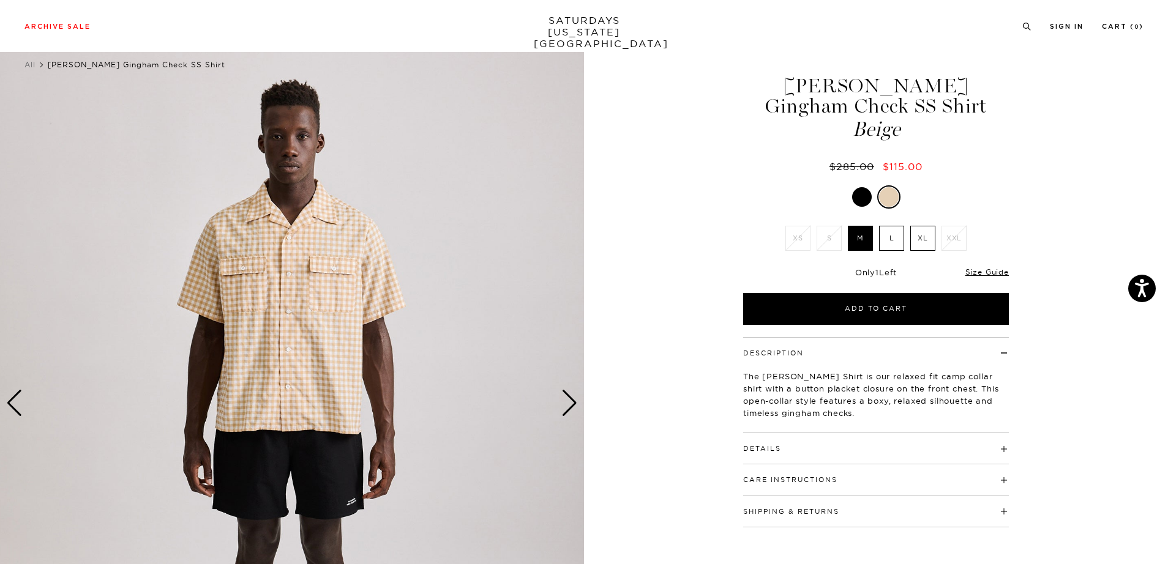
click at [770, 432] on div "Description The [PERSON_NAME] Shirt is our relaxed fit camp collar shirt with a…" at bounding box center [876, 385] width 266 height 96
click at [769, 441] on h4 "Details" at bounding box center [876, 443] width 266 height 20
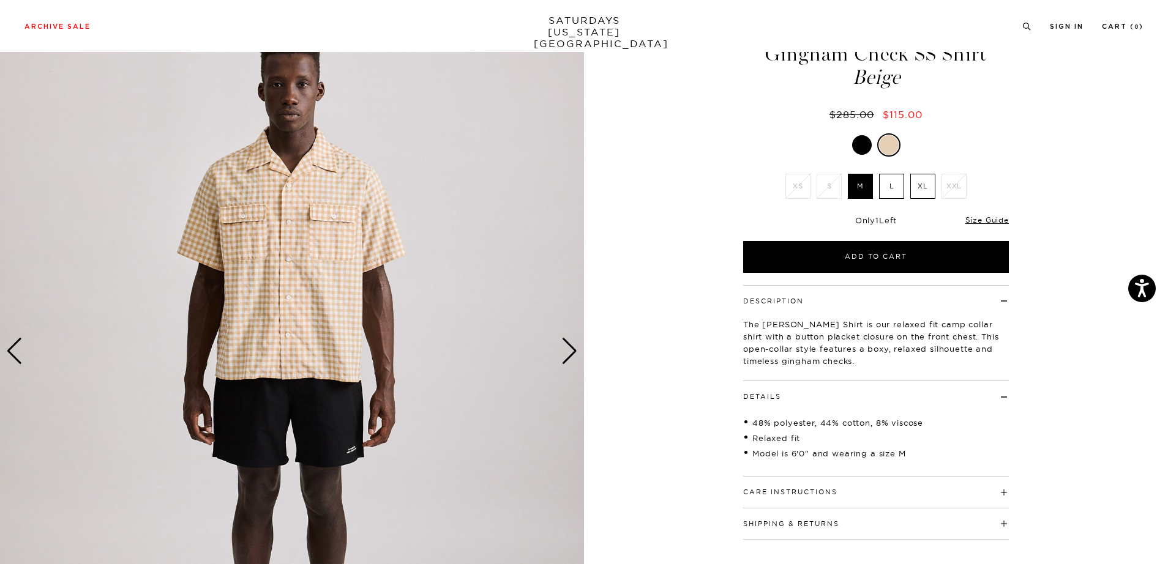
scroll to position [77, 0]
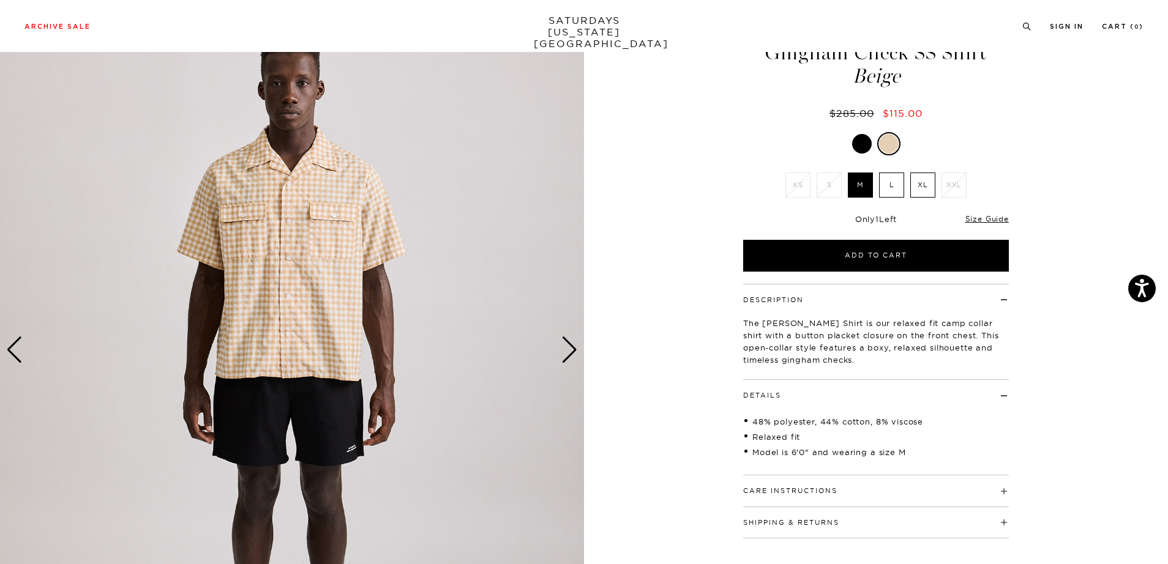
click at [770, 507] on h4 "Shipping & Returns" at bounding box center [876, 517] width 266 height 20
click at [771, 499] on div "Care Instructions Hand wash warm Do not bleach Do not tumble dry Line dry in sh…" at bounding box center [876, 491] width 266 height 31
click at [773, 489] on button "Care Instructions" at bounding box center [790, 491] width 94 height 7
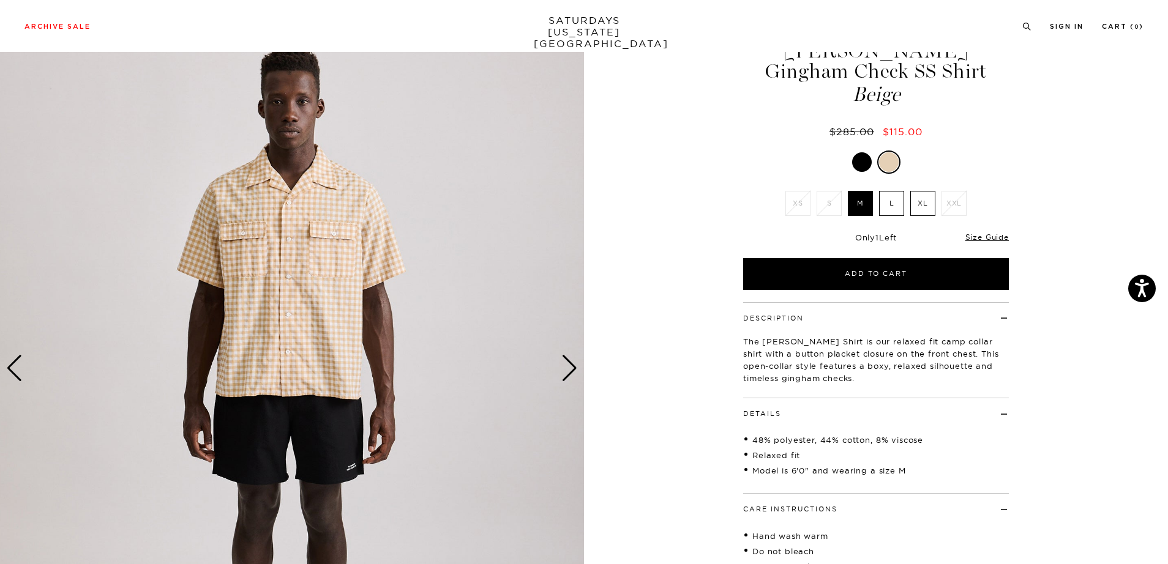
scroll to position [8, 0]
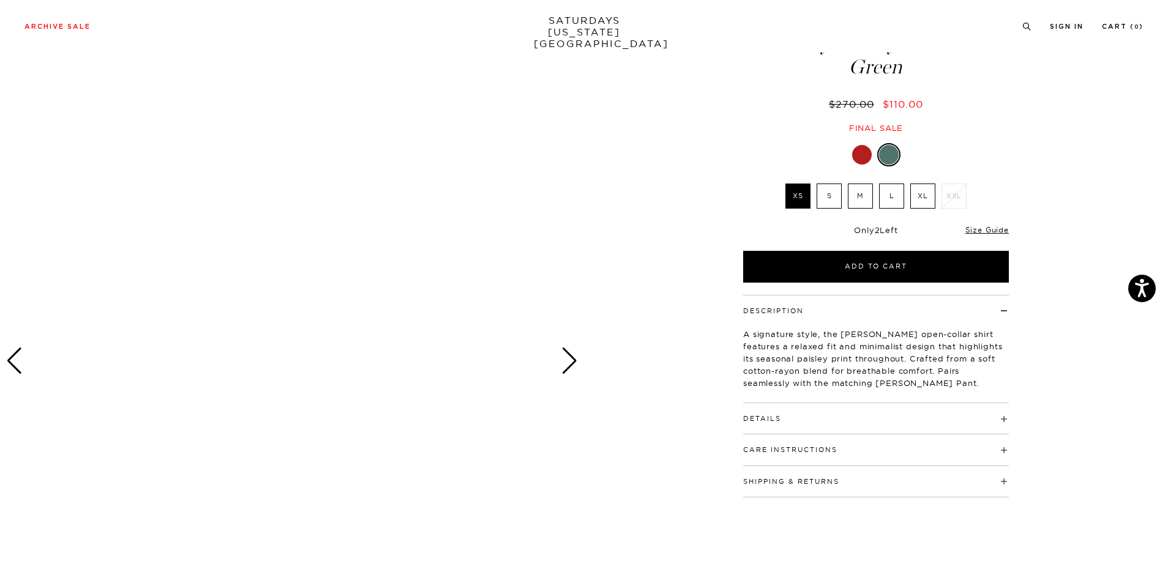
scroll to position [66, 0]
click at [562, 357] on div "Next slide" at bounding box center [569, 360] width 17 height 27
click at [864, 177] on div "Green XS S M L XL XXL XS S M L XL" at bounding box center [876, 213] width 306 height 140
click at [862, 195] on label "M" at bounding box center [860, 195] width 25 height 25
click at [0, 0] on input "M" at bounding box center [0, 0] width 0 height 0
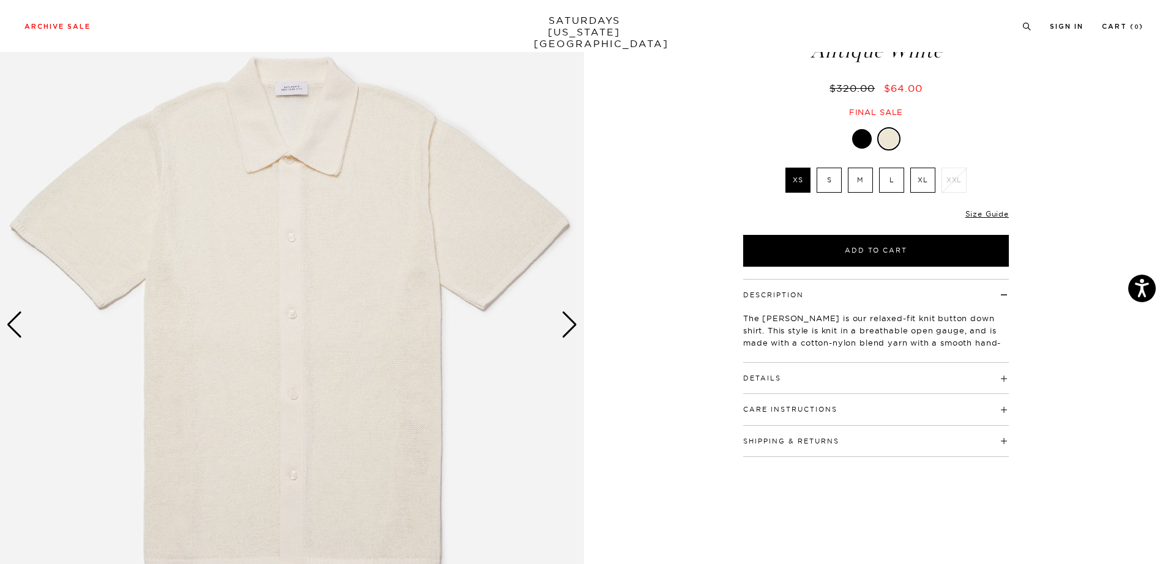
click at [570, 321] on div "Next slide" at bounding box center [569, 325] width 17 height 27
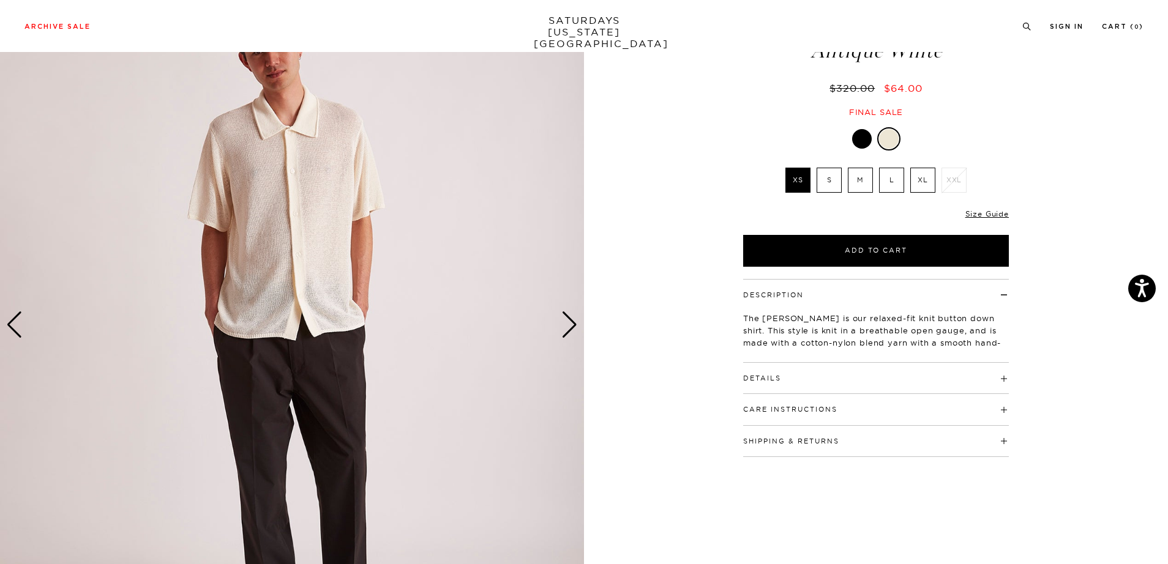
click at [570, 321] on div "Next slide" at bounding box center [569, 325] width 17 height 27
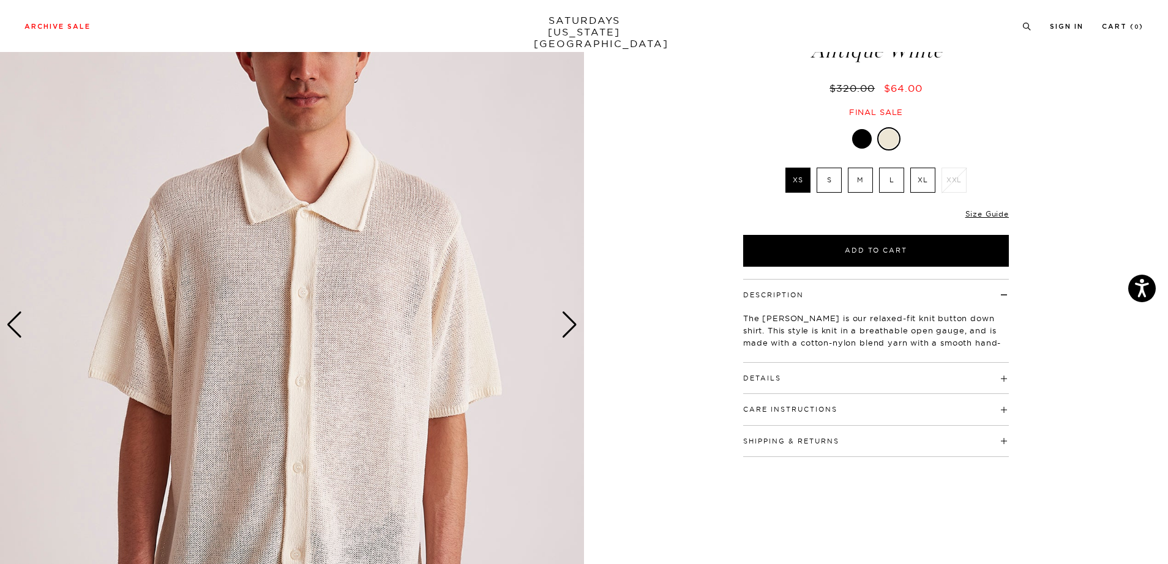
click at [570, 321] on div "Next slide" at bounding box center [569, 325] width 17 height 27
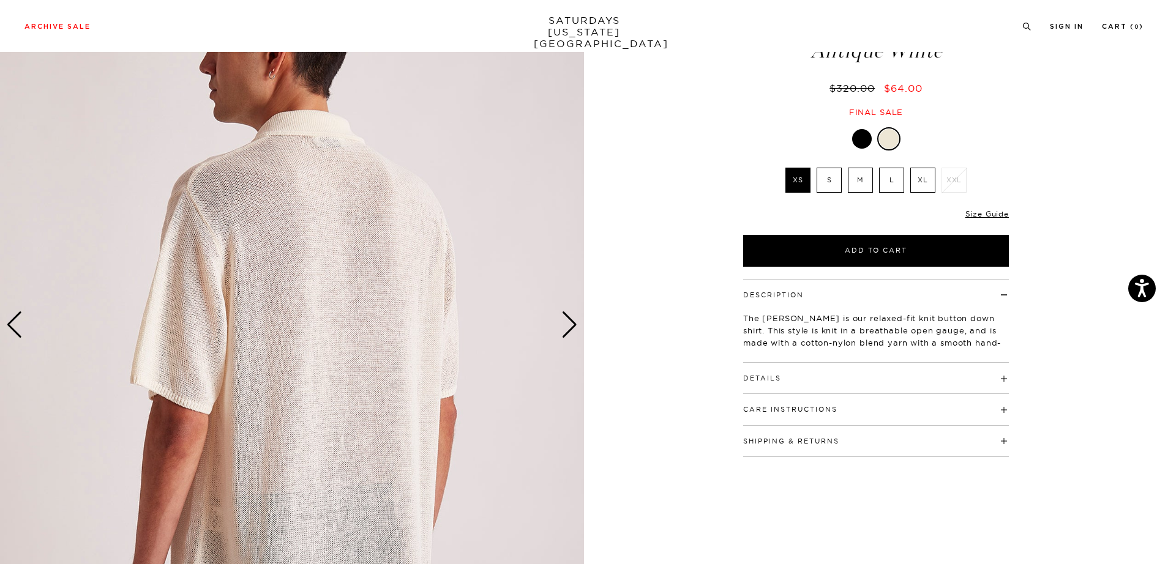
click at [815, 363] on h4 "Details" at bounding box center [876, 373] width 266 height 20
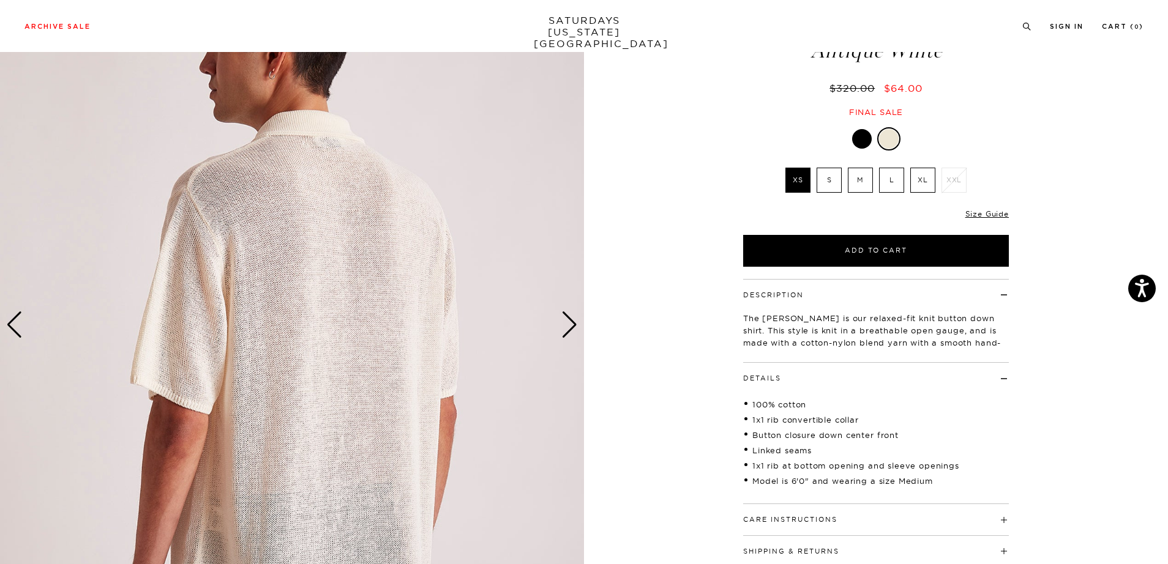
click at [779, 517] on button "Care Instructions" at bounding box center [790, 520] width 94 height 7
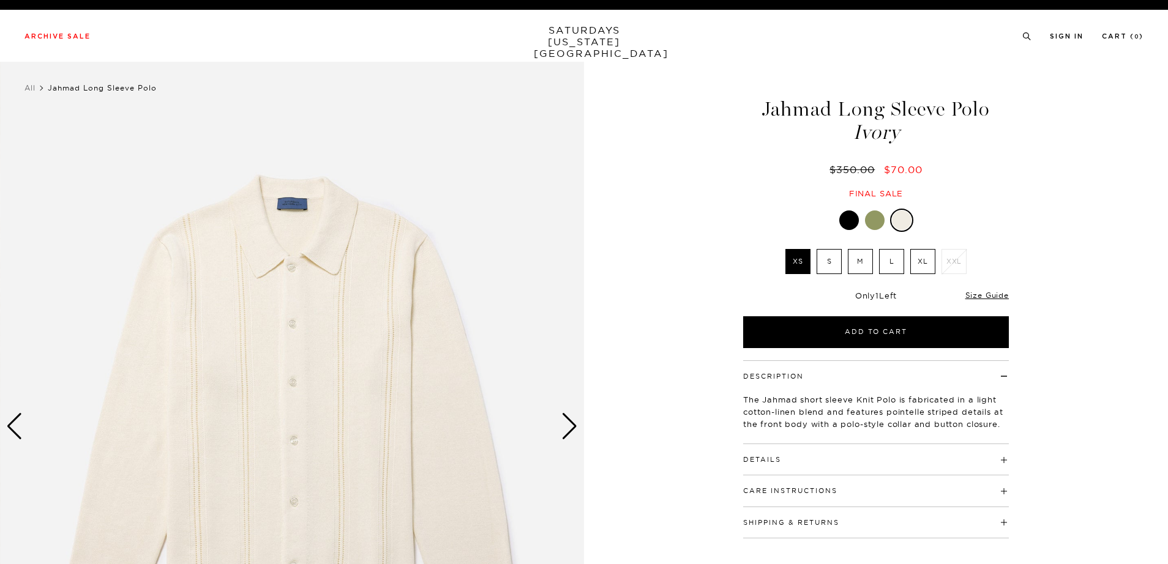
click at [565, 417] on div "Next slide" at bounding box center [569, 426] width 17 height 27
click at [566, 417] on div "Next slide" at bounding box center [569, 426] width 17 height 27
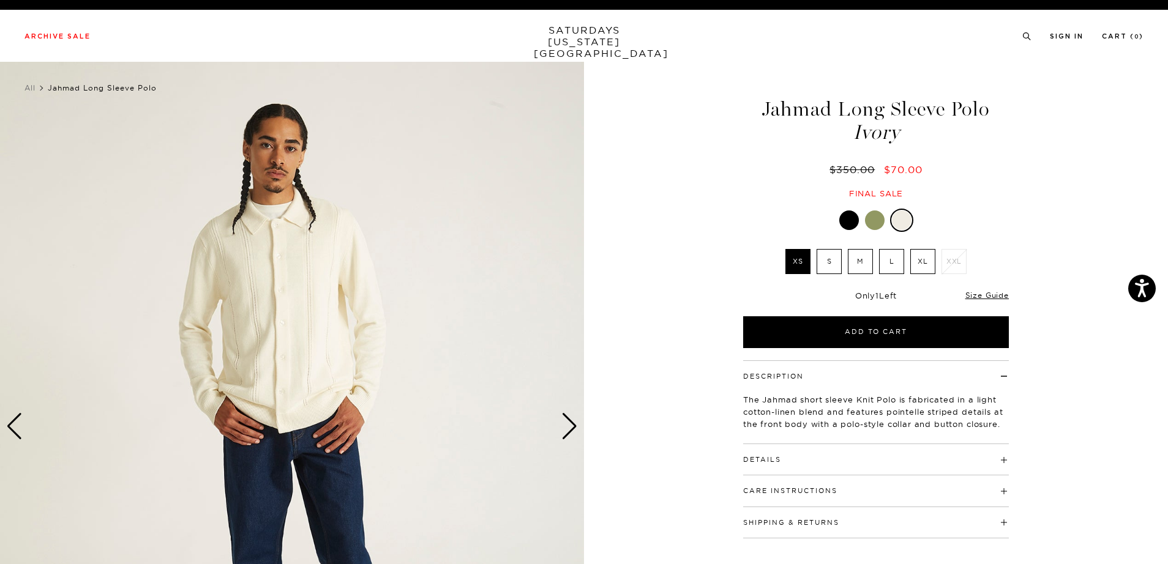
click at [566, 417] on div "Next slide" at bounding box center [569, 426] width 17 height 27
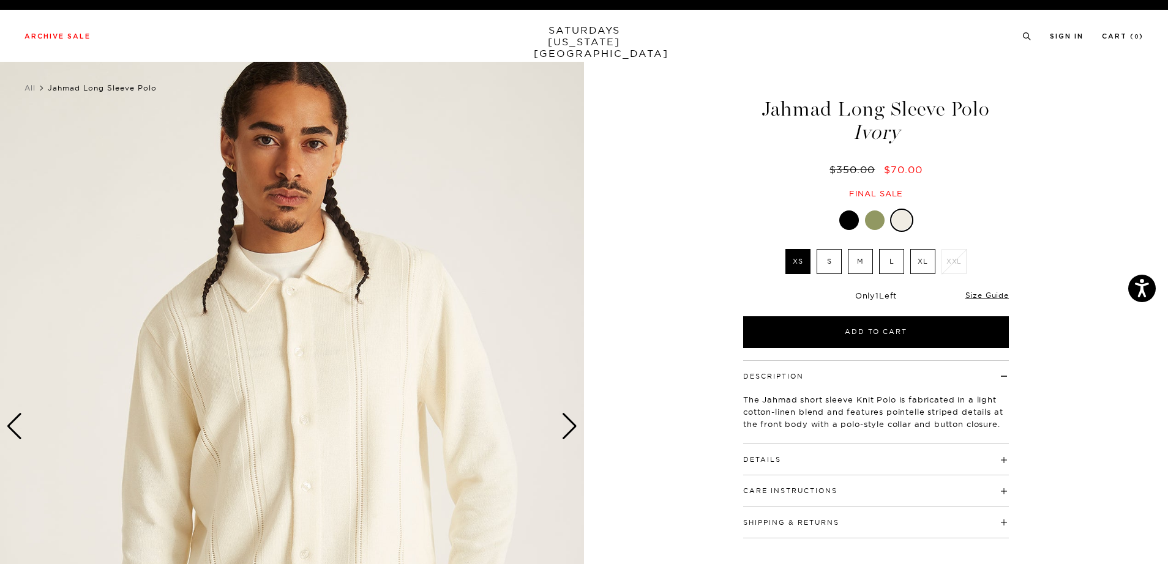
click at [566, 417] on div "Next slide" at bounding box center [569, 426] width 17 height 27
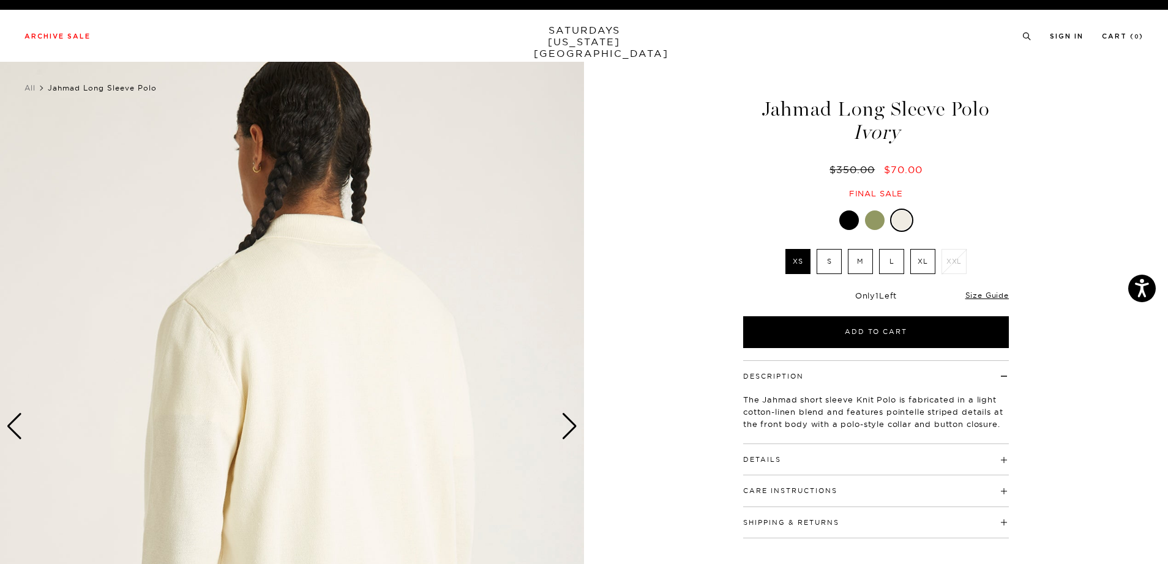
click at [879, 229] on link at bounding box center [874, 220] width 21 height 21
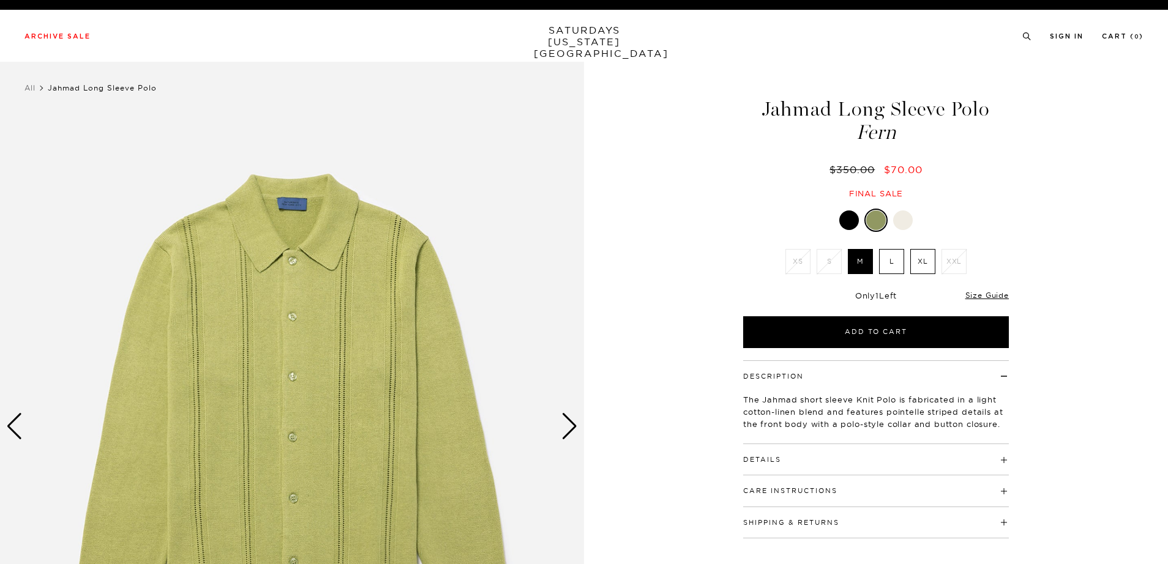
click at [573, 430] on div "Next slide" at bounding box center [569, 426] width 17 height 27
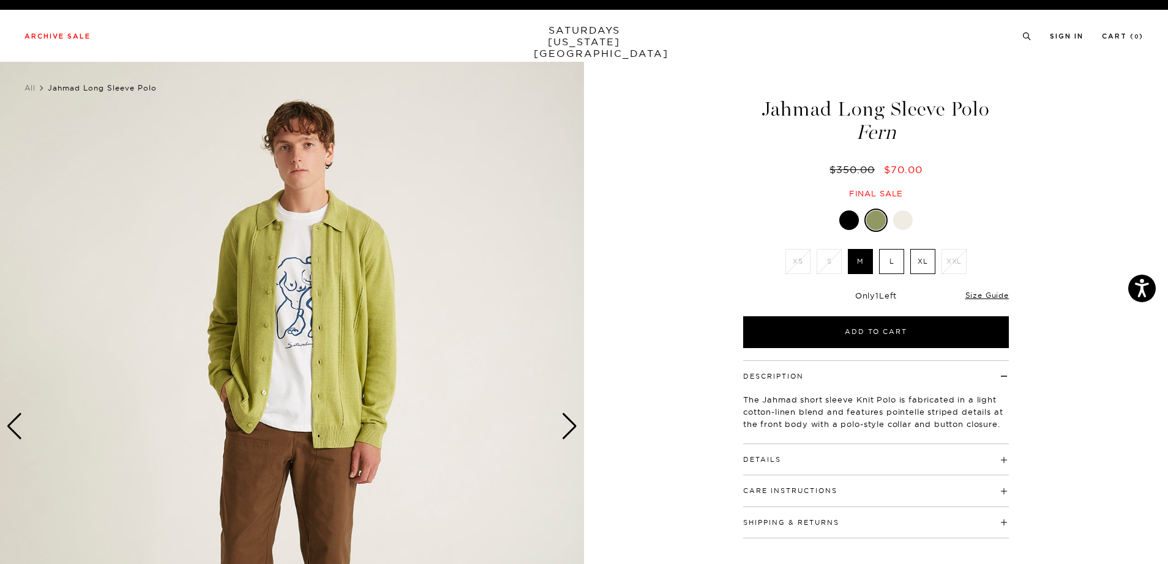
click at [573, 430] on div "Next slide" at bounding box center [569, 426] width 17 height 27
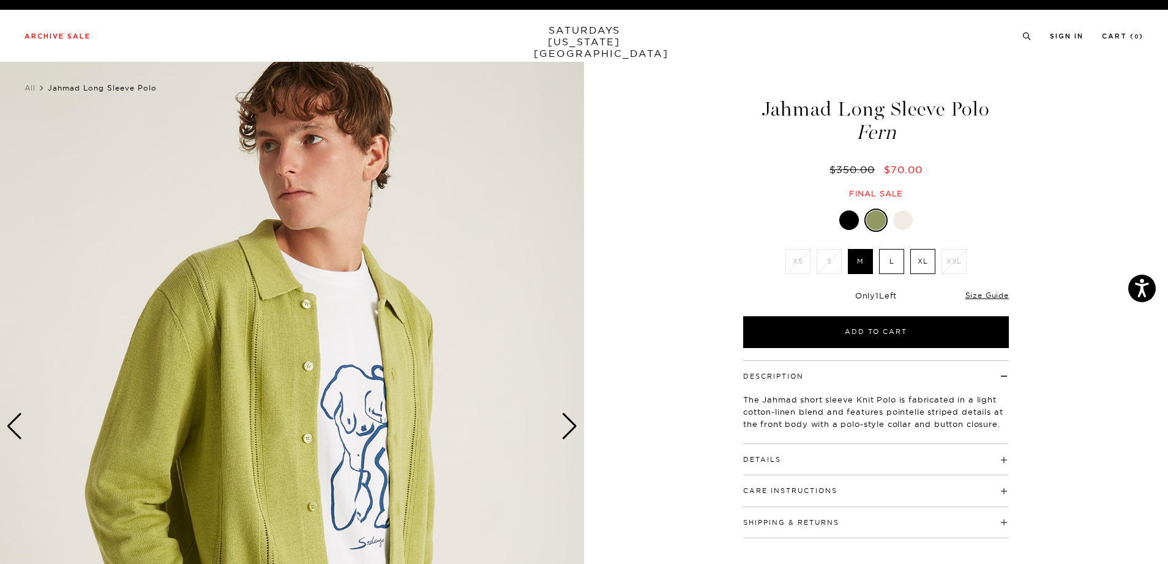
click at [573, 430] on div "Next slide" at bounding box center [569, 426] width 17 height 27
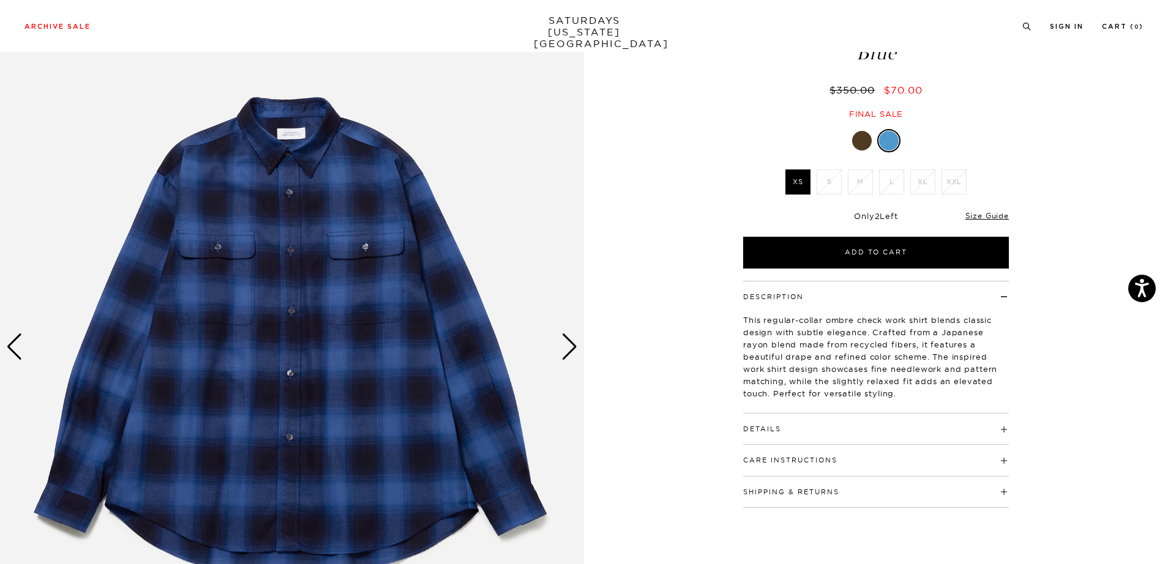
scroll to position [92, 0]
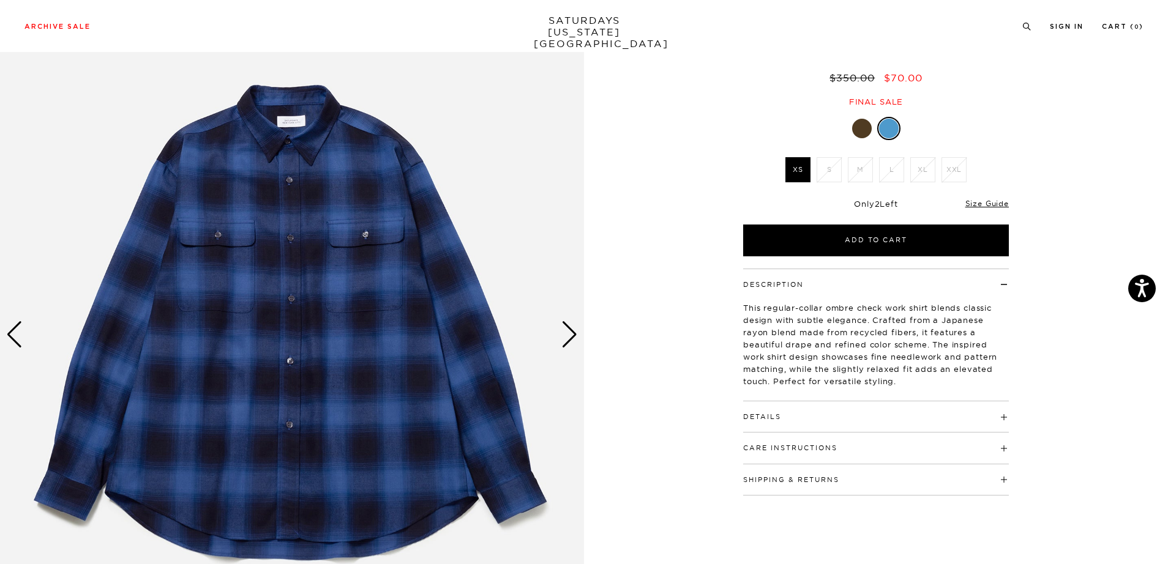
click at [568, 344] on div "Next slide" at bounding box center [569, 334] width 17 height 27
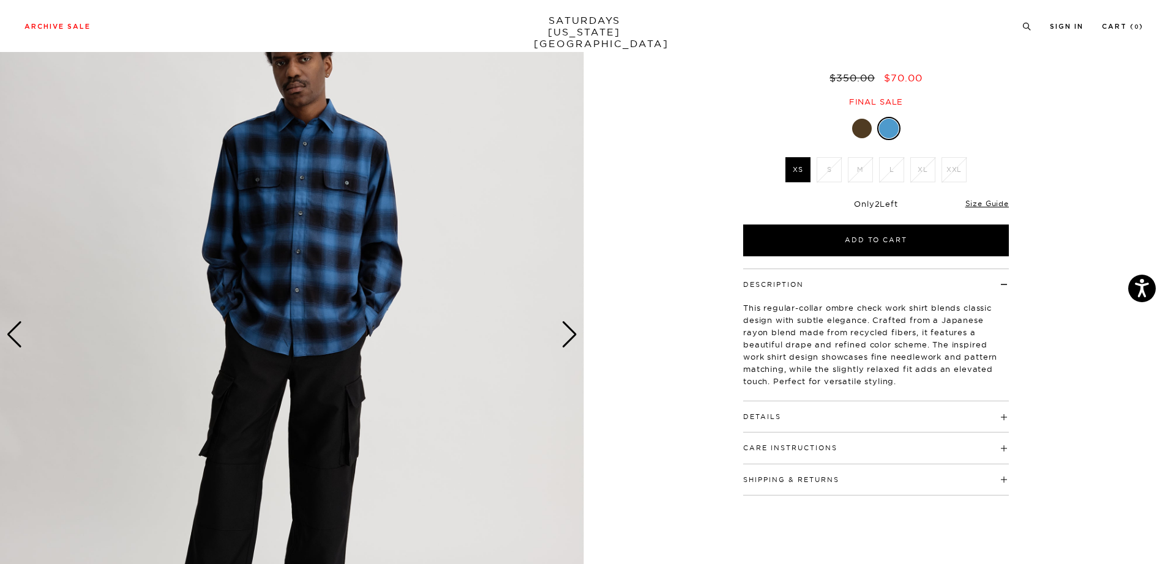
click at [568, 343] on div "Next slide" at bounding box center [569, 334] width 17 height 27
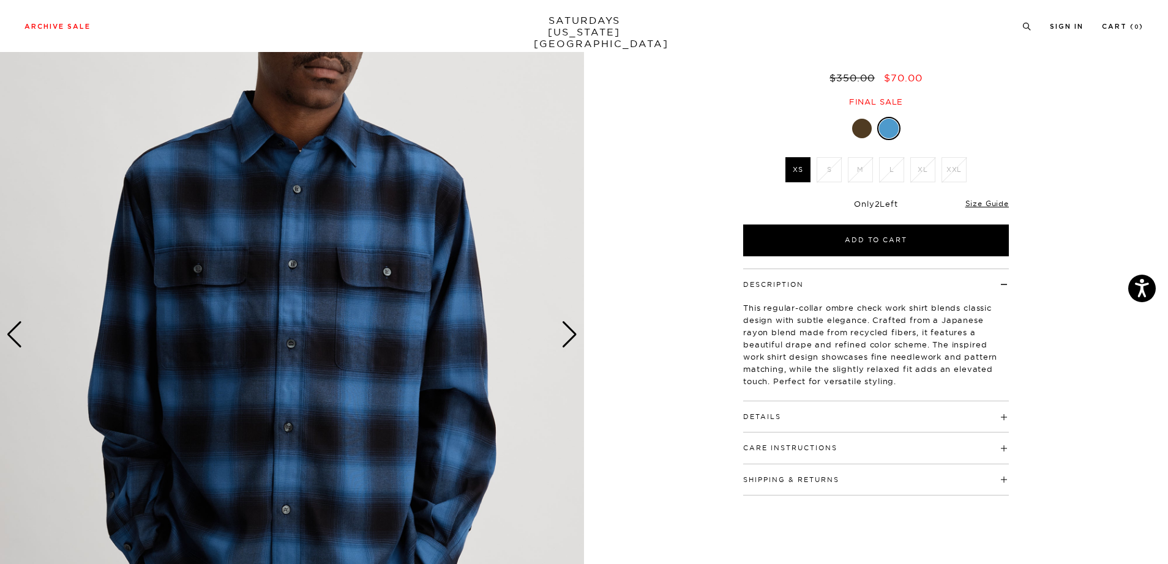
click at [859, 131] on div at bounding box center [862, 129] width 20 height 20
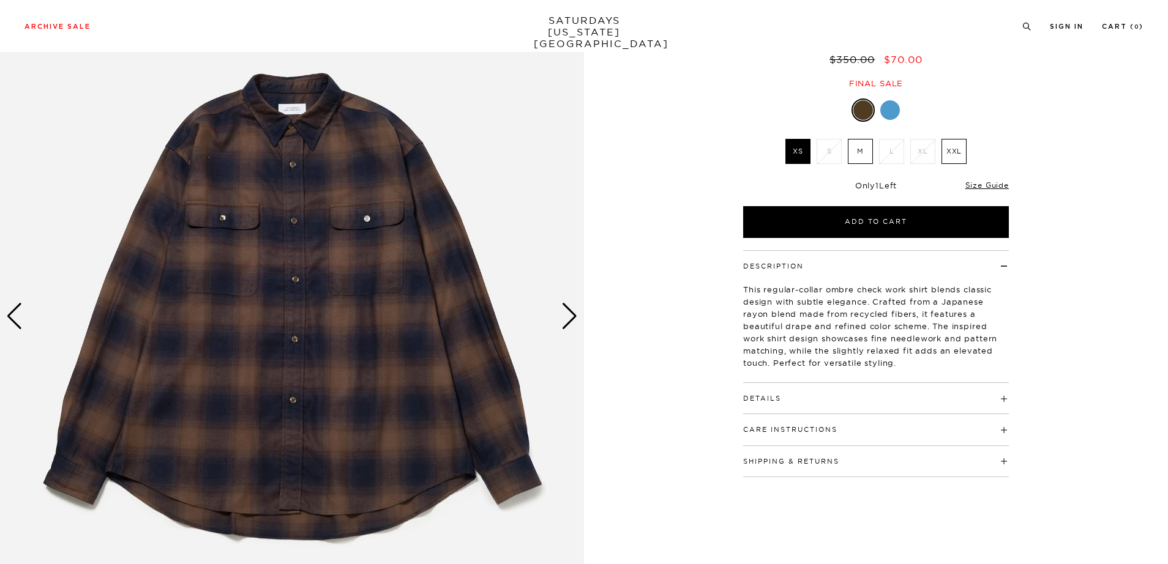
scroll to position [111, 0]
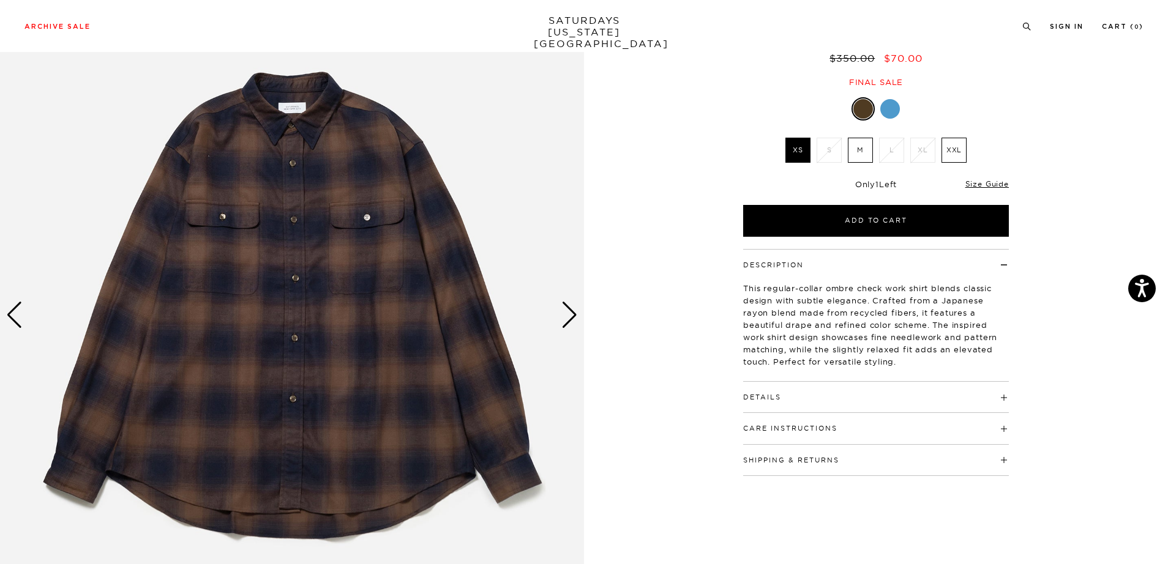
click at [573, 321] on div "Next slide" at bounding box center [569, 315] width 17 height 27
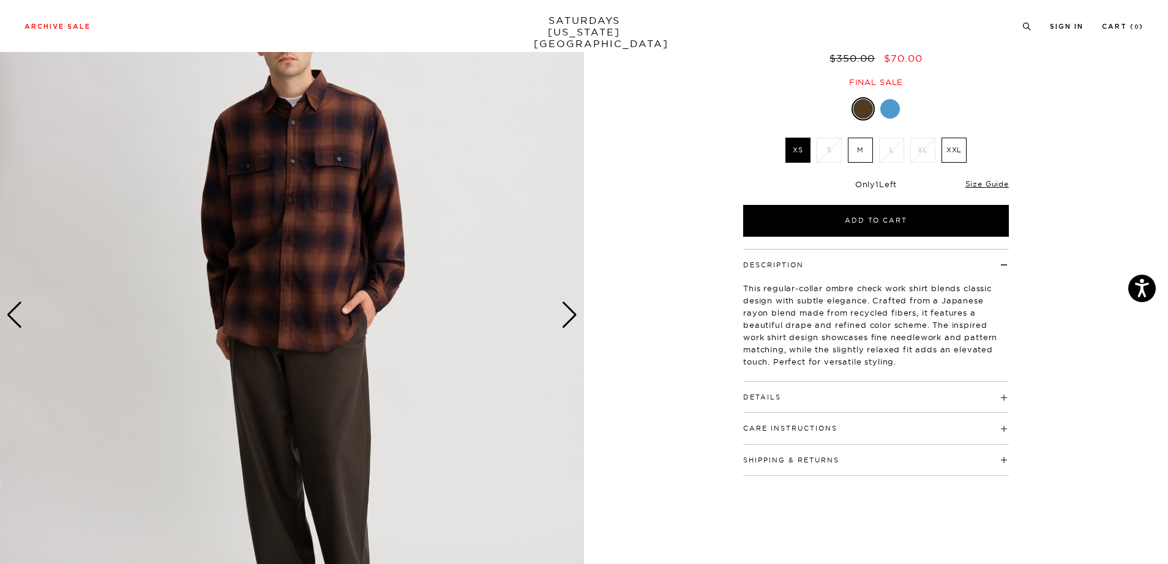
click at [573, 321] on div "Next slide" at bounding box center [569, 315] width 17 height 27
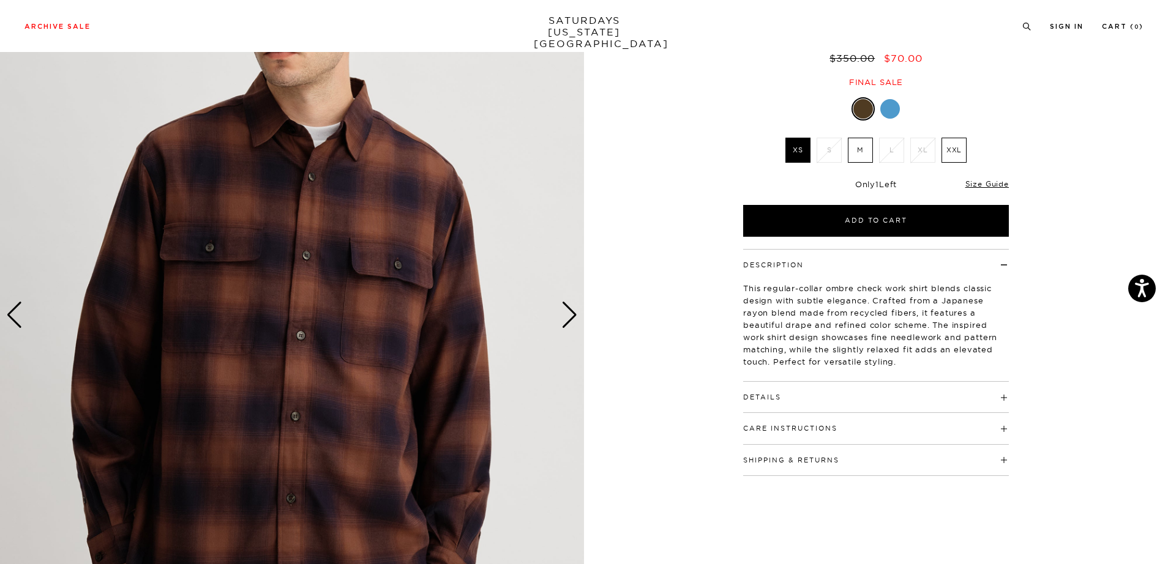
click at [573, 321] on div "Next slide" at bounding box center [569, 315] width 17 height 27
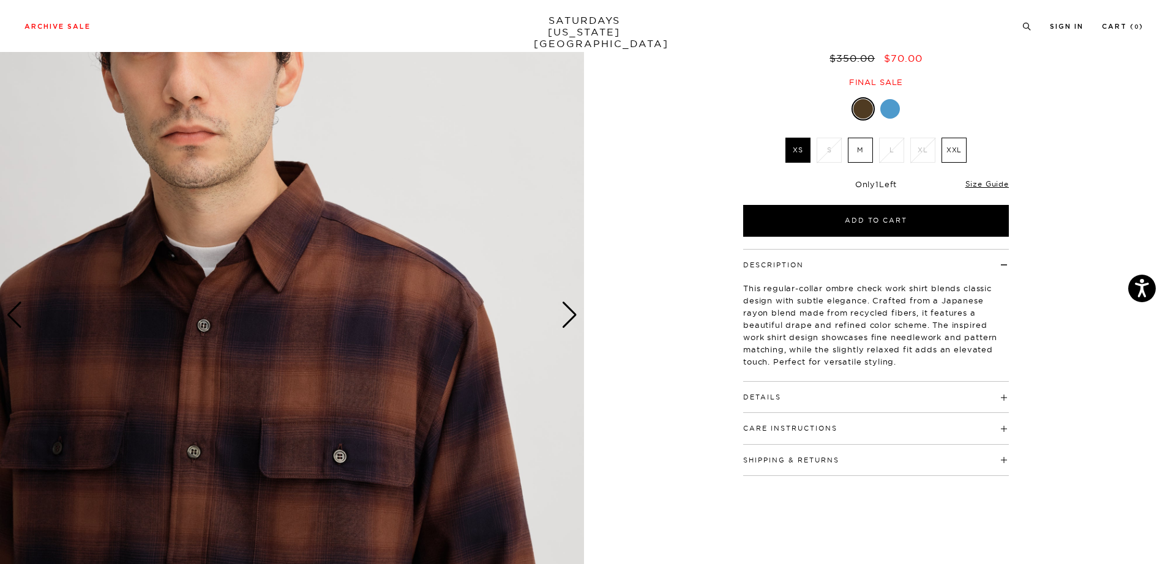
click at [573, 321] on div "Next slide" at bounding box center [569, 315] width 17 height 27
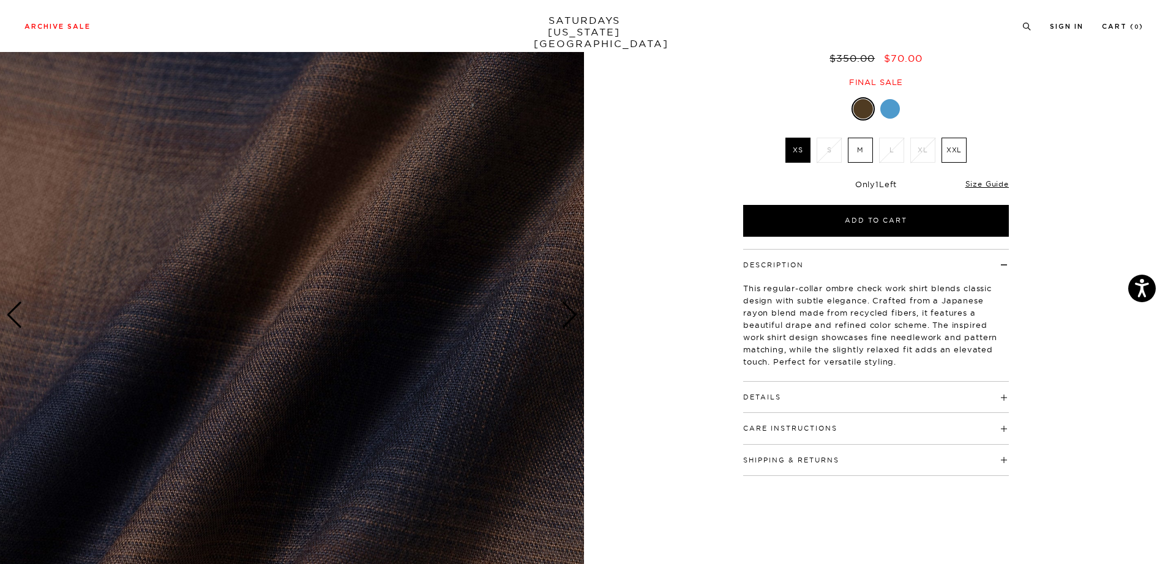
click at [573, 321] on div "Next slide" at bounding box center [569, 315] width 17 height 27
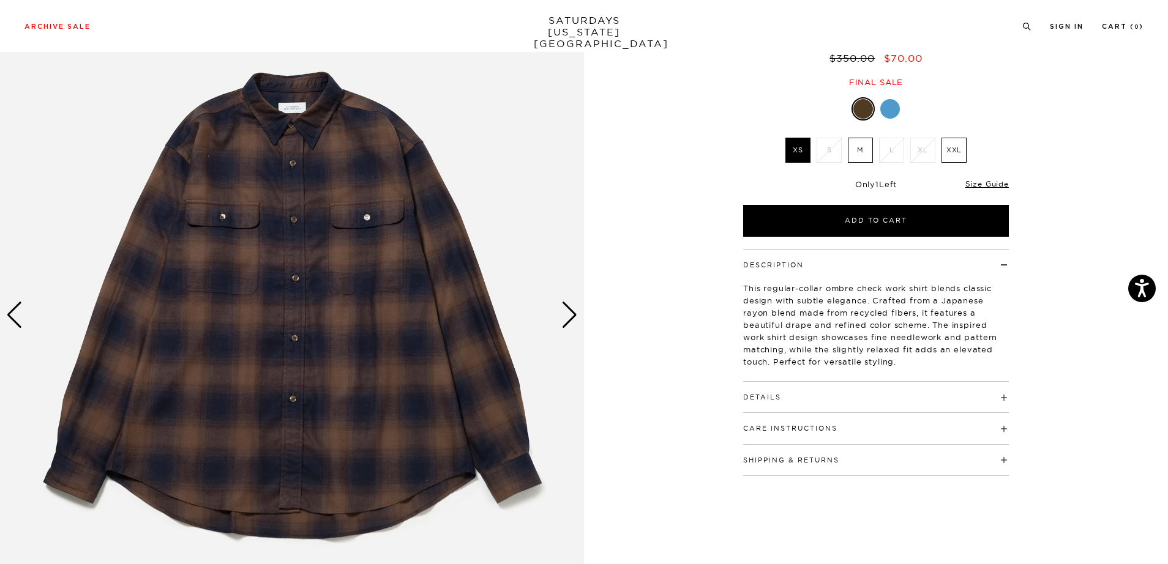
click at [573, 321] on div "Next slide" at bounding box center [569, 315] width 17 height 27
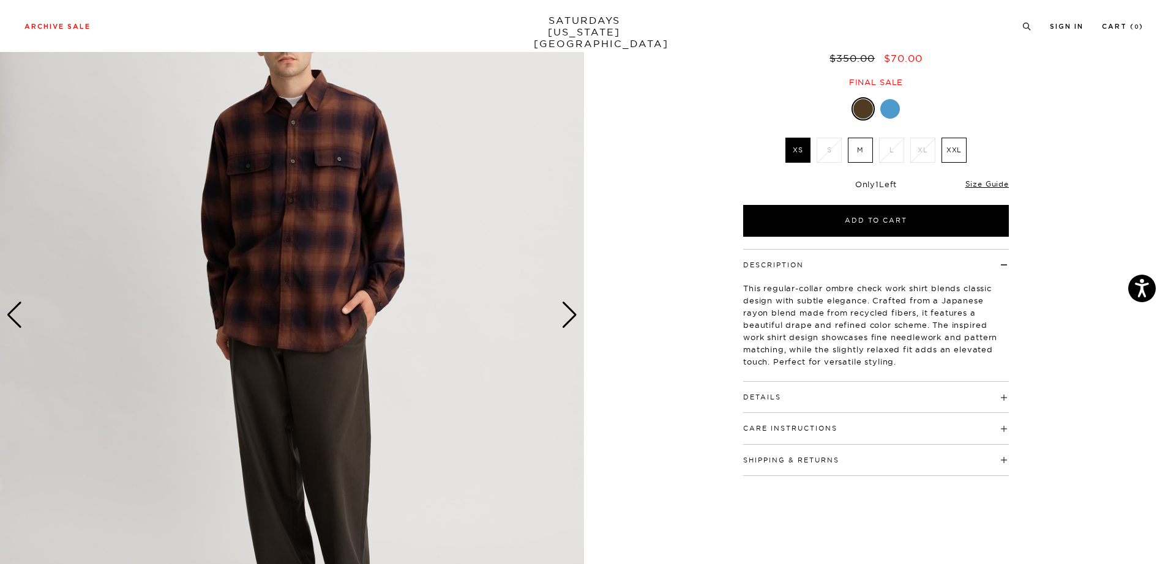
click at [573, 321] on div "Next slide" at bounding box center [569, 315] width 17 height 27
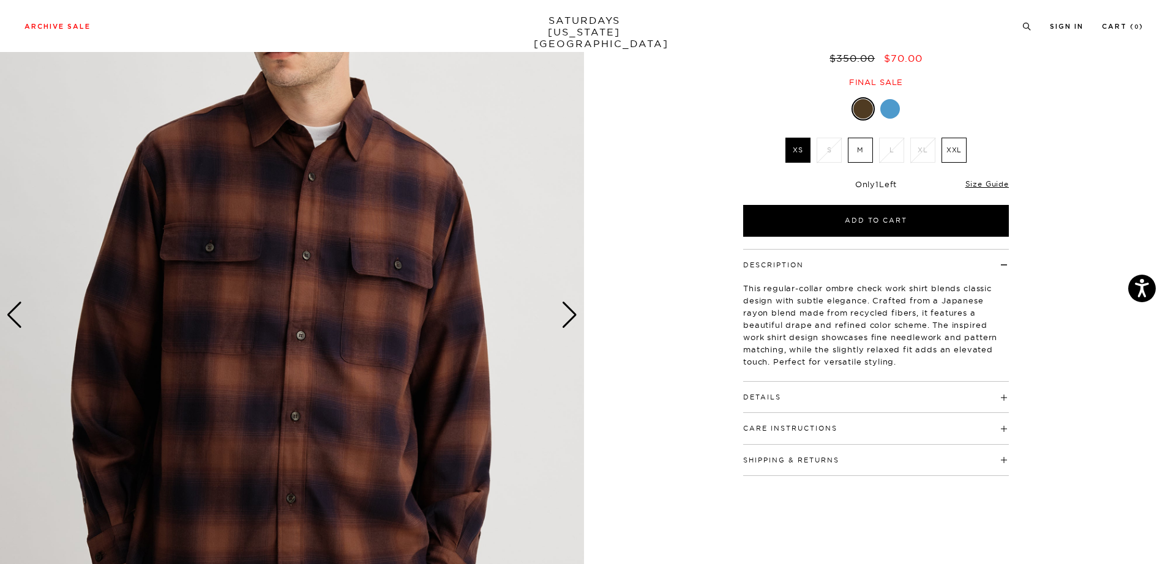
scroll to position [106, 0]
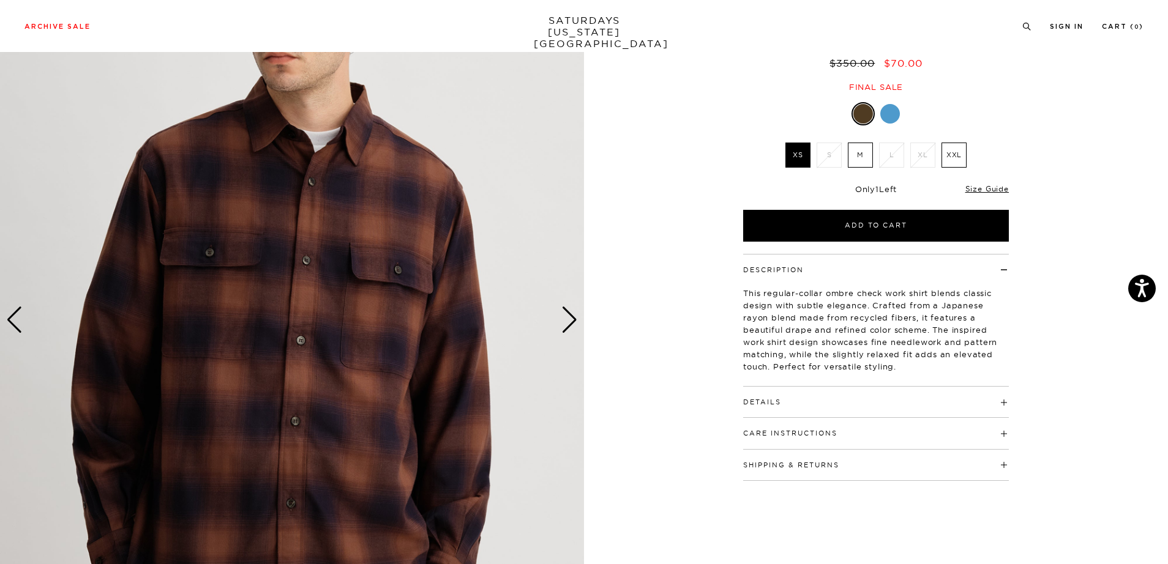
click at [572, 321] on div "Next slide" at bounding box center [569, 320] width 17 height 27
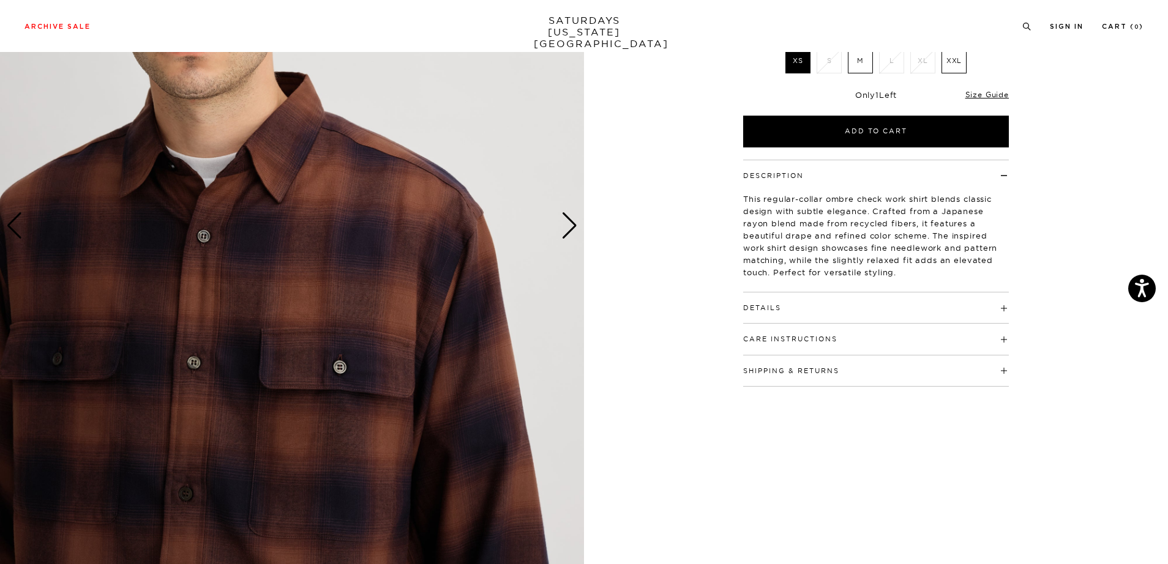
scroll to position [196, 0]
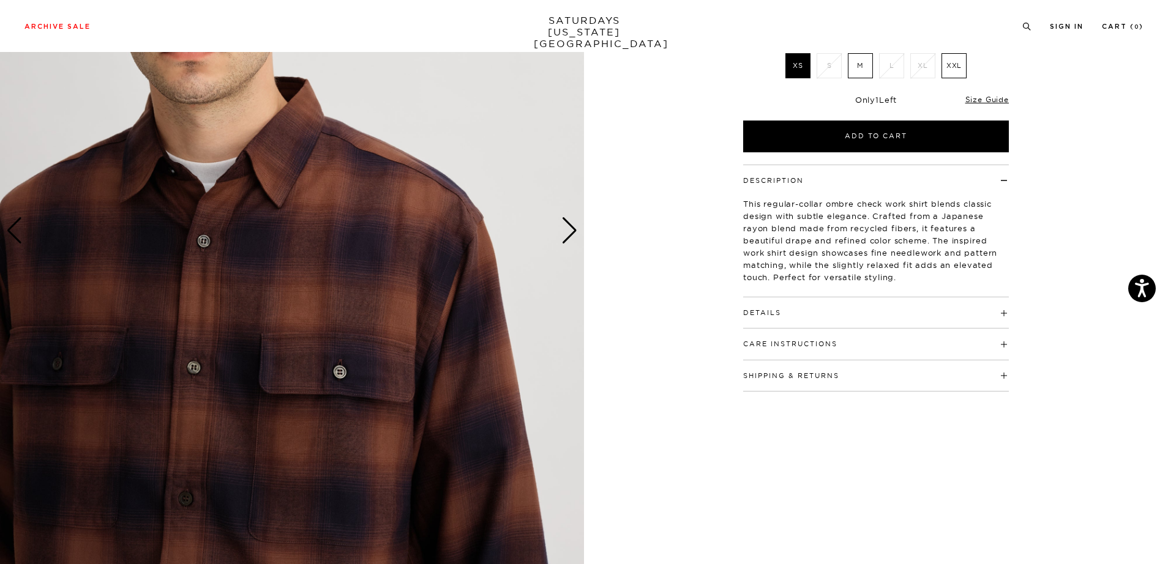
click at [573, 228] on div "Next slide" at bounding box center [569, 230] width 17 height 27
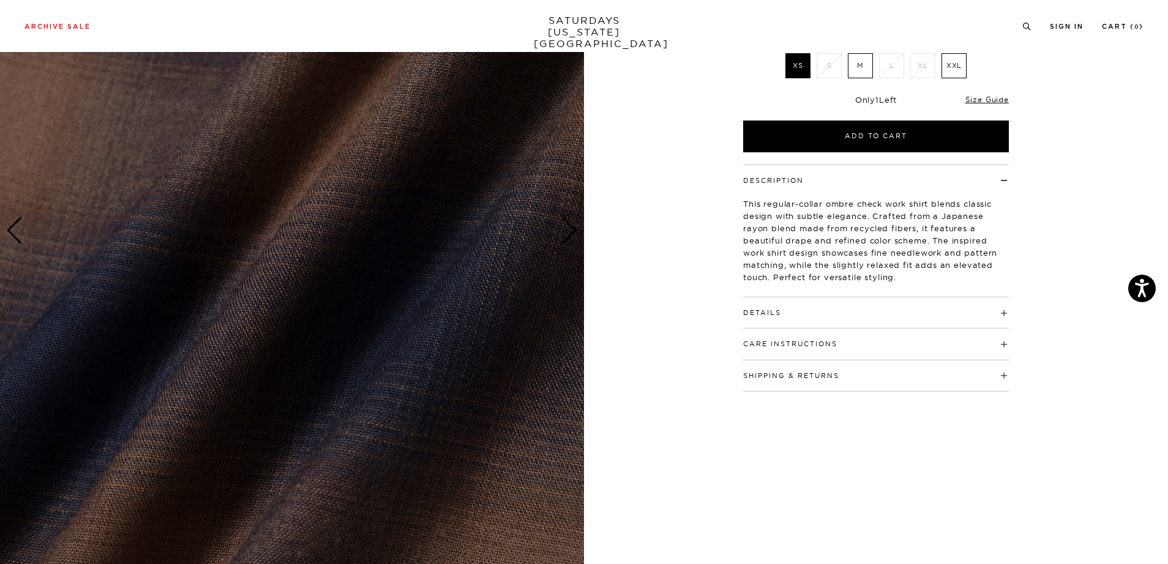
click at [573, 228] on div "Next slide" at bounding box center [569, 230] width 17 height 27
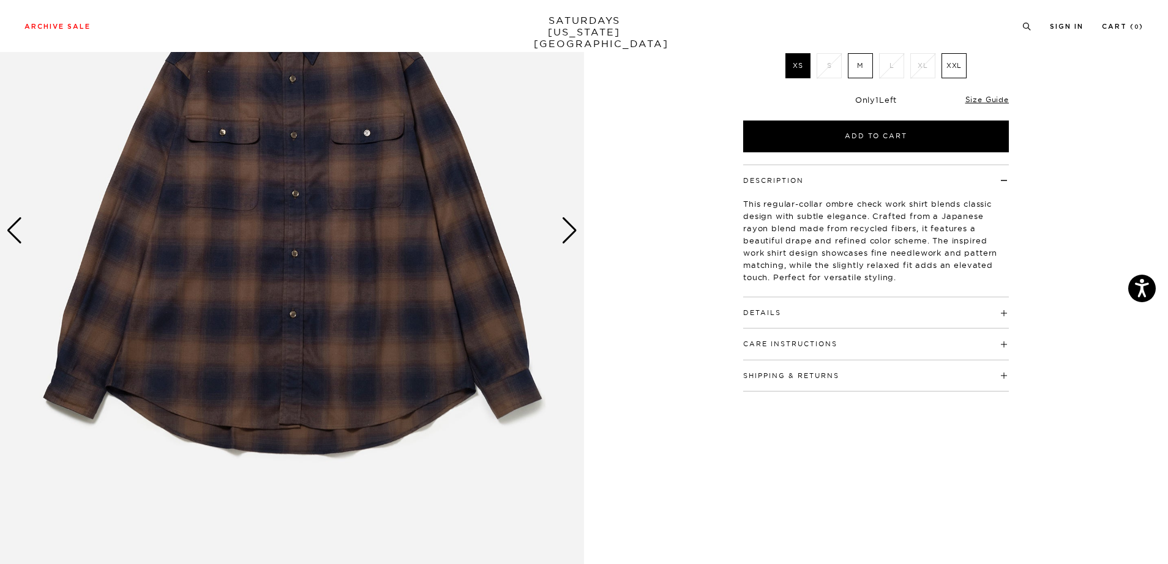
click at [573, 228] on div "Next slide" at bounding box center [569, 230] width 17 height 27
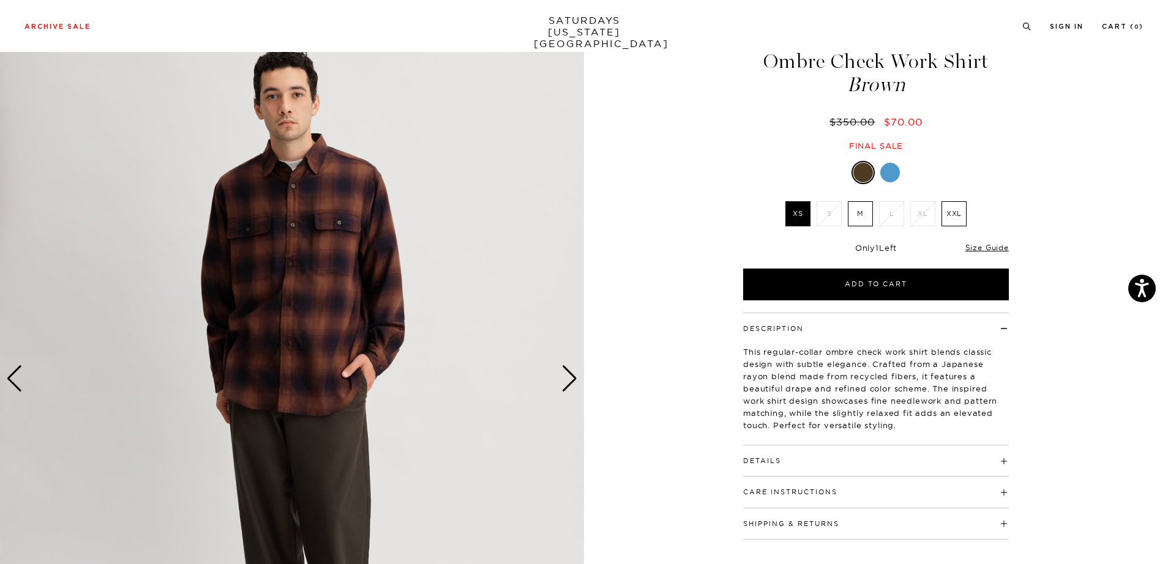
scroll to position [47, 0]
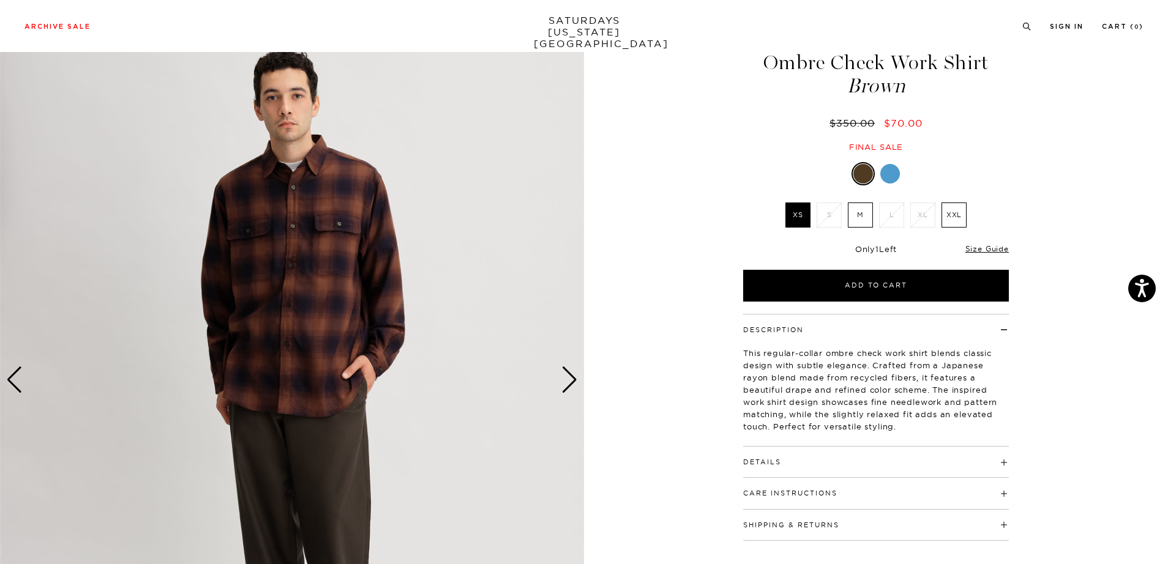
click at [311, 253] on img at bounding box center [292, 380] width 584 height 730
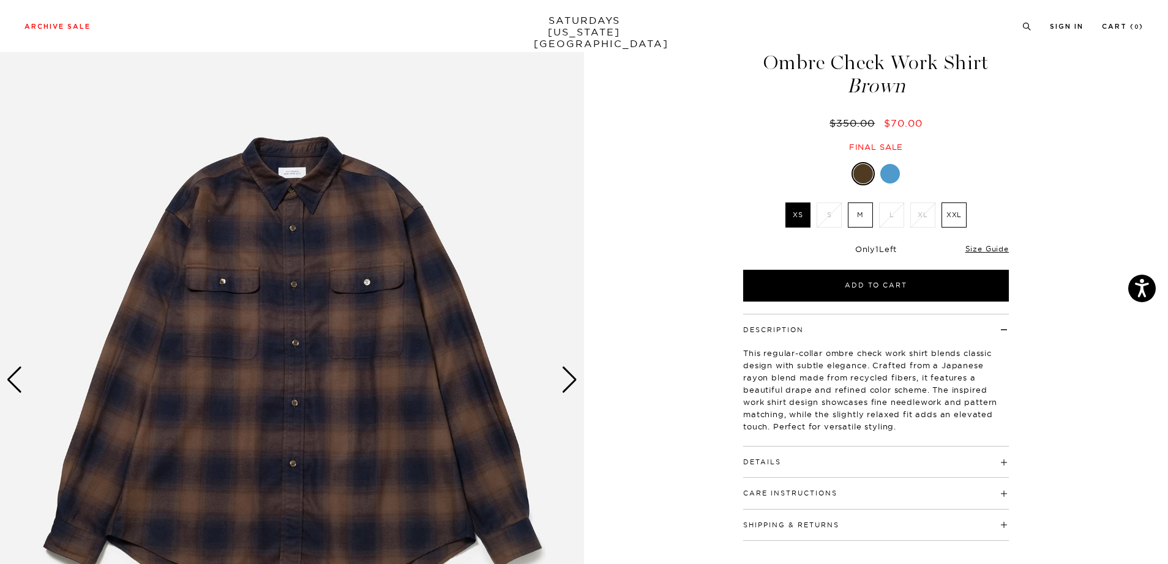
click at [324, 412] on img at bounding box center [292, 380] width 584 height 730
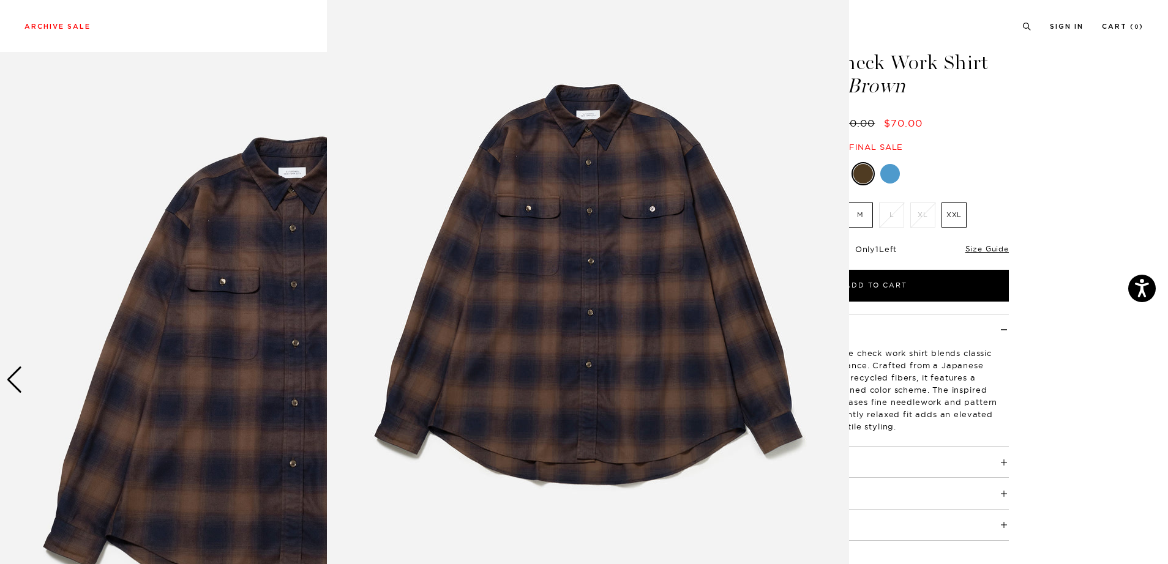
scroll to position [18, 0]
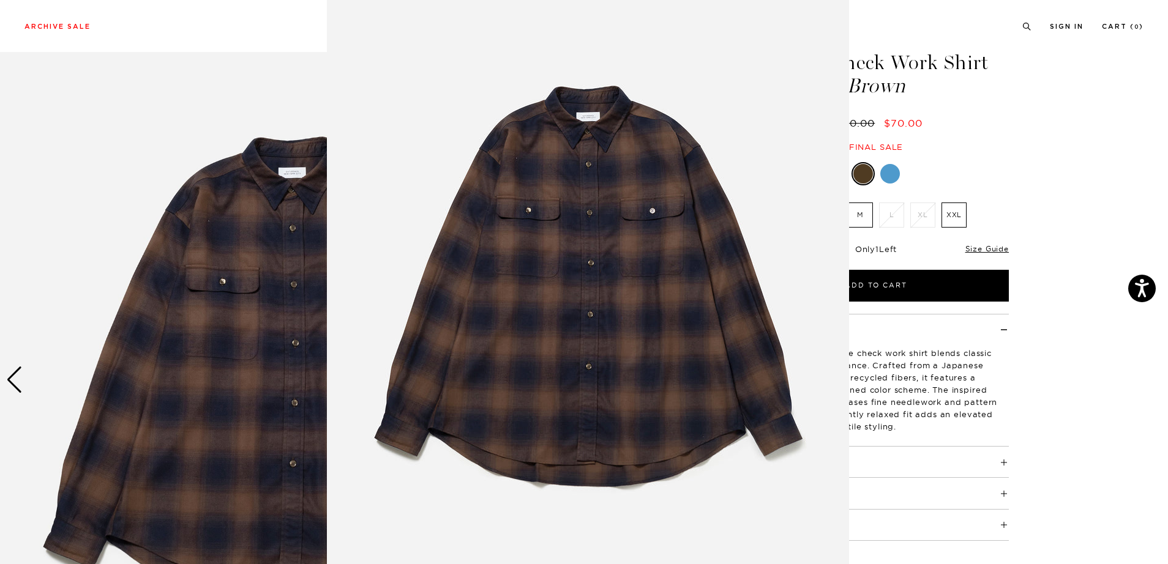
click at [719, 141] on img at bounding box center [588, 295] width 522 height 627
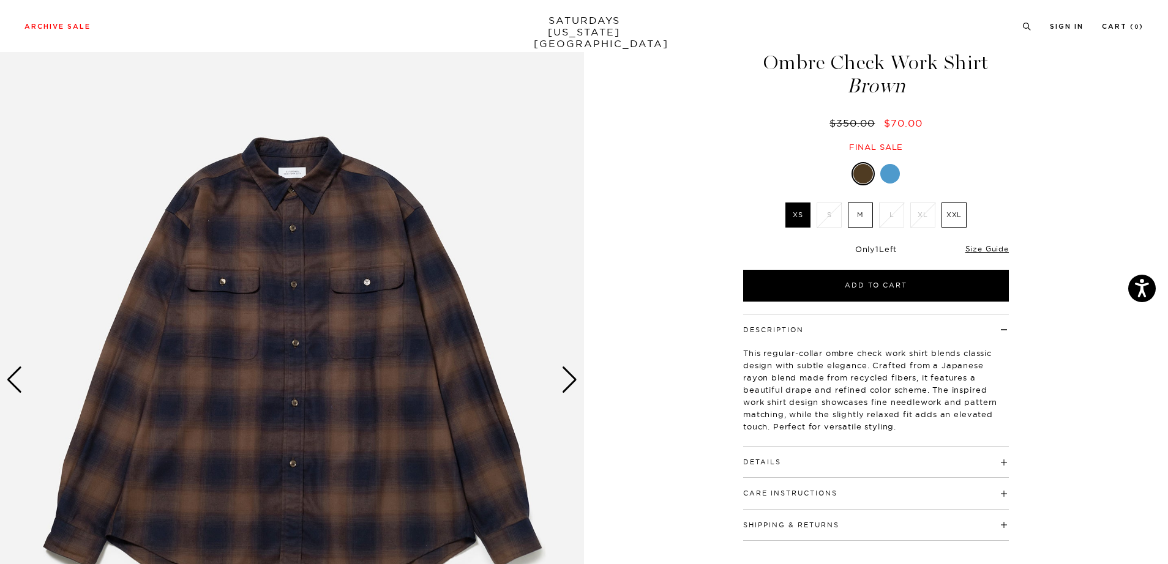
click at [576, 381] on div "Next slide" at bounding box center [569, 380] width 17 height 27
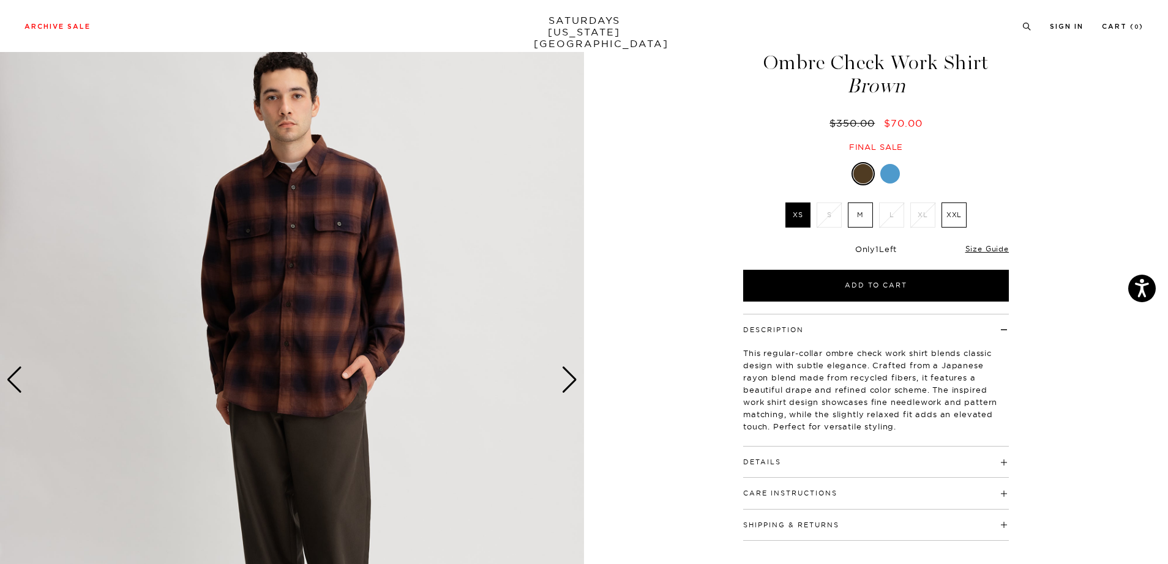
click at [576, 381] on div "Next slide" at bounding box center [569, 380] width 17 height 27
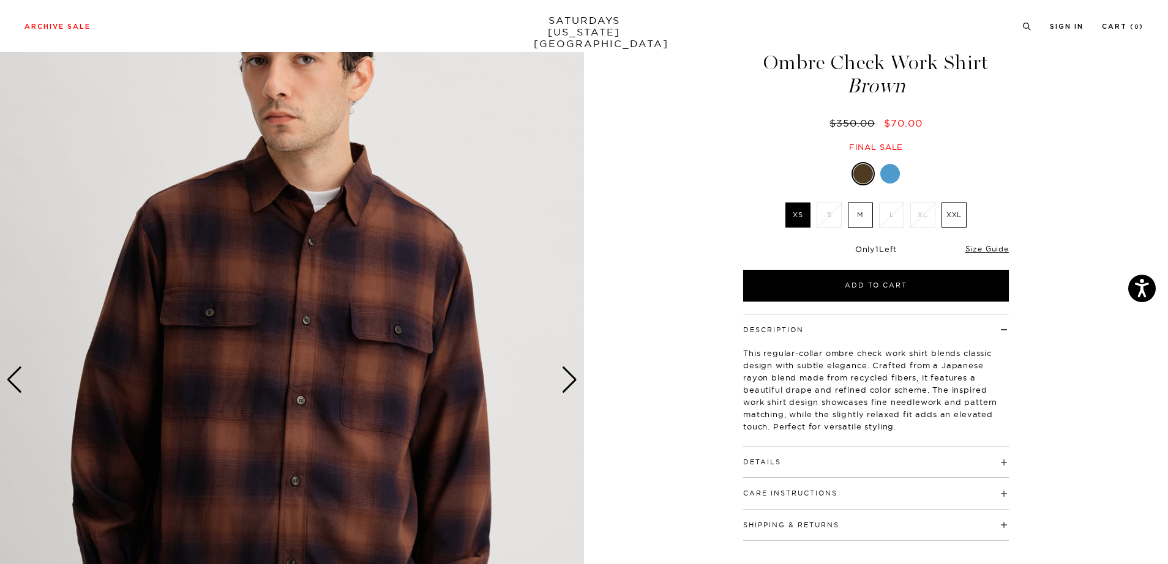
click at [576, 381] on div "Next slide" at bounding box center [569, 380] width 17 height 27
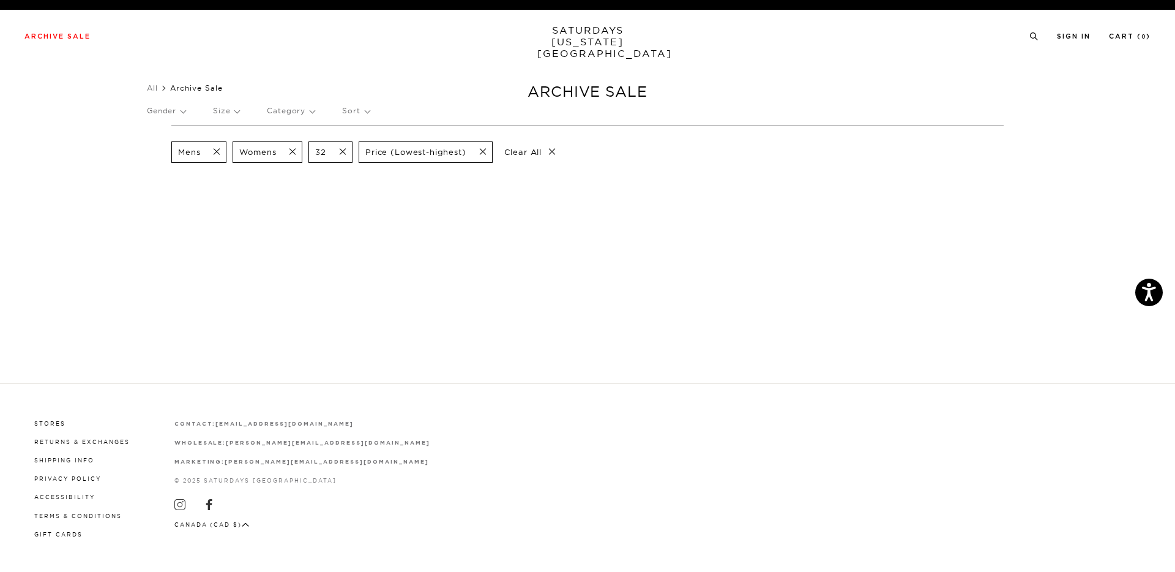
click at [346, 153] on span at bounding box center [339, 152] width 26 height 12
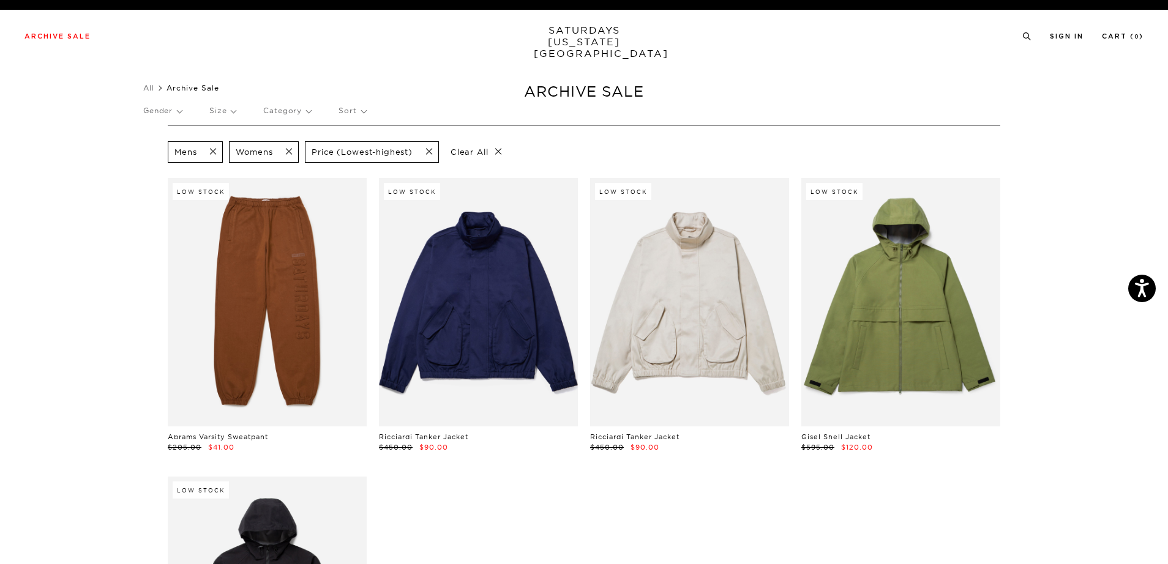
click at [216, 151] on span at bounding box center [209, 152] width 26 height 12
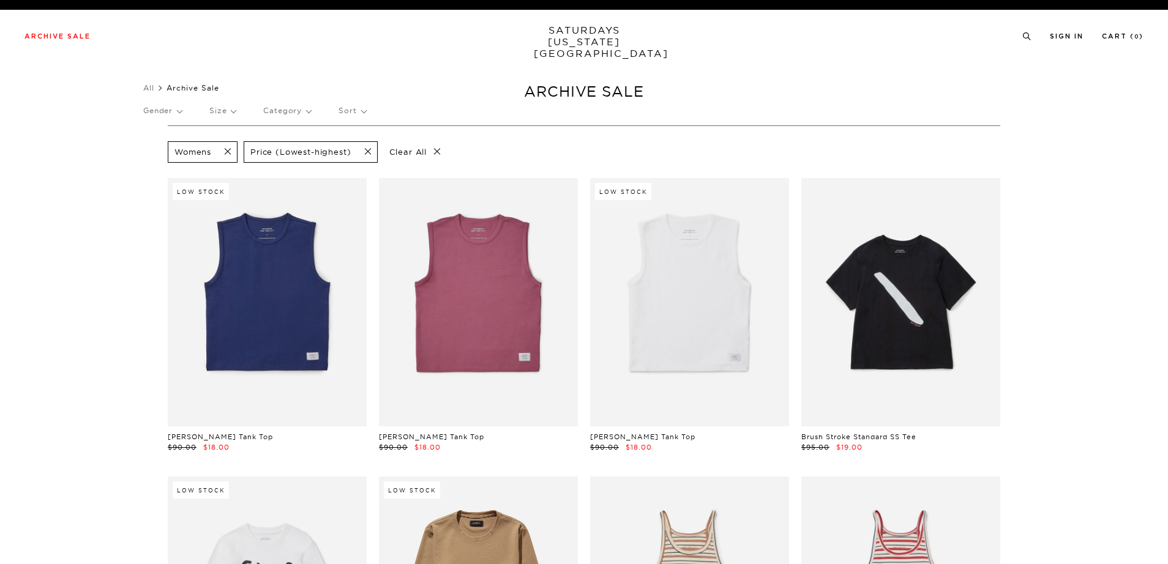
click at [357, 110] on p "Sort" at bounding box center [351, 111] width 27 height 28
click at [231, 102] on p "Size" at bounding box center [222, 111] width 26 height 28
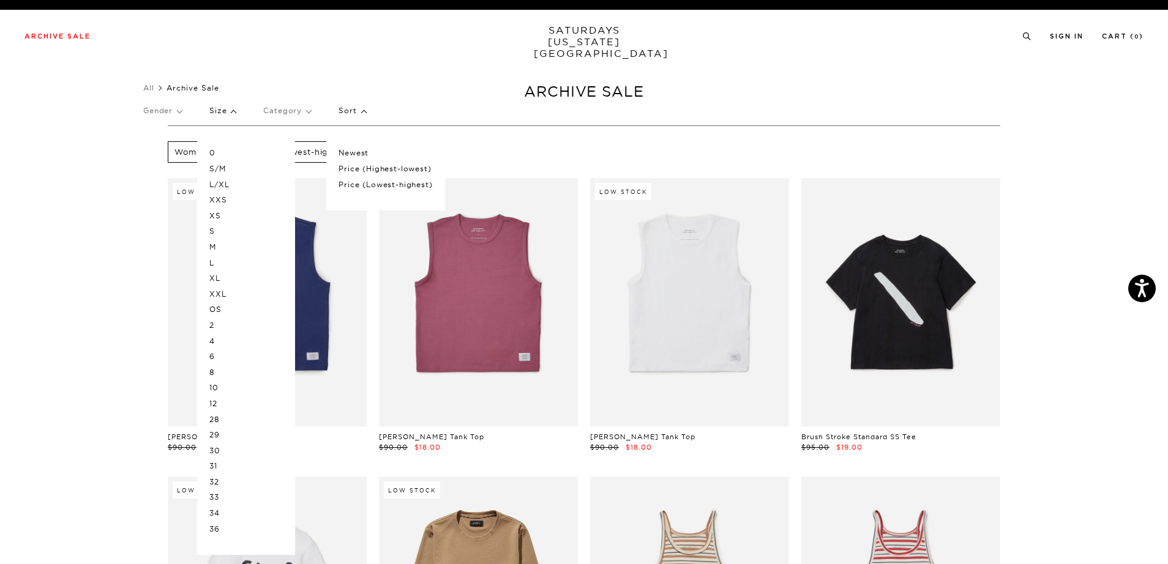
click at [223, 216] on p "XS" at bounding box center [245, 216] width 73 height 16
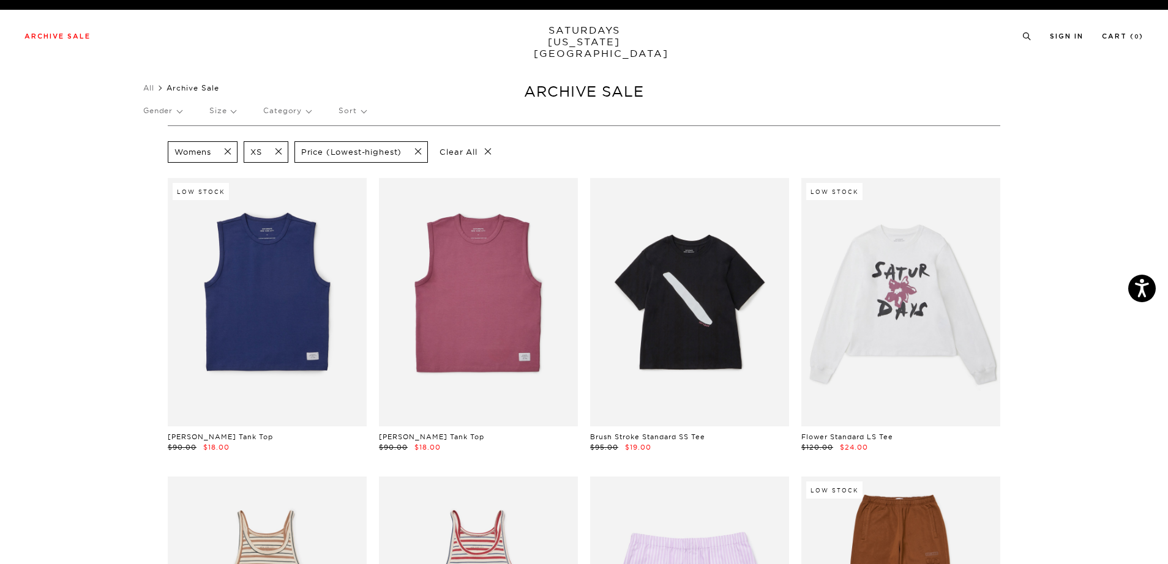
click at [282, 146] on div "XS" at bounding box center [266, 151] width 45 height 21
click at [280, 150] on span at bounding box center [275, 152] width 26 height 12
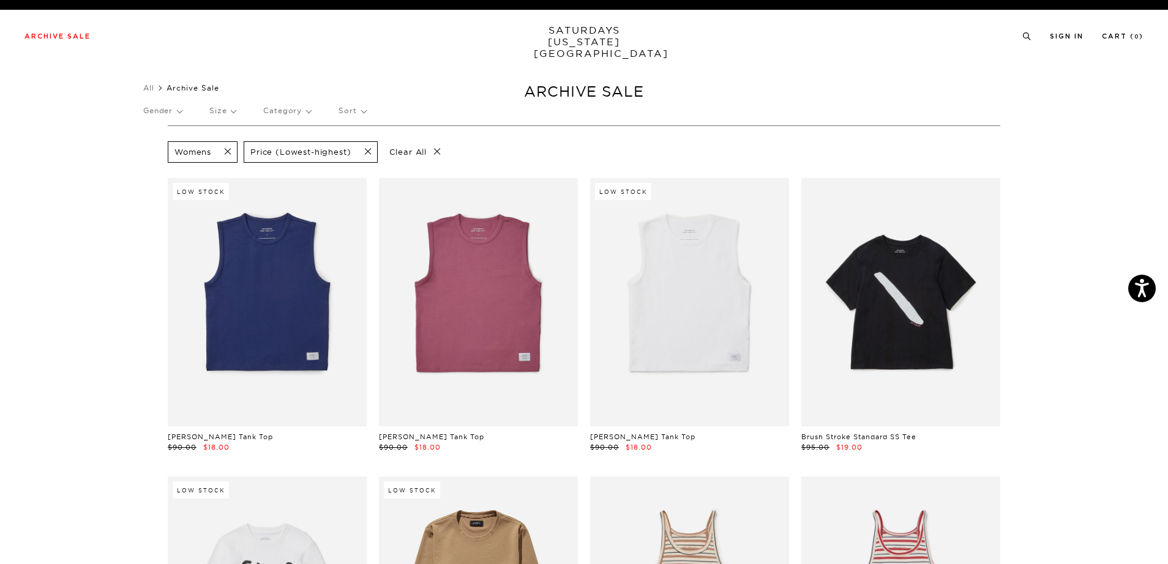
click at [225, 119] on p "Size" at bounding box center [222, 111] width 26 height 28
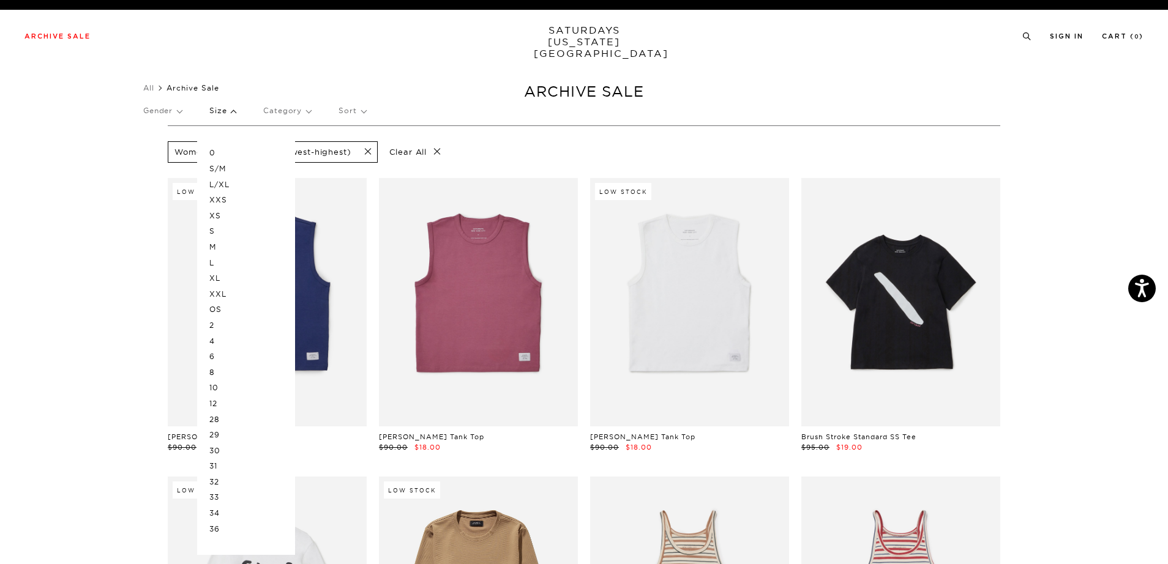
click at [215, 227] on p "S" at bounding box center [245, 231] width 73 height 16
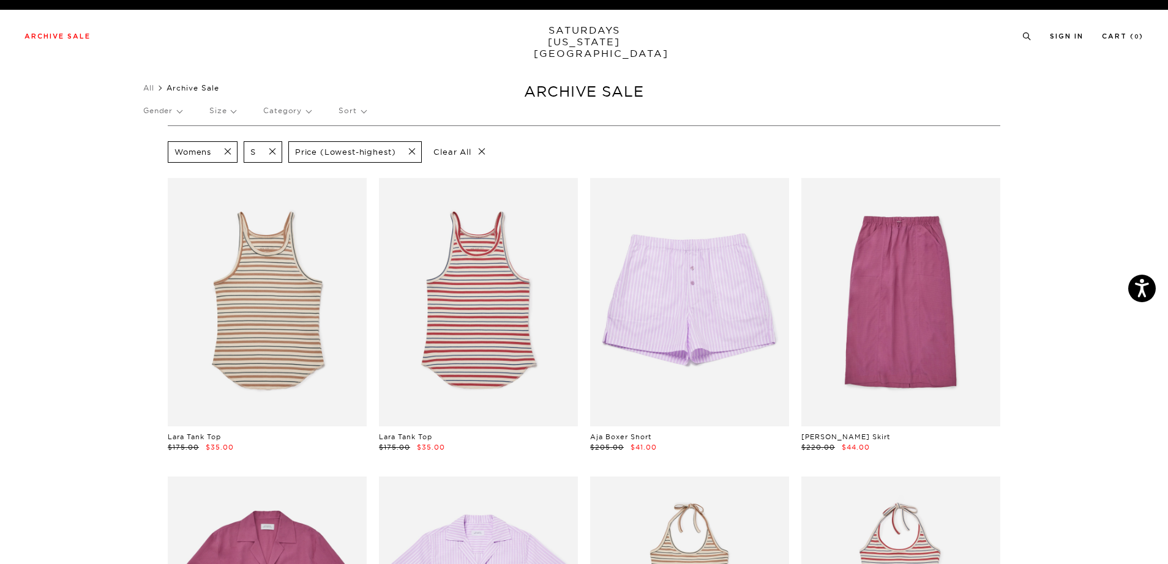
click at [181, 114] on p "Gender" at bounding box center [162, 111] width 39 height 28
click at [164, 196] on p "Women's" at bounding box center [191, 200] width 96 height 16
click at [309, 150] on span at bounding box center [302, 152] width 26 height 12
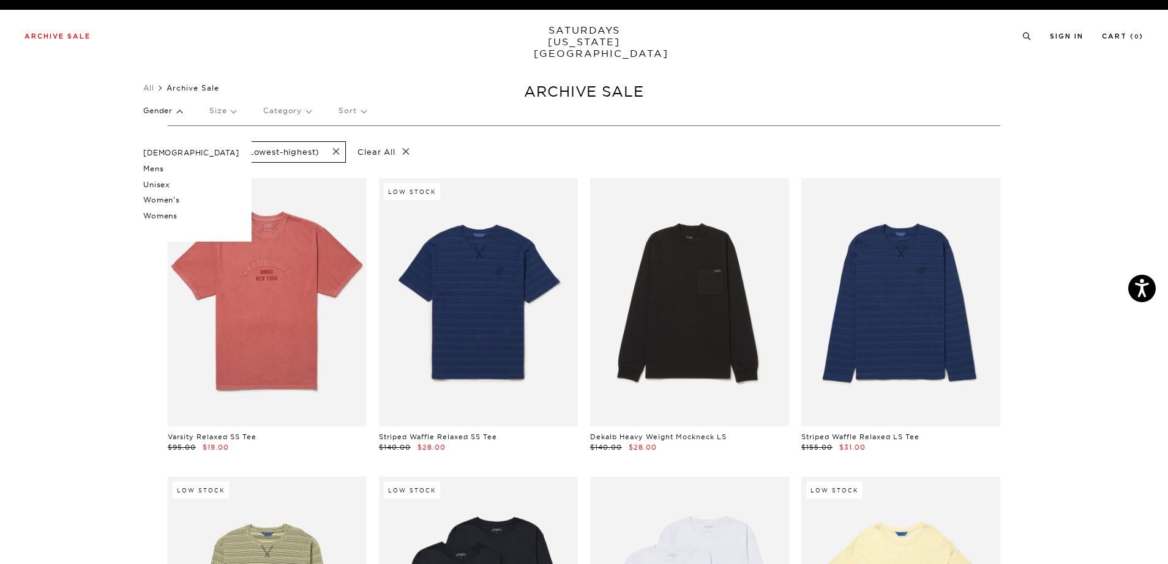
click at [165, 197] on p "Women's" at bounding box center [191, 200] width 96 height 16
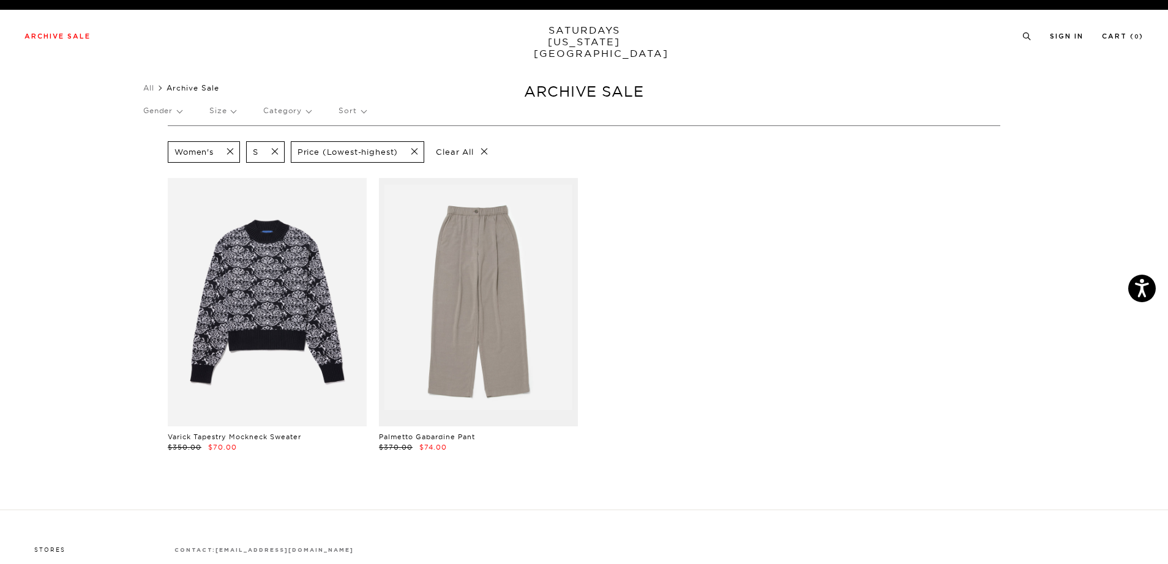
click at [271, 153] on span at bounding box center [271, 152] width 26 height 12
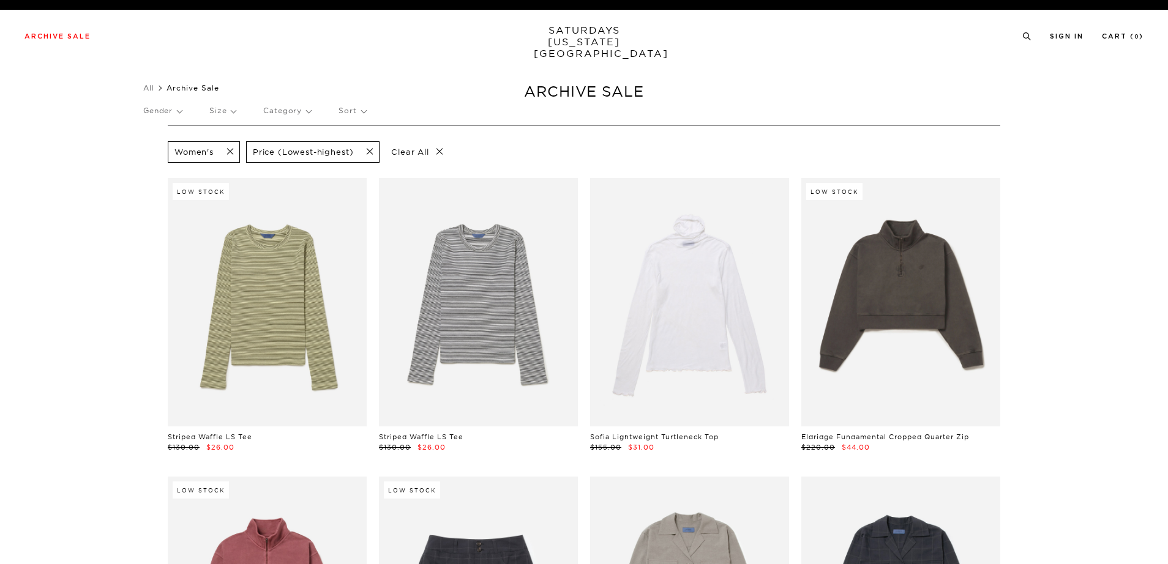
click at [231, 113] on p "Size" at bounding box center [222, 111] width 26 height 28
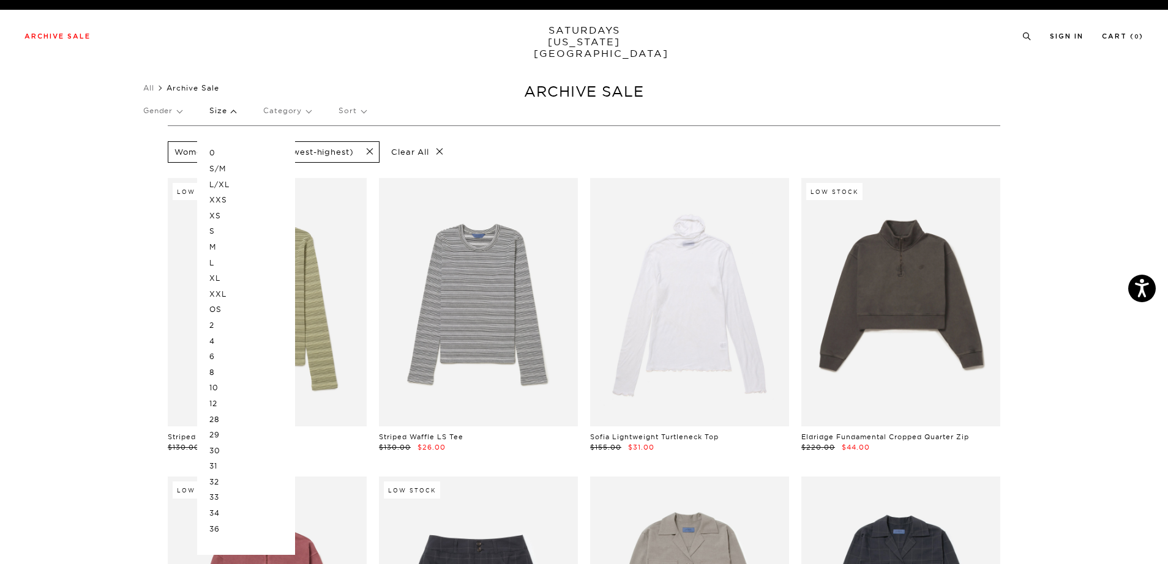
click at [223, 216] on p "XS" at bounding box center [245, 216] width 73 height 16
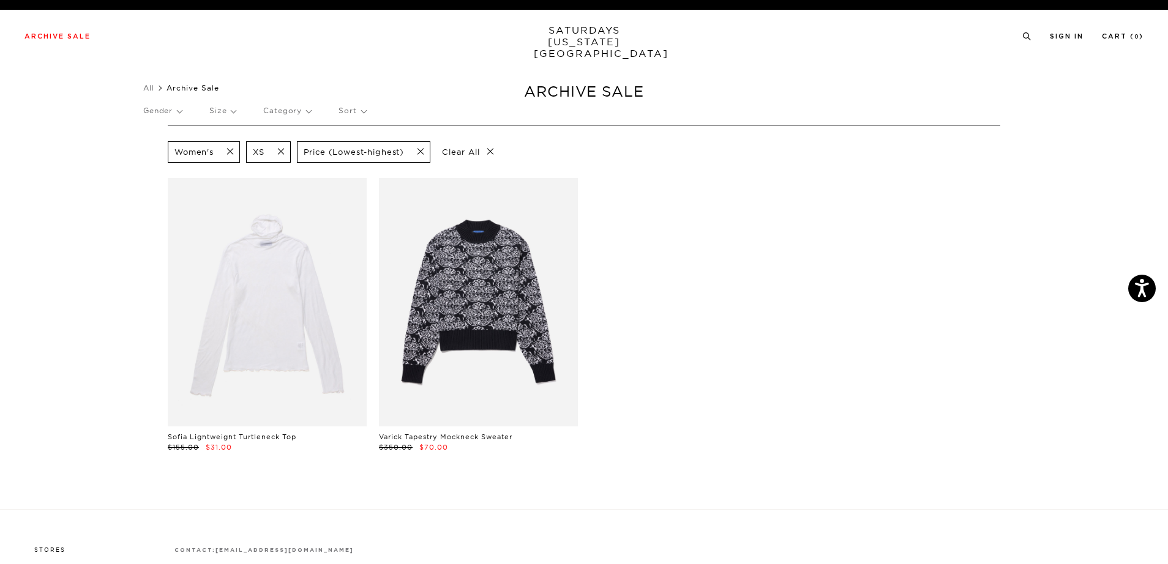
click at [181, 111] on p "Gender" at bounding box center [162, 111] width 39 height 28
click at [158, 182] on p "Unisex" at bounding box center [191, 185] width 96 height 16
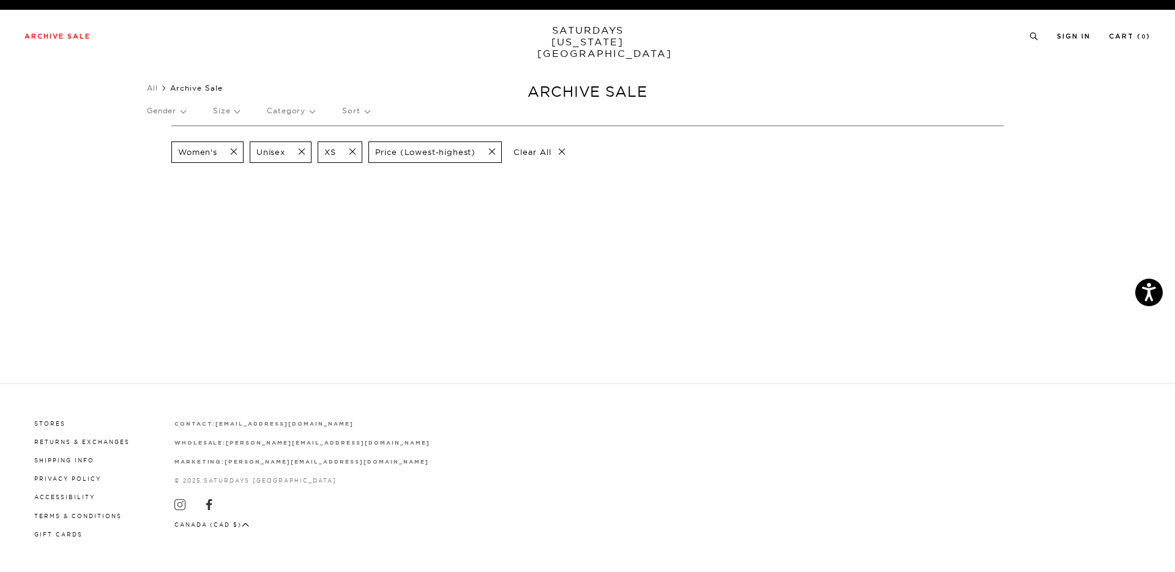
click at [237, 154] on span at bounding box center [230, 152] width 26 height 12
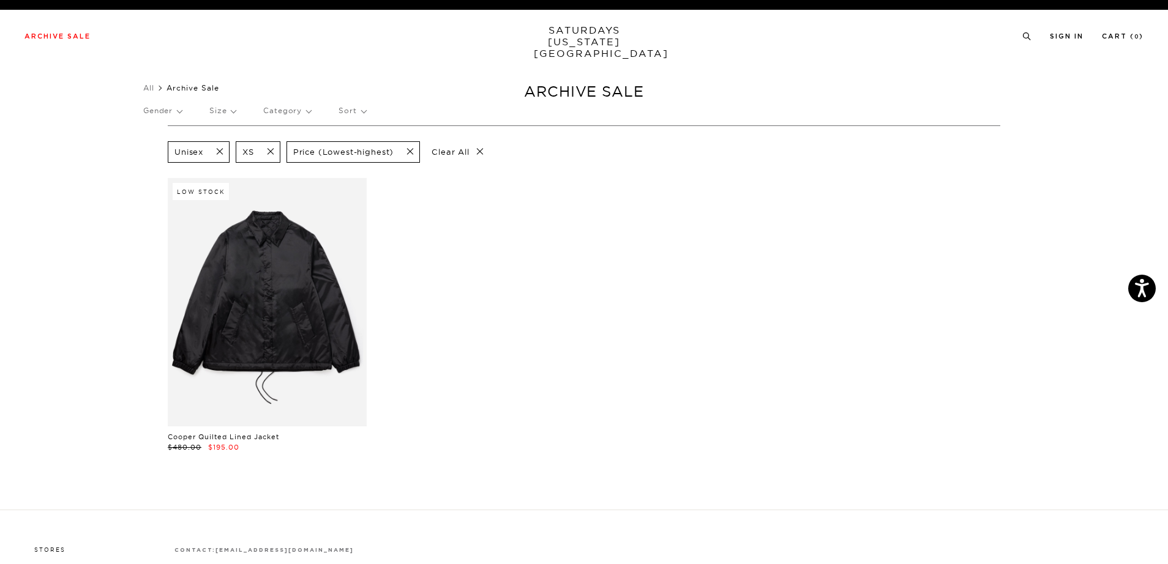
click at [271, 151] on span at bounding box center [267, 152] width 26 height 12
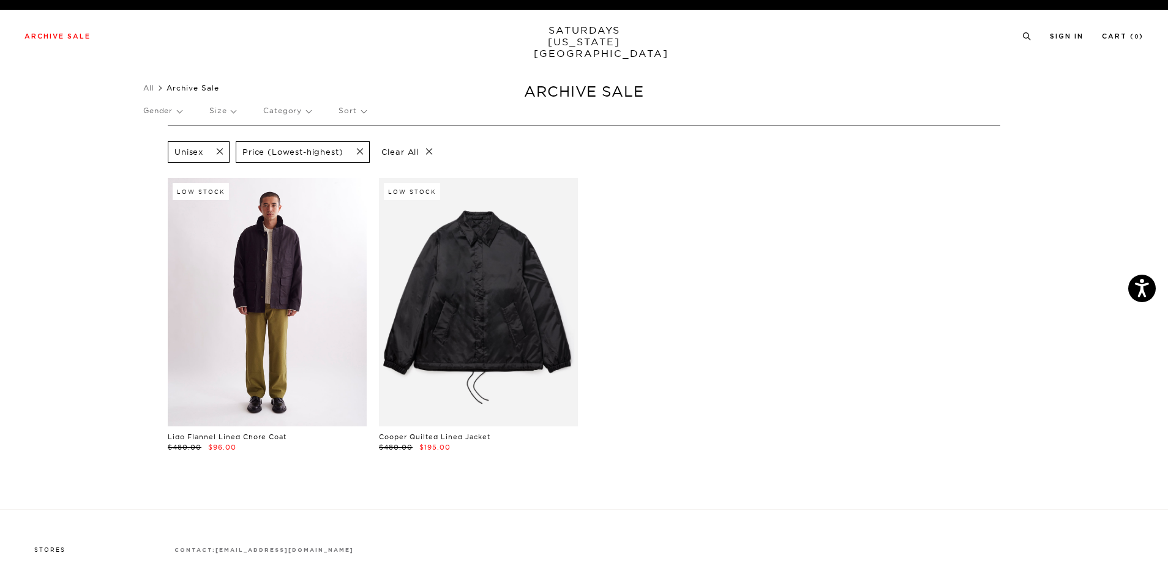
click at [253, 288] on link at bounding box center [267, 302] width 199 height 248
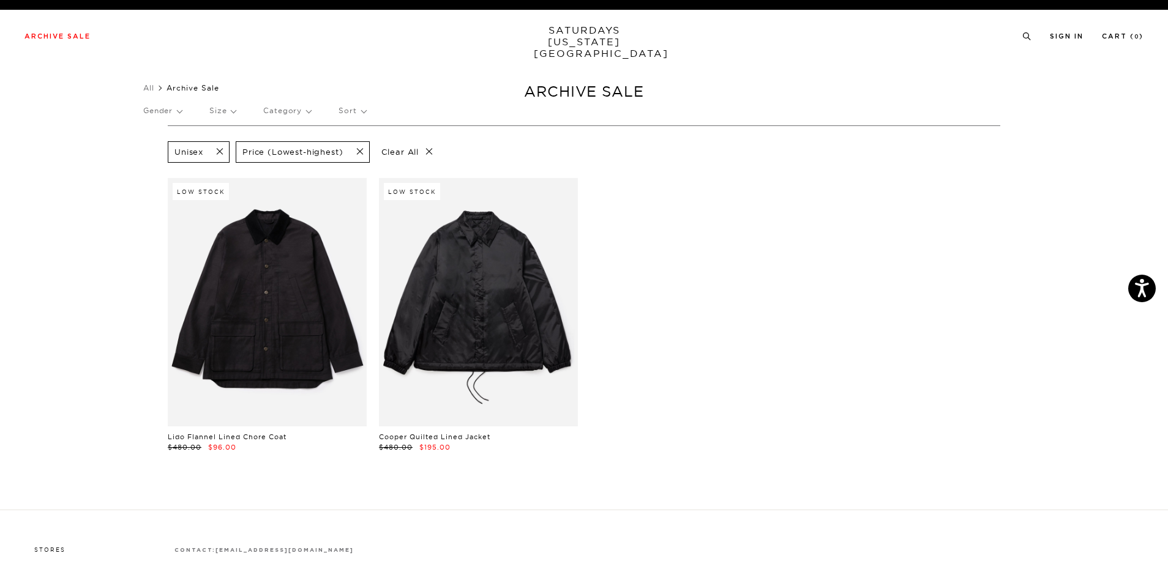
click at [223, 156] on span at bounding box center [216, 152] width 26 height 12
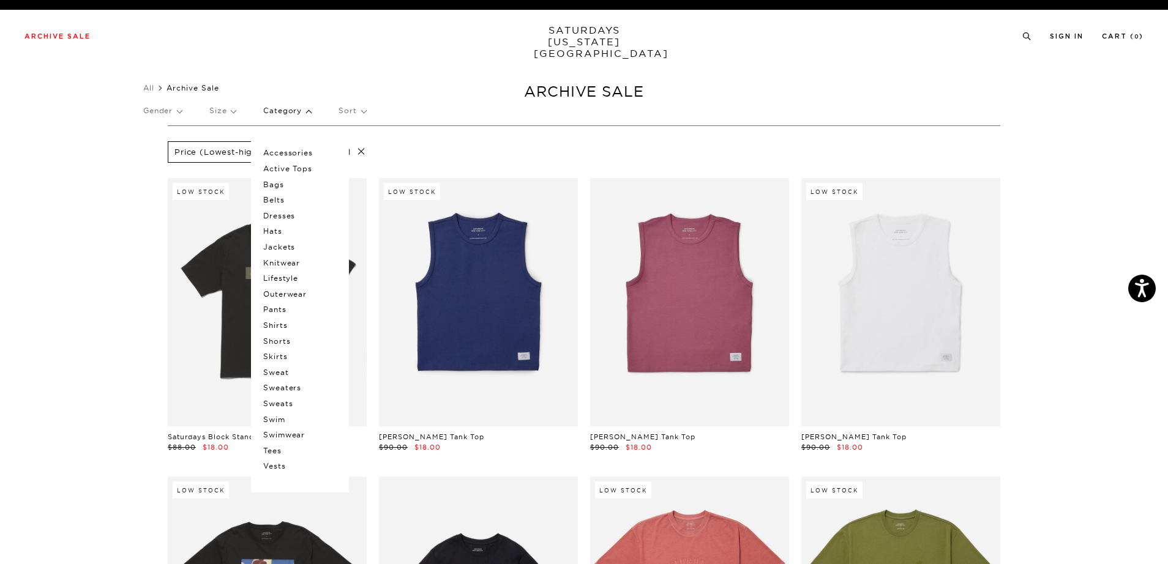
click at [284, 296] on p "Outerwear" at bounding box center [299, 294] width 73 height 16
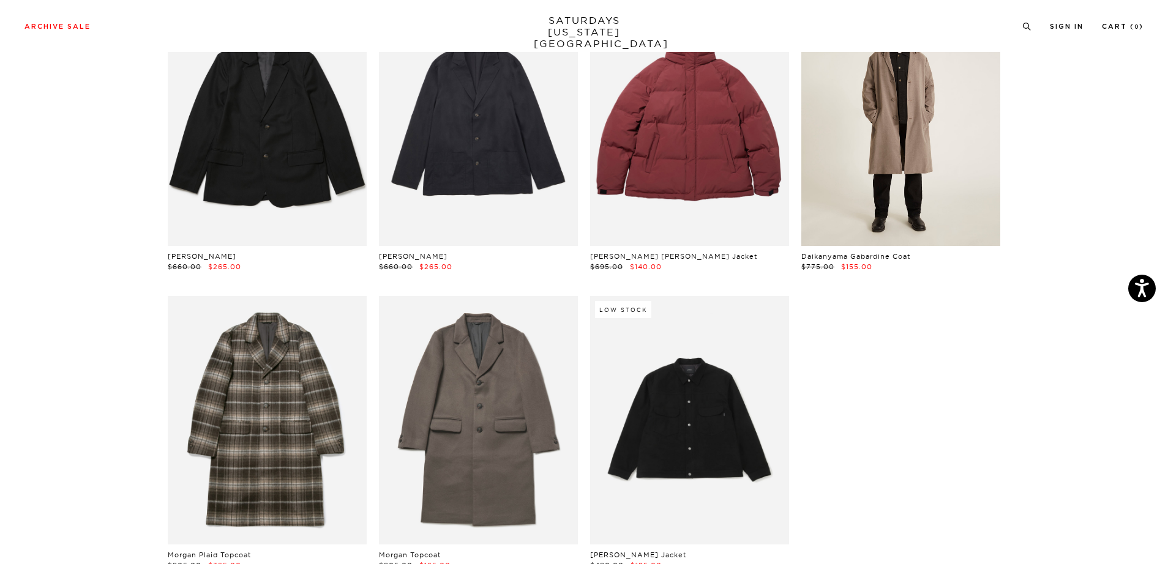
scroll to position [1686, 0]
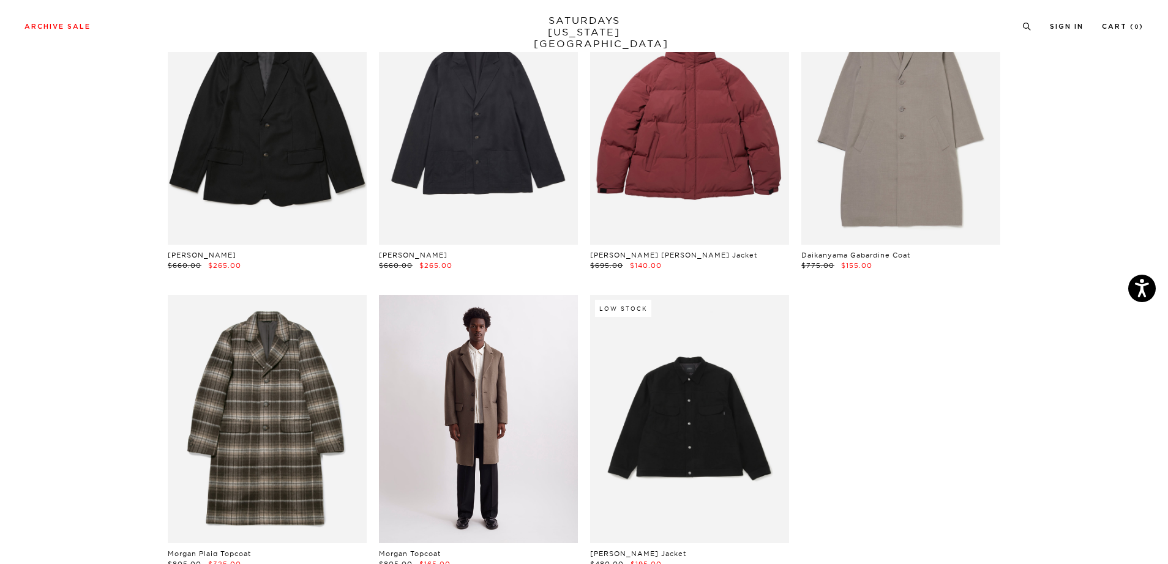
click at [501, 429] on link at bounding box center [478, 419] width 199 height 248
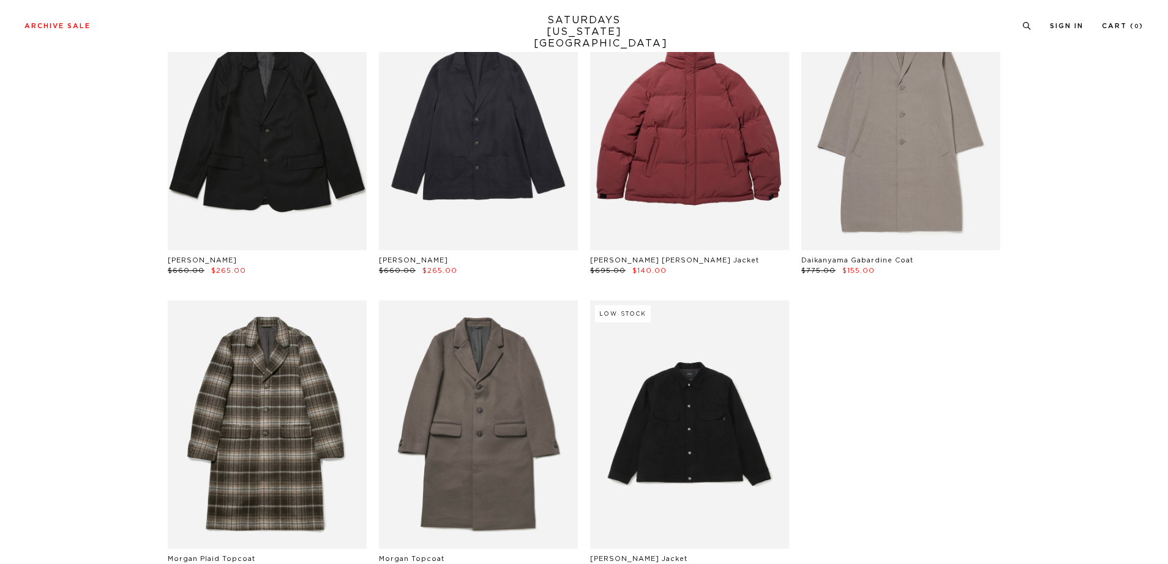
scroll to position [1680, 0]
click at [501, 429] on link at bounding box center [478, 425] width 199 height 248
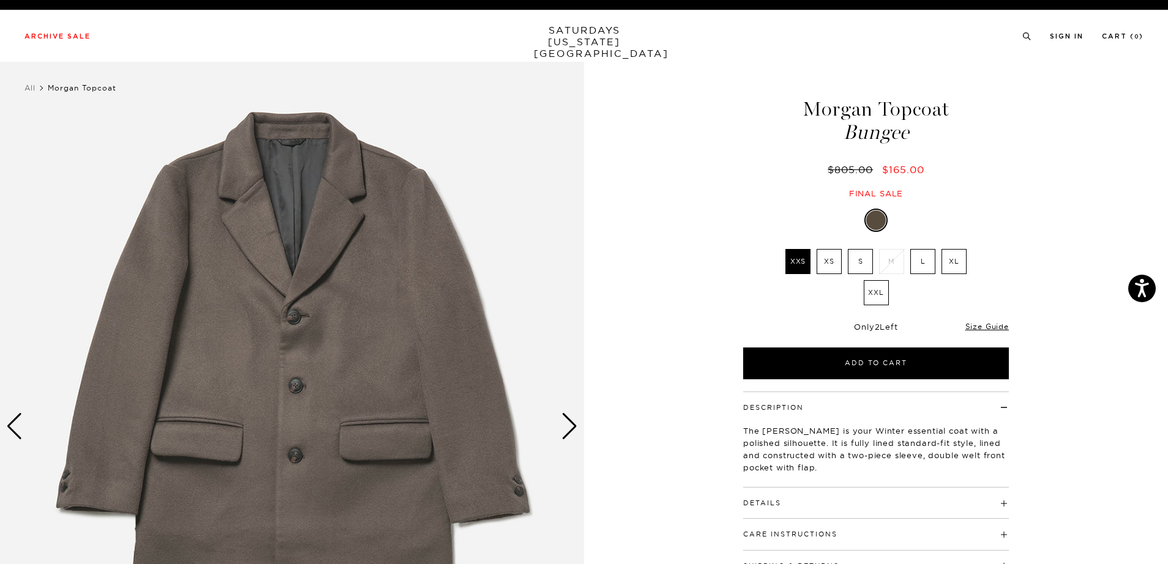
click at [572, 423] on div "Next slide" at bounding box center [569, 426] width 17 height 27
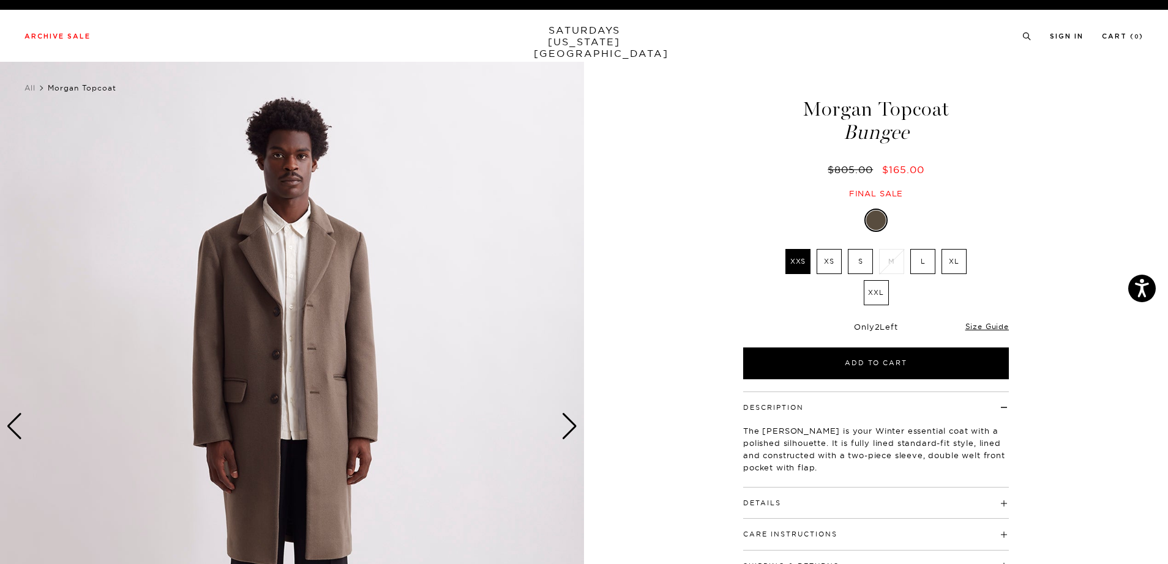
click at [572, 423] on div "Next slide" at bounding box center [569, 426] width 17 height 27
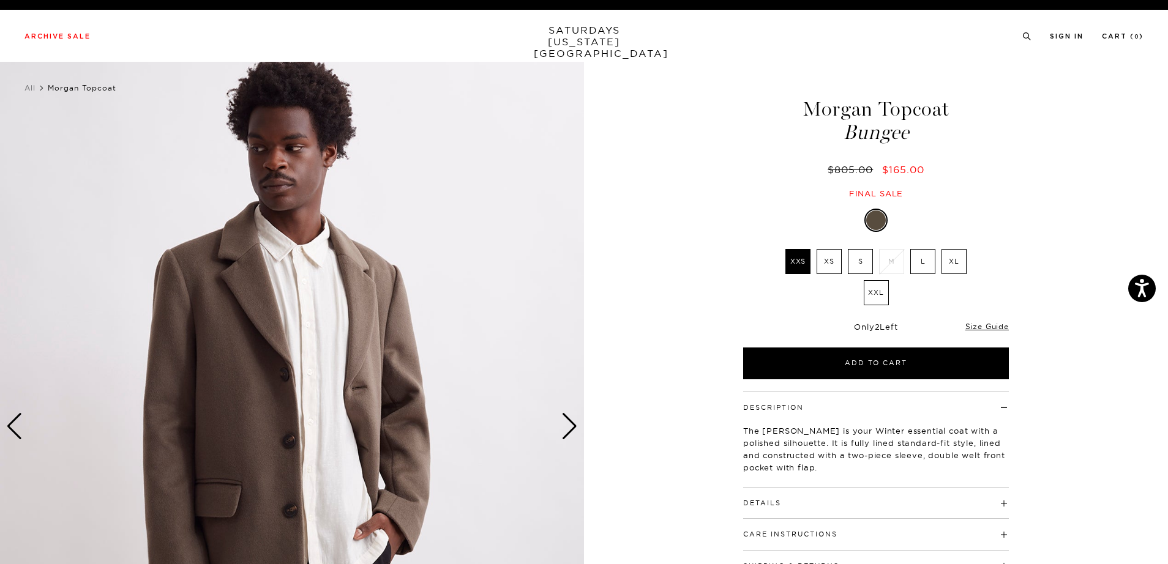
click at [572, 423] on div "Next slide" at bounding box center [569, 426] width 17 height 27
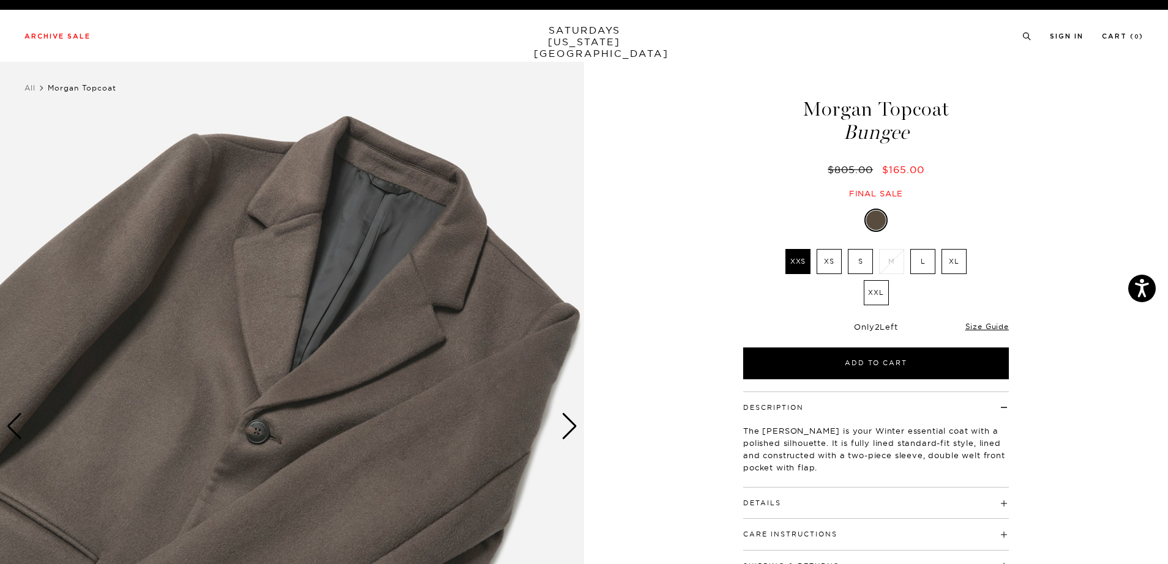
click at [572, 423] on div "Next slide" at bounding box center [569, 426] width 17 height 27
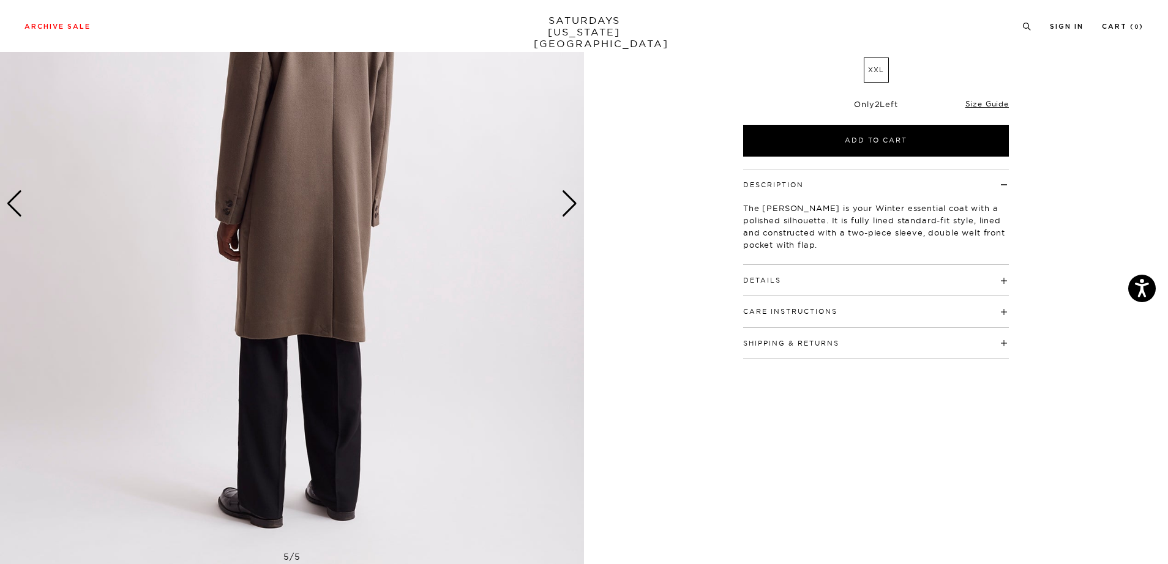
scroll to position [222, 0]
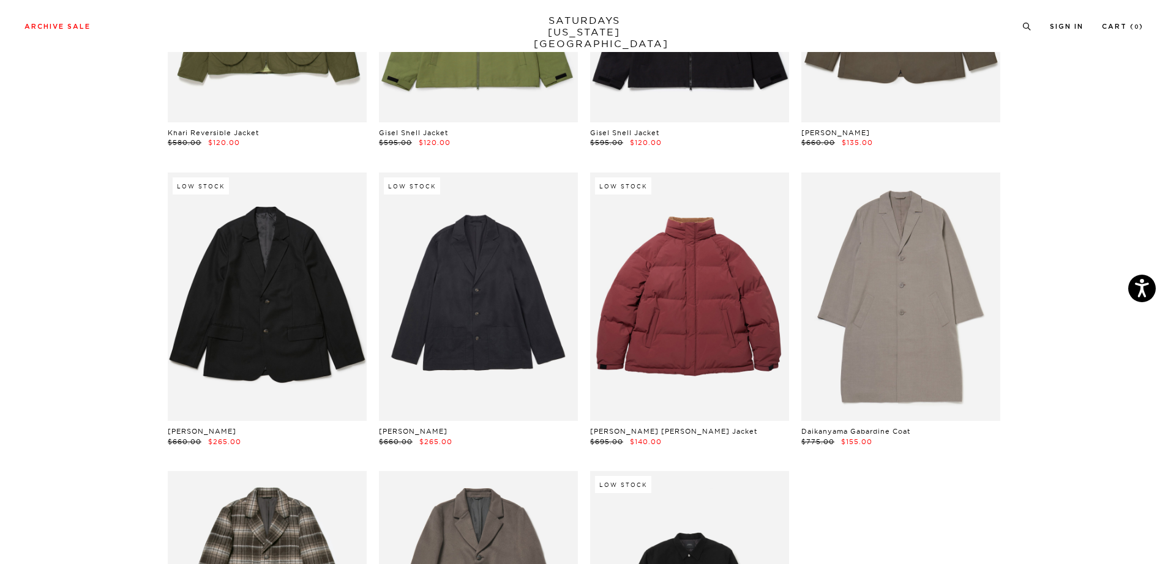
scroll to position [1481, 0]
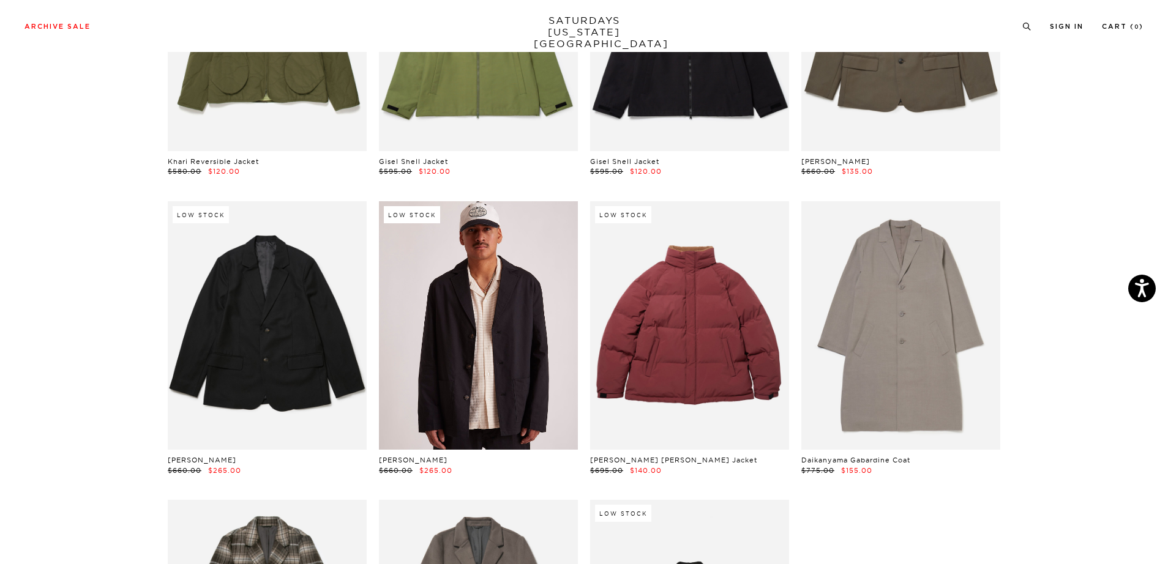
click at [517, 321] on link at bounding box center [478, 325] width 199 height 248
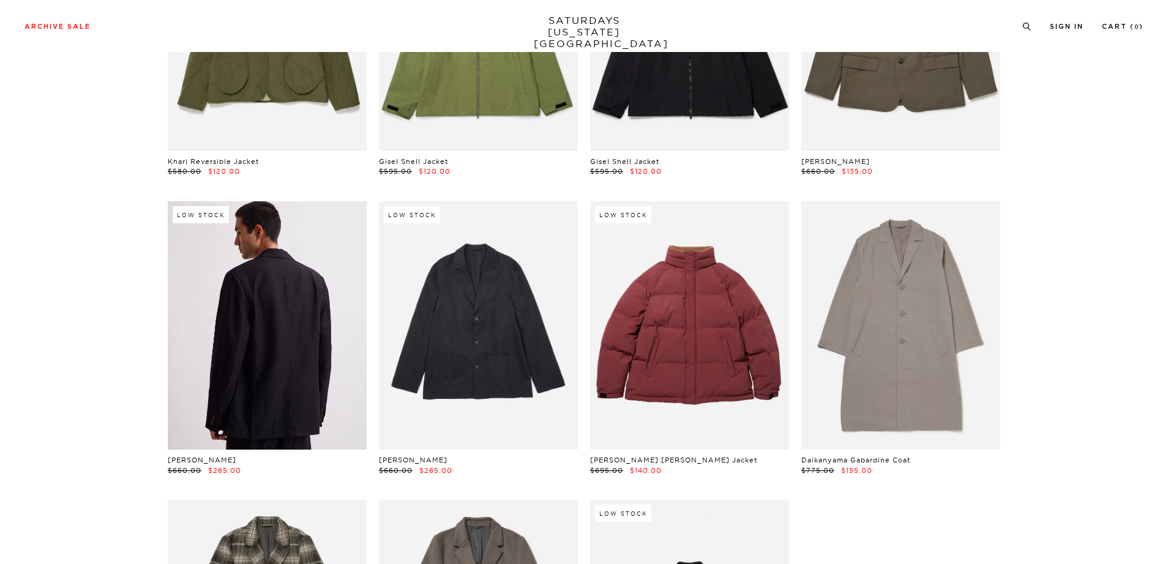
click at [242, 342] on link at bounding box center [267, 325] width 199 height 248
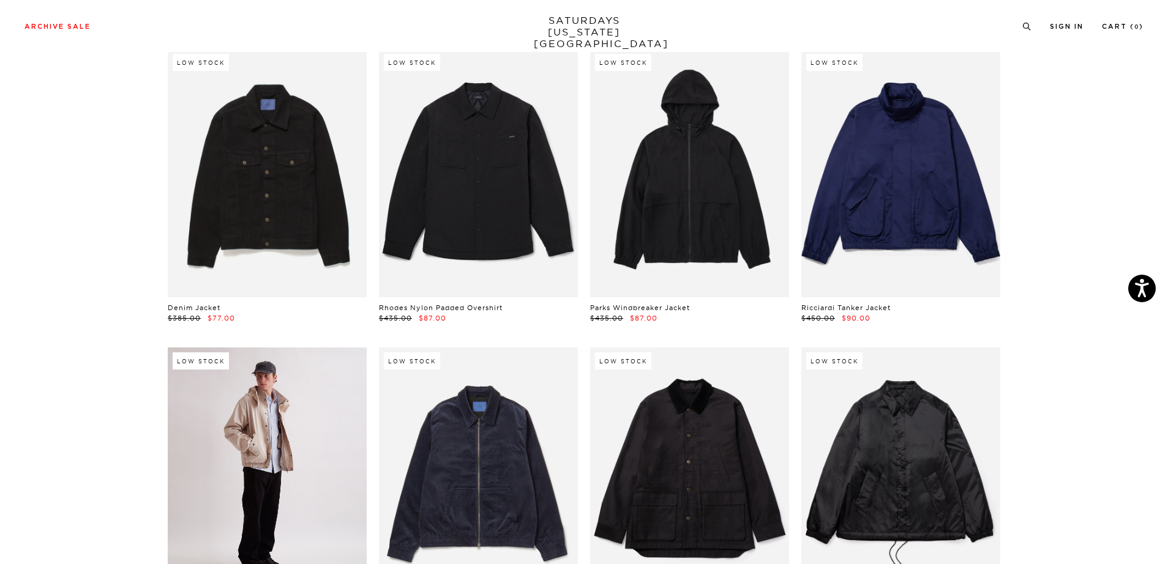
scroll to position [540, 0]
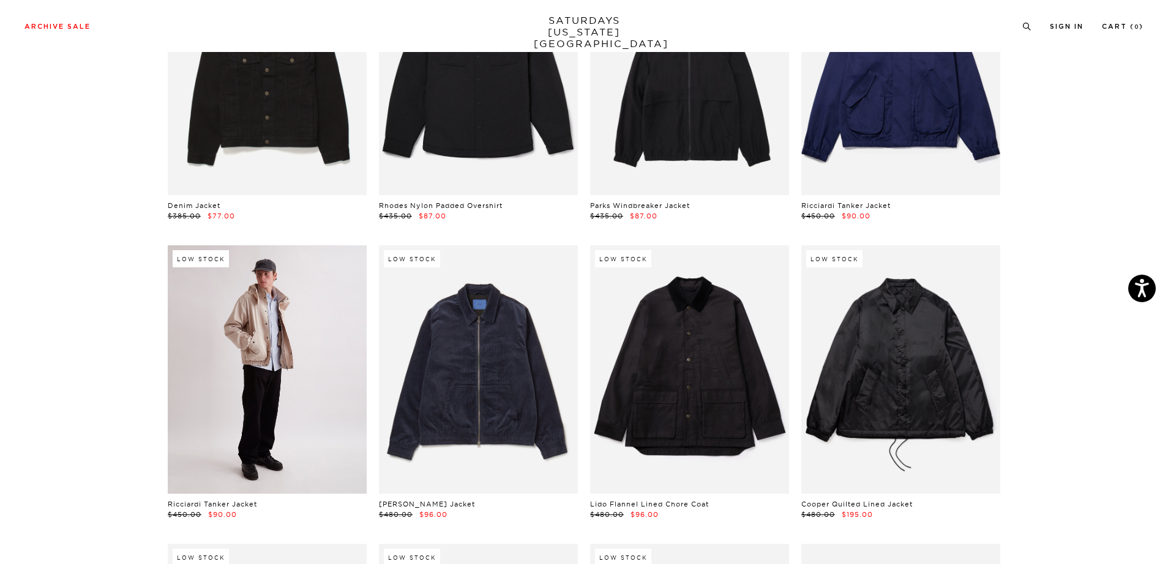
click at [297, 374] on link at bounding box center [267, 369] width 199 height 248
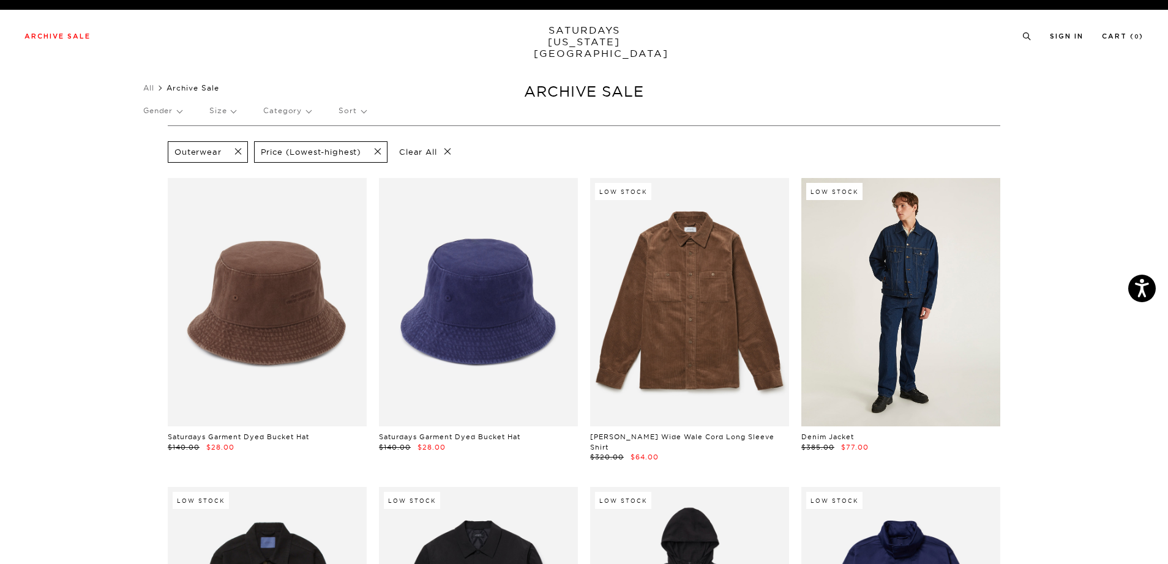
click at [850, 304] on link at bounding box center [900, 302] width 199 height 248
